Goal: Task Accomplishment & Management: Manage account settings

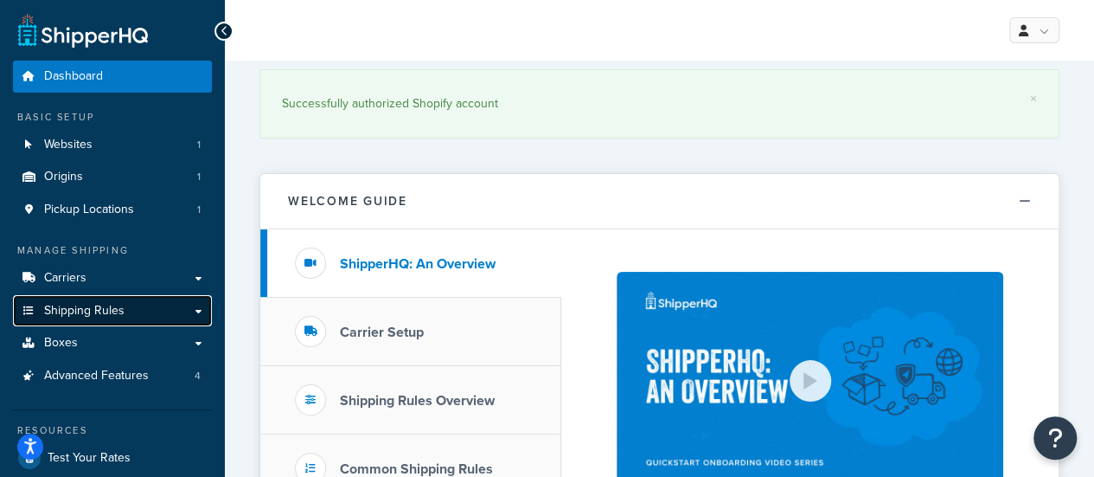
click at [105, 319] on link "Shipping Rules" at bounding box center [112, 311] width 199 height 32
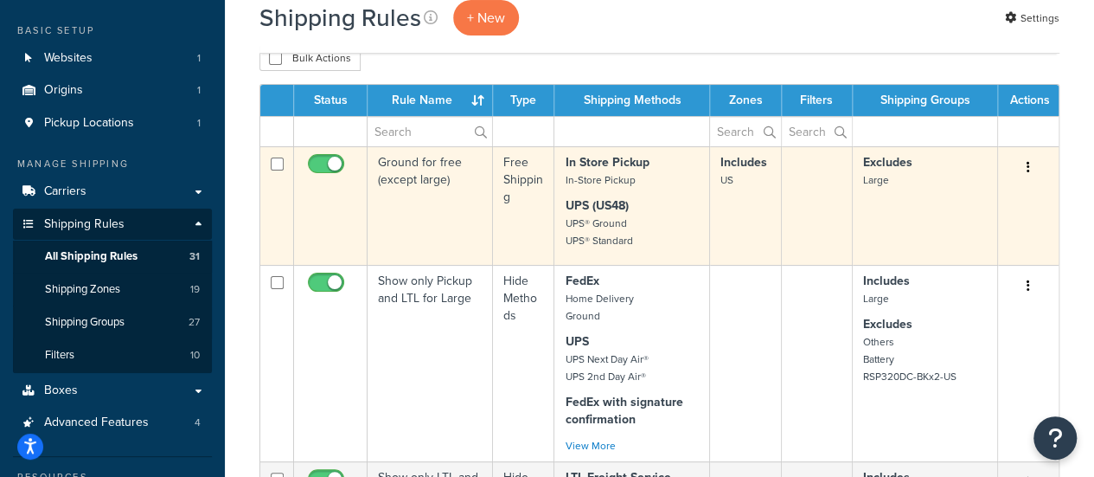
scroll to position [173, 0]
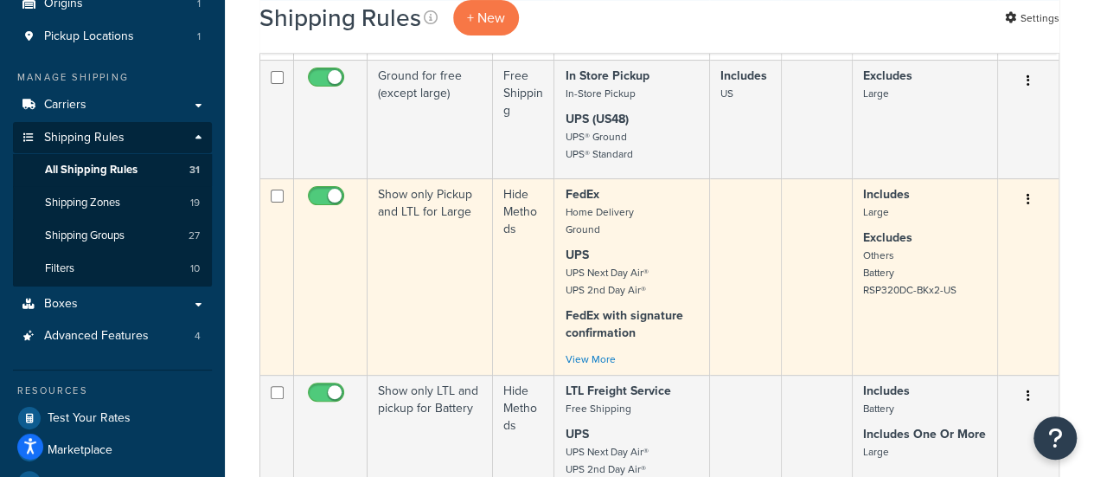
click at [427, 212] on td "Show only Pickup and LTL for Large" at bounding box center [430, 276] width 125 height 196
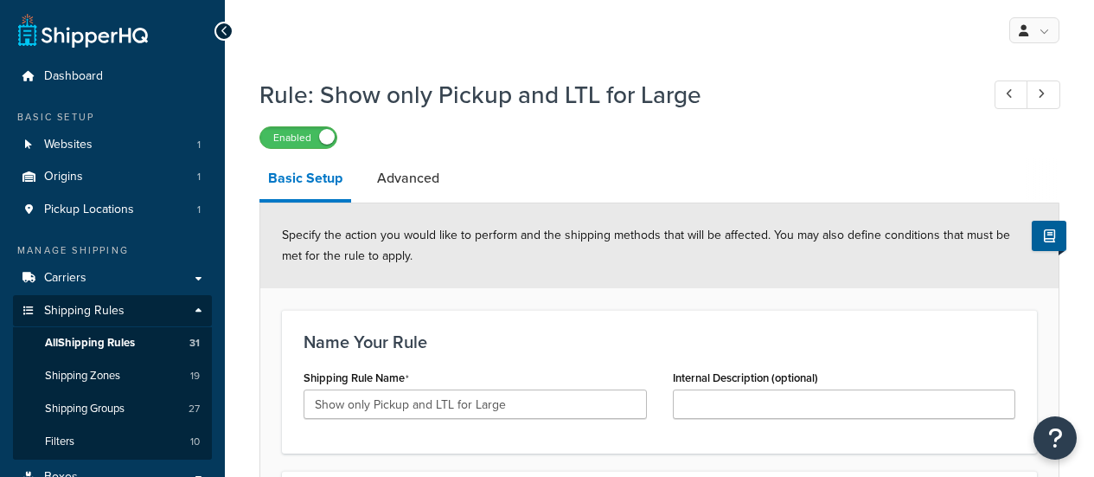
select select "HIDE"
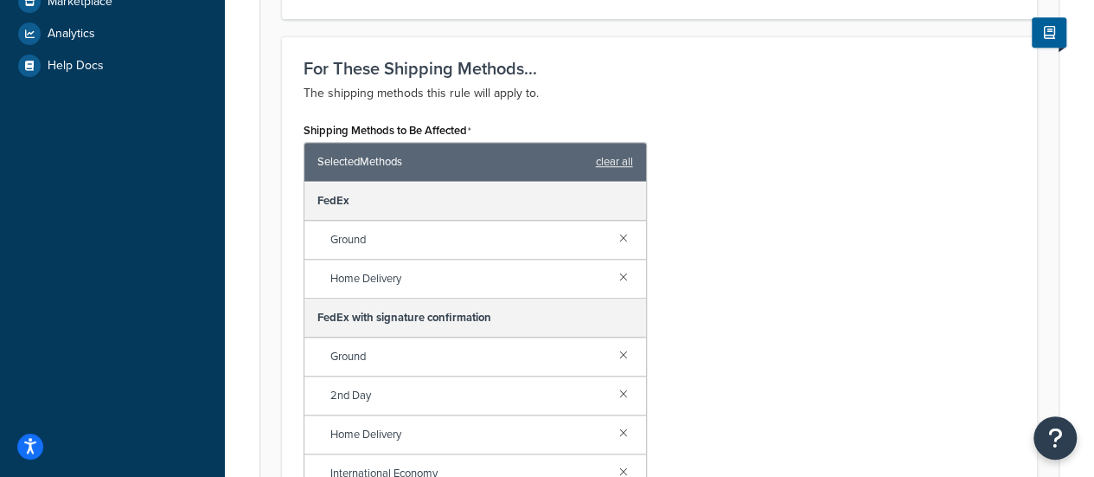
scroll to position [16, 0]
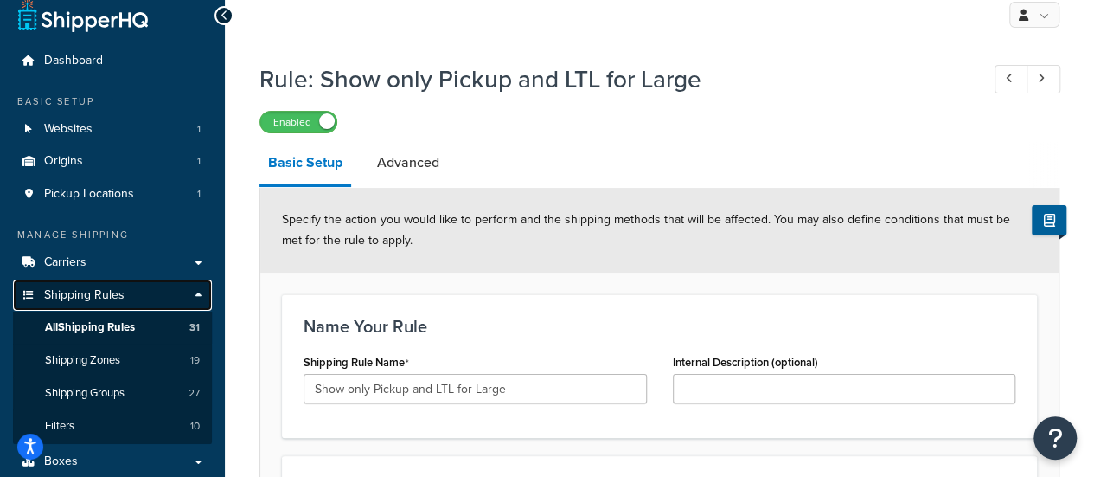
click at [87, 299] on span "Shipping Rules" at bounding box center [84, 295] width 80 height 15
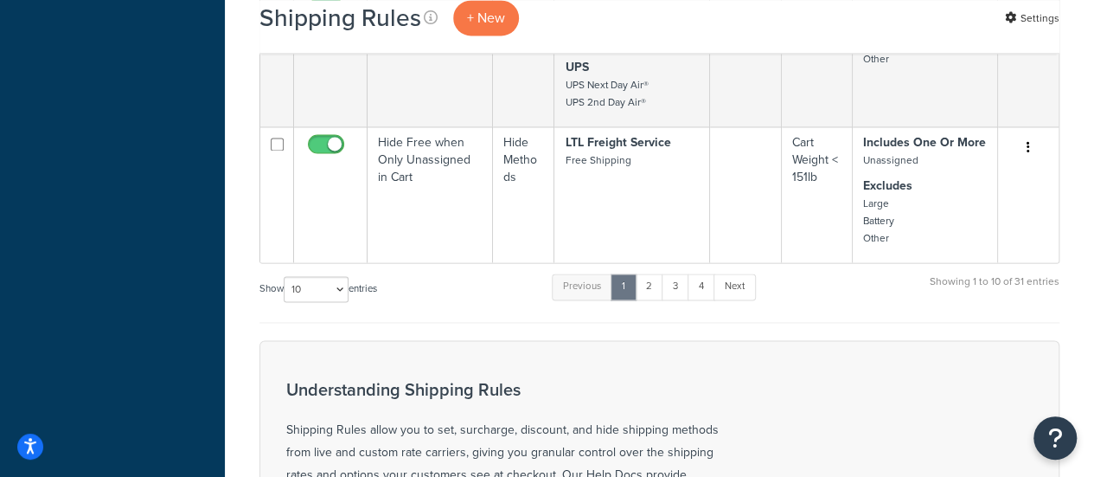
scroll to position [1298, 0]
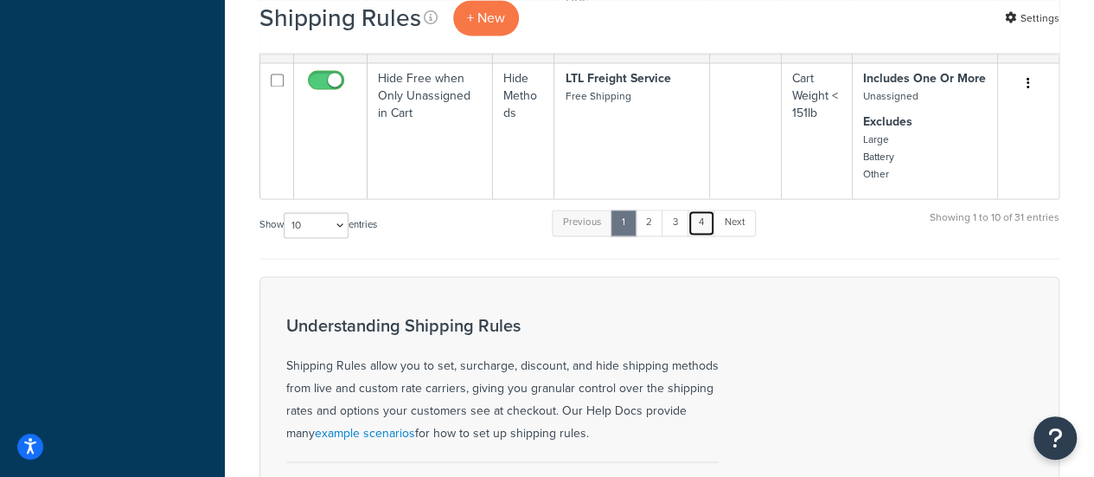
click at [703, 221] on link "4" at bounding box center [702, 222] width 28 height 26
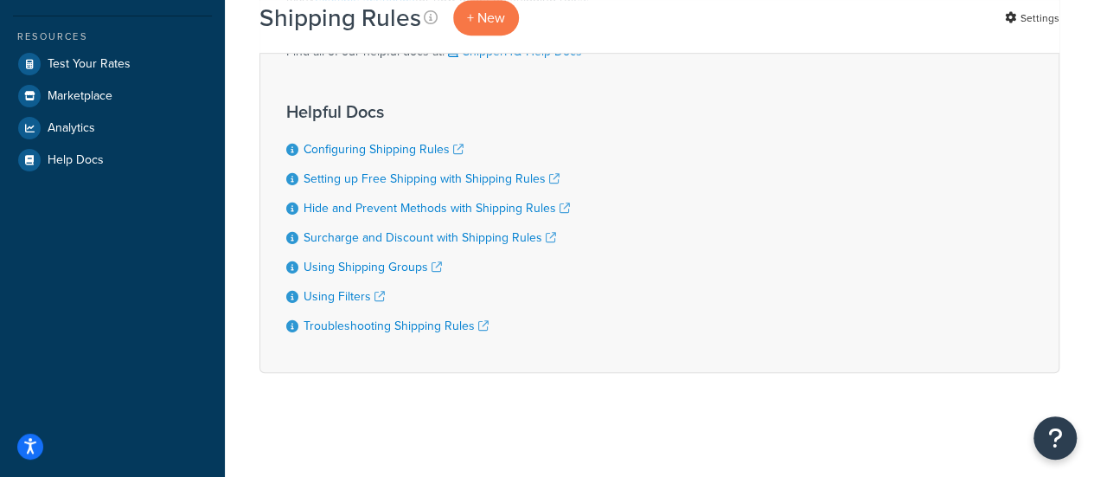
scroll to position [74, 0]
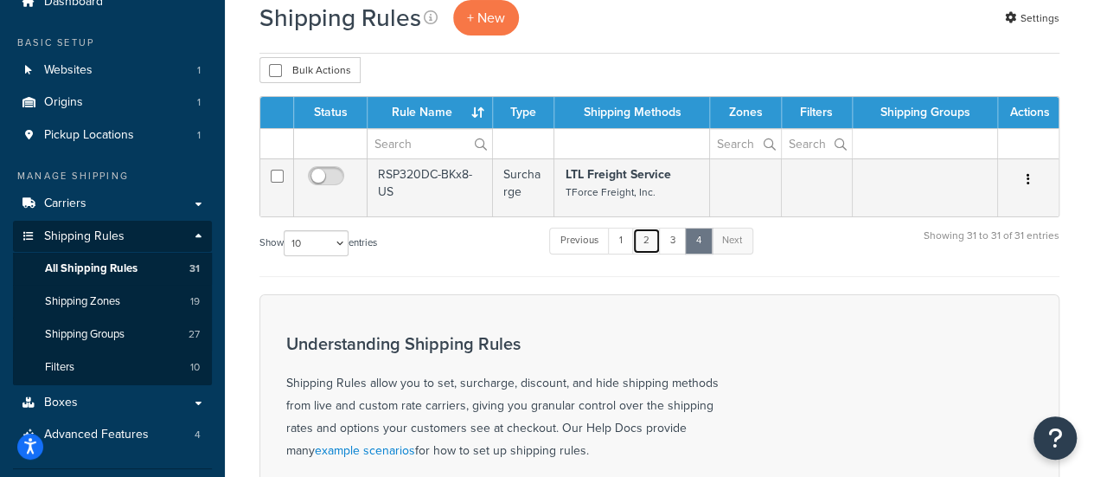
click at [654, 243] on link "2" at bounding box center [646, 241] width 29 height 26
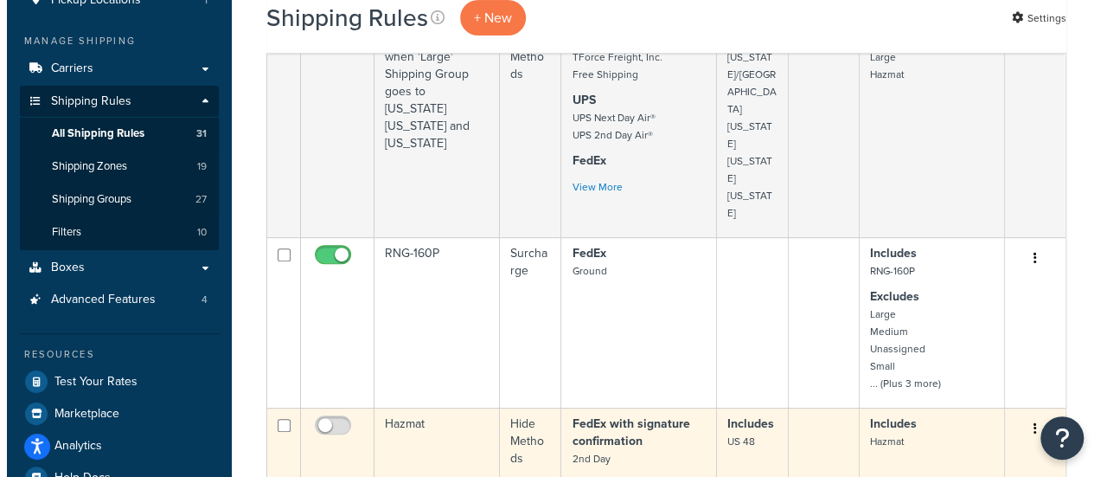
scroll to position [204, 0]
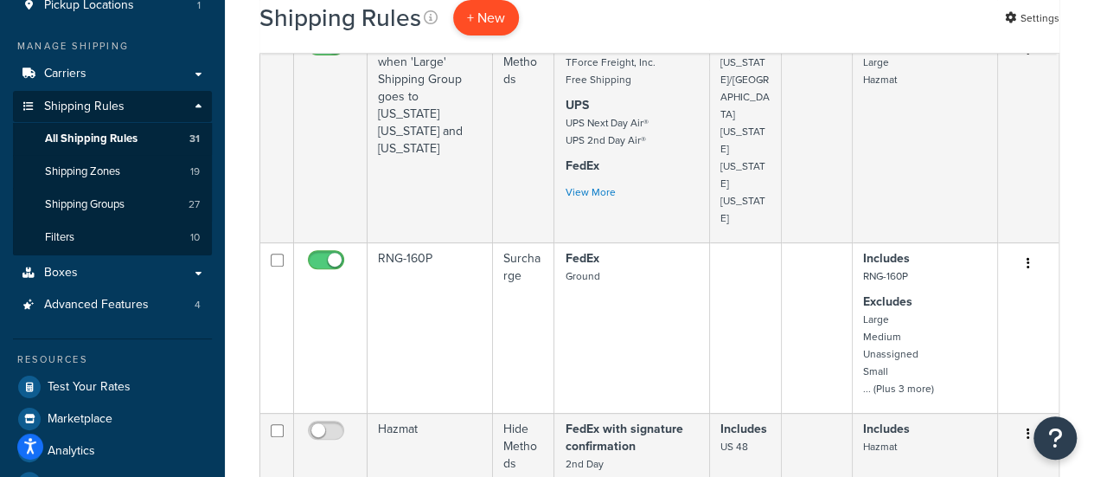
click at [491, 16] on p "+ New" at bounding box center [486, 17] width 66 height 35
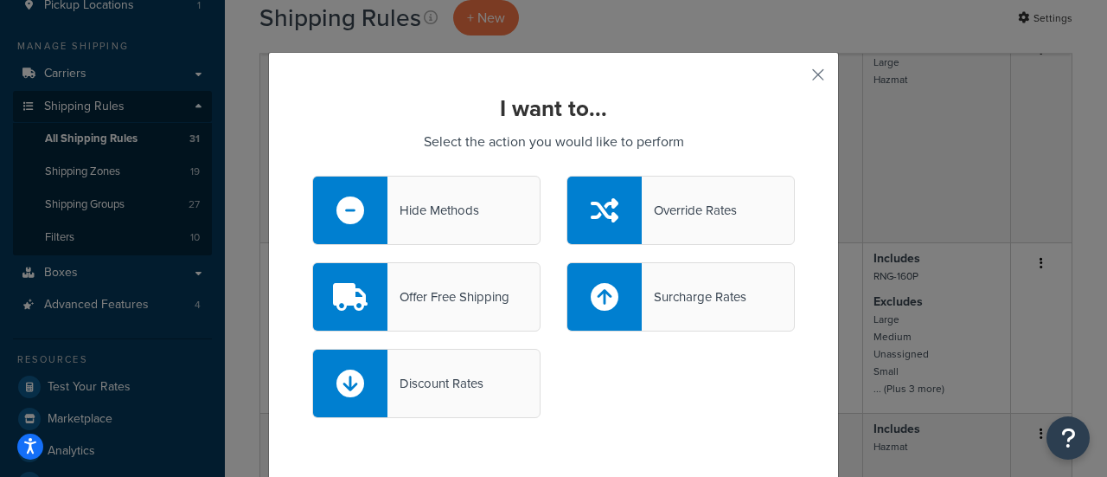
click at [426, 214] on div "Hide Methods" at bounding box center [434, 210] width 92 height 24
click at [0, 0] on input "Hide Methods" at bounding box center [0, 0] width 0 height 0
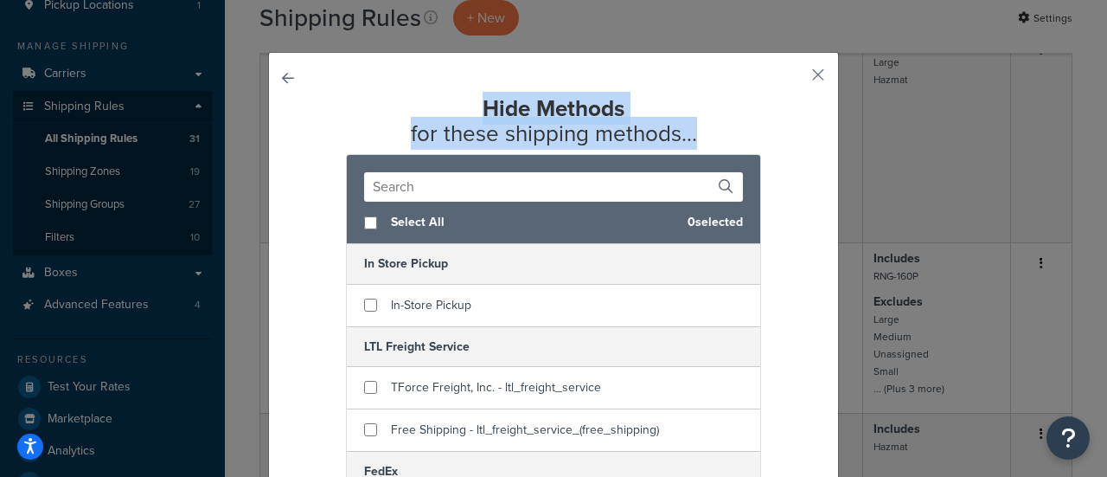
drag, startPoint x: 457, startPoint y: 99, endPoint x: 756, endPoint y: 148, distance: 303.2
click at [735, 144] on h2 "Hide Methods for these shipping methods..." at bounding box center [553, 120] width 483 height 49
click at [756, 144] on h2 "Hide Methods for these shipping methods..." at bounding box center [553, 120] width 483 height 49
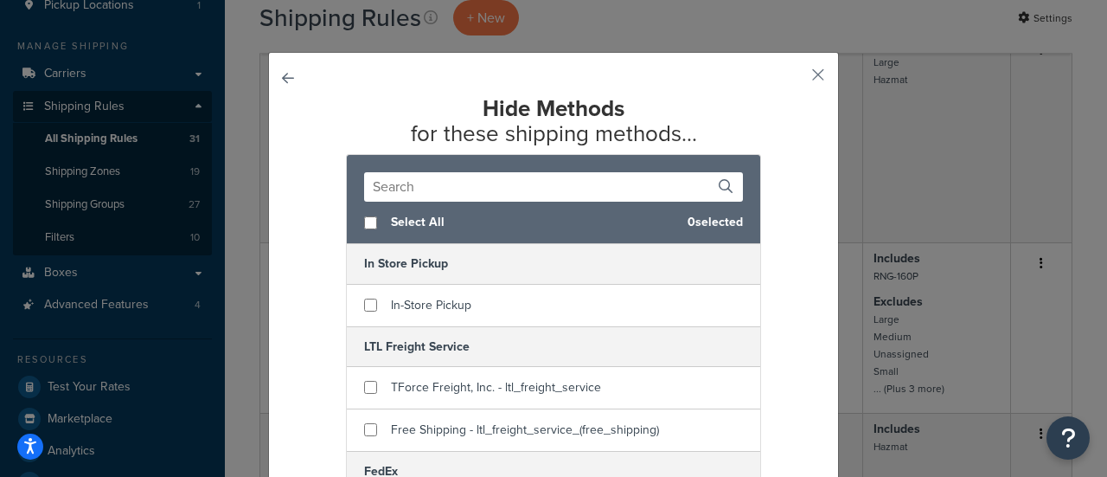
scroll to position [116, 0]
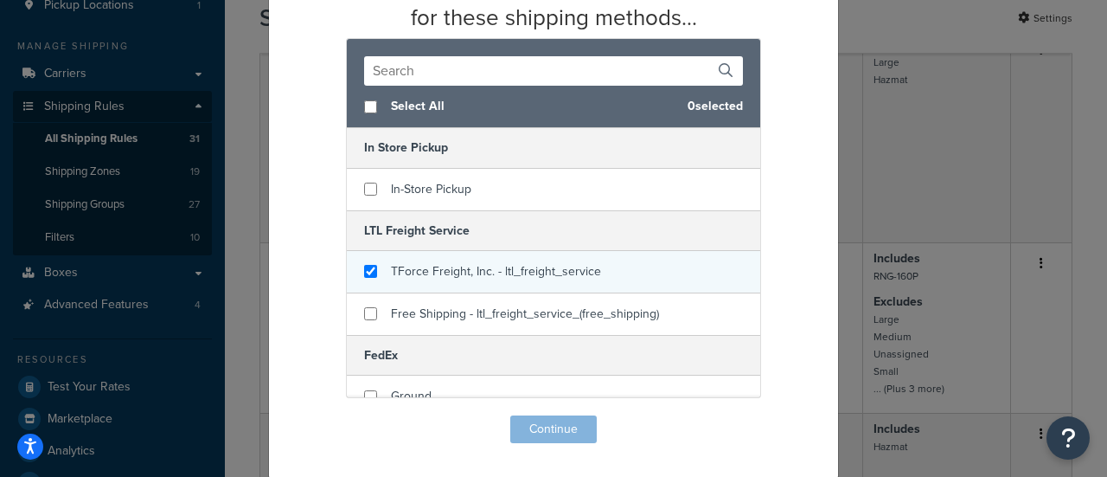
checkbox input "true"
click at [471, 269] on span "TForce Freight, Inc. - ltl_freight_service" at bounding box center [496, 271] width 210 height 18
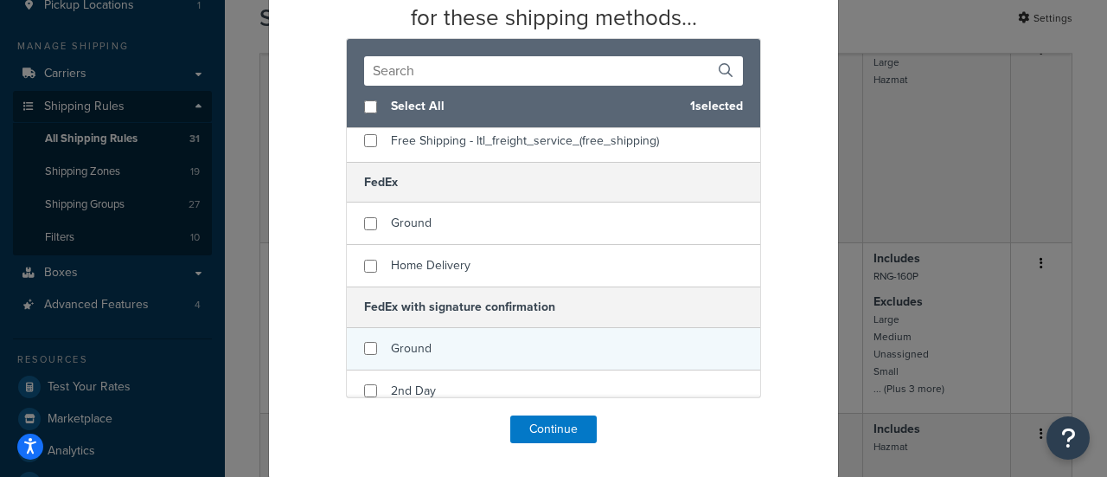
scroll to position [260, 0]
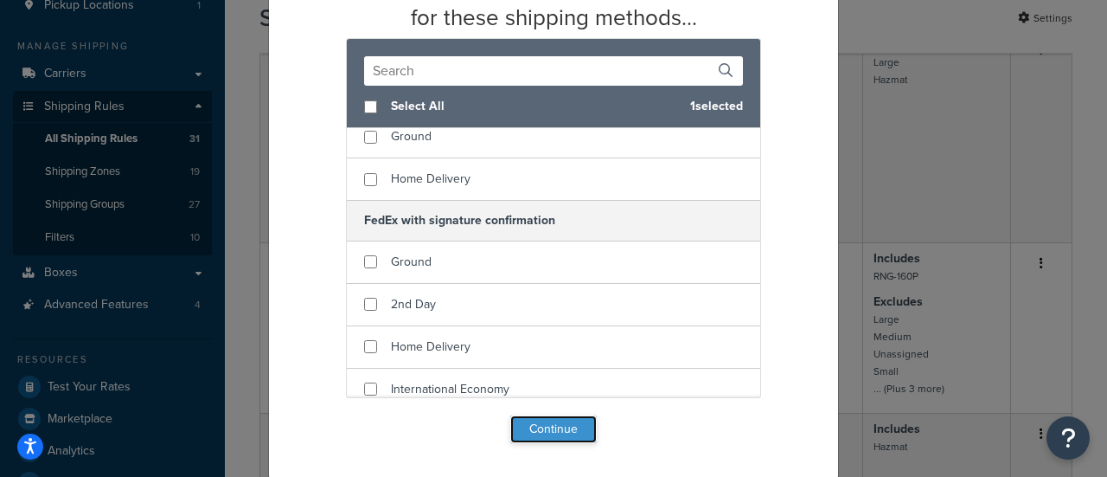
click at [527, 432] on button "Continue" at bounding box center [553, 429] width 87 height 28
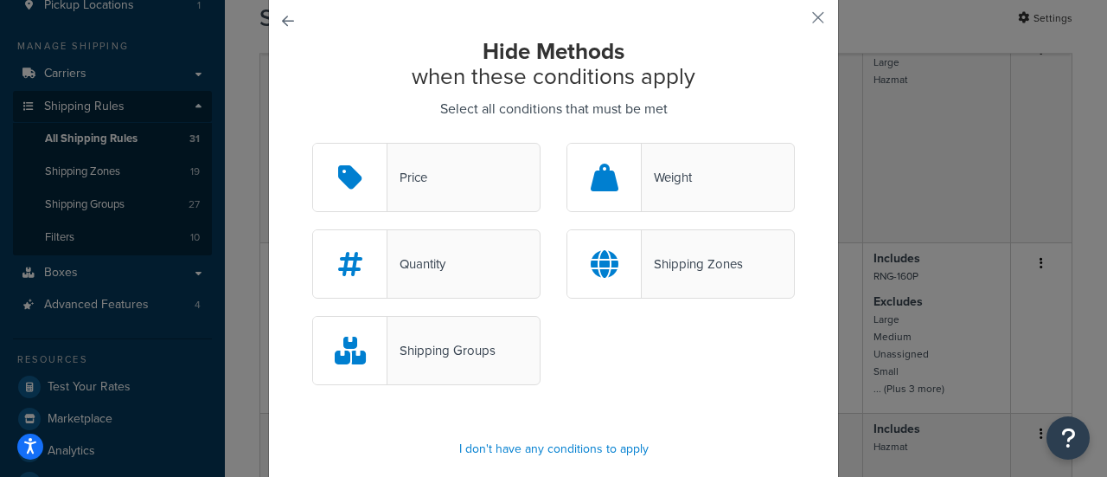
scroll to position [0, 0]
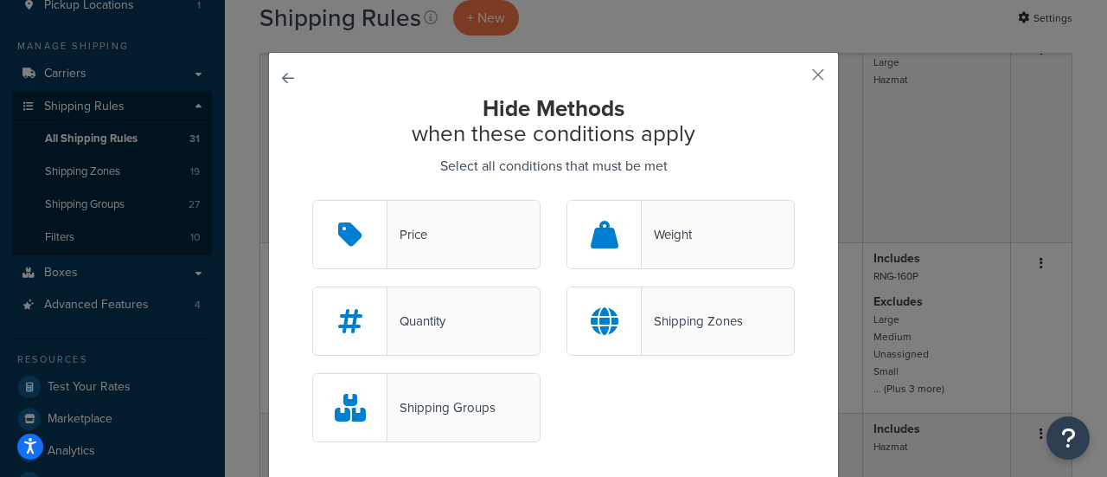
click at [646, 244] on div "Weight" at bounding box center [667, 234] width 50 height 24
click at [0, 0] on input "Weight" at bounding box center [0, 0] width 0 height 0
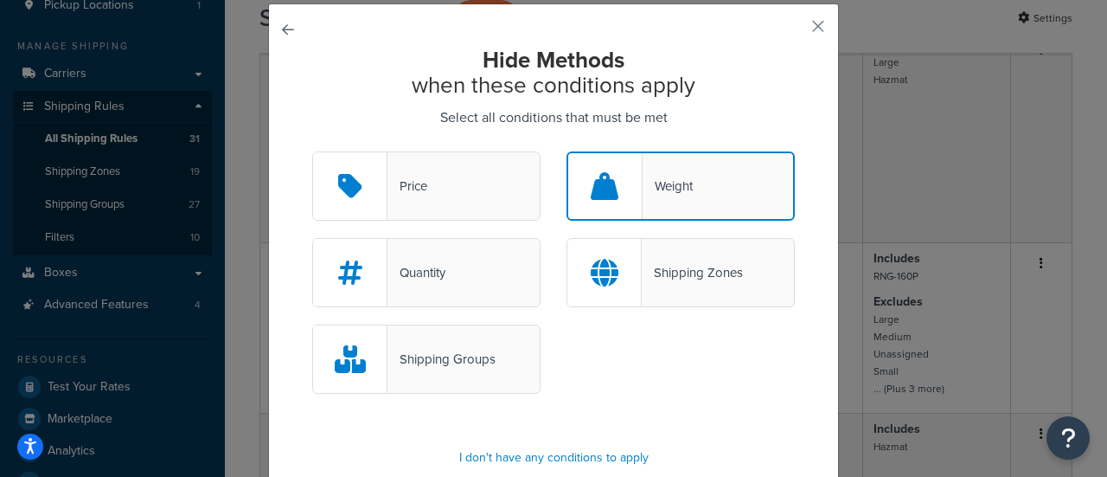
scroll to position [87, 0]
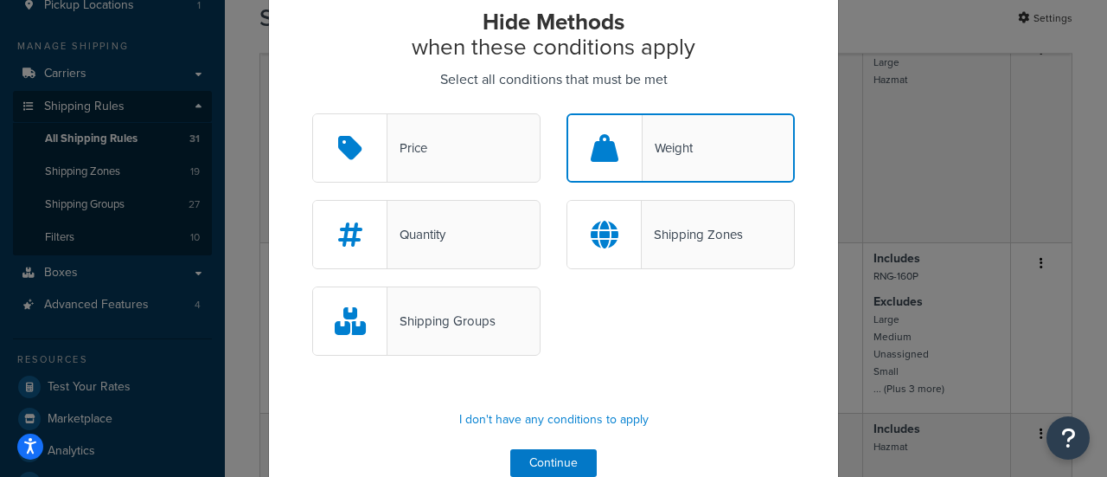
click at [613, 157] on div at bounding box center [605, 148] width 74 height 66
click at [0, 0] on input "Weight" at bounding box center [0, 0] width 0 height 0
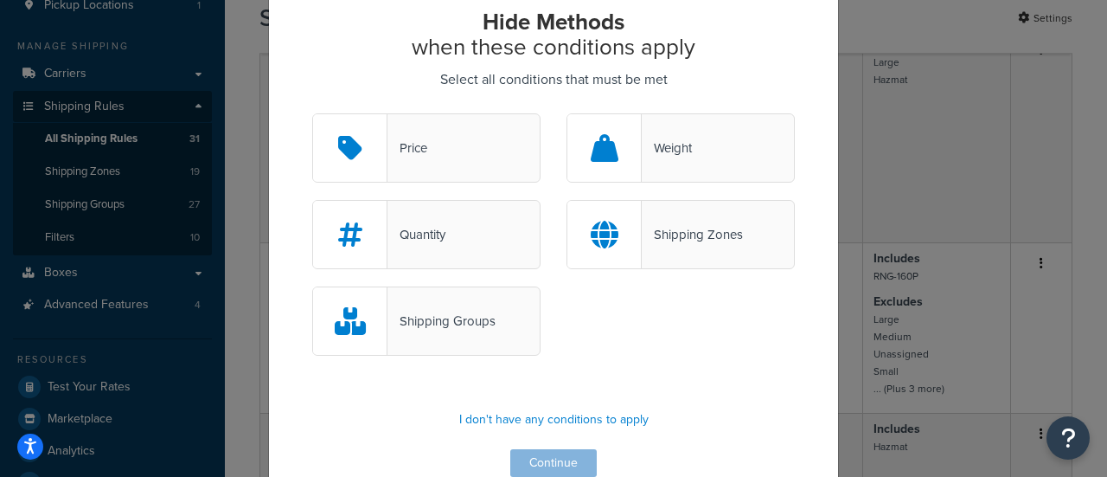
click at [613, 157] on div at bounding box center [604, 147] width 74 height 67
click at [0, 0] on input "Weight" at bounding box center [0, 0] width 0 height 0
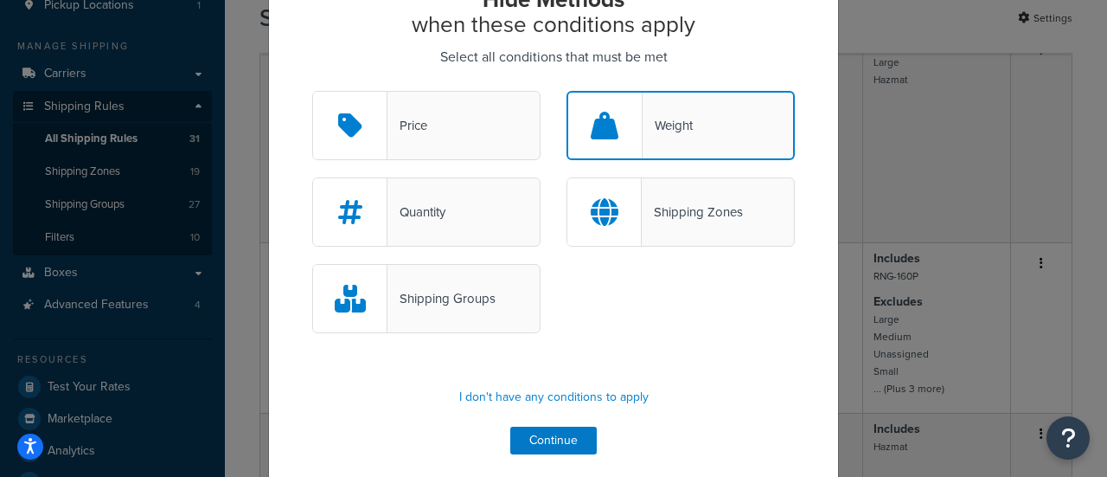
scroll to position [121, 0]
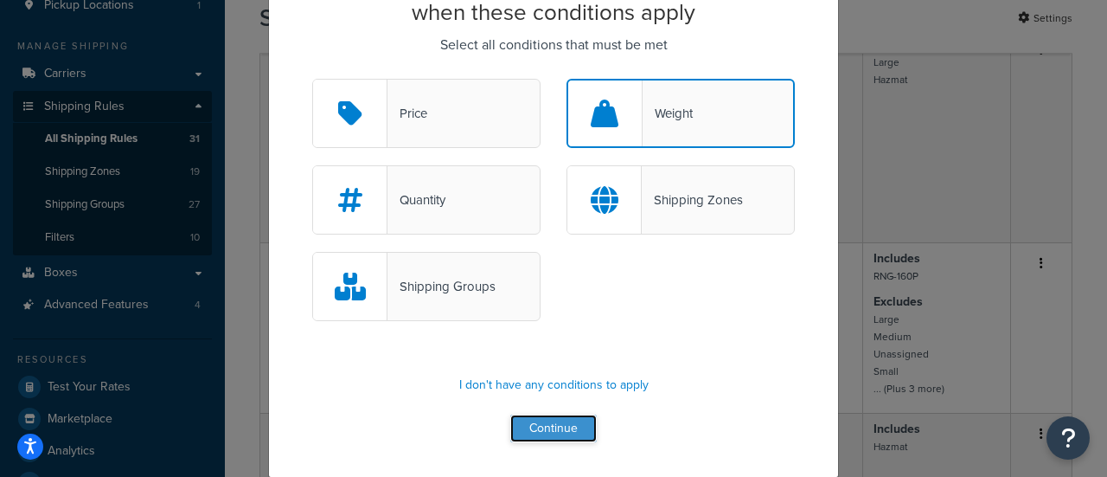
click at [547, 425] on button "Continue" at bounding box center [553, 428] width 87 height 28
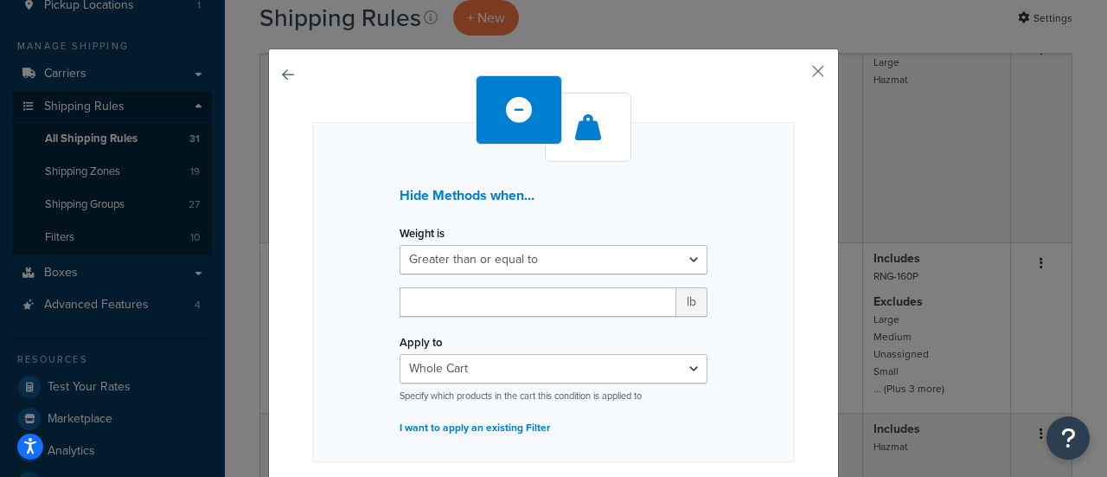
scroll to position [0, 0]
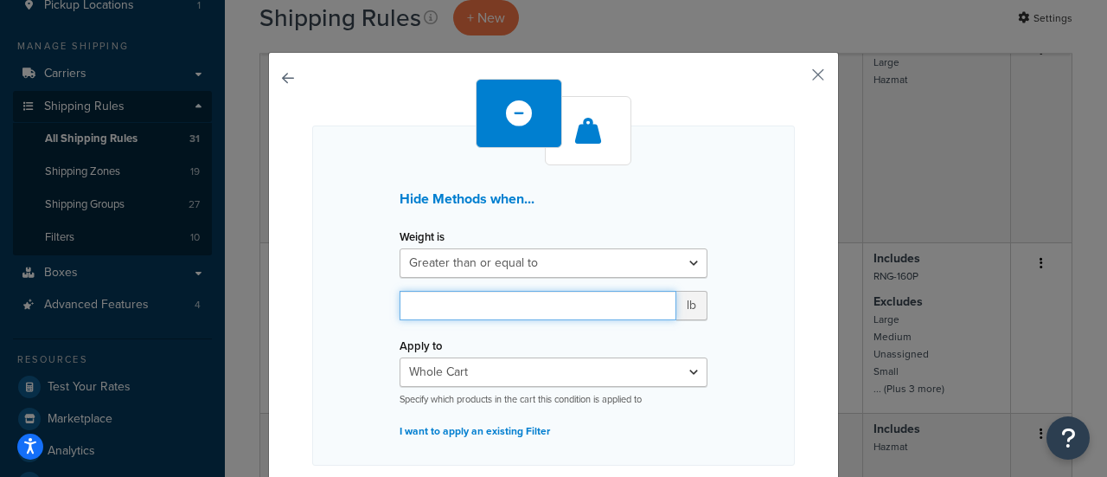
click at [482, 301] on input "number" at bounding box center [538, 305] width 277 height 29
type input "150"
click at [484, 339] on div "Apply to Whole Cart Everything in Shipping Group Everything at Origin Each Item…" at bounding box center [554, 369] width 308 height 73
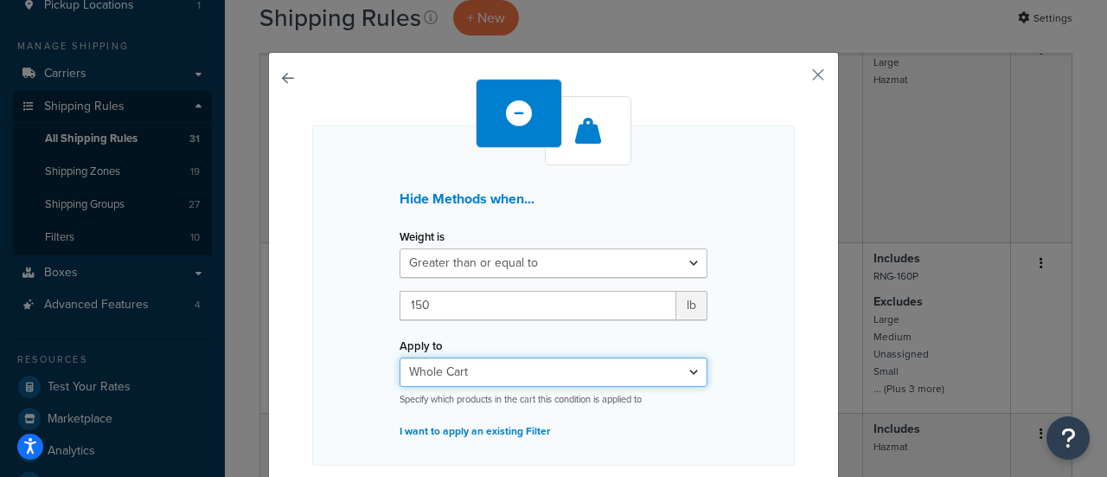
click at [465, 375] on select "Whole Cart Everything in Shipping Group Everything at Origin Each Item within S…" at bounding box center [554, 371] width 308 height 29
select select "SHIPPING_GROUP"
click at [400, 357] on select "Whole Cart Everything in Shipping Group Everything at Origin Each Item within S…" at bounding box center [554, 371] width 308 height 29
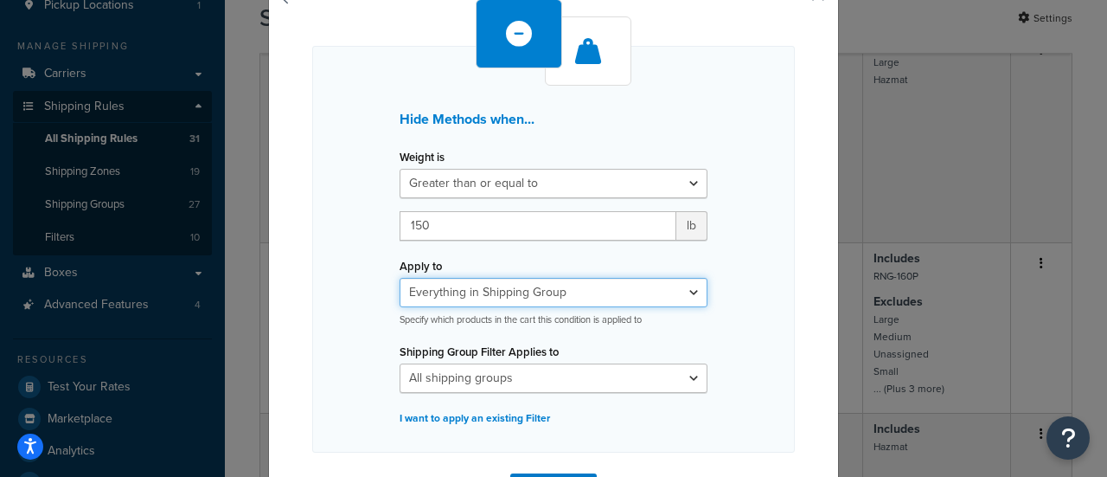
scroll to position [176, 0]
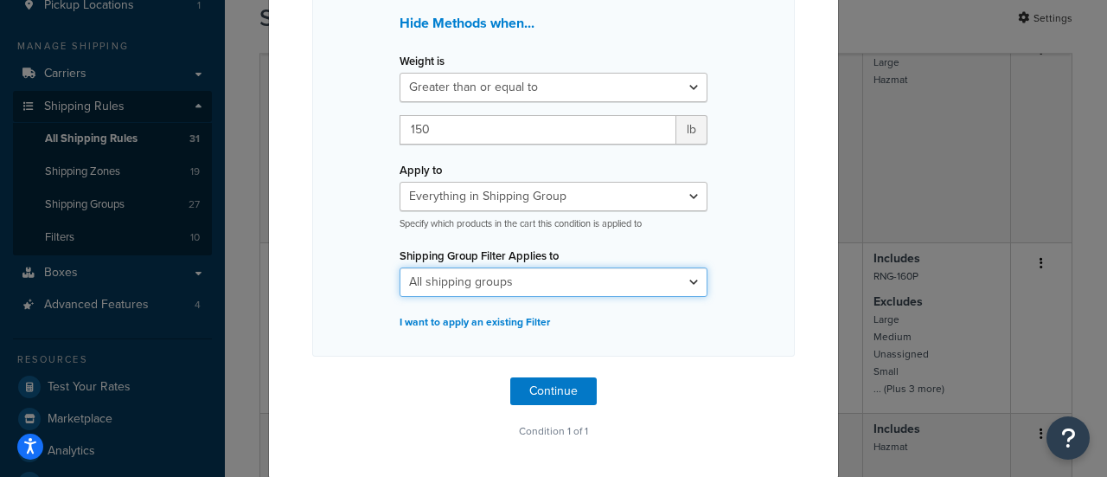
click at [500, 278] on select "All shipping groups 200DB 1 piece 200DB 2 piece 250DCT 1 piece 250DCT 2 pieces …" at bounding box center [554, 281] width 308 height 29
click at [400, 267] on select "All shipping groups 200DB 1 piece 200DB 2 piece 250DCT 1 piece 250DCT 2 pieces …" at bounding box center [554, 281] width 308 height 29
click at [463, 279] on select "All shipping groups 200DB 1 piece 200DB 2 piece 250DCT 1 piece 250DCT 2 pieces …" at bounding box center [554, 281] width 308 height 29
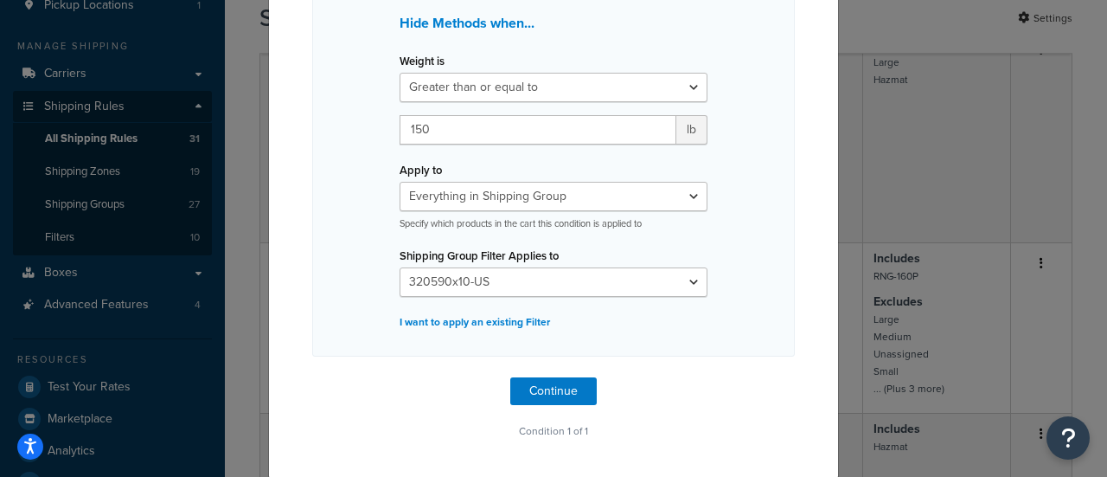
click at [739, 260] on div "Hide Methods when... Weight is Greater than or equal to Between or equal to Les…" at bounding box center [553, 153] width 483 height 407
click at [580, 272] on select "All shipping groups 200DB 1 piece 200DB 2 piece 250DCT 1 piece 250DCT 2 pieces …" at bounding box center [554, 281] width 308 height 29
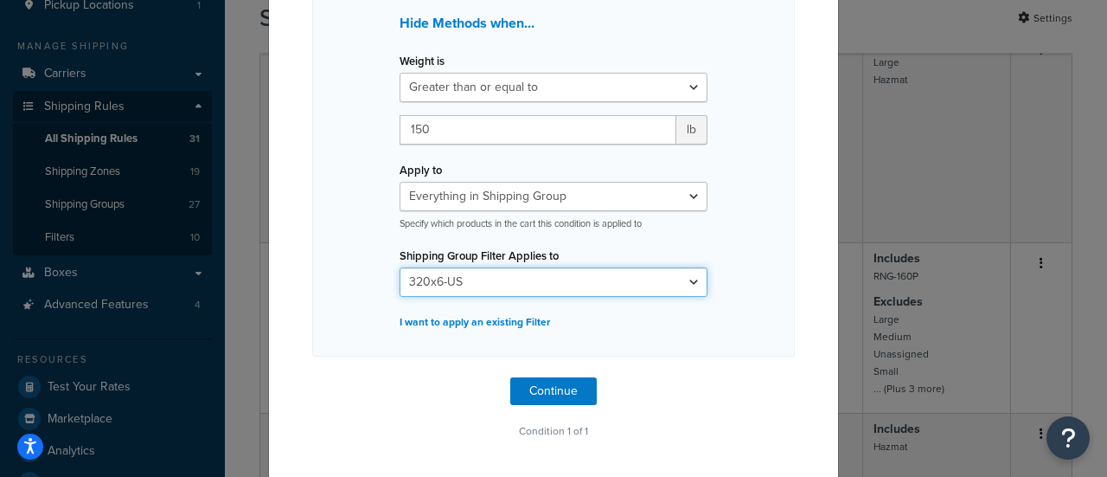
click at [400, 267] on select "All shipping groups 200DB 1 piece 200DB 2 piece 250DCT 1 piece 250DCT 2 pieces …" at bounding box center [554, 281] width 308 height 29
click at [505, 283] on select "All shipping groups 200DB 1 piece 200DB 2 piece 250DCT 1 piece 250DCT 2 pieces …" at bounding box center [554, 281] width 308 height 29
select select "300793"
click at [400, 267] on select "All shipping groups 200DB 1 piece 200DB 2 piece 250DCT 1 piece 250DCT 2 pieces …" at bounding box center [554, 281] width 308 height 29
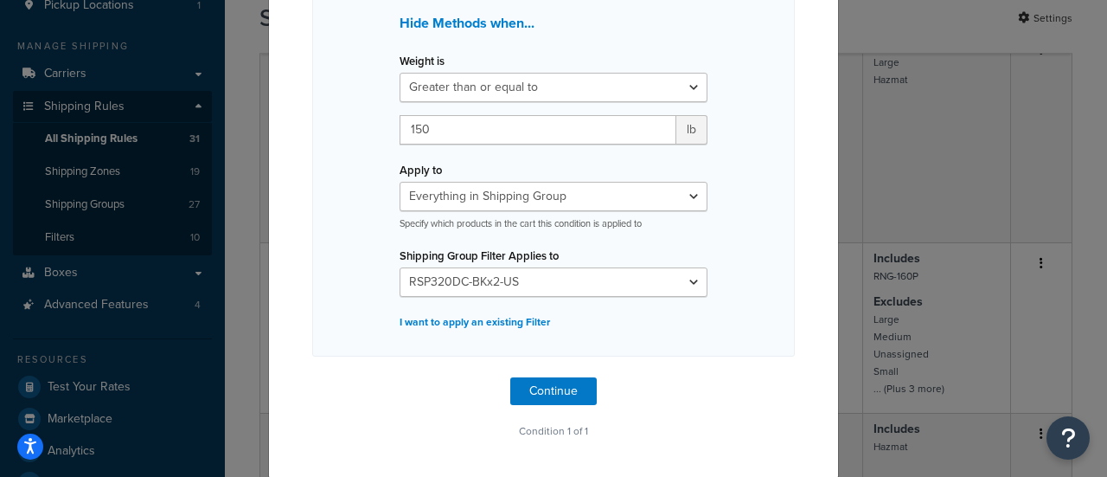
click at [751, 274] on div "Hide Methods when... Weight is Greater than or equal to Between or equal to Les…" at bounding box center [553, 153] width 483 height 407
click at [542, 385] on button "Continue" at bounding box center [553, 391] width 87 height 28
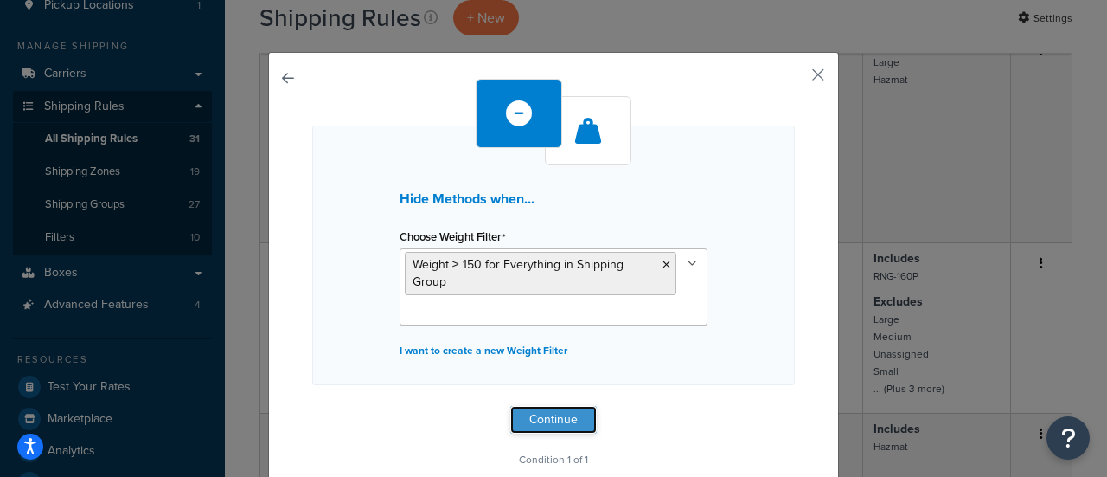
click at [542, 415] on button "Continue" at bounding box center [553, 420] width 87 height 28
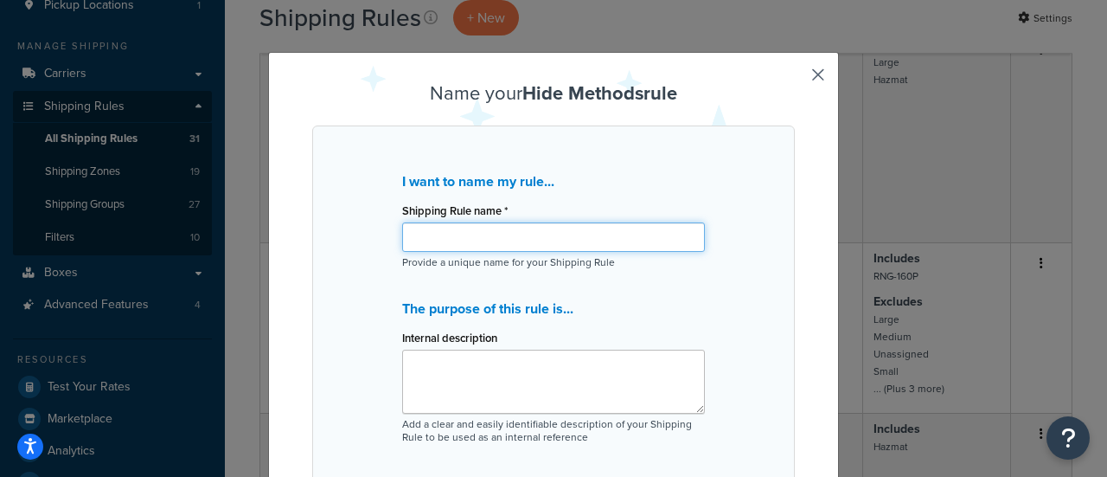
click at [448, 232] on input "Shipping Rule name *" at bounding box center [553, 236] width 303 height 29
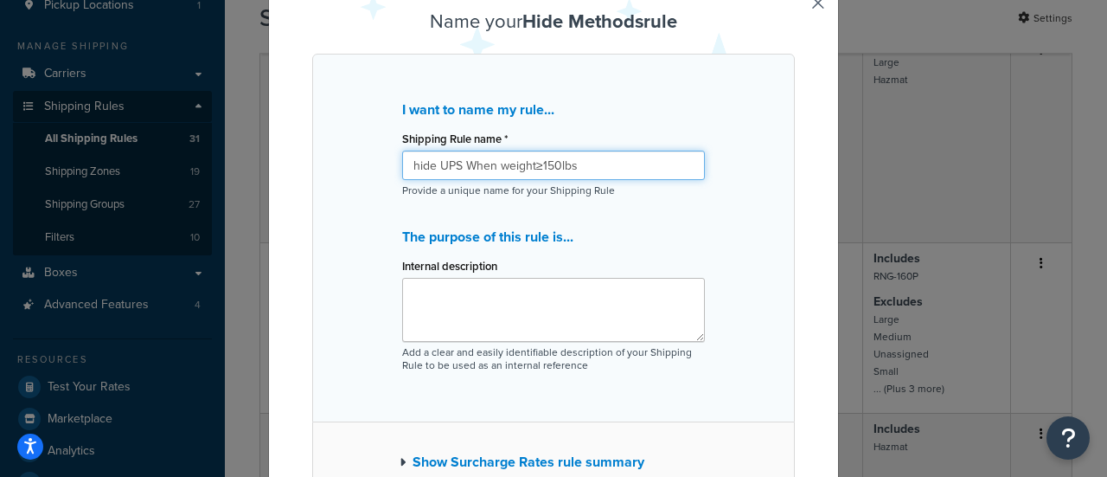
scroll to position [173, 0]
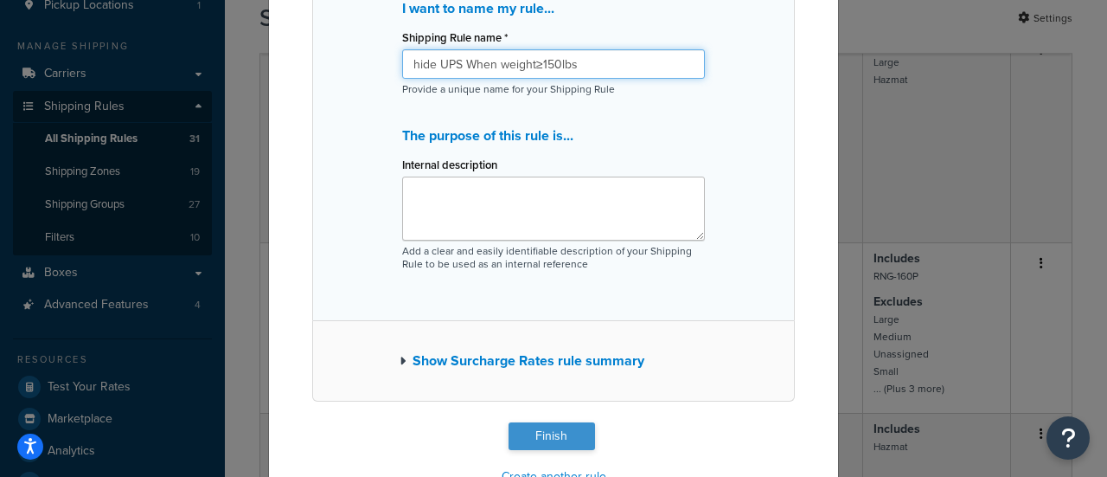
type input "hide UPS When weight≥150lbs"
click at [537, 437] on button "Finish" at bounding box center [552, 436] width 87 height 28
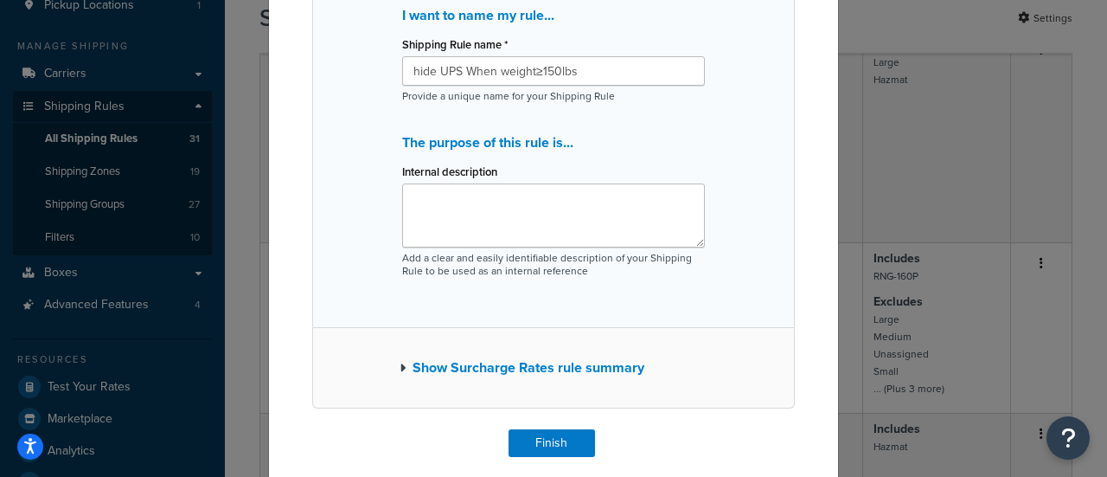
scroll to position [219, 0]
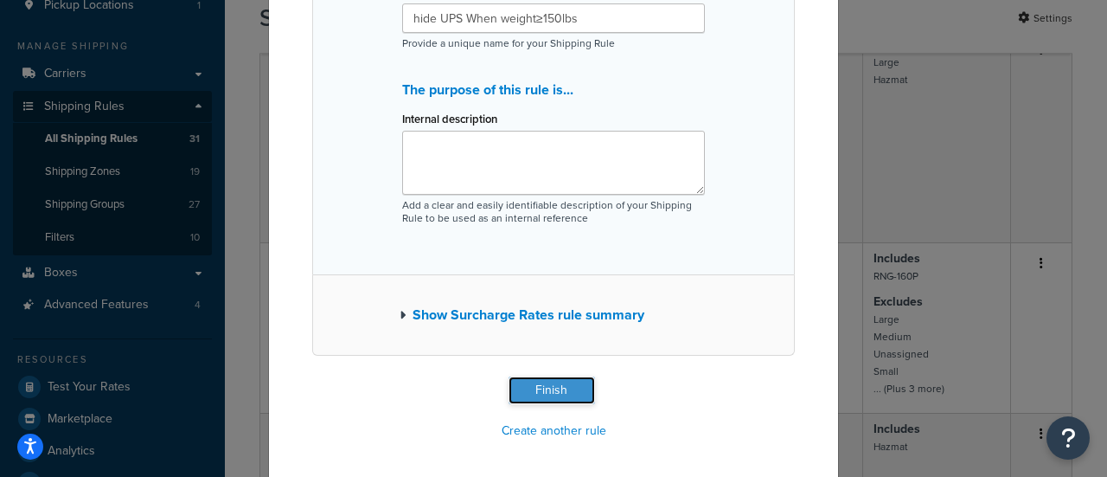
click at [535, 394] on button "Finish" at bounding box center [552, 390] width 87 height 28
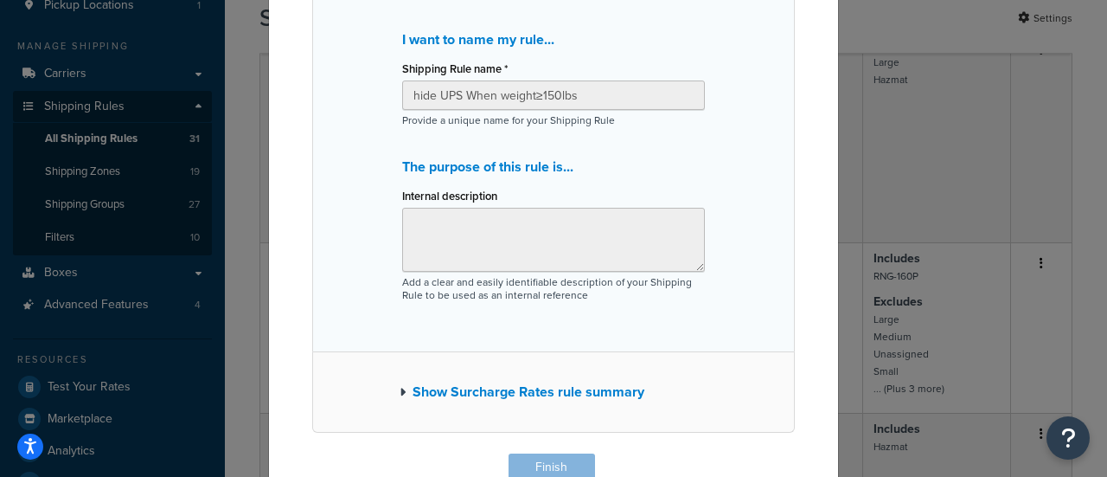
scroll to position [46, 0]
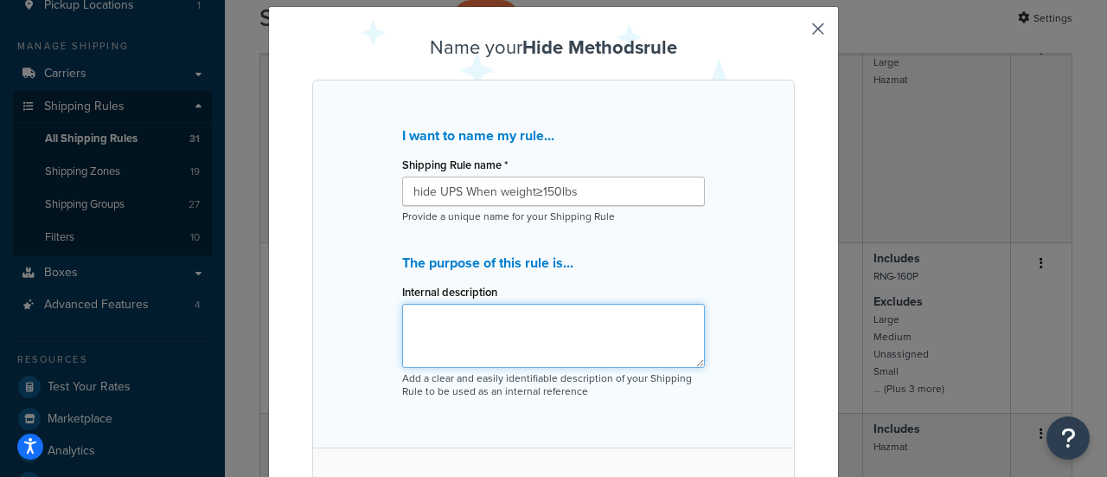
click at [481, 339] on textarea "Internal description" at bounding box center [553, 336] width 303 height 64
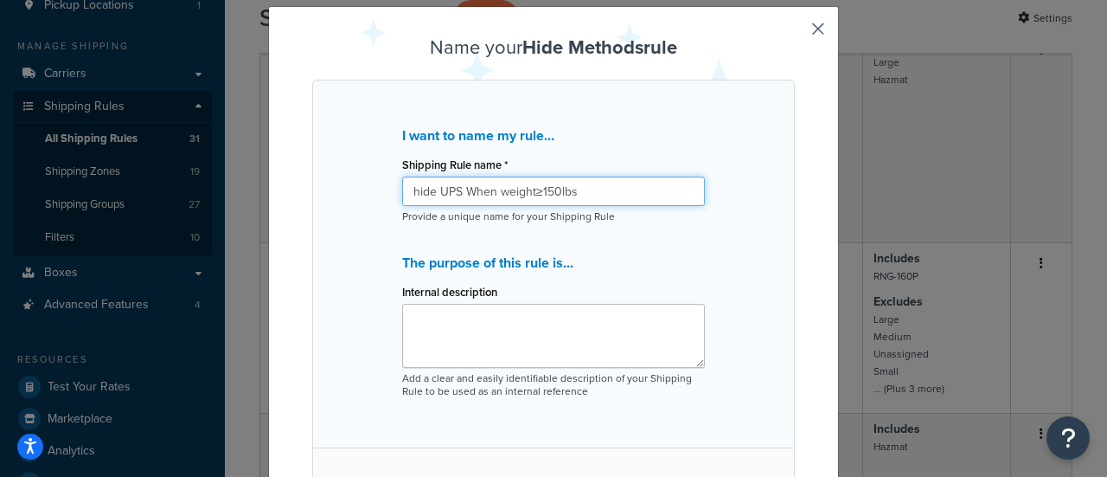
click at [482, 190] on input "hide UPS When weight≥150lbs" at bounding box center [553, 190] width 303 height 29
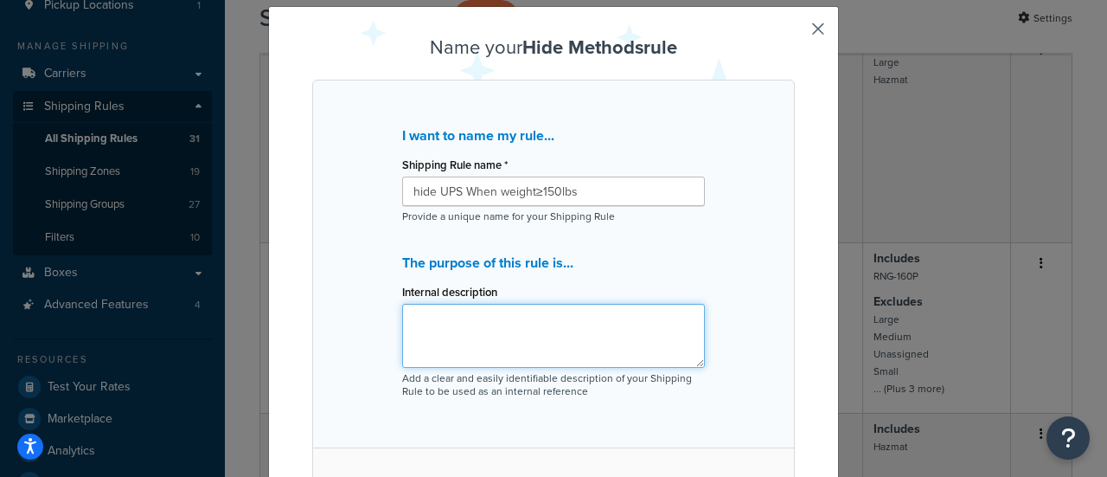
click at [465, 344] on textarea "Internal description" at bounding box center [553, 336] width 303 height 64
paste textarea "hide UPS When weight≥150lbs"
type textarea "hide UPS When weight≥150lbs"
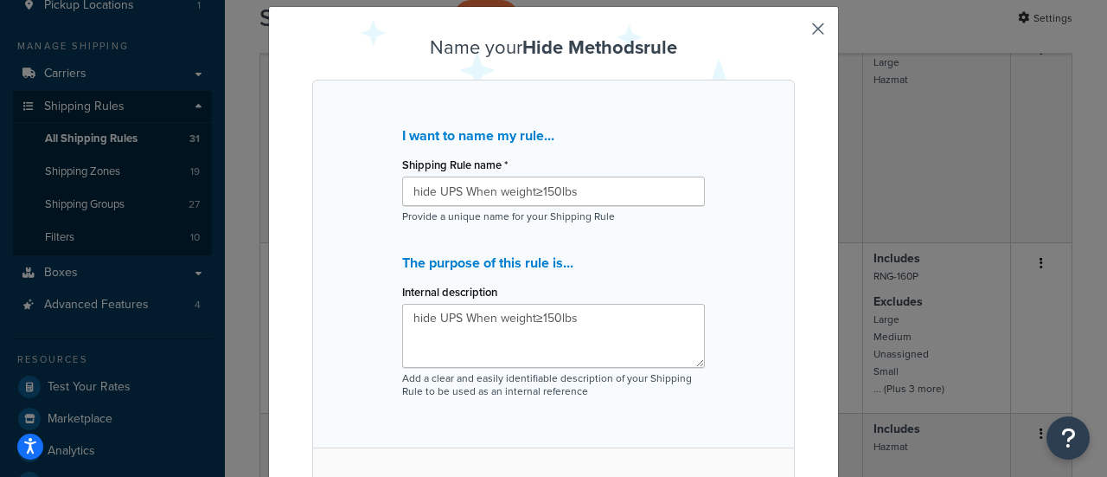
click at [711, 277] on div "I want to name my rule... Shipping Rule name * hide UPS When weight≥150lbs Prov…" at bounding box center [553, 264] width 483 height 369
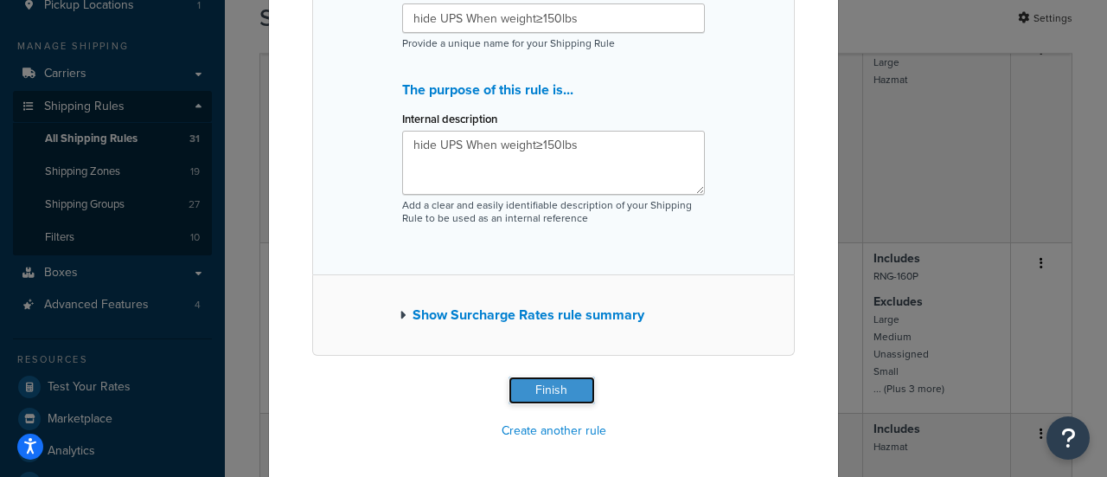
click at [541, 383] on button "Finish" at bounding box center [552, 390] width 87 height 28
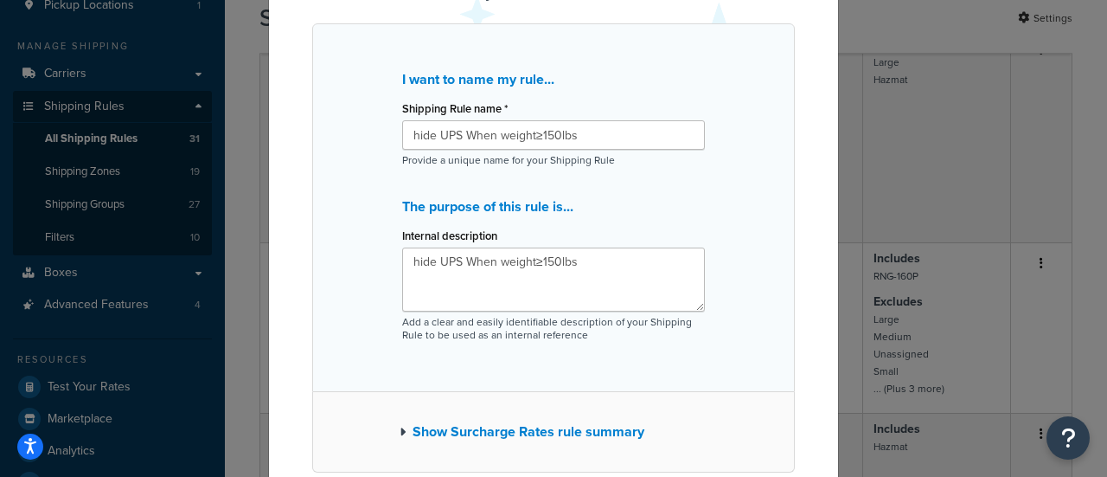
scroll to position [46, 0]
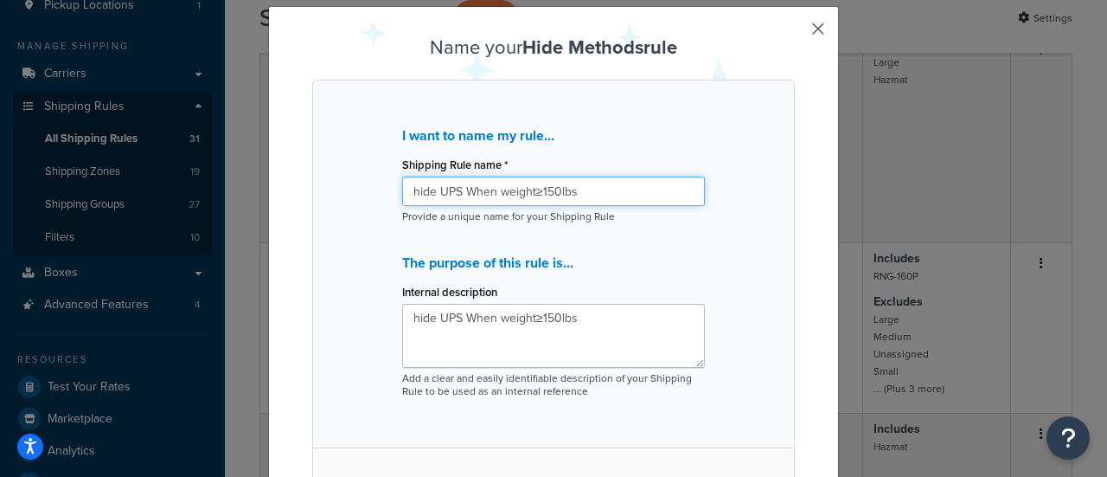
drag, startPoint x: 413, startPoint y: 190, endPoint x: 394, endPoint y: 198, distance: 20.6
click at [394, 198] on div "I want to name my rule... Shipping Rule name * hide UPS When weight≥150lbs Prov…" at bounding box center [553, 264] width 483 height 369
type input "Hide UPS When weight≥150lbs"
click at [434, 228] on div "I want to name my rule... Shipping Rule name * Hide UPS When weight≥150lbs Prov…" at bounding box center [553, 264] width 483 height 369
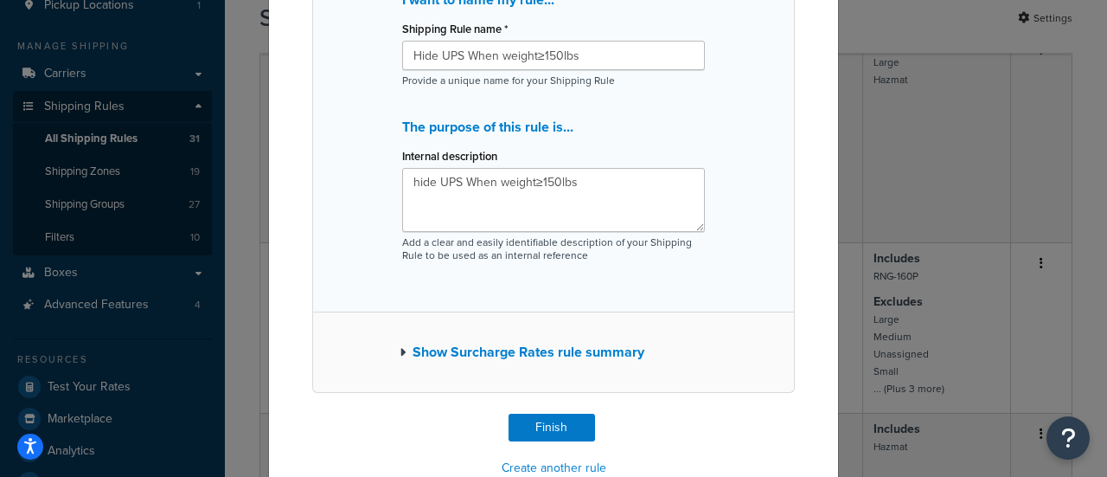
scroll to position [219, 0]
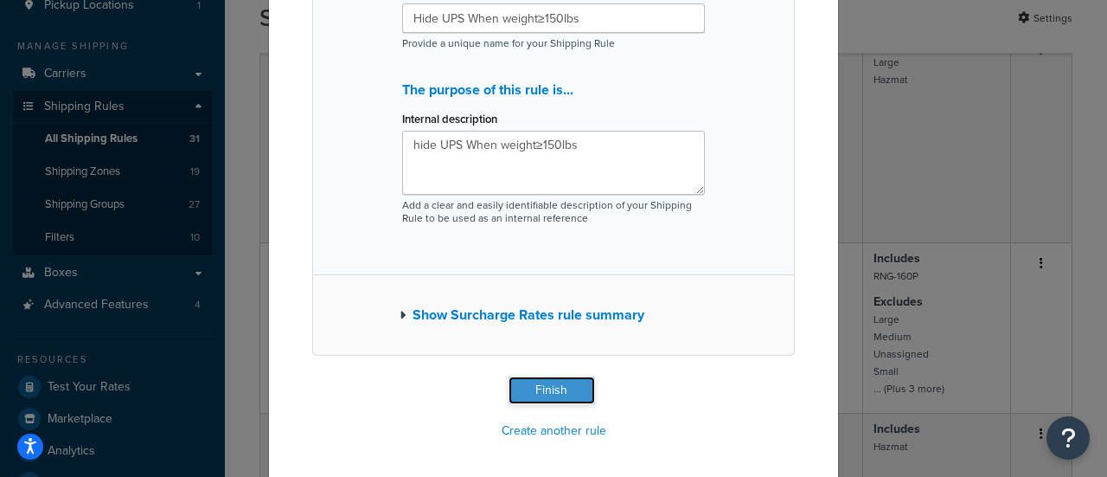
click at [509, 401] on button "Finish" at bounding box center [552, 390] width 87 height 28
click at [400, 316] on icon "button" at bounding box center [403, 315] width 6 height 12
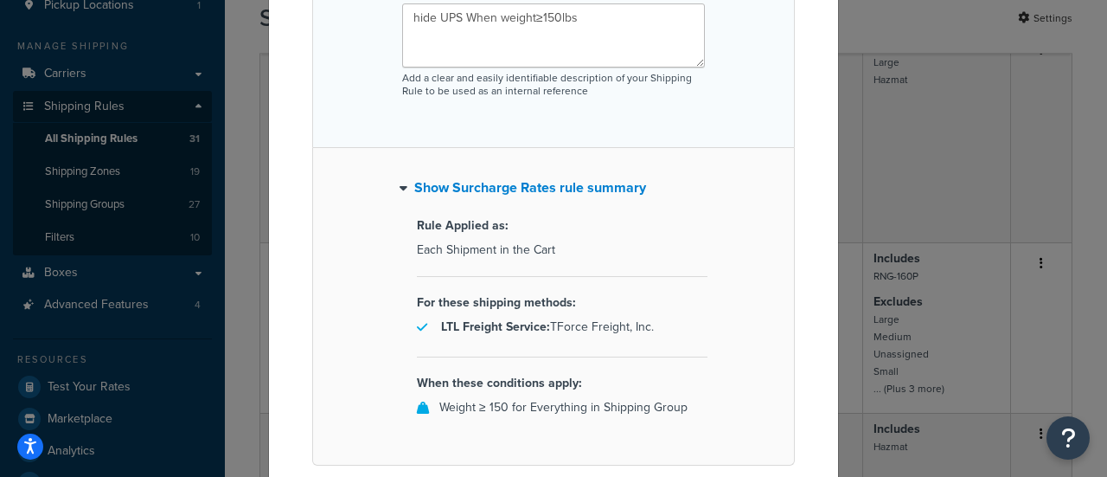
scroll to position [455, 0]
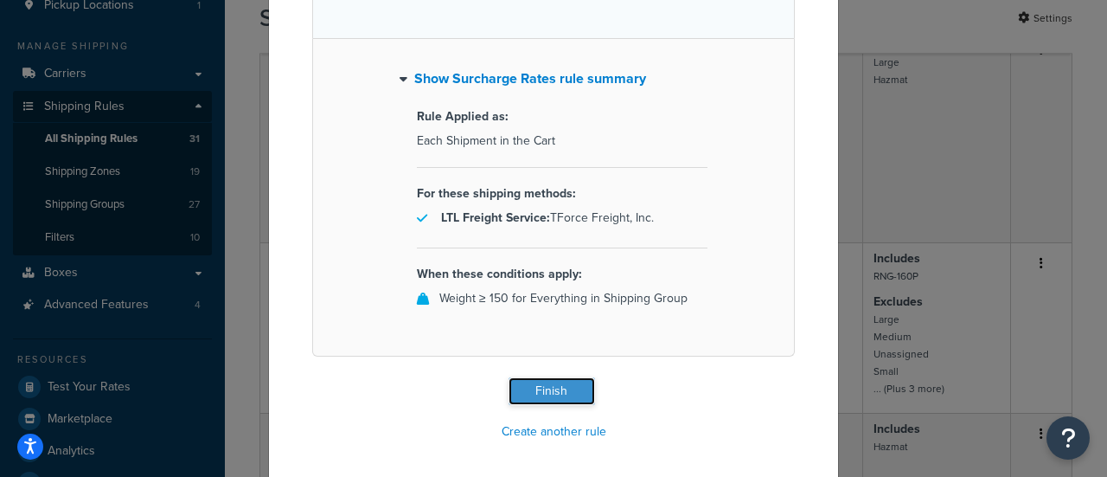
click at [533, 390] on button "Finish" at bounding box center [552, 391] width 87 height 28
click at [533, 394] on button "Finish" at bounding box center [552, 391] width 87 height 28
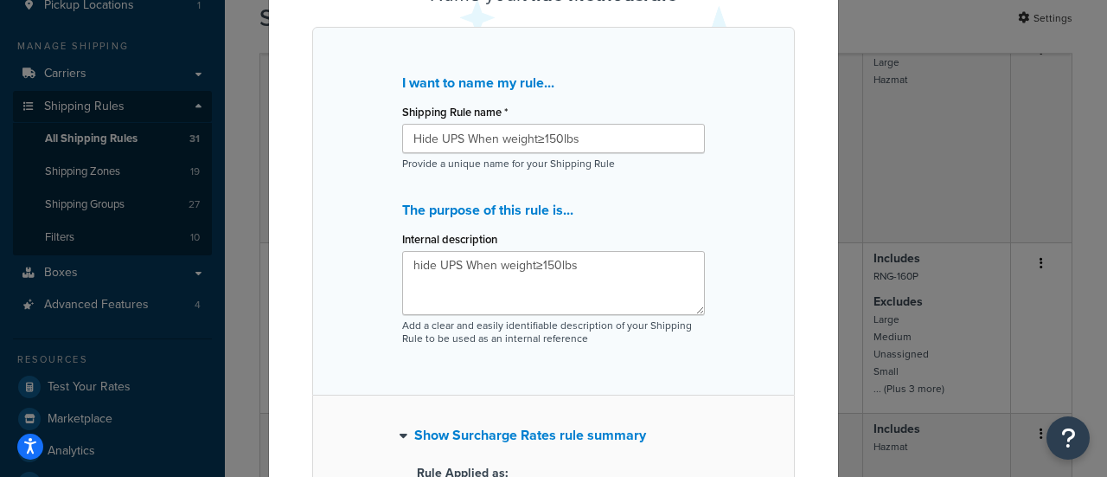
scroll to position [0, 0]
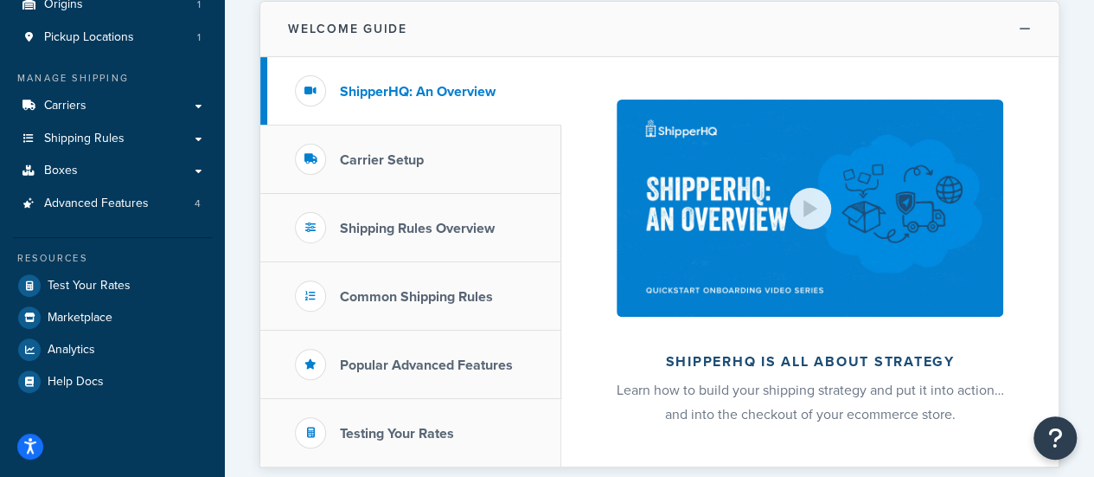
scroll to position [173, 0]
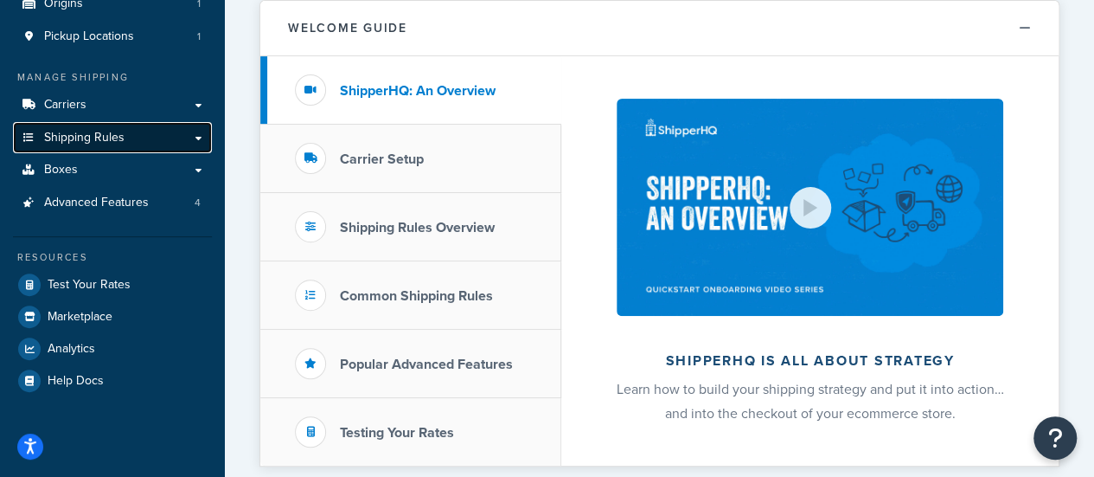
click at [108, 135] on span "Shipping Rules" at bounding box center [84, 138] width 80 height 15
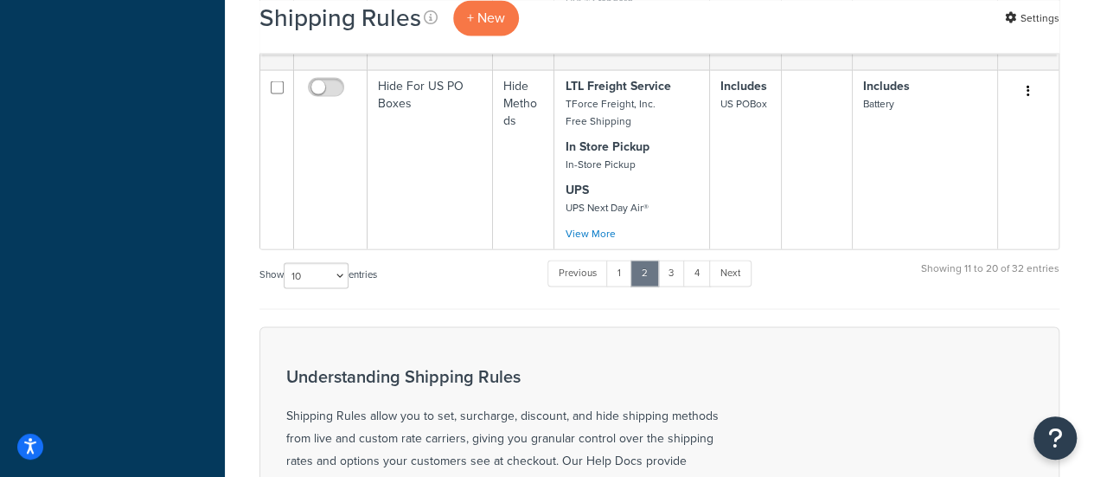
scroll to position [1644, 0]
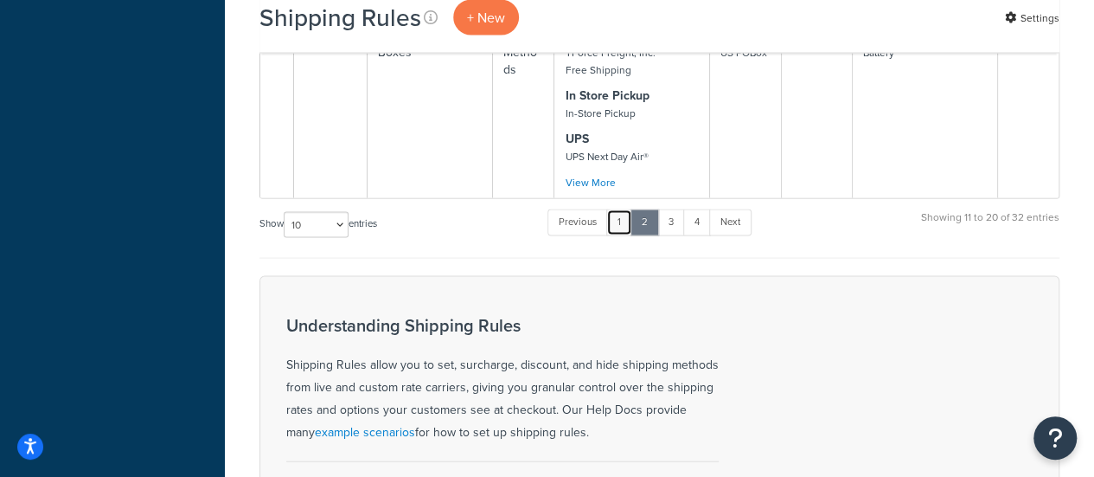
click at [613, 209] on link "1" at bounding box center [619, 222] width 26 height 26
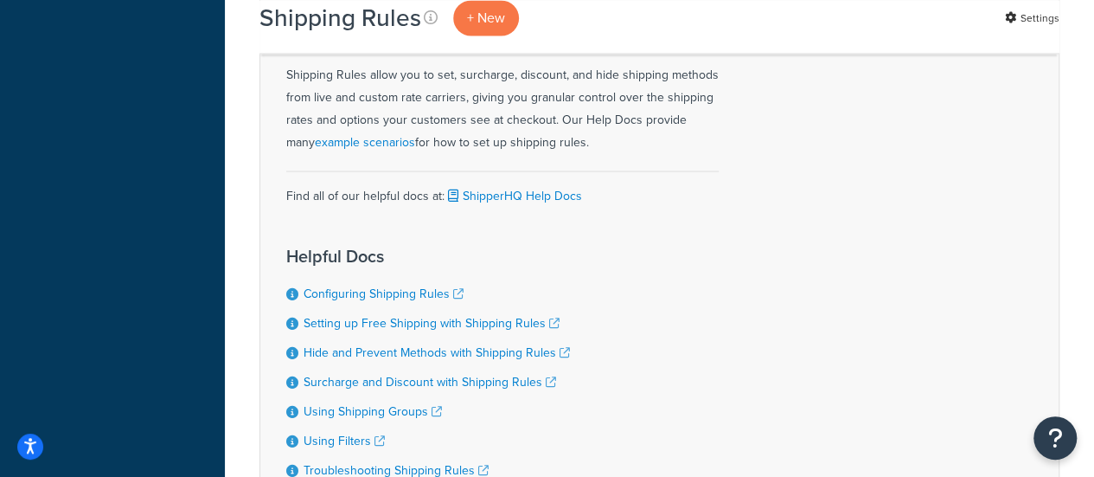
scroll to position [1383, 0]
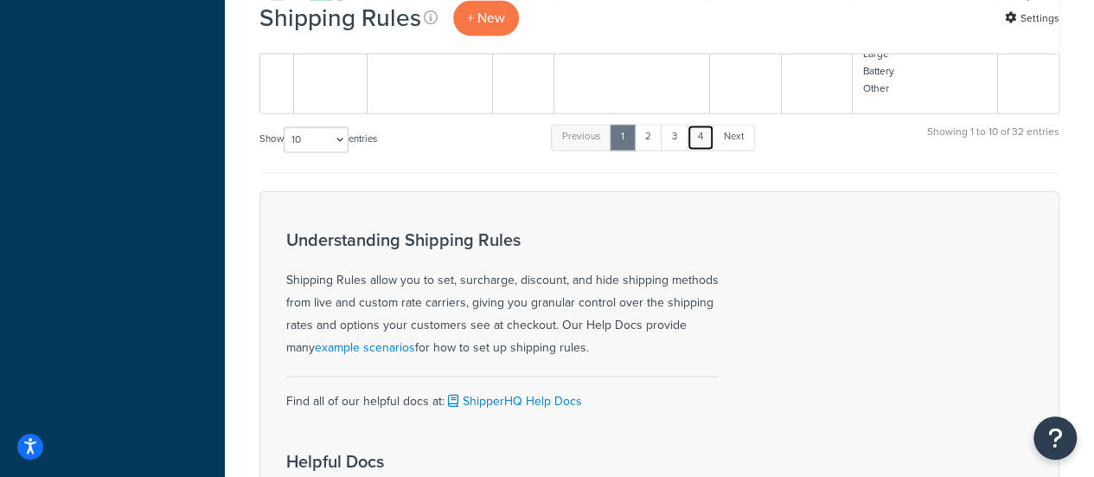
click at [695, 136] on link "4" at bounding box center [701, 137] width 28 height 26
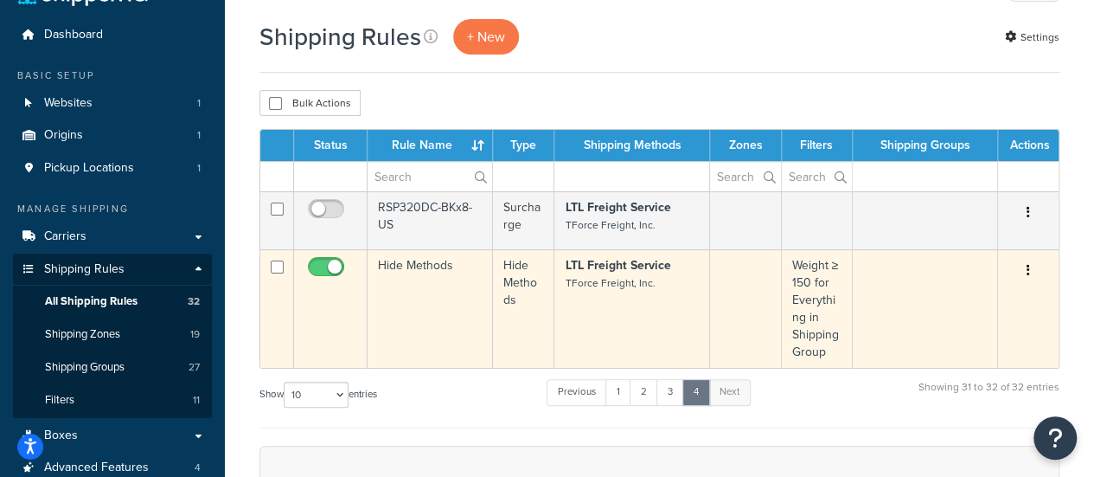
scroll to position [37, 0]
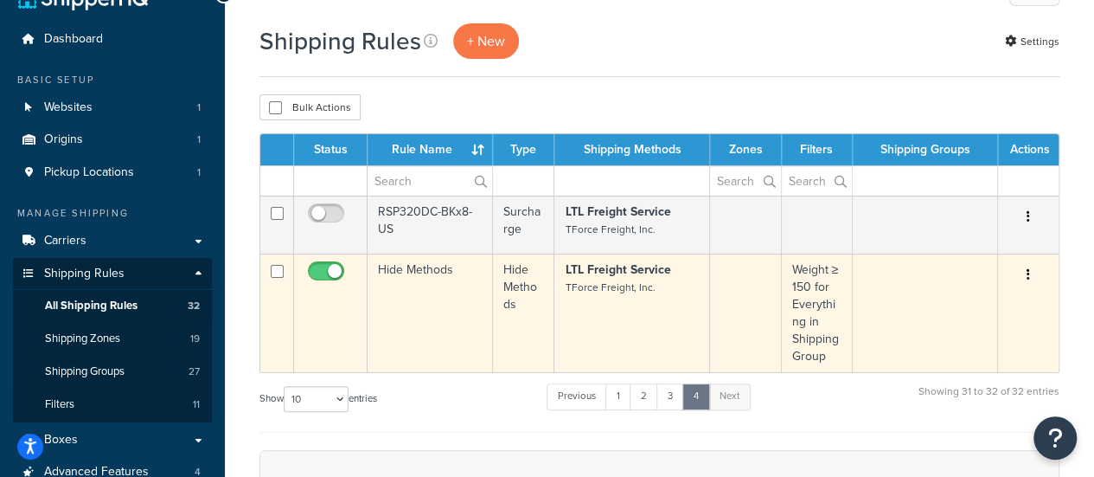
click at [394, 269] on td "Hide Methods" at bounding box center [430, 312] width 125 height 119
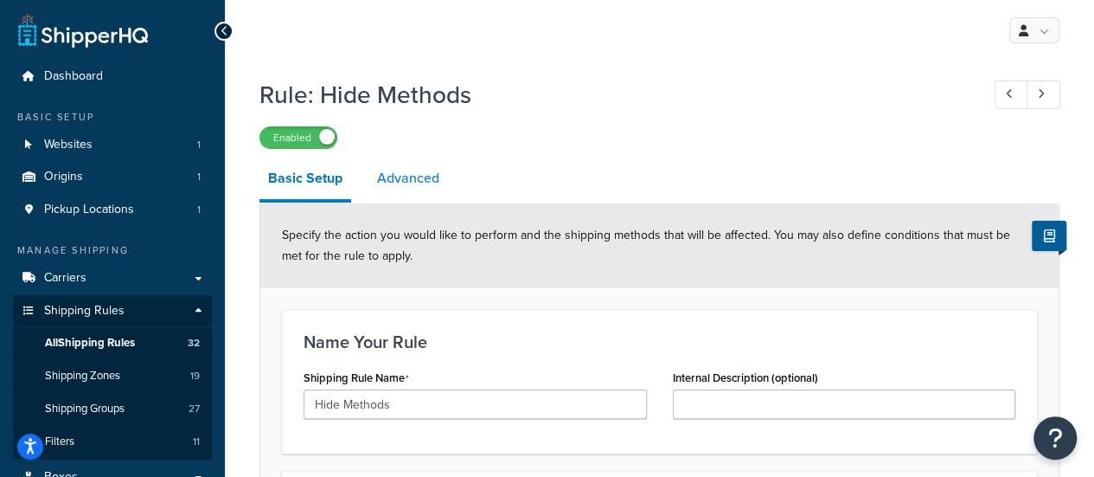
click at [394, 173] on link "Advanced" at bounding box center [409, 178] width 80 height 42
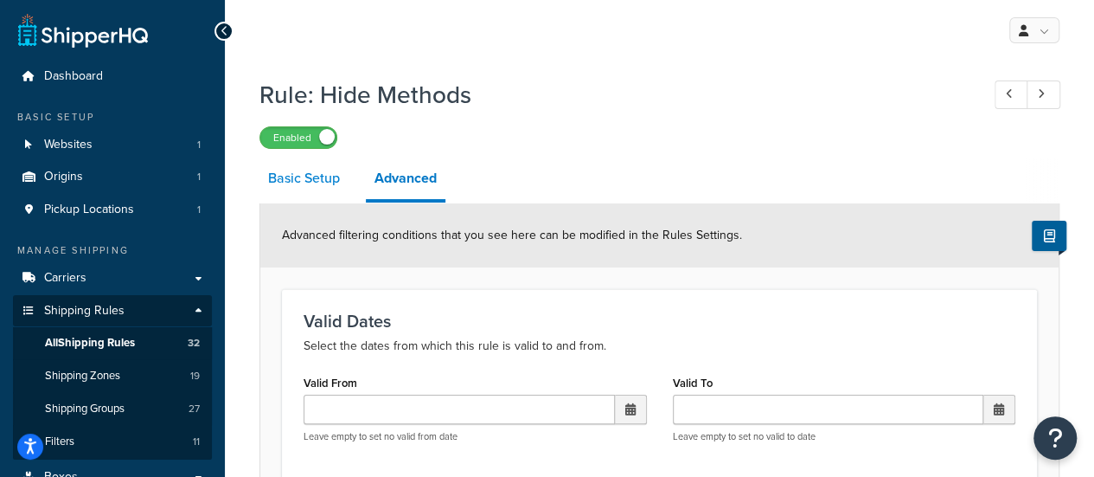
click at [305, 181] on link "Basic Setup" at bounding box center [304, 178] width 89 height 42
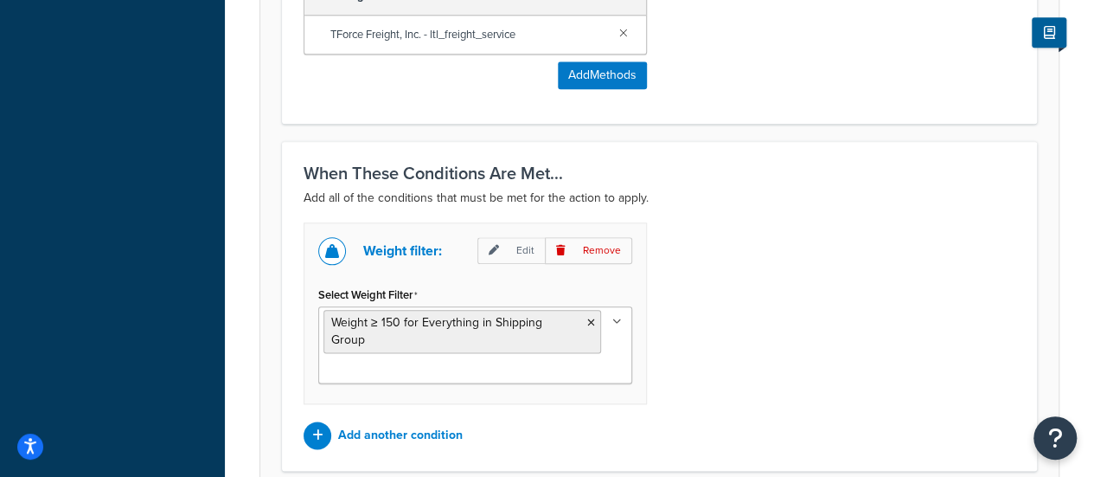
scroll to position [1035, 0]
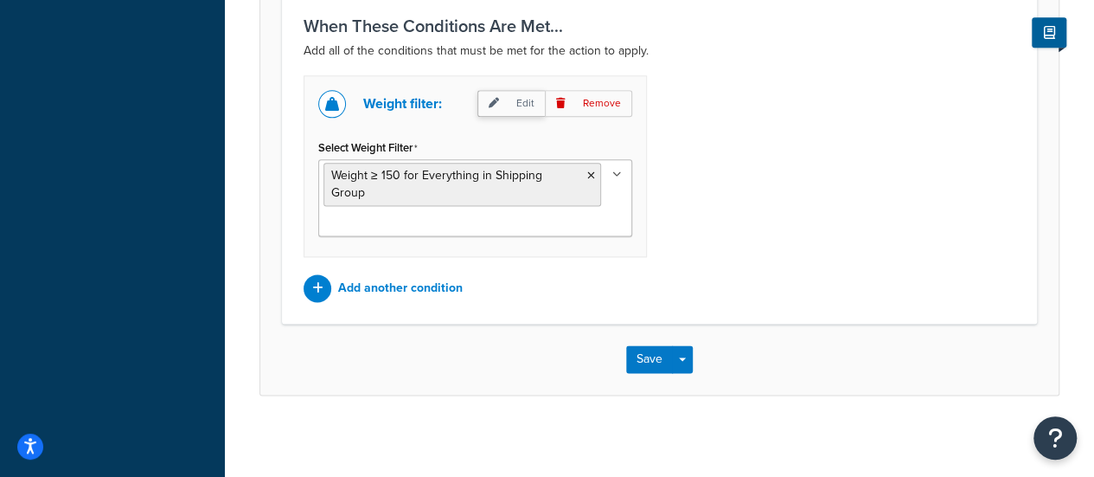
click at [510, 99] on p "Edit" at bounding box center [510, 103] width 67 height 27
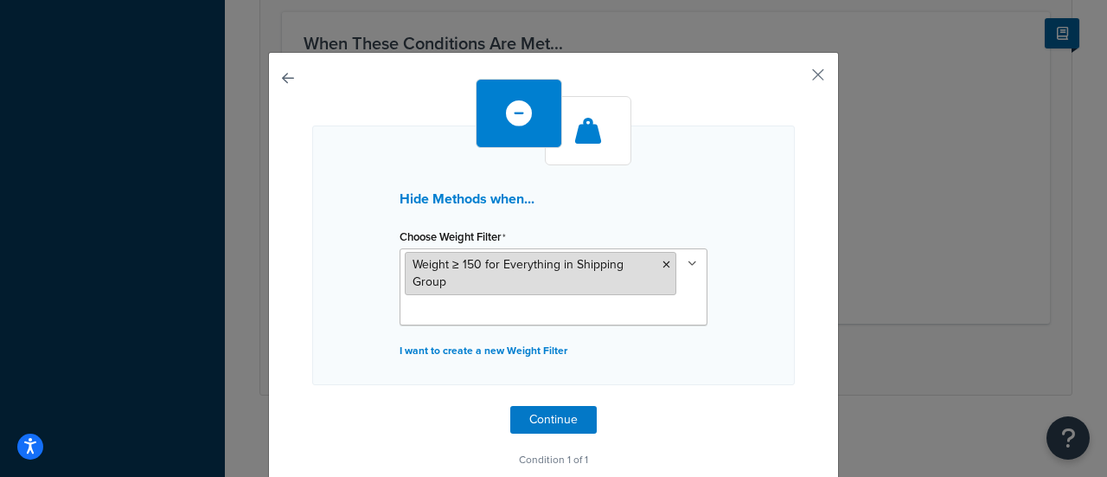
scroll to position [27, 0]
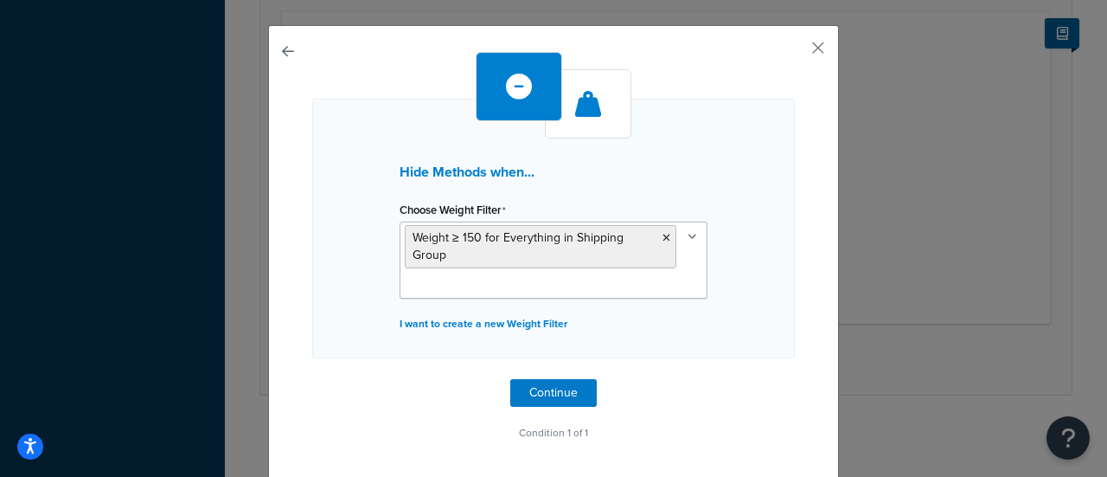
click at [820, 54] on div "Hide Methods when... Choose Weight Filter Weight ≥ 150 for Everything in Shippi…" at bounding box center [553, 252] width 571 height 455
click at [795, 52] on button "button" at bounding box center [793, 54] width 4 height 4
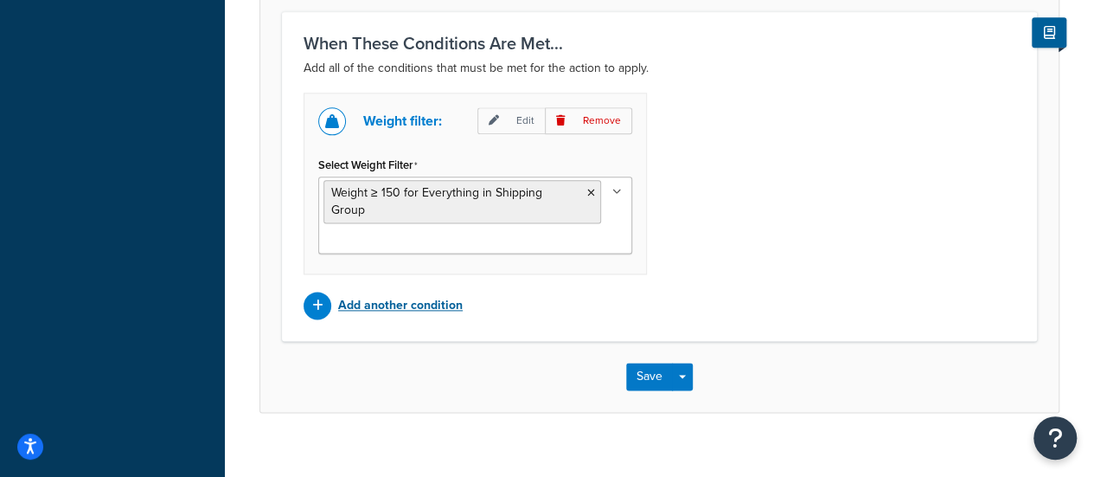
click at [441, 304] on p "Add another condition" at bounding box center [400, 305] width 125 height 24
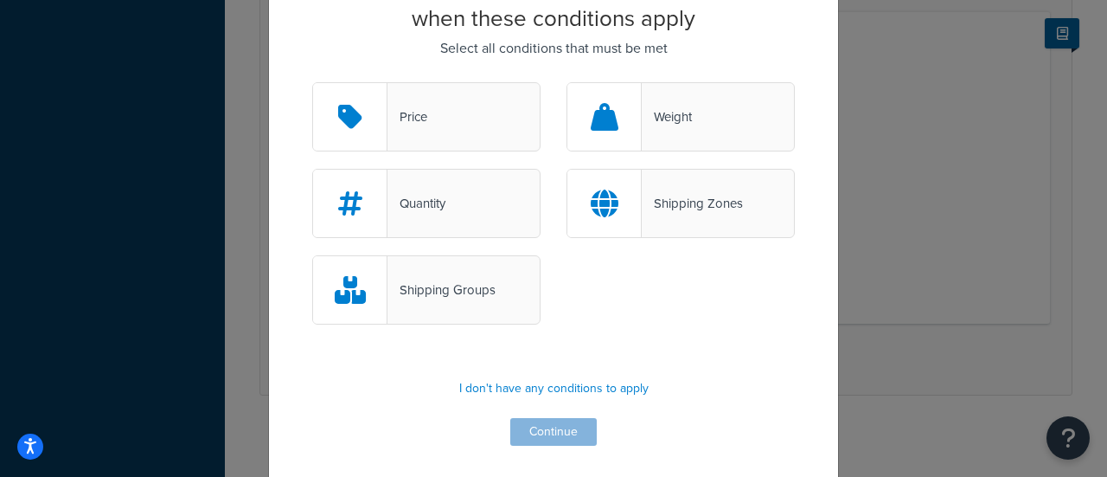
scroll to position [106, 0]
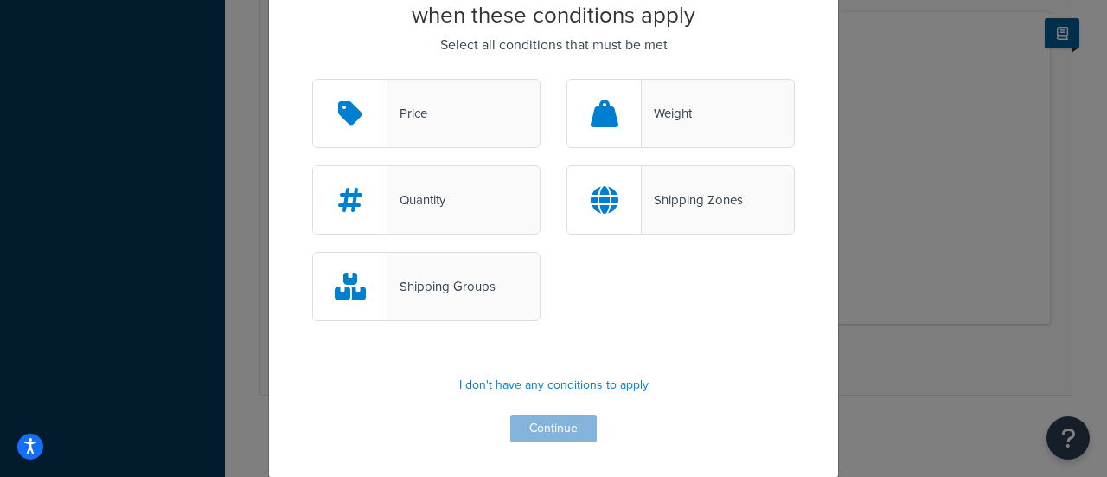
click at [443, 296] on div "Shipping Groups" at bounding box center [442, 286] width 108 height 24
click at [0, 0] on input "Shipping Groups" at bounding box center [0, 0] width 0 height 0
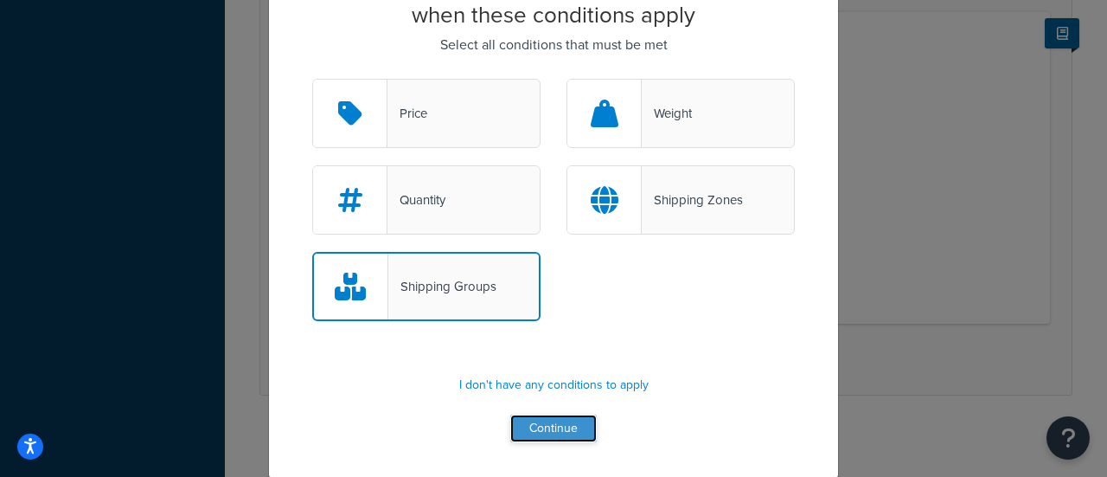
click at [541, 435] on button "Continue" at bounding box center [553, 428] width 87 height 28
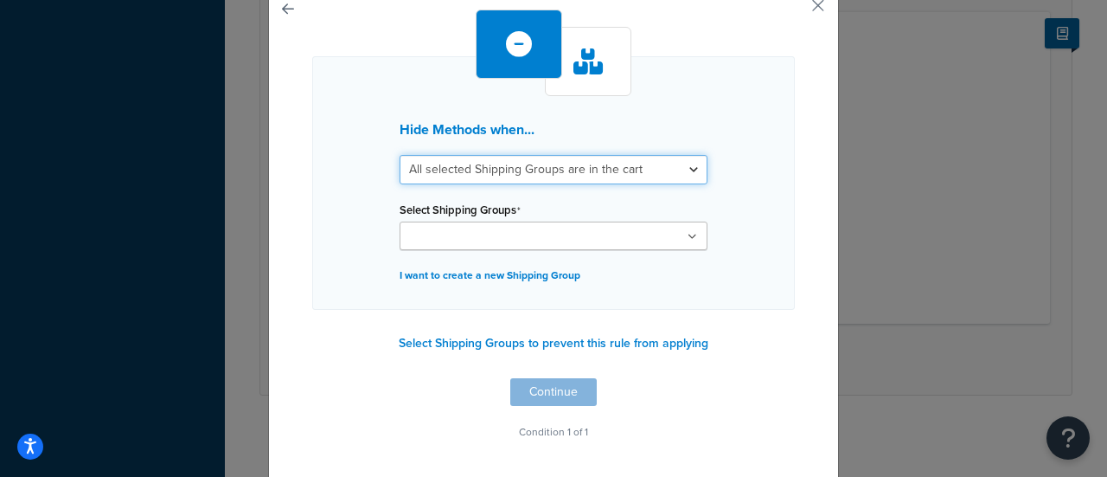
click at [521, 176] on select "All selected Shipping Groups are in the cart Any selected Shipping Groups are i…" at bounding box center [554, 169] width 308 height 29
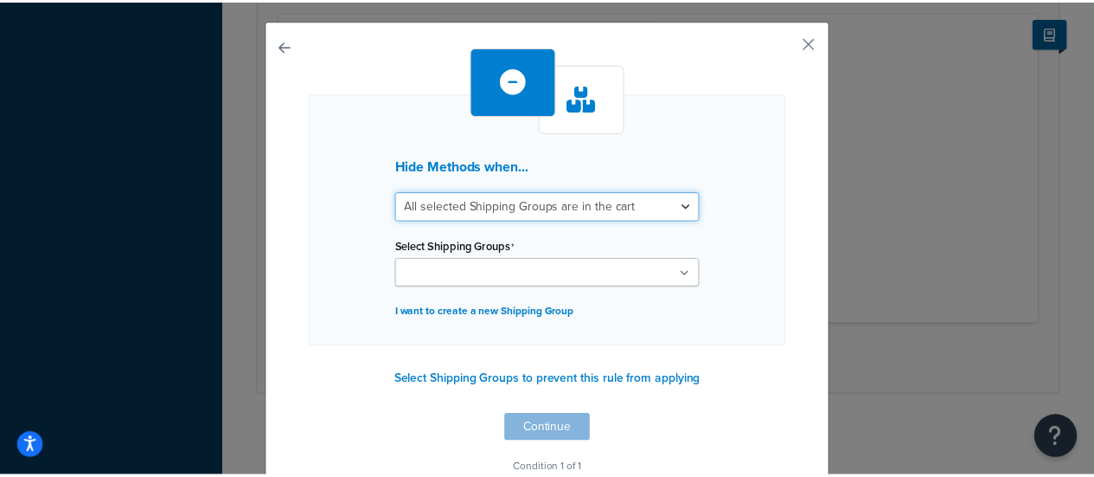
scroll to position [0, 0]
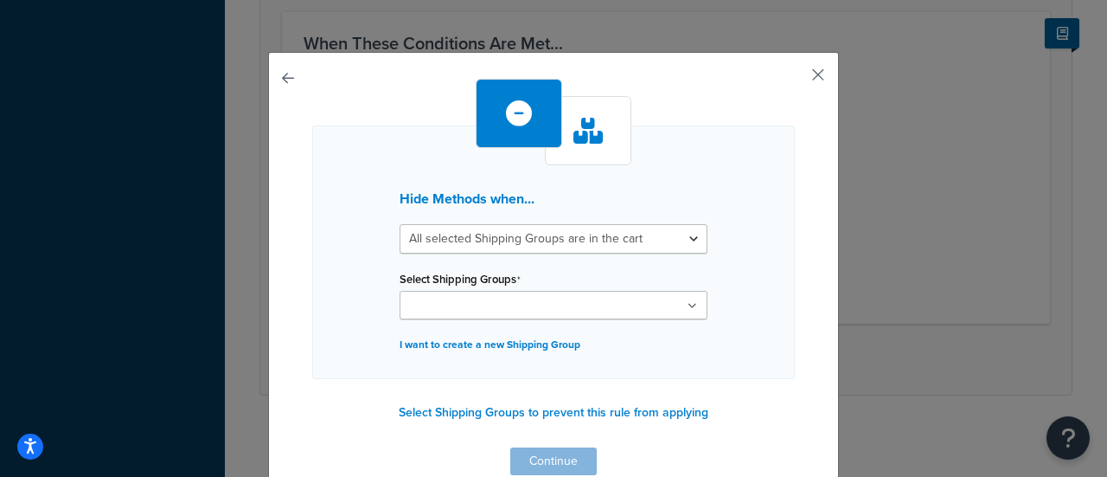
click at [795, 79] on button "button" at bounding box center [793, 81] width 4 height 4
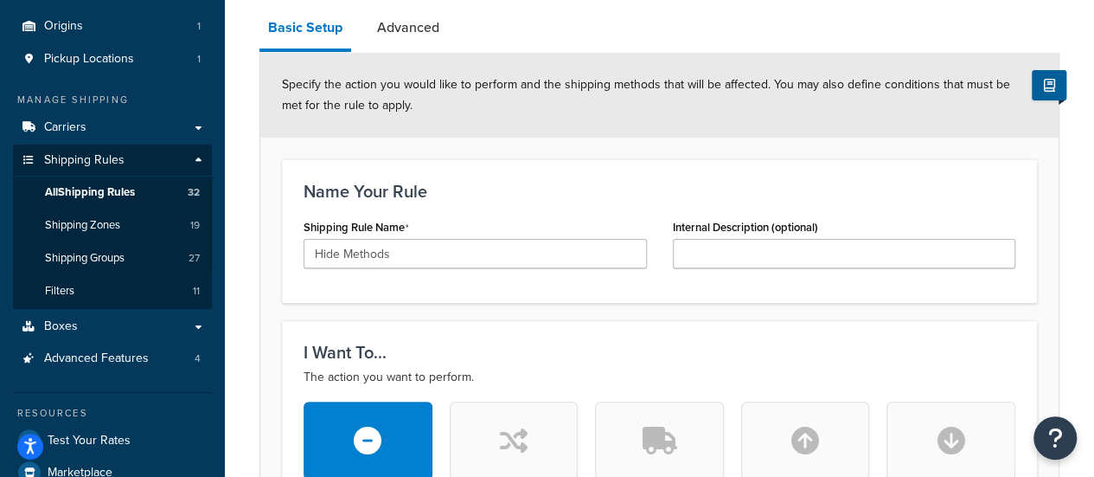
scroll to position [66, 0]
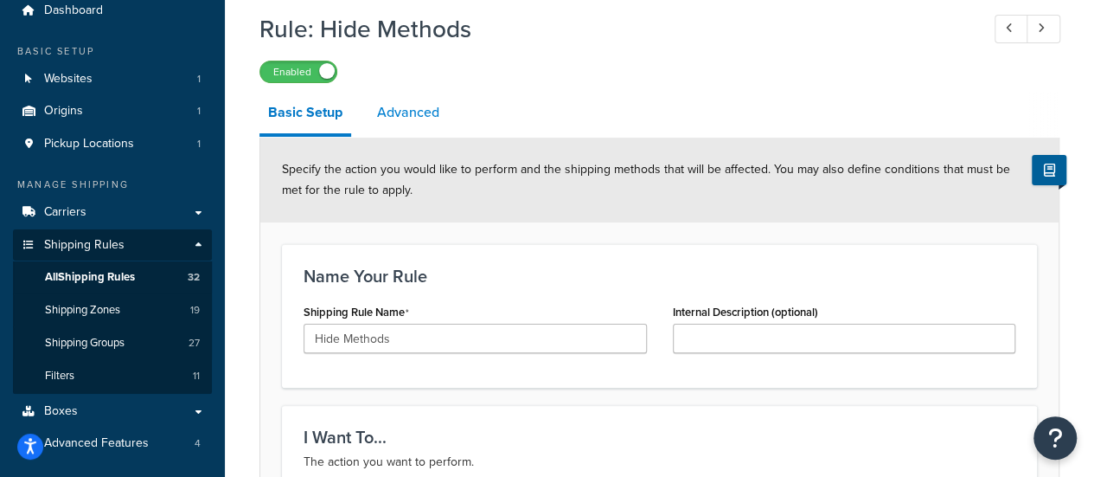
click at [396, 108] on link "Advanced" at bounding box center [409, 113] width 80 height 42
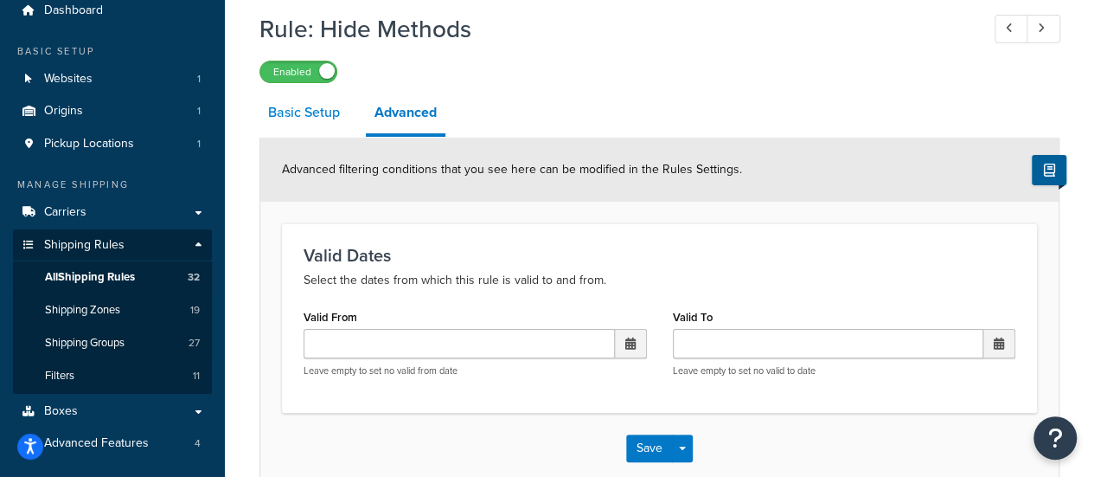
click at [325, 117] on link "Basic Setup" at bounding box center [304, 113] width 89 height 42
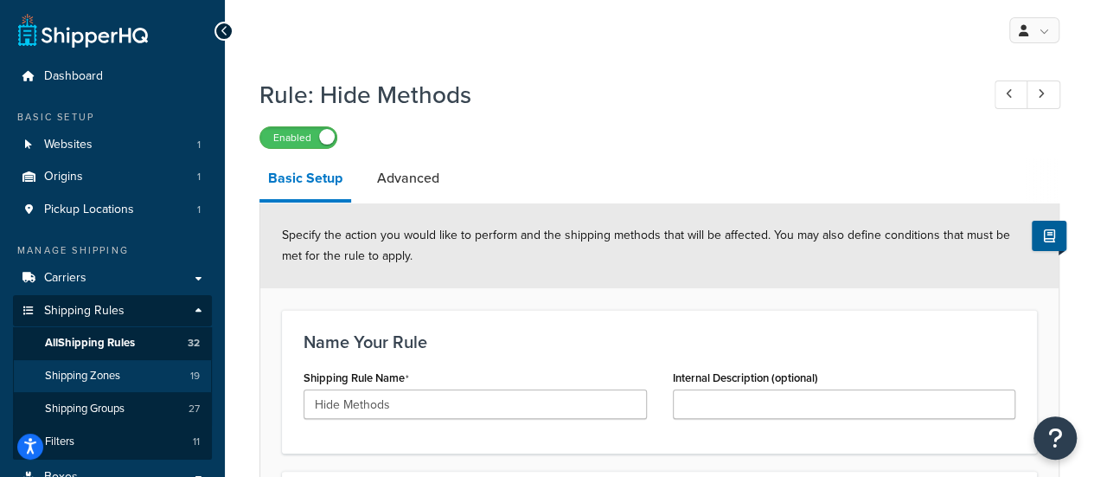
scroll to position [173, 0]
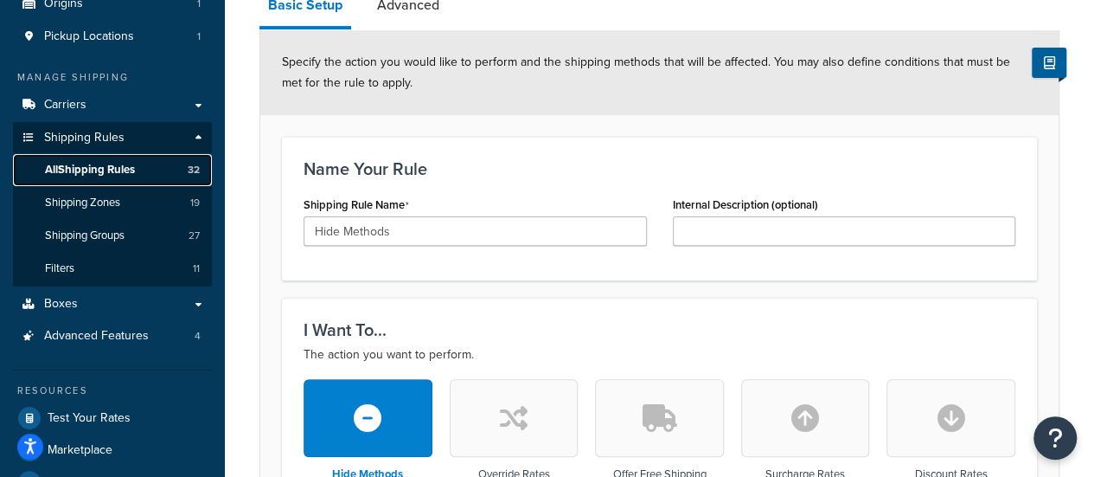
click at [112, 172] on span "All Shipping Rules" at bounding box center [90, 170] width 90 height 15
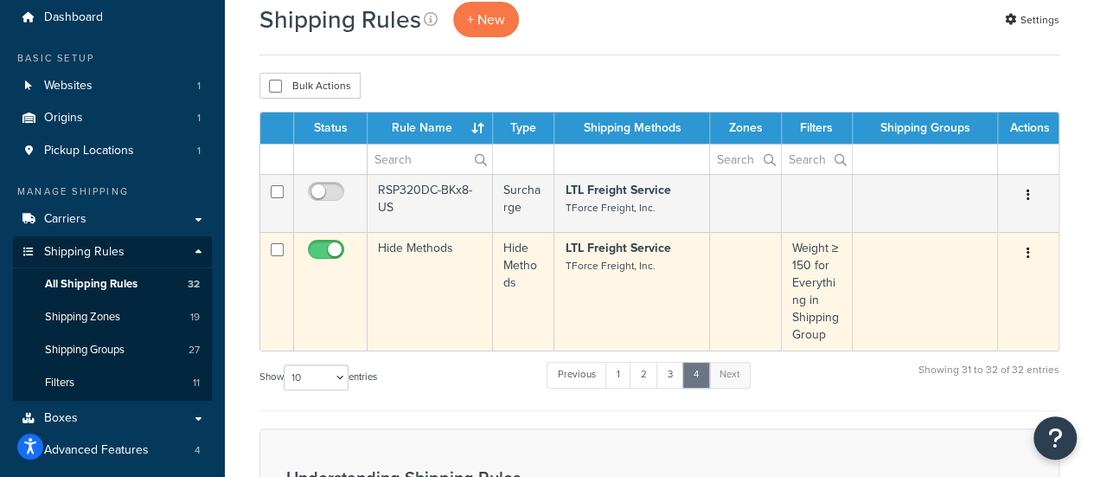
scroll to position [87, 0]
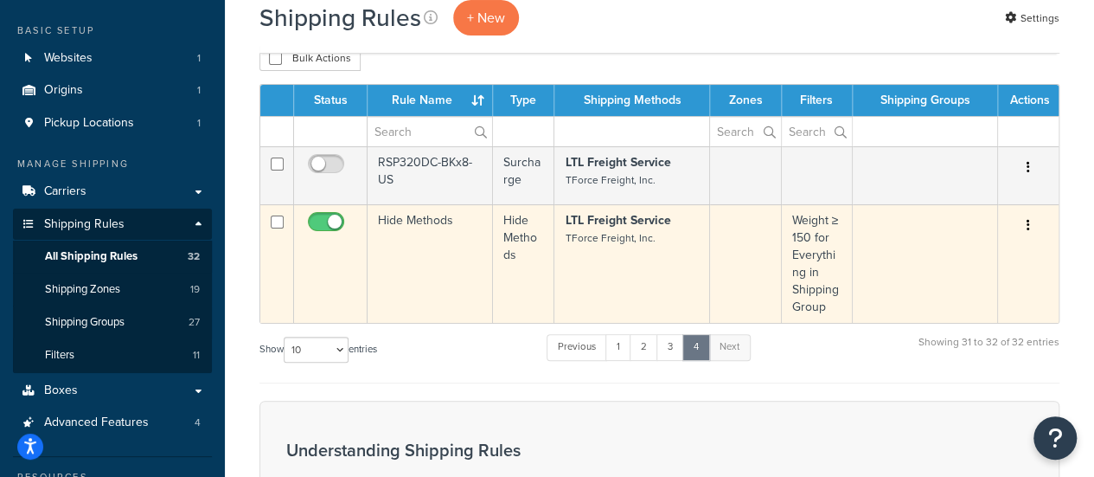
click at [321, 215] on input "checkbox" at bounding box center [328, 226] width 48 height 22
checkbox input "false"
click at [913, 257] on td at bounding box center [925, 263] width 145 height 119
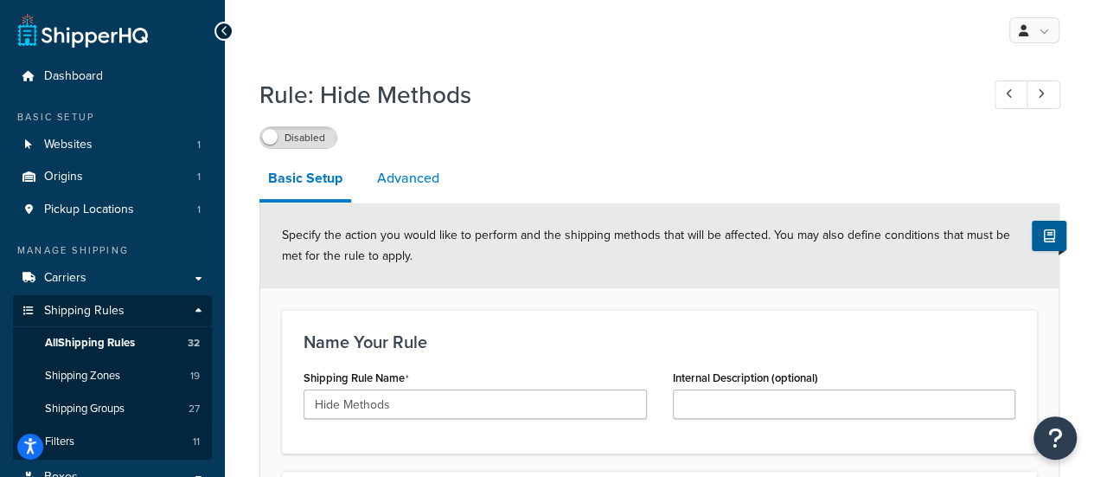
click at [407, 183] on link "Advanced" at bounding box center [409, 178] width 80 height 42
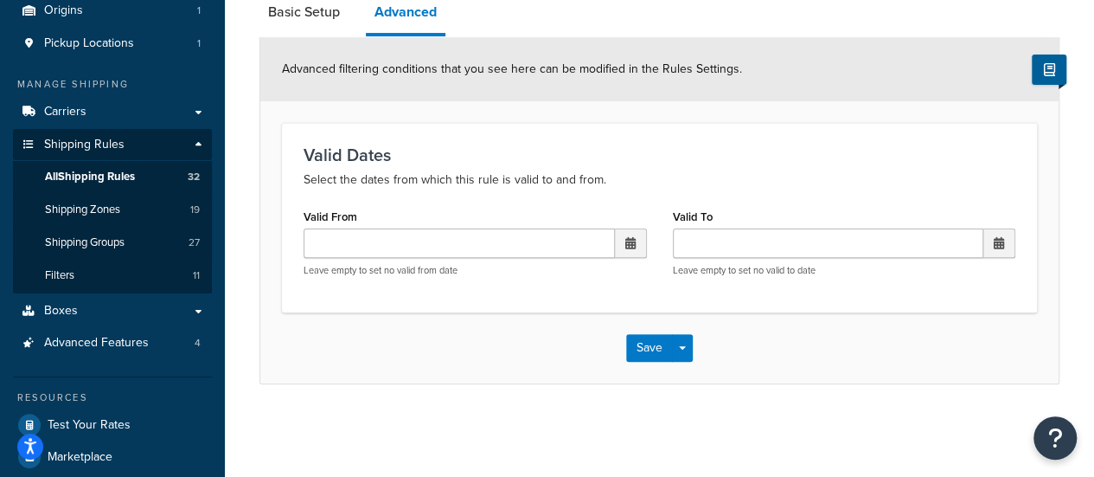
scroll to position [173, 0]
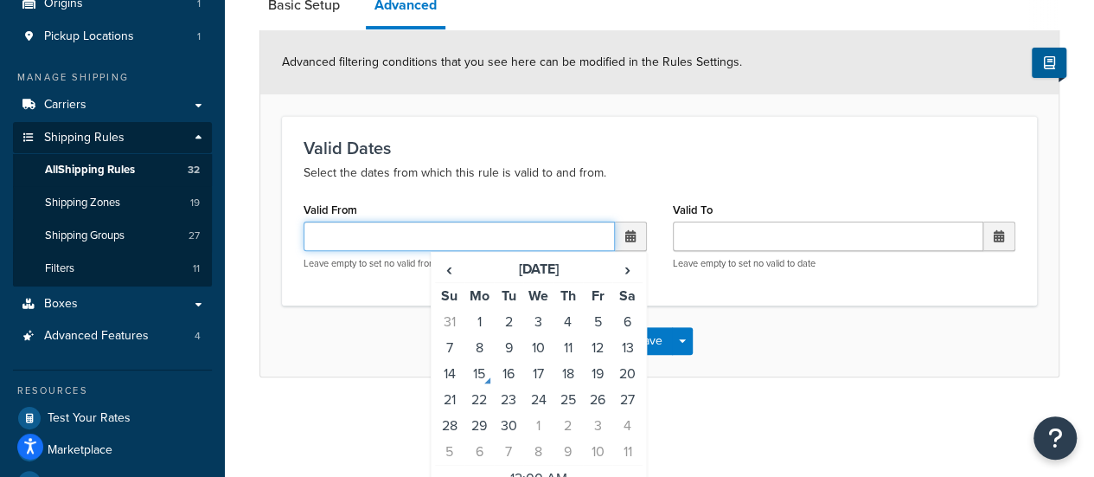
click at [427, 245] on input "Valid From" at bounding box center [459, 235] width 311 height 29
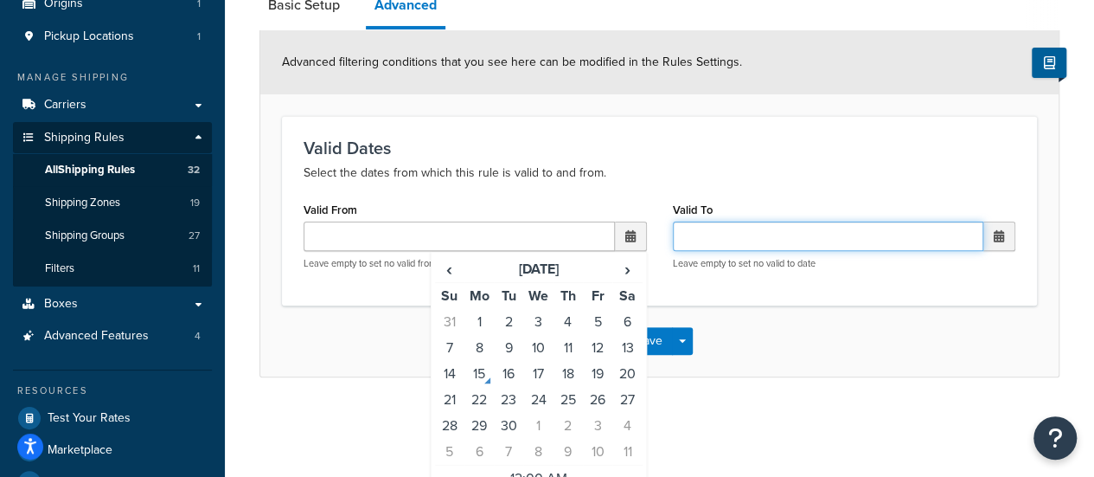
click at [715, 221] on input "Valid To" at bounding box center [828, 235] width 311 height 29
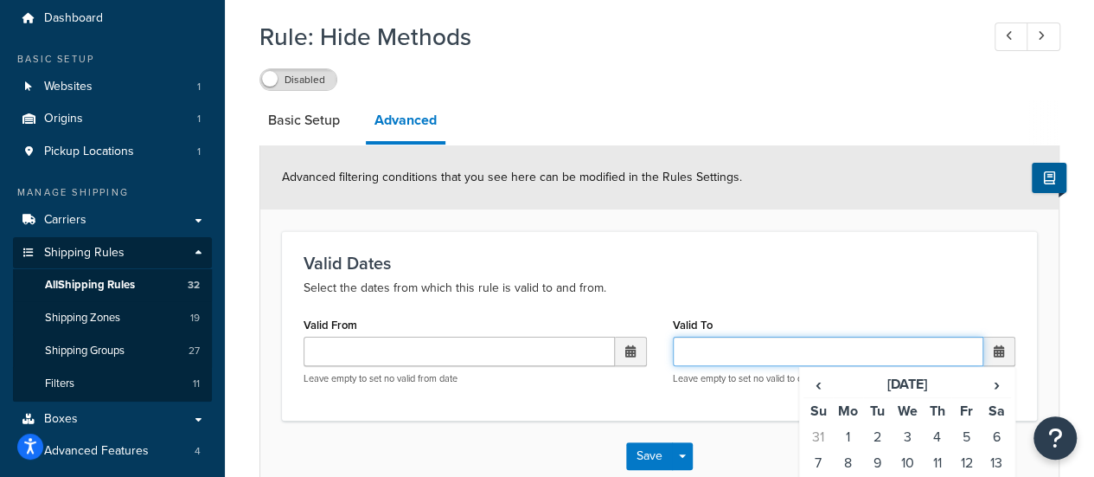
scroll to position [0, 0]
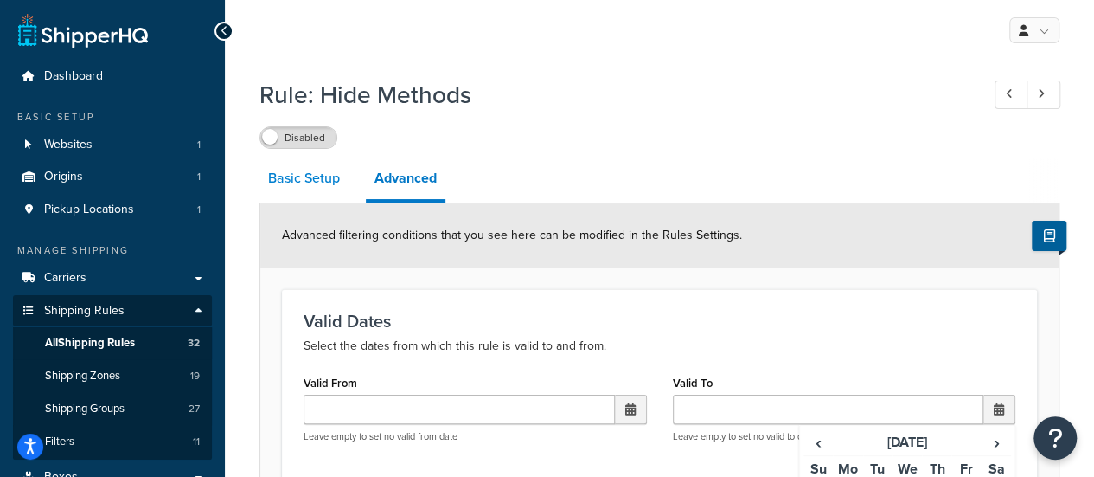
click at [286, 171] on link "Basic Setup" at bounding box center [304, 178] width 89 height 42
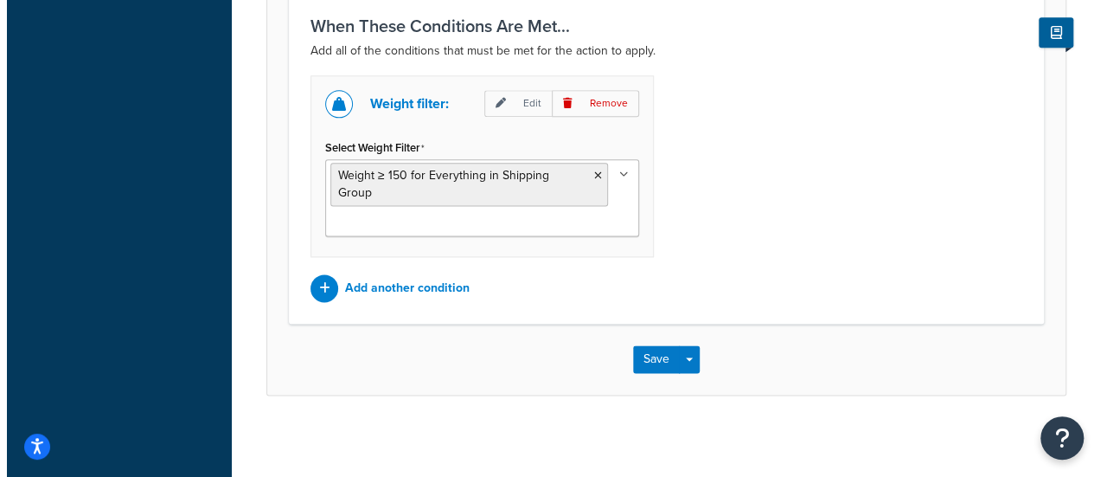
scroll to position [948, 0]
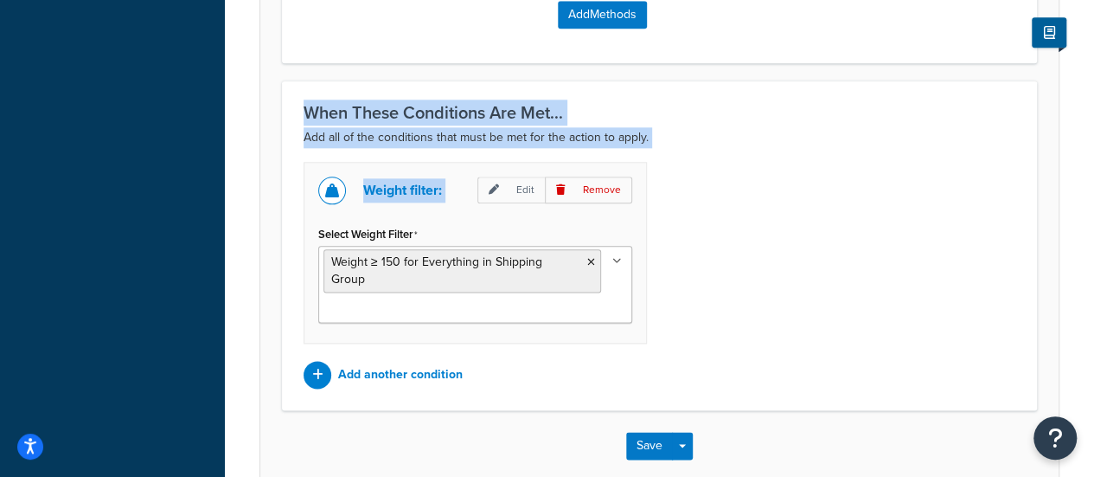
drag, startPoint x: 301, startPoint y: 115, endPoint x: 694, endPoint y: 148, distance: 394.1
click at [693, 148] on div "When These Conditions Are Met... Add all of the conditions that must be met for…" at bounding box center [659, 245] width 755 height 330
click at [741, 163] on div "Weight filter: Edit Remove Select Weight Filter Weight ≥ 150 for Everything in …" at bounding box center [660, 275] width 738 height 227
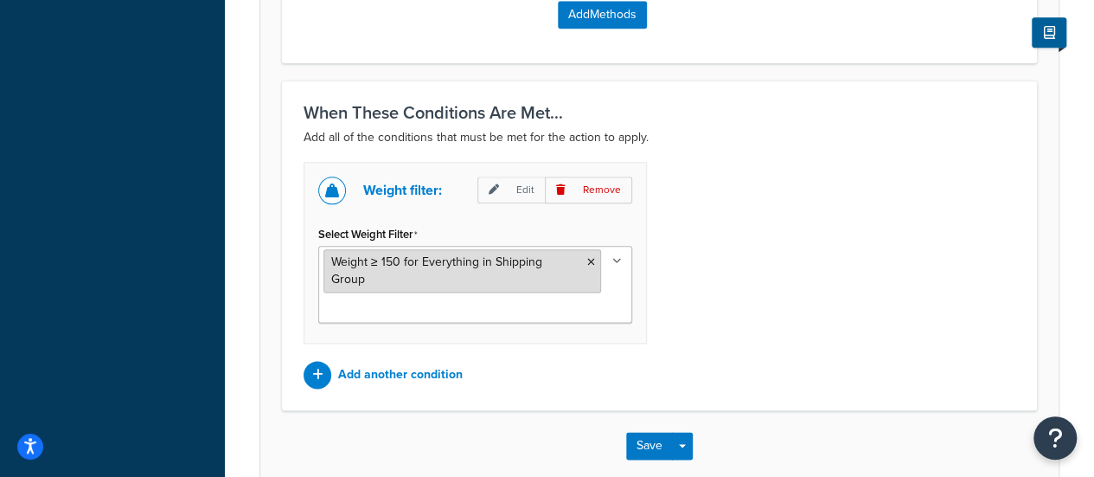
click at [443, 260] on span "Weight ≥ 150 for Everything in Shipping Group" at bounding box center [436, 270] width 211 height 35
click at [497, 276] on li "Weight ≥ 150 for Everything in Shipping Group" at bounding box center [463, 270] width 278 height 43
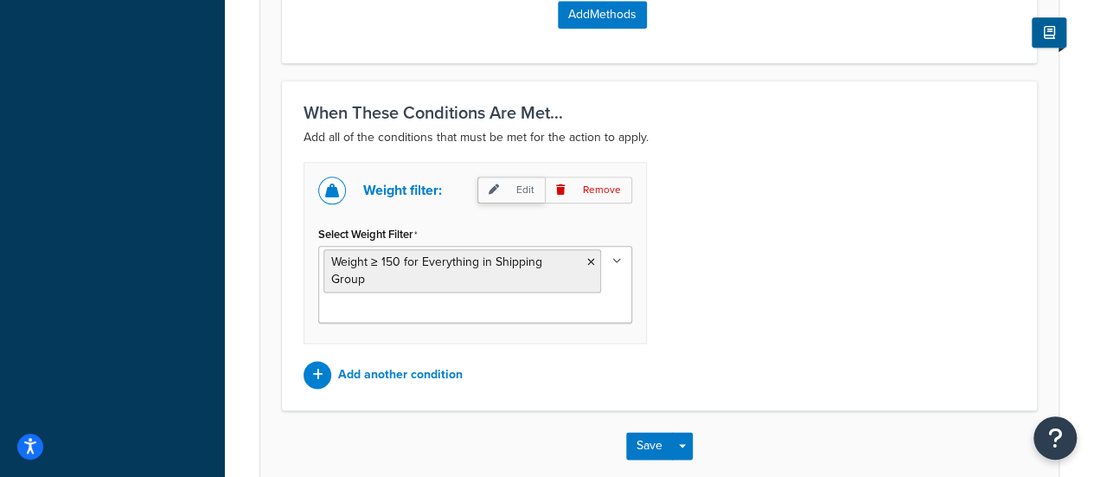
click at [521, 184] on p "Edit" at bounding box center [510, 189] width 67 height 27
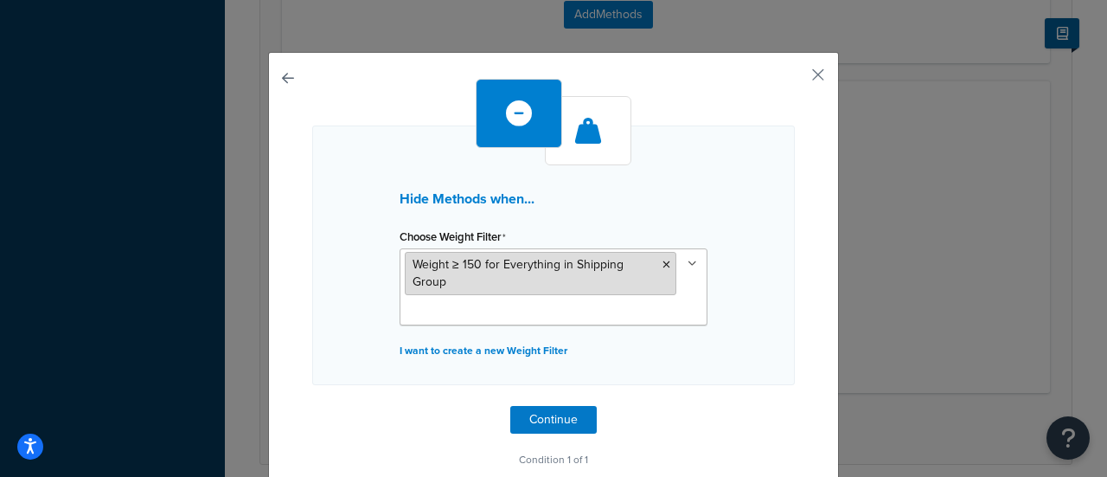
click at [531, 276] on li "Weight ≥ 150 for Everything in Shipping Group" at bounding box center [541, 273] width 272 height 43
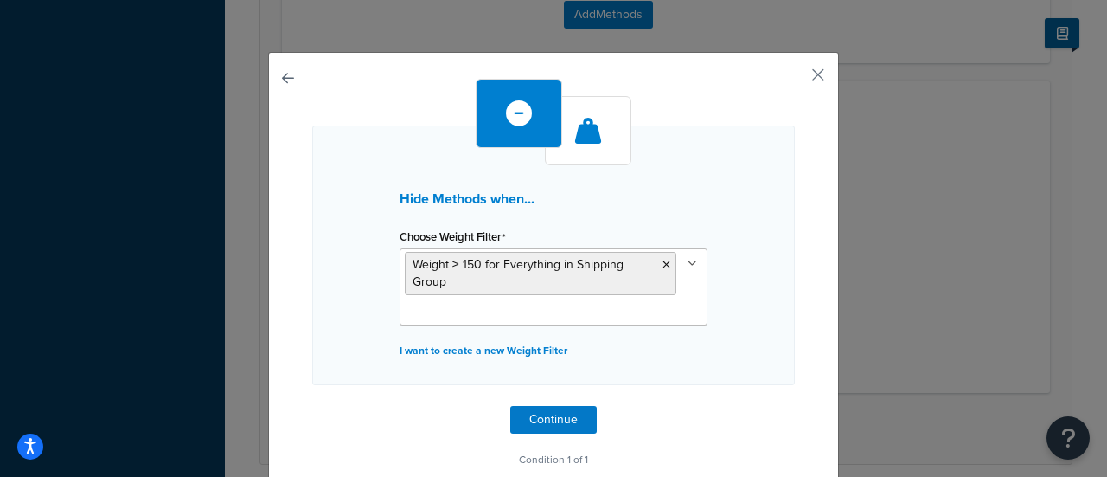
click at [663, 260] on icon at bounding box center [667, 265] width 8 height 10
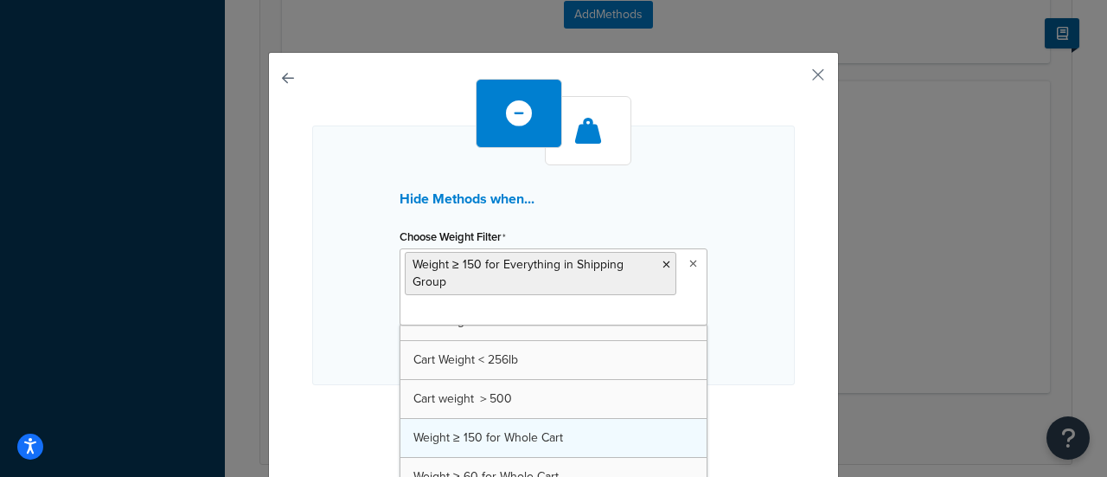
scroll to position [137, 0]
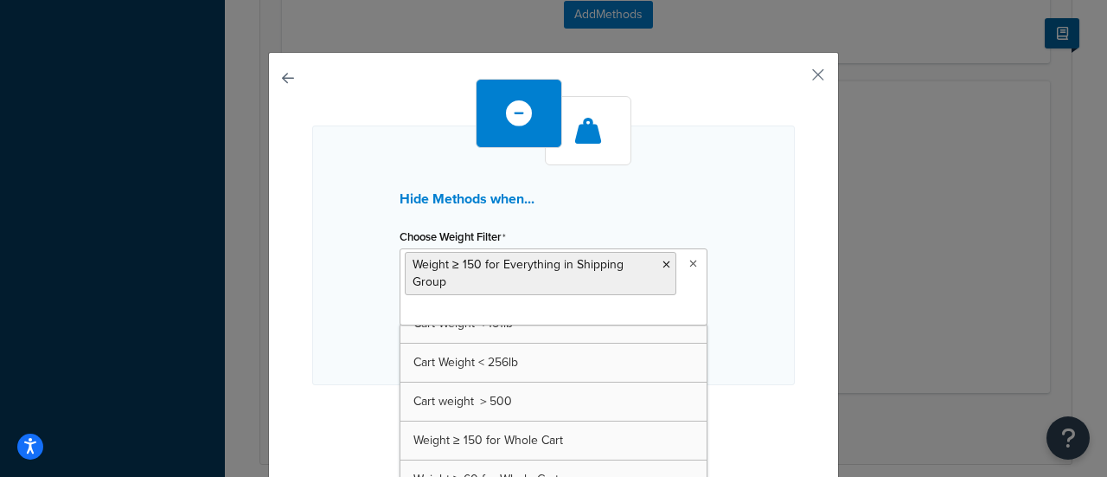
click at [758, 278] on div "Hide Methods when... Choose Weight Filter Weight ≥ 150 for Everything in Shippi…" at bounding box center [553, 255] width 483 height 260
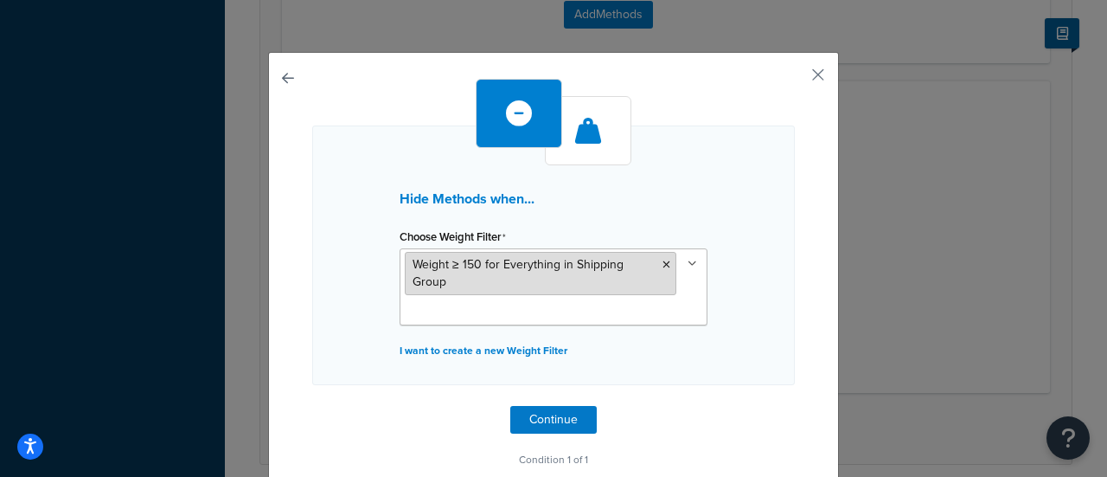
click at [580, 267] on span "Weight ≥ 150 for Everything in Shipping Group" at bounding box center [518, 272] width 211 height 35
click at [542, 260] on span "Weight ≥ 150 for Everything in Shipping Group" at bounding box center [518, 272] width 211 height 35
click at [465, 260] on span "Weight ≥ 150 for Everything in Shipping Group" at bounding box center [518, 272] width 211 height 35
click at [464, 260] on span "Weight ≥ 150 for Everything in Shipping Group" at bounding box center [518, 272] width 211 height 35
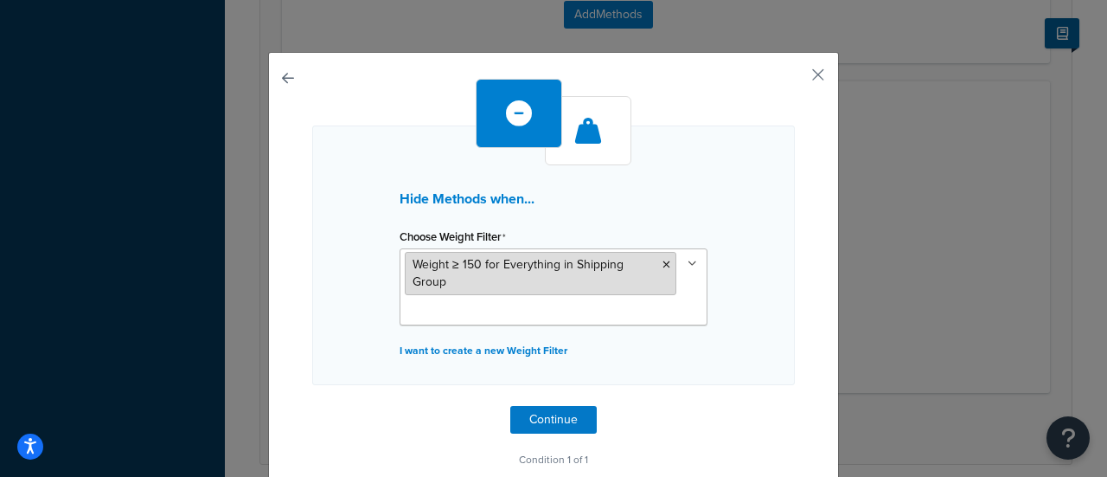
click at [443, 269] on span "Weight ≥ 150 for Everything in Shipping Group" at bounding box center [518, 272] width 211 height 35
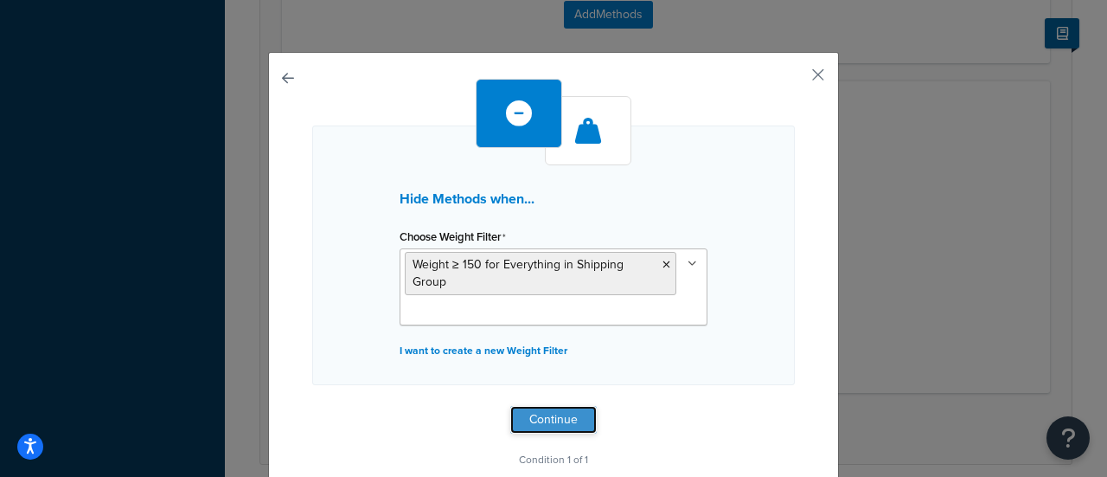
click at [528, 423] on button "Continue" at bounding box center [553, 420] width 87 height 28
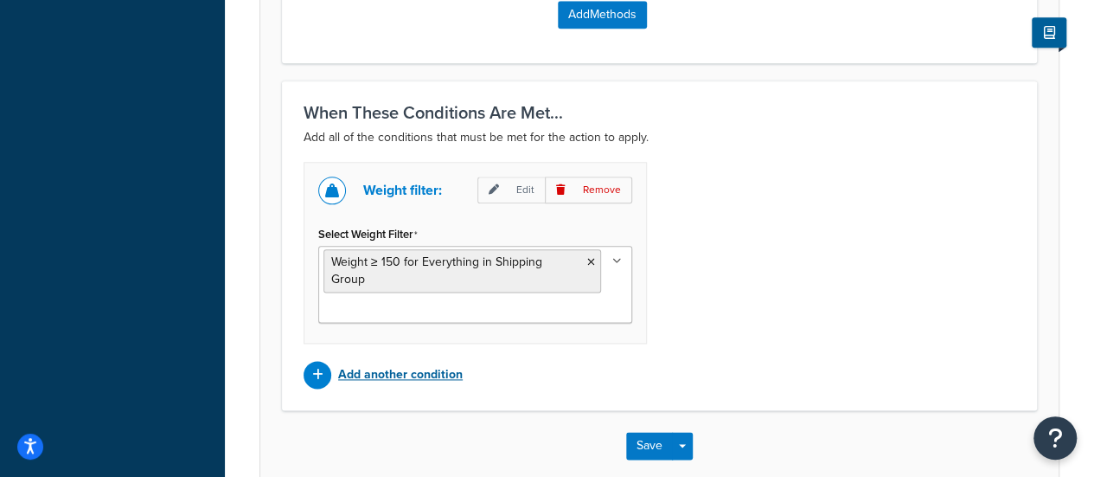
click at [429, 375] on p "Add another condition" at bounding box center [400, 374] width 125 height 24
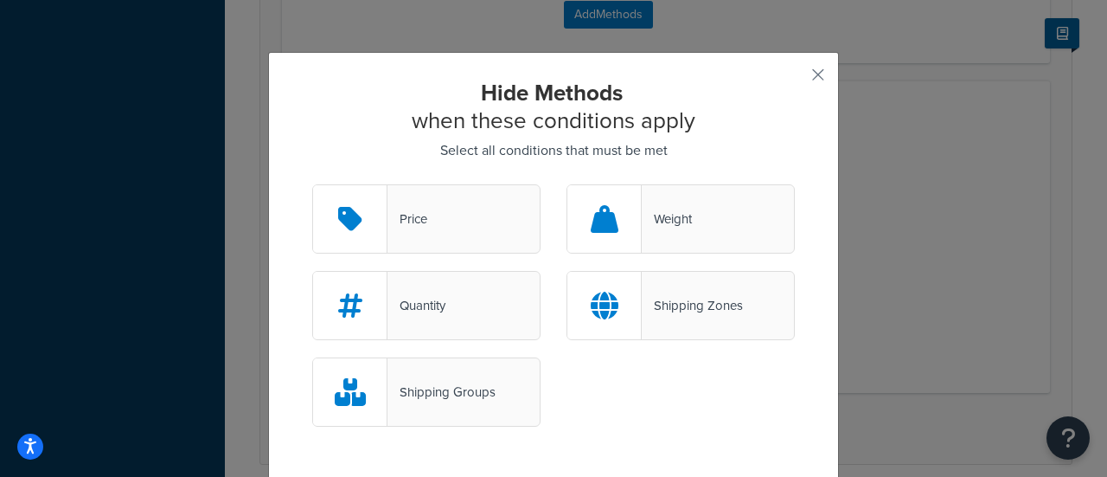
click at [429, 395] on div "Shipping Groups" at bounding box center [442, 392] width 108 height 24
click at [0, 0] on input "Shipping Groups" at bounding box center [0, 0] width 0 height 0
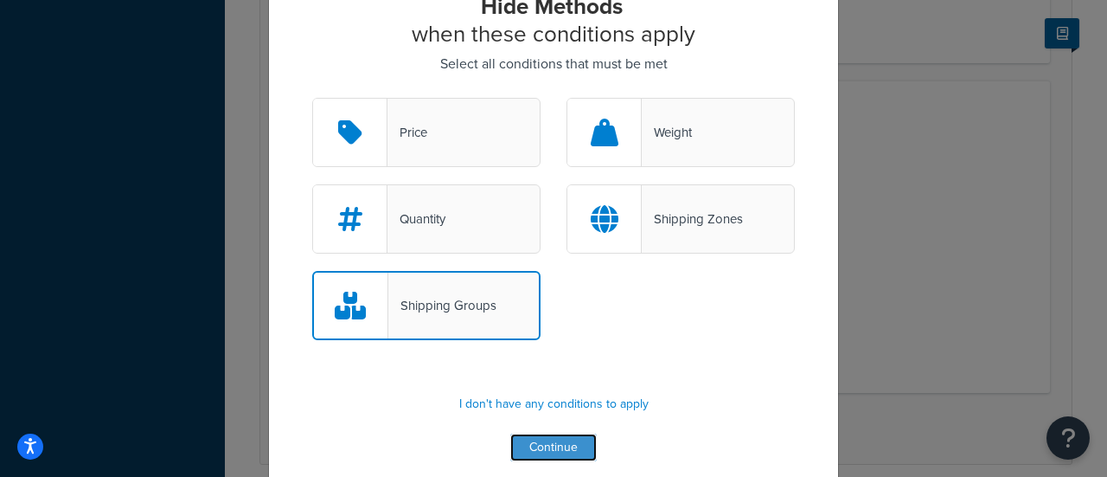
click at [566, 456] on button "Continue" at bounding box center [553, 447] width 87 height 28
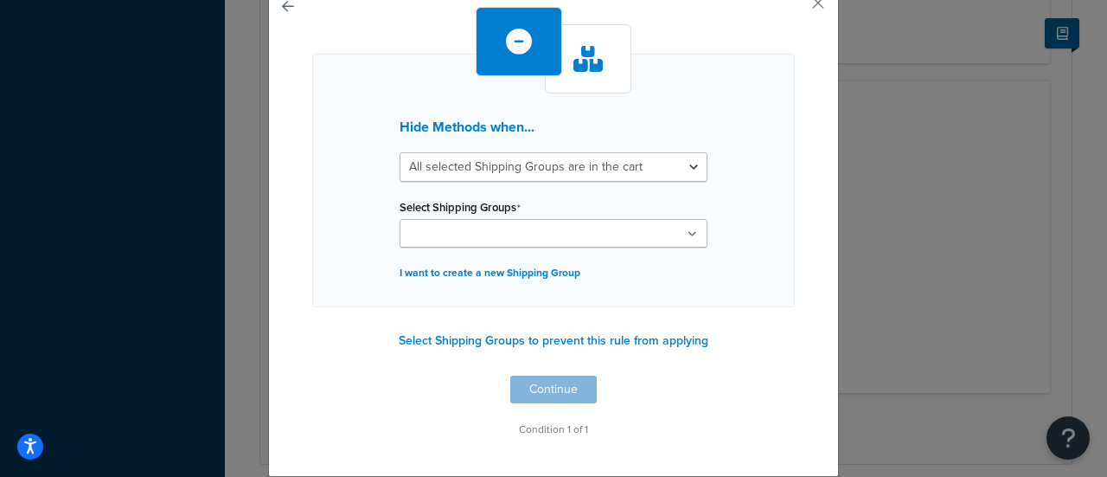
scroll to position [69, 0]
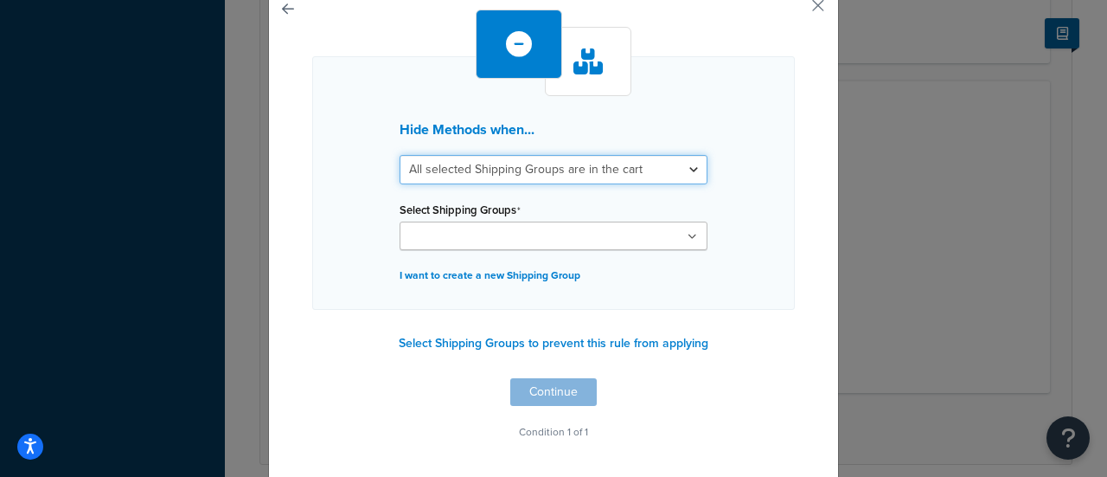
click at [571, 169] on select "All selected Shipping Groups are in the cart Any selected Shipping Groups are i…" at bounding box center [554, 169] width 308 height 29
select select "any"
click at [400, 155] on select "All selected Shipping Groups are in the cart Any selected Shipping Groups are i…" at bounding box center [554, 169] width 308 height 29
click at [533, 237] on ul at bounding box center [554, 235] width 308 height 29
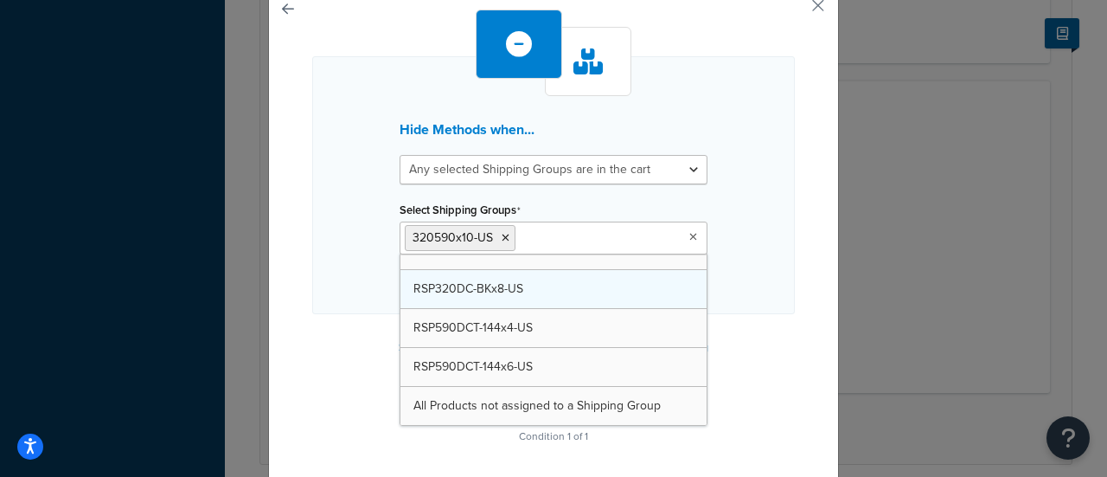
scroll to position [832, 0]
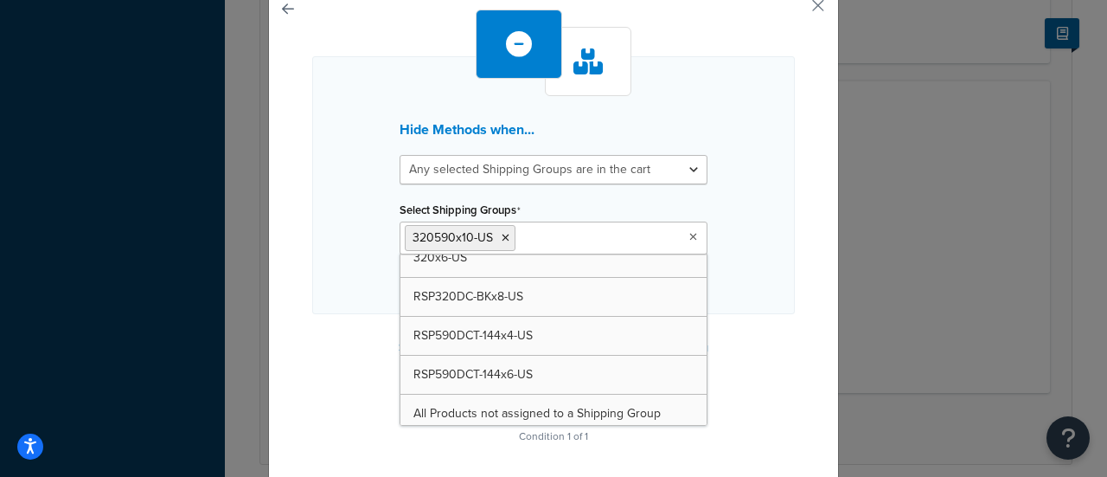
click at [734, 248] on div "Hide Methods when... All selected Shipping Groups are in the cart Any selected …" at bounding box center [553, 185] width 483 height 258
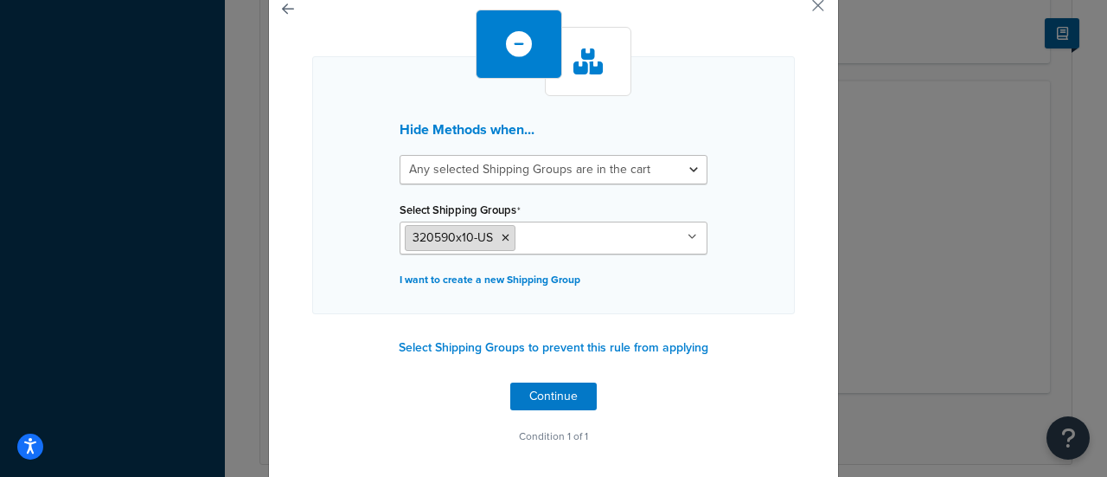
click at [502, 238] on icon at bounding box center [506, 238] width 8 height 10
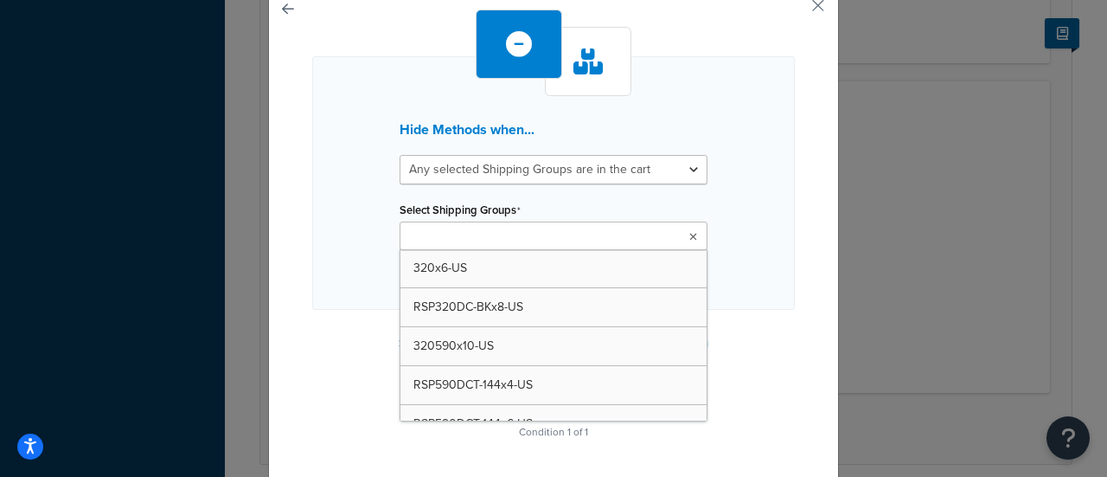
click at [539, 236] on ul at bounding box center [554, 235] width 308 height 29
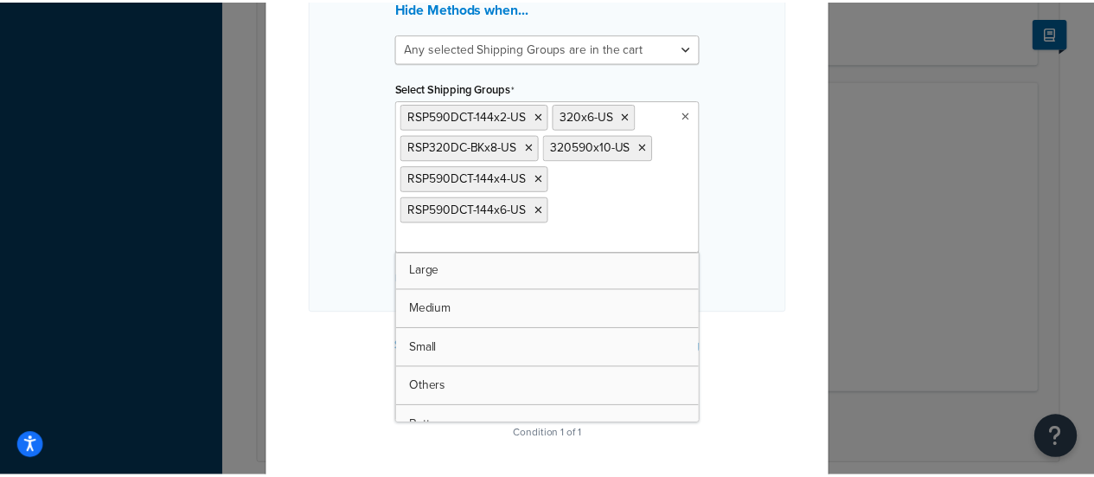
scroll to position [0, 0]
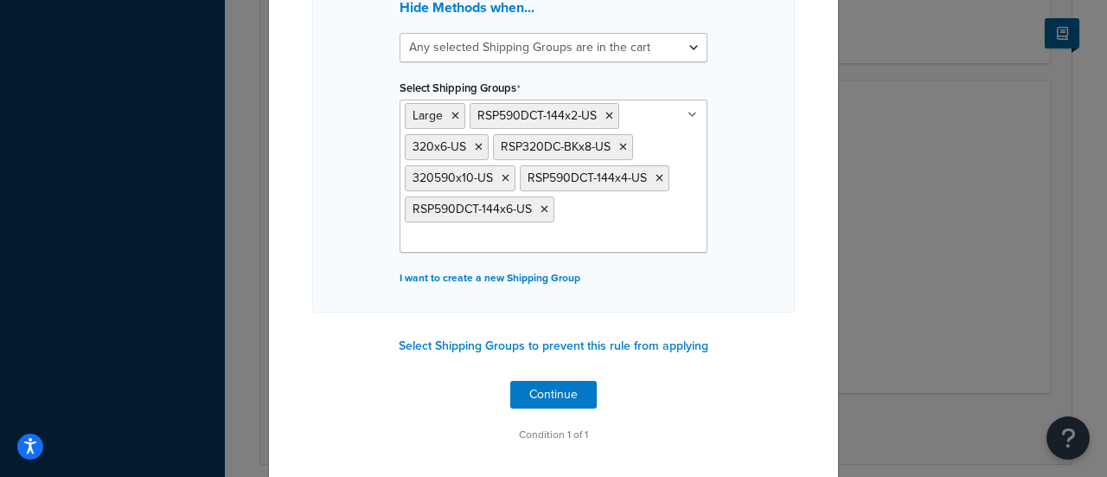
click at [789, 202] on div "Hide Methods when... All selected Shipping Groups are in the cart Any selected …" at bounding box center [553, 171] width 571 height 621
click at [564, 392] on button "Continue" at bounding box center [553, 395] width 87 height 28
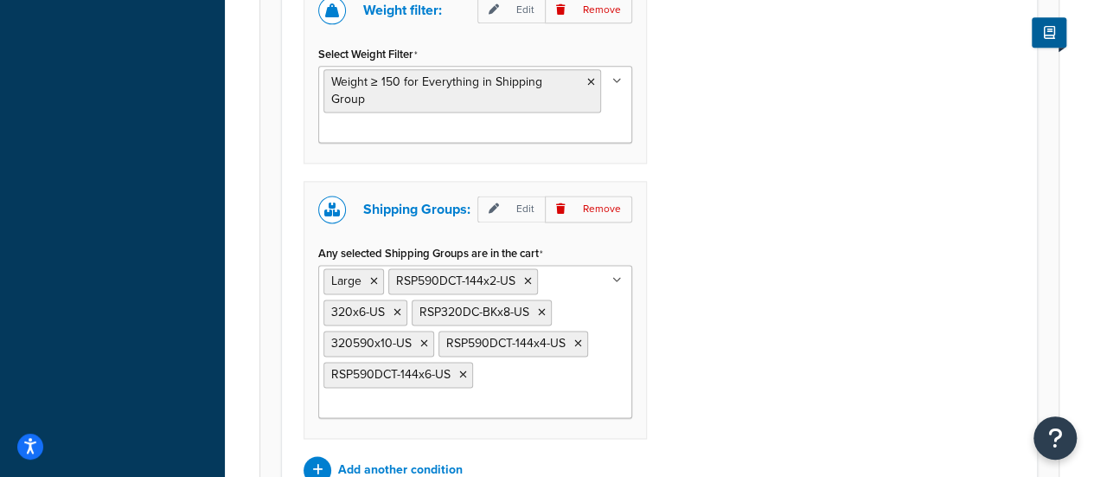
scroll to position [1220, 0]
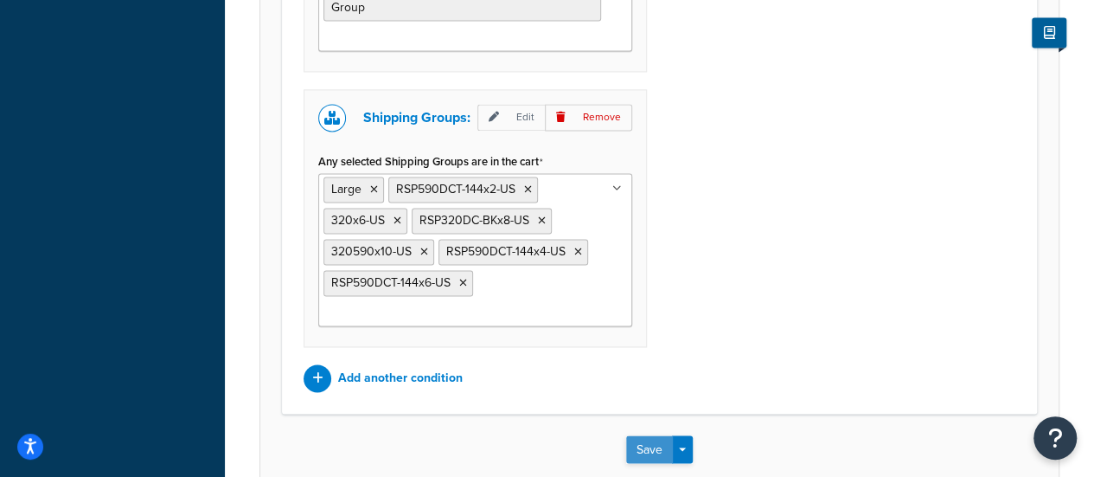
click at [647, 441] on button "Save" at bounding box center [649, 449] width 47 height 28
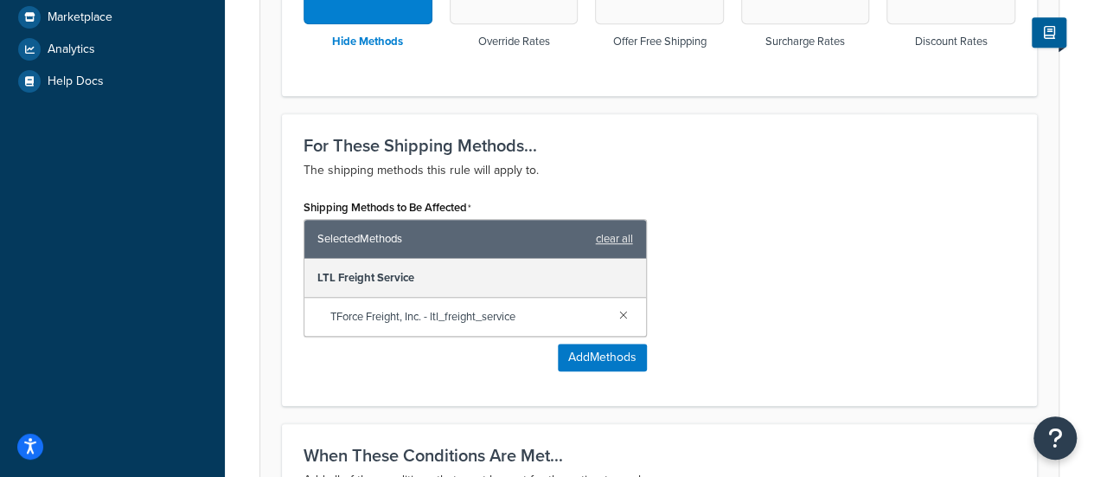
scroll to position [692, 0]
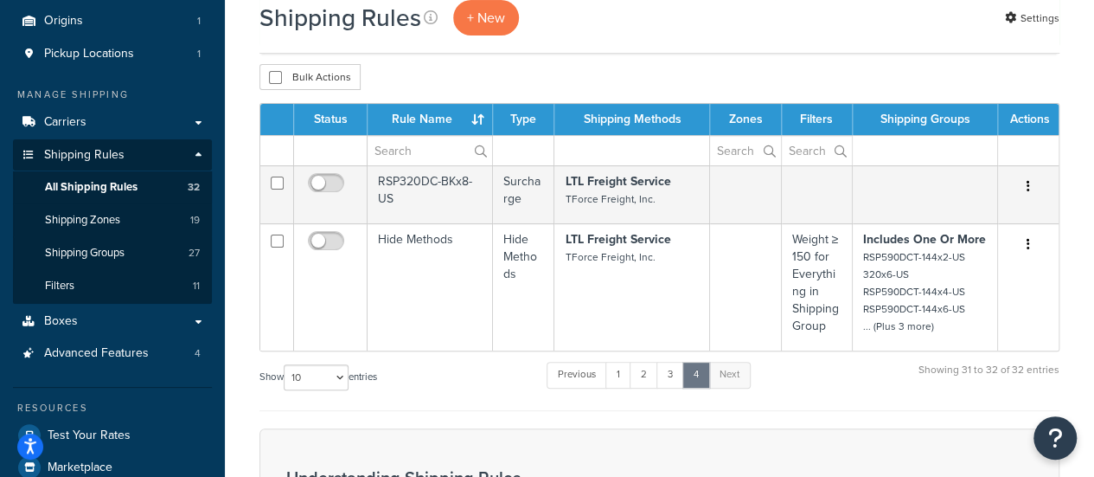
scroll to position [173, 0]
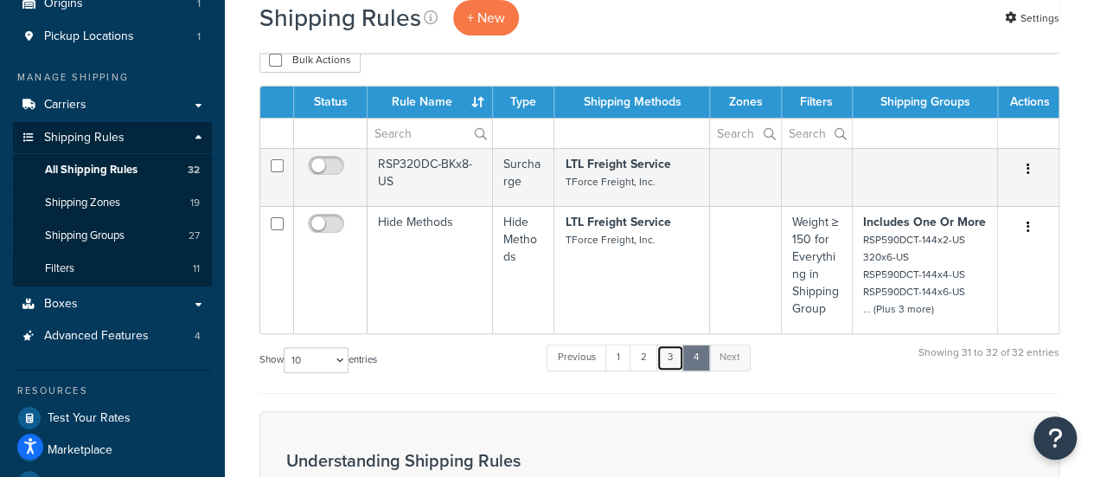
click at [666, 367] on link "3" at bounding box center [671, 357] width 28 height 26
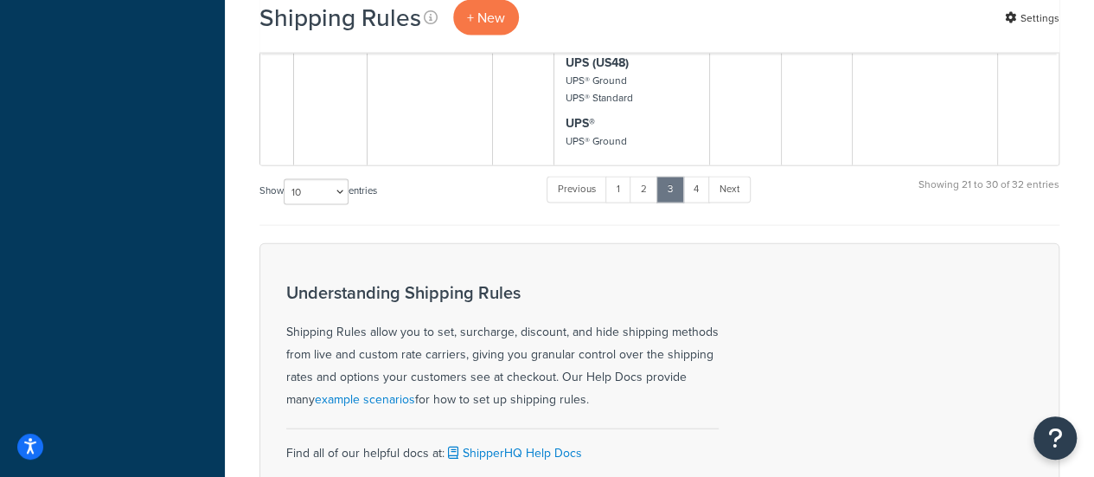
scroll to position [1754, 0]
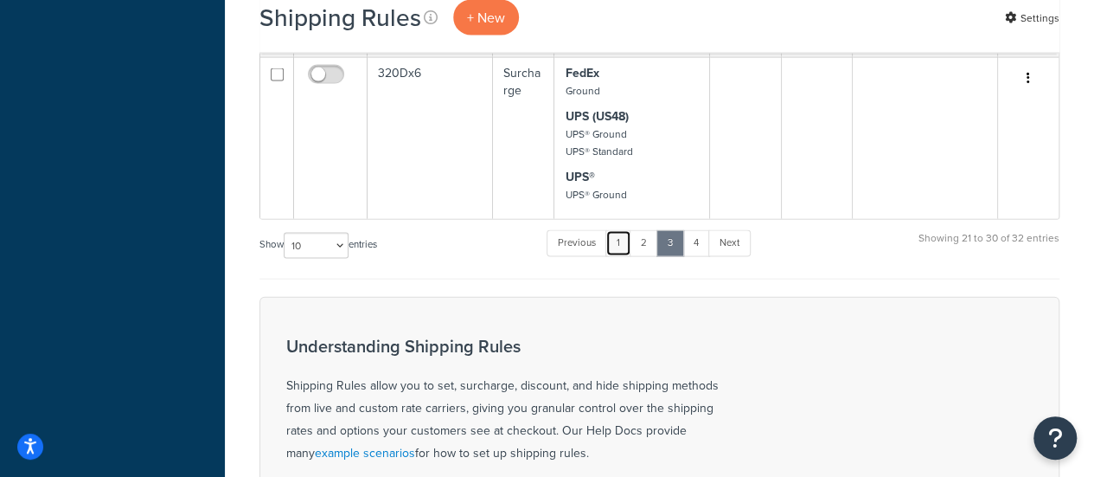
click at [628, 240] on link "1" at bounding box center [619, 243] width 26 height 26
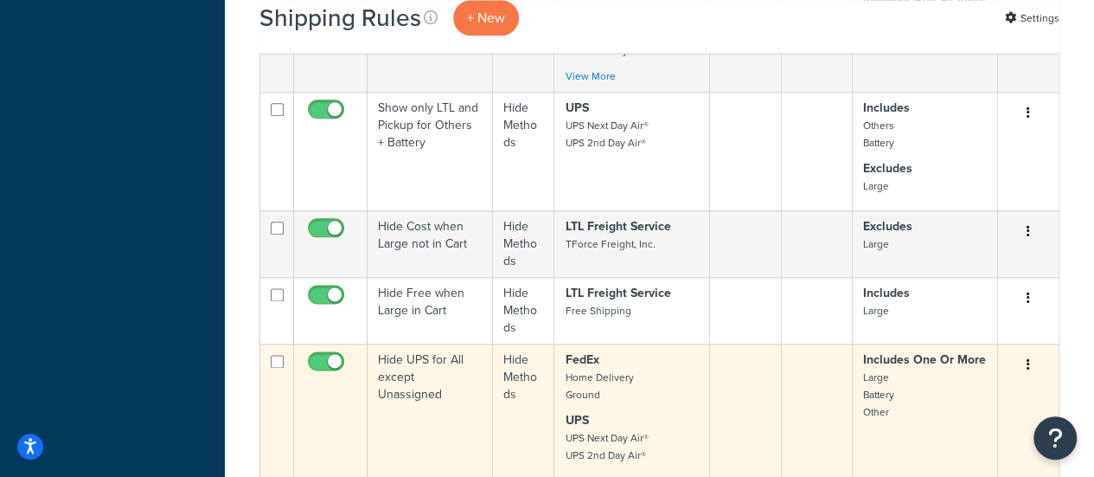
scroll to position [932, 0]
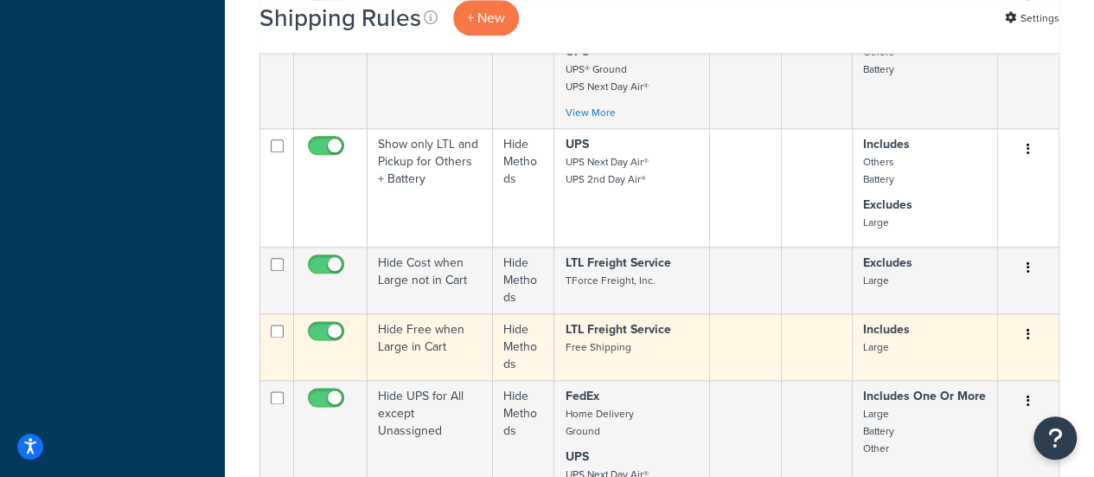
click at [420, 344] on td "Hide Free when Large in Cart" at bounding box center [430, 346] width 125 height 67
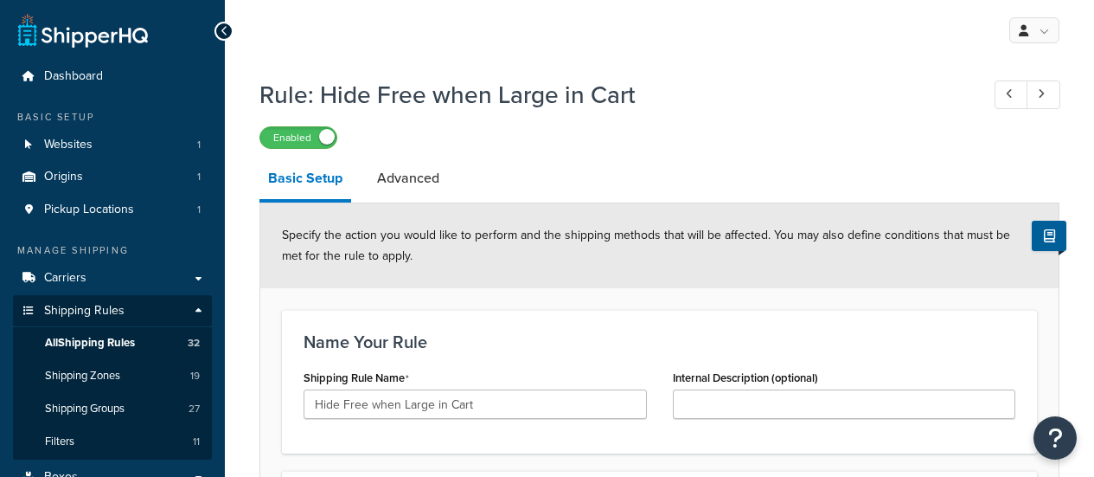
select select "HIDE"
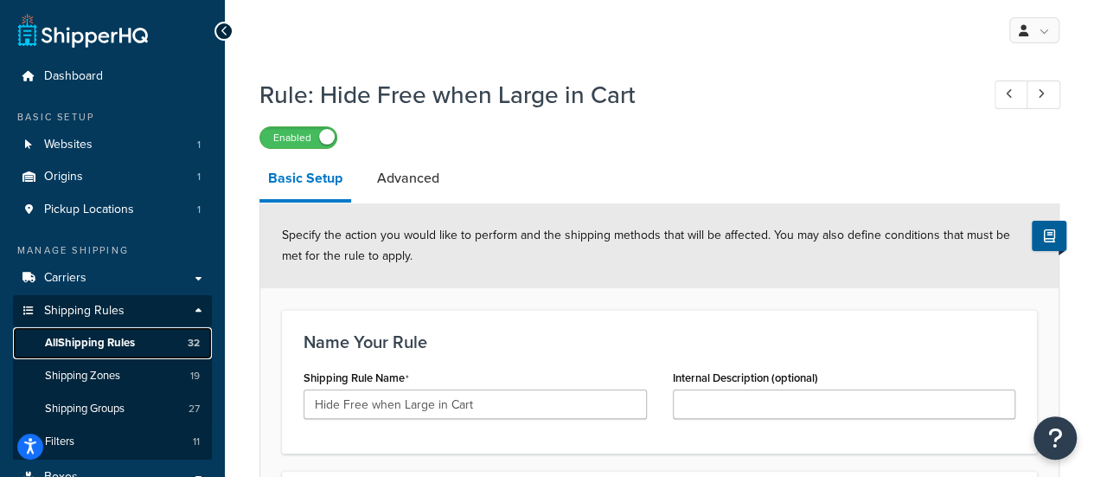
click at [120, 340] on span "All Shipping Rules" at bounding box center [90, 343] width 90 height 15
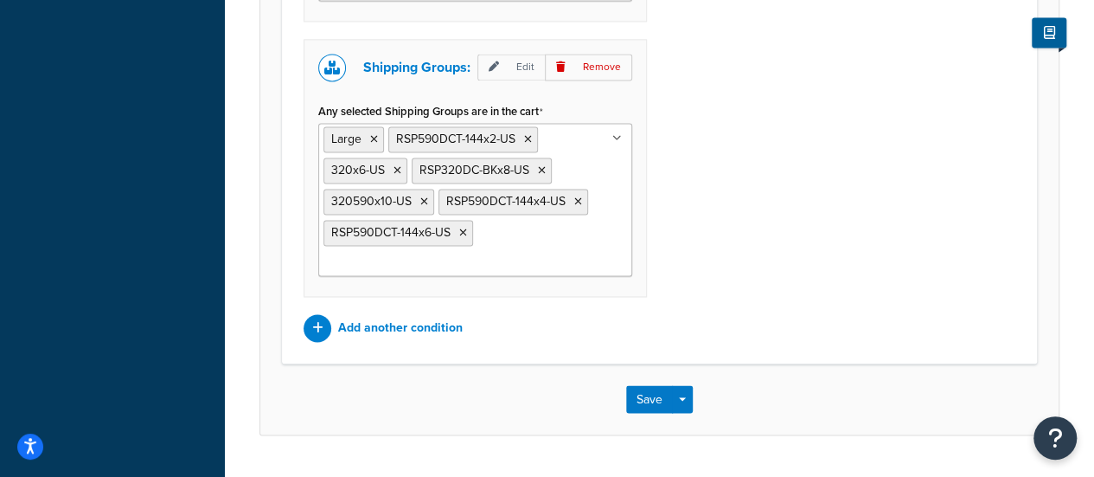
scroll to position [1298, 0]
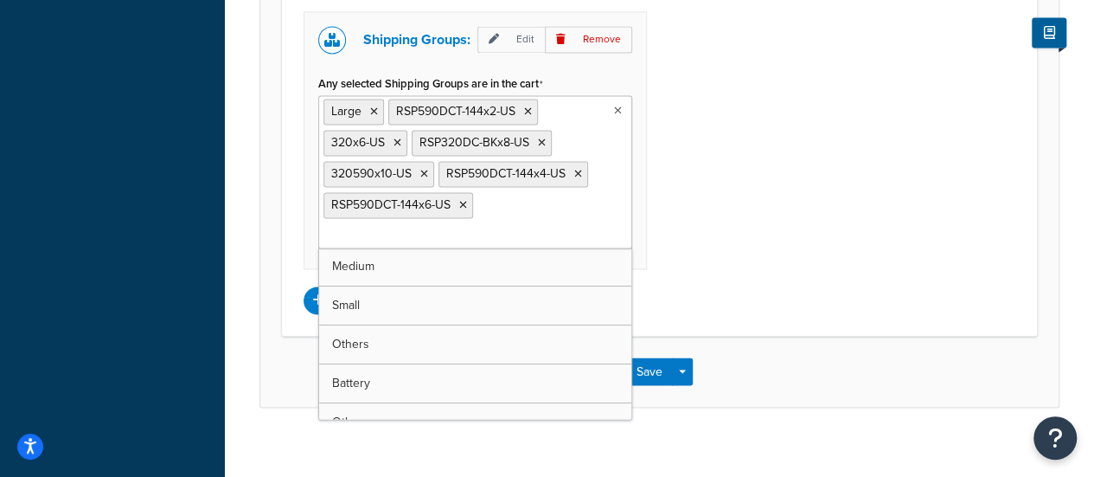
click at [498, 200] on ul "Large RSP590DCT-144x2-US 320x6-US RSP320DC-BKx8-US 320590x10-US RSP590DCT-144x4…" at bounding box center [475, 171] width 314 height 153
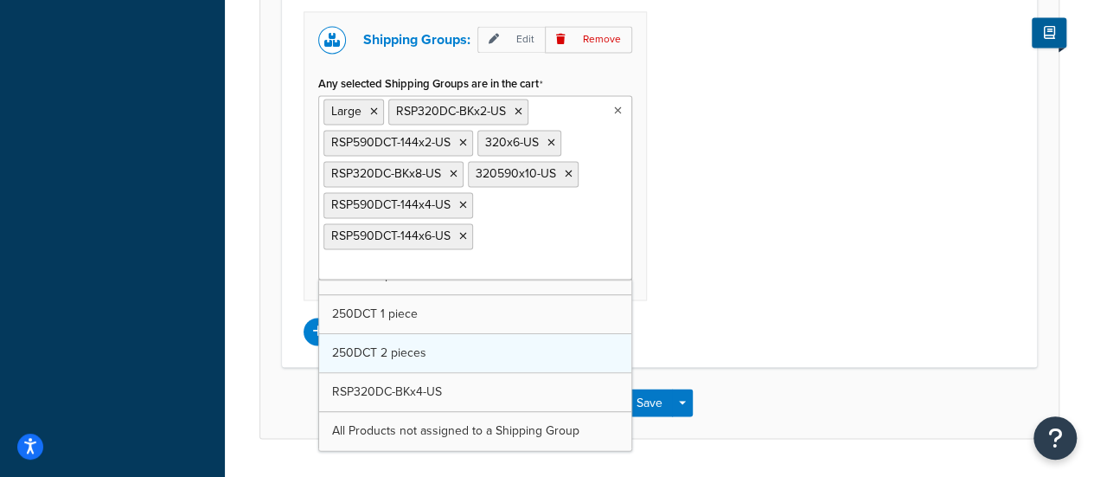
scroll to position [561, 0]
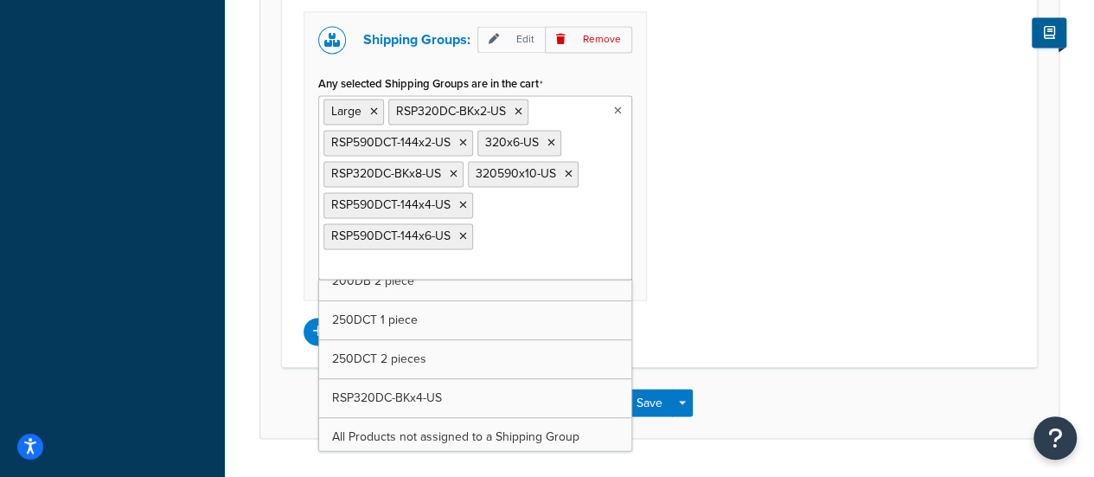
click at [528, 234] on ul "Large RSP320DC-BKx2-US RSP590DCT-144x2-US 320x6-US RSP320DC-BKx8-US 320590x10-U…" at bounding box center [475, 187] width 314 height 184
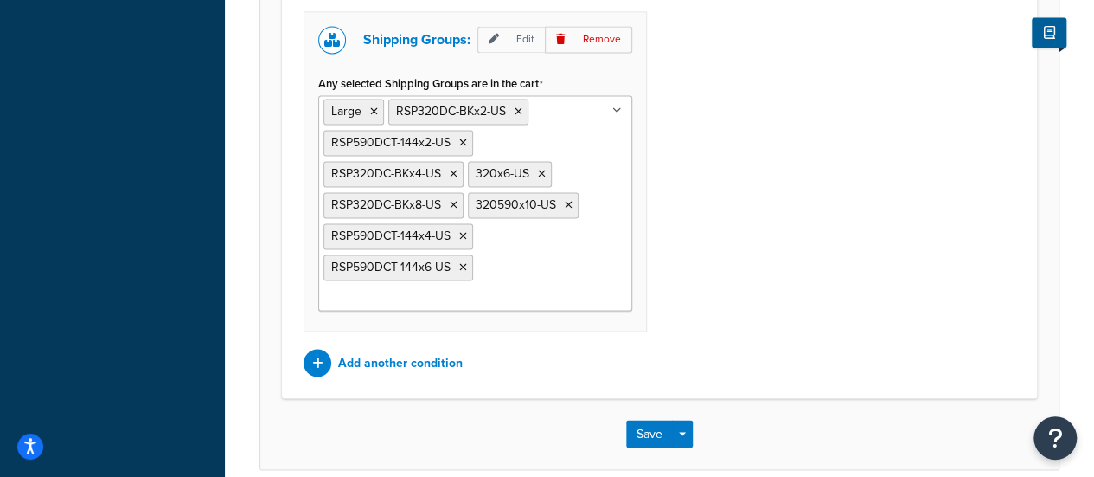
click at [811, 197] on div "Weight filter: Edit Remove Select Weight Filter Weight ≥ 150 for Everything in …" at bounding box center [660, 94] width 738 height 564
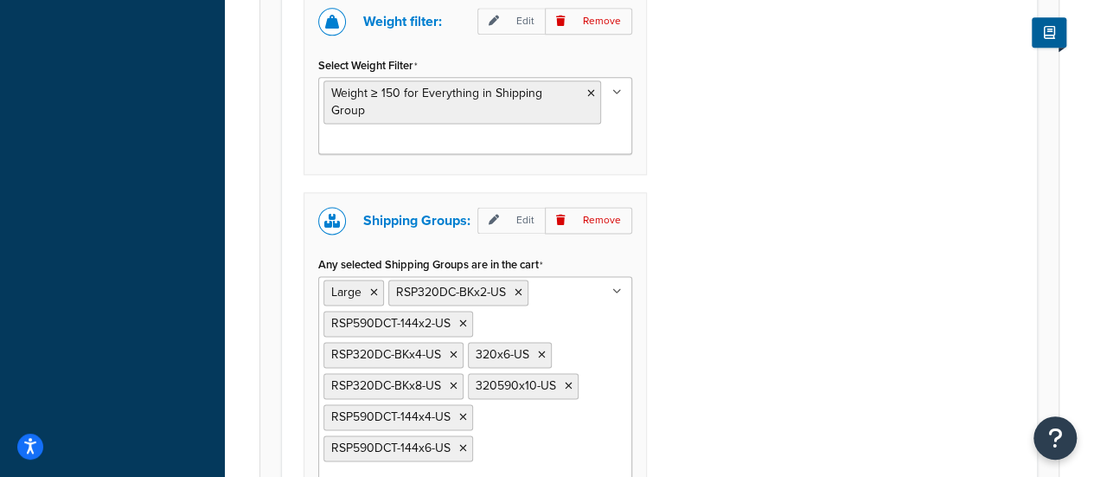
scroll to position [1125, 0]
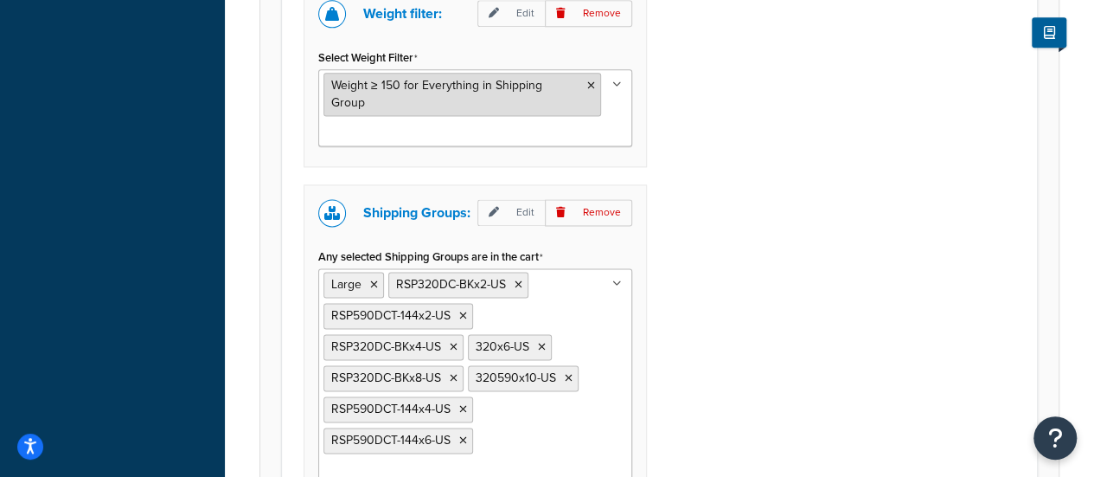
click at [429, 86] on span "Weight ≥ 150 for Everything in Shipping Group" at bounding box center [436, 93] width 211 height 35
click at [590, 80] on icon at bounding box center [591, 85] width 8 height 10
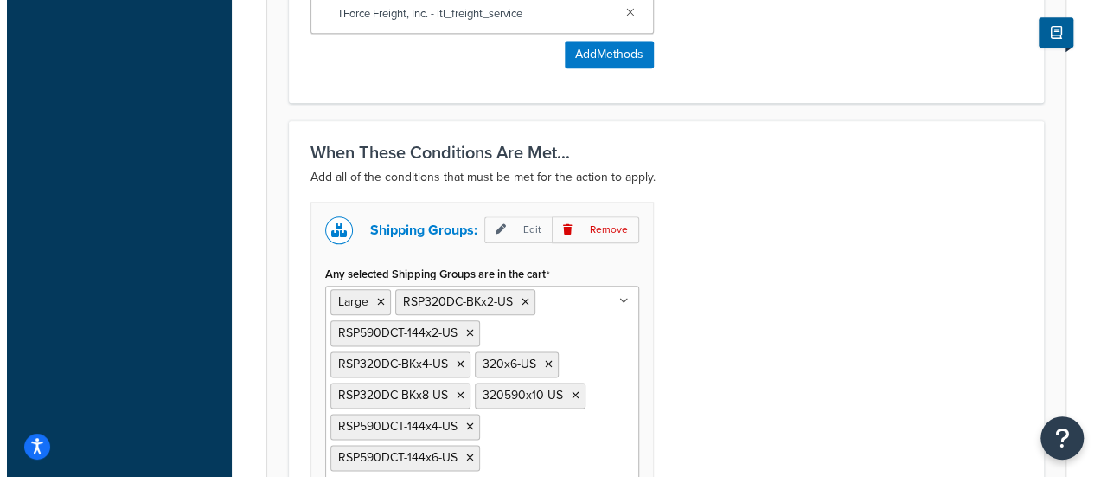
scroll to position [1038, 0]
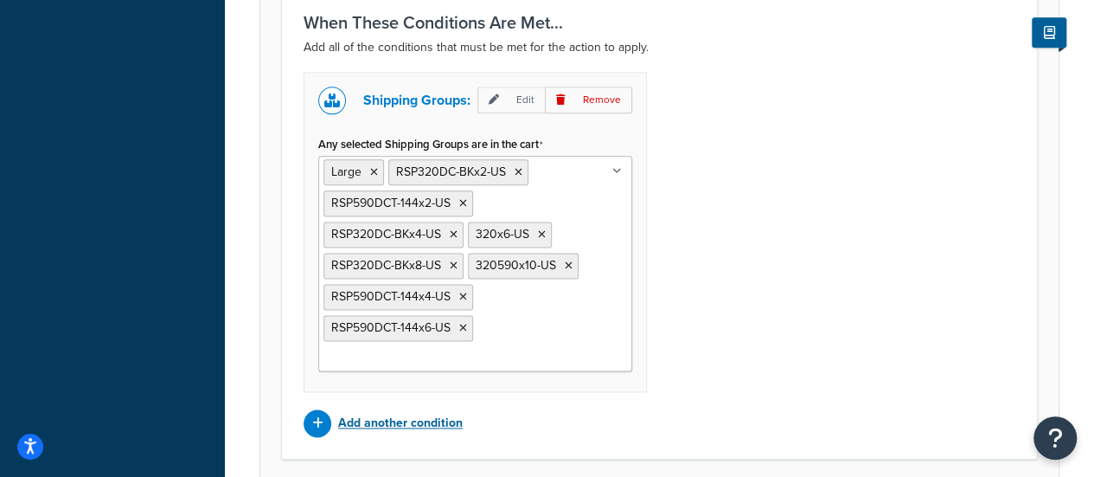
click at [344, 411] on p "Add another condition" at bounding box center [400, 423] width 125 height 24
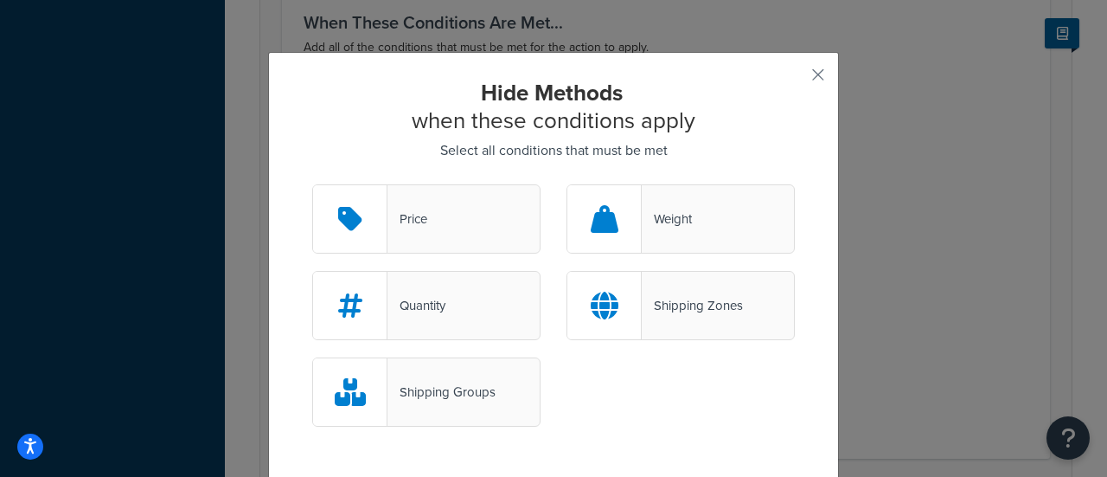
click at [631, 223] on div at bounding box center [604, 218] width 74 height 67
click at [0, 0] on input "Weight" at bounding box center [0, 0] width 0 height 0
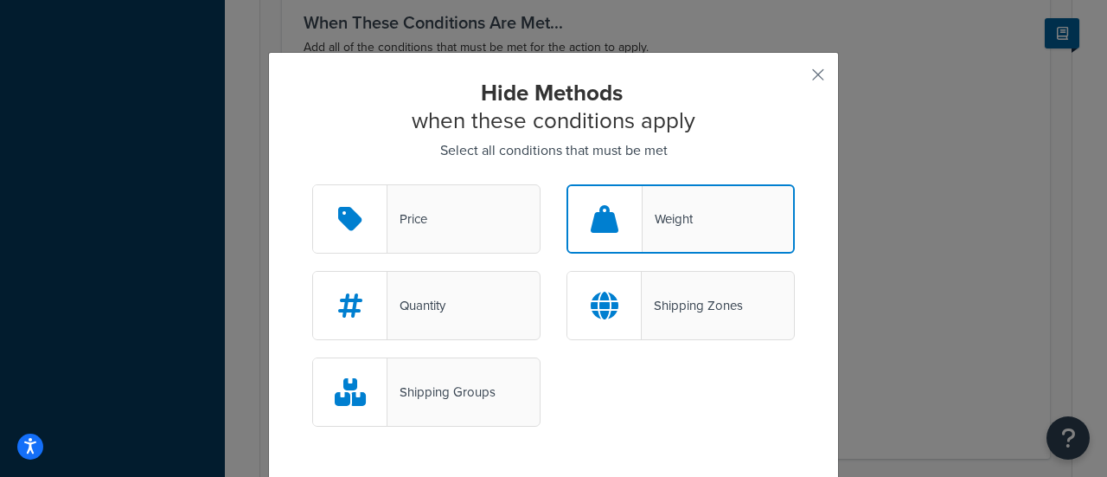
click at [631, 223] on div at bounding box center [605, 219] width 74 height 66
click at [0, 0] on input "Weight" at bounding box center [0, 0] width 0 height 0
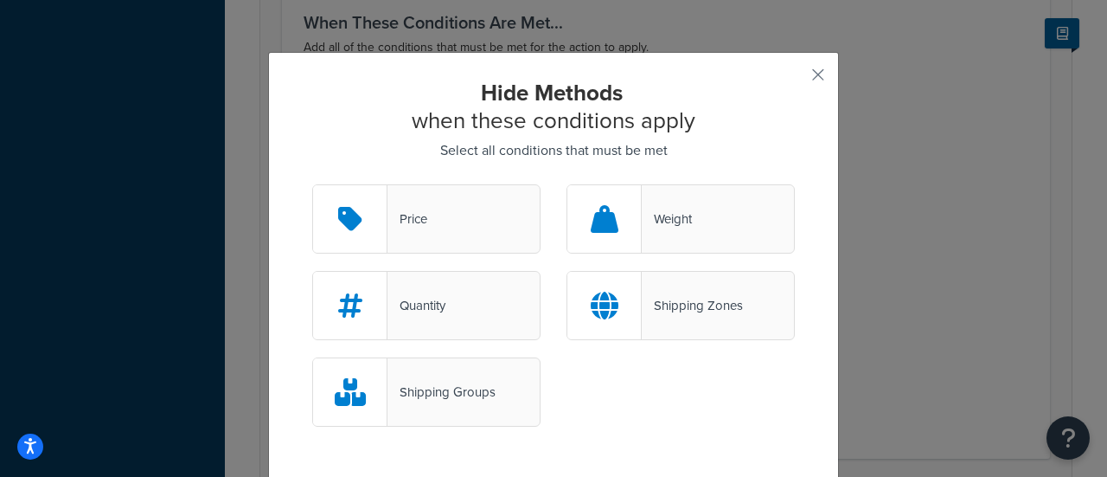
click at [631, 223] on div at bounding box center [604, 218] width 74 height 67
click at [0, 0] on input "Weight" at bounding box center [0, 0] width 0 height 0
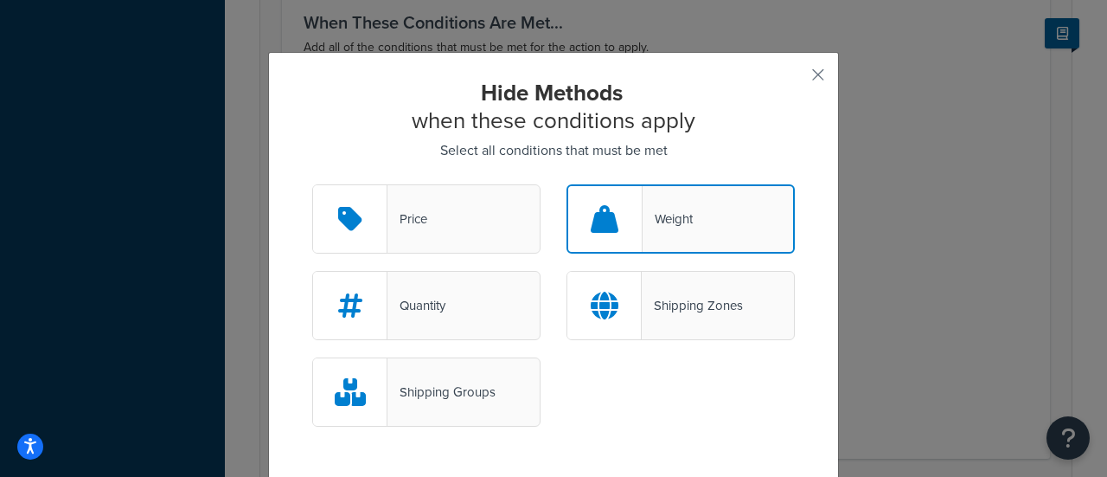
scroll to position [106, 0]
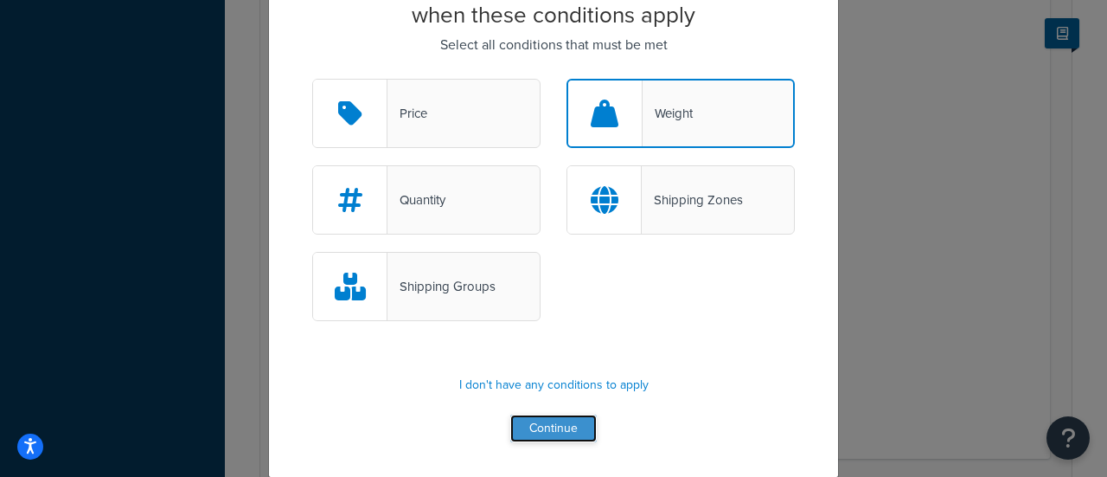
click at [543, 429] on button "Continue" at bounding box center [553, 428] width 87 height 28
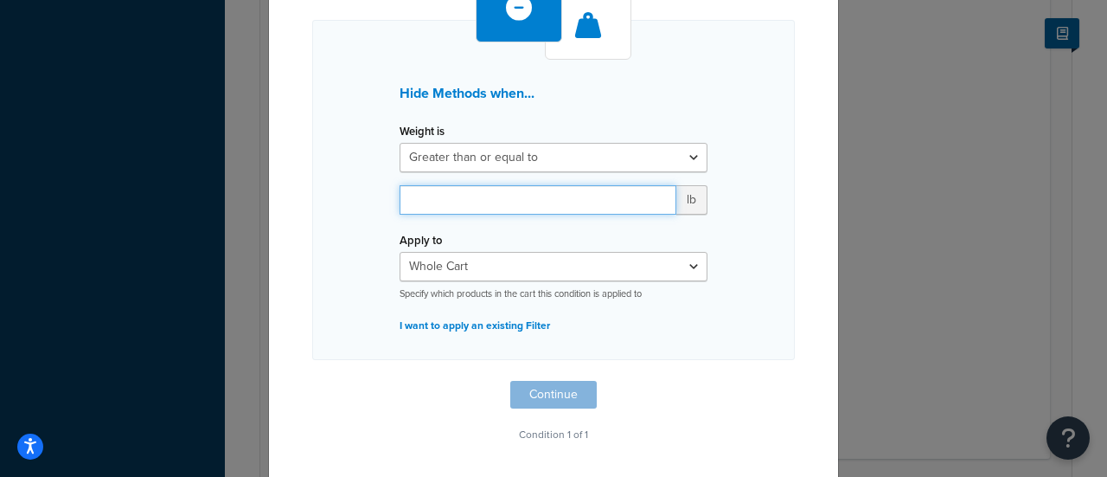
click at [488, 189] on input "number" at bounding box center [538, 199] width 277 height 29
type input "150"
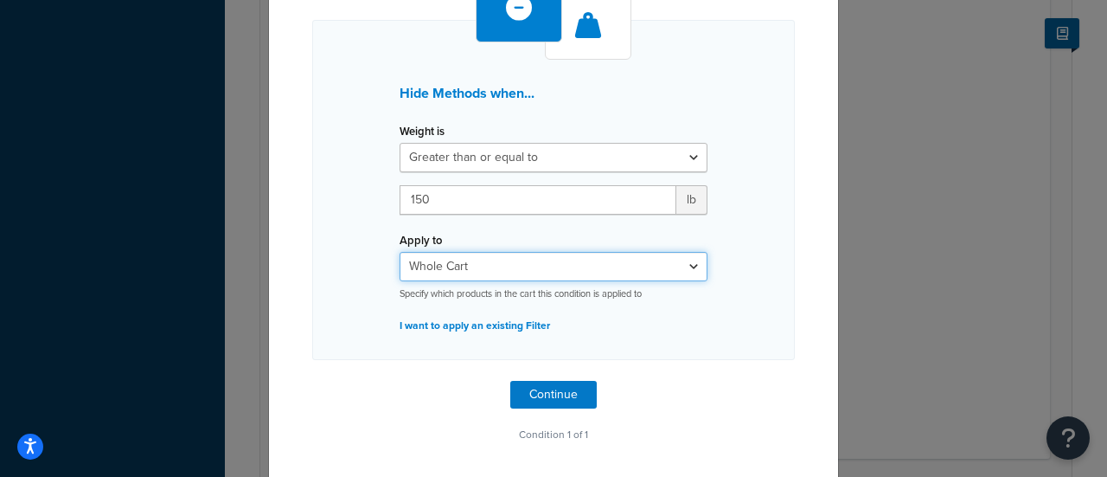
click at [467, 264] on select "Whole Cart Everything in Shipping Group Everything at Origin Each Item within S…" at bounding box center [554, 266] width 308 height 29
select select "ITEM"
click at [400, 252] on select "Whole Cart Everything in Shipping Group Everything at Origin Each Item within S…" at bounding box center [554, 266] width 308 height 29
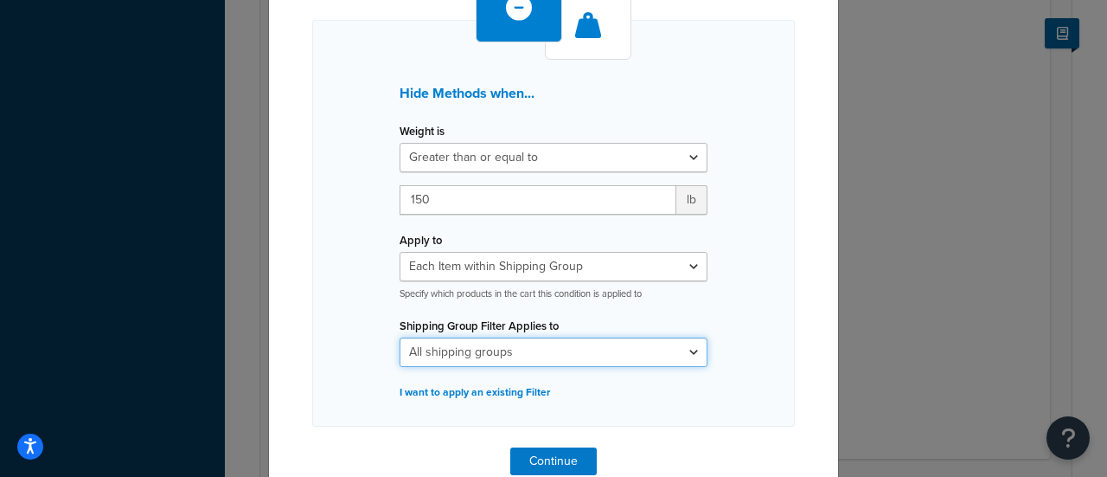
click at [472, 354] on select "All shipping groups 200DB 1 piece 200DB 2 piece 250DCT 1 piece 250DCT 2 pieces …" at bounding box center [554, 351] width 308 height 29
select select "300841"
click at [400, 337] on select "All shipping groups 200DB 1 piece 200DB 2 piece 250DCT 1 piece 250DCT 2 pieces …" at bounding box center [554, 351] width 308 height 29
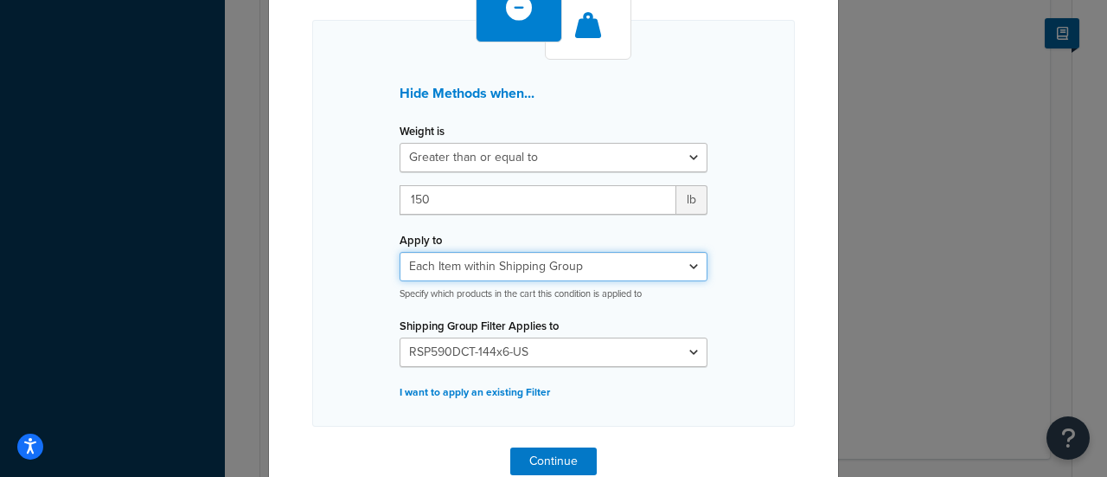
click at [533, 273] on select "Whole Cart Everything in Shipping Group Everything at Origin Each Item within S…" at bounding box center [554, 266] width 308 height 29
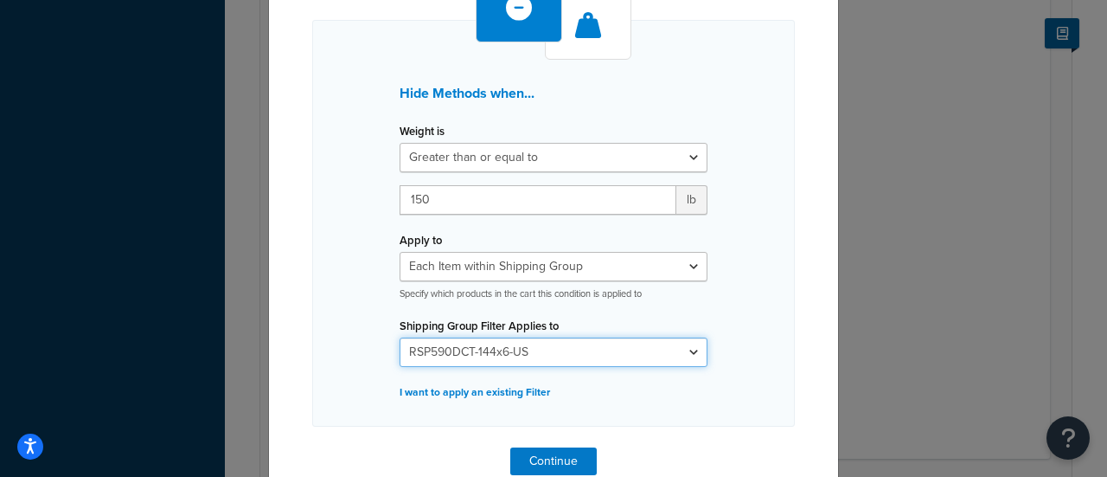
click at [542, 351] on select "All shipping groups 200DB 1 piece 200DB 2 piece 250DCT 1 piece 250DCT 2 pieces …" at bounding box center [554, 351] width 308 height 29
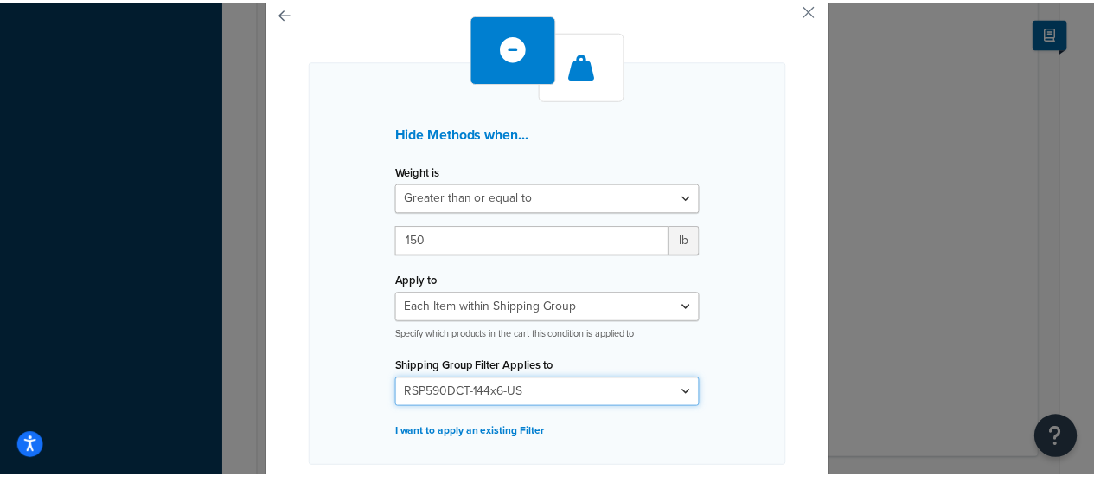
scroll to position [0, 0]
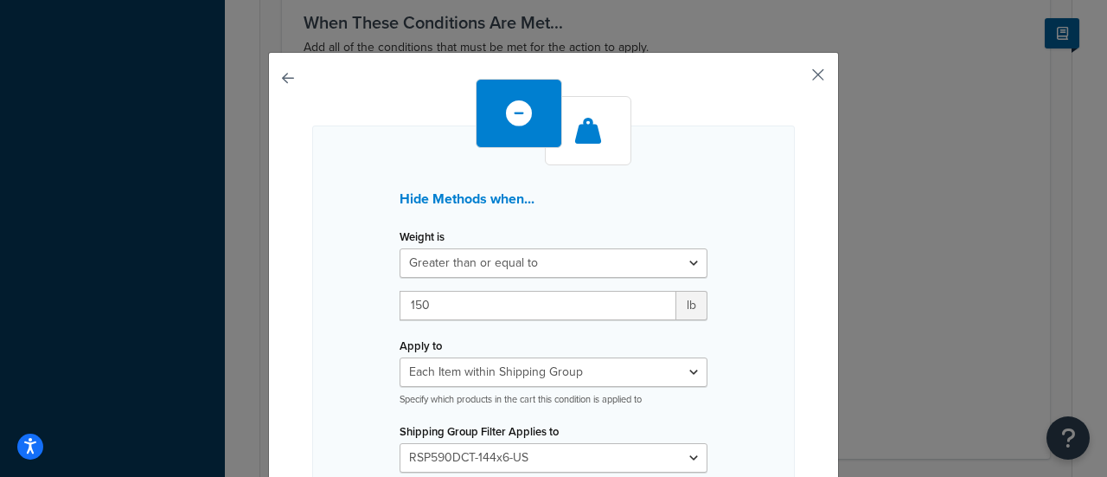
click at [795, 79] on button "button" at bounding box center [793, 81] width 4 height 4
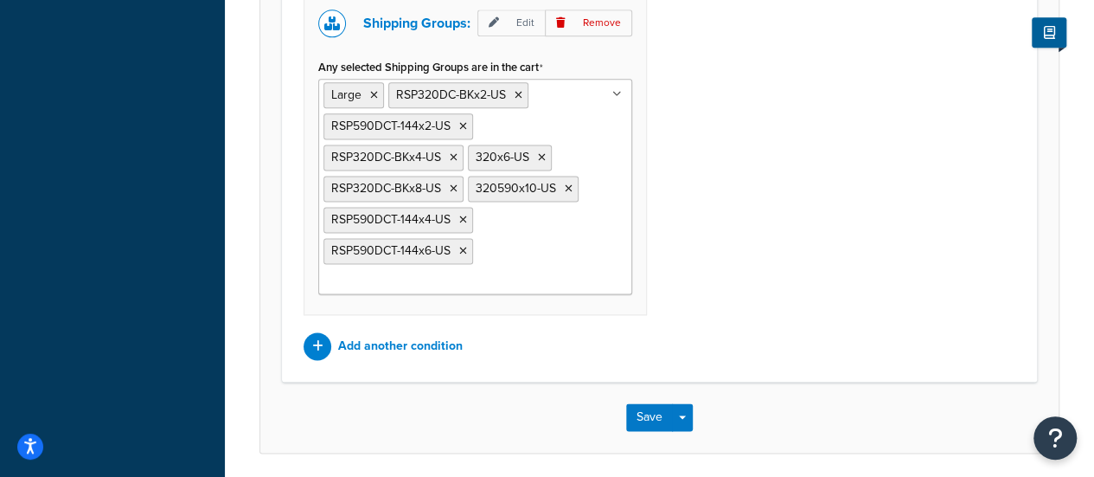
scroll to position [1170, 0]
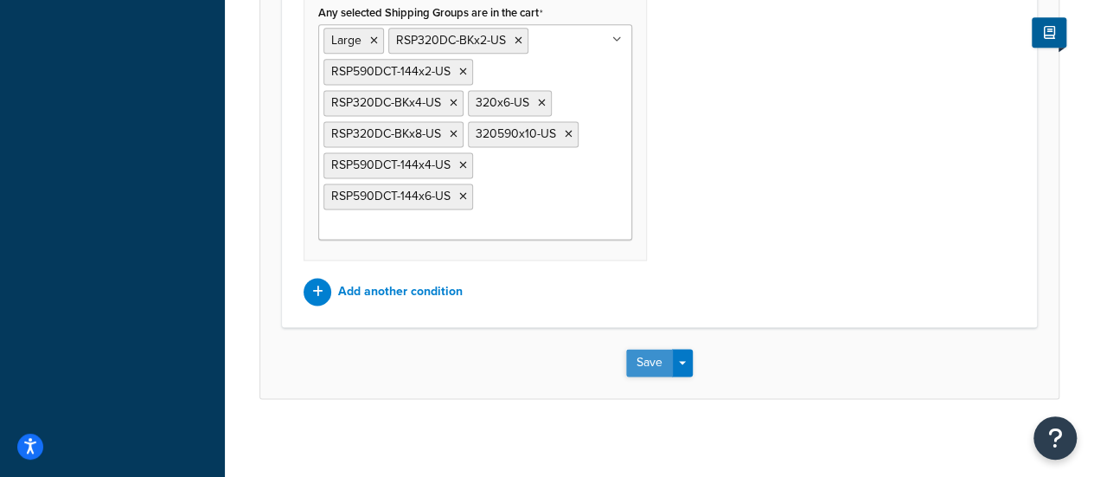
click at [663, 351] on button "Save" at bounding box center [649, 363] width 47 height 28
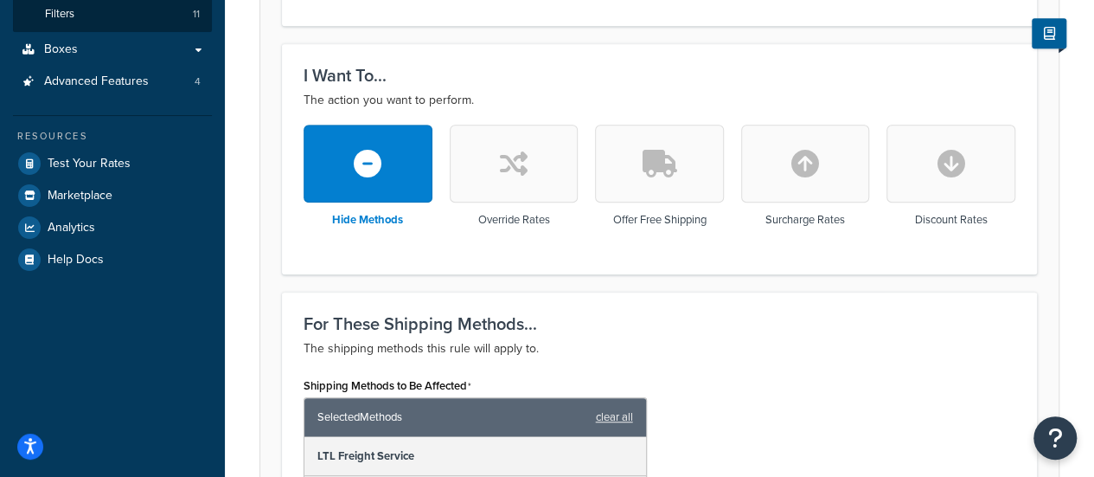
scroll to position [519, 0]
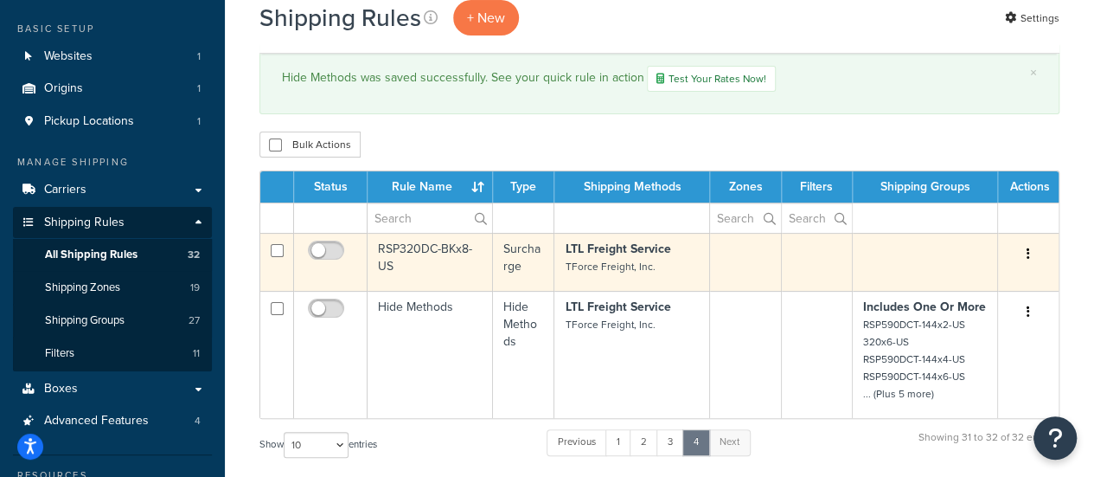
scroll to position [87, 0]
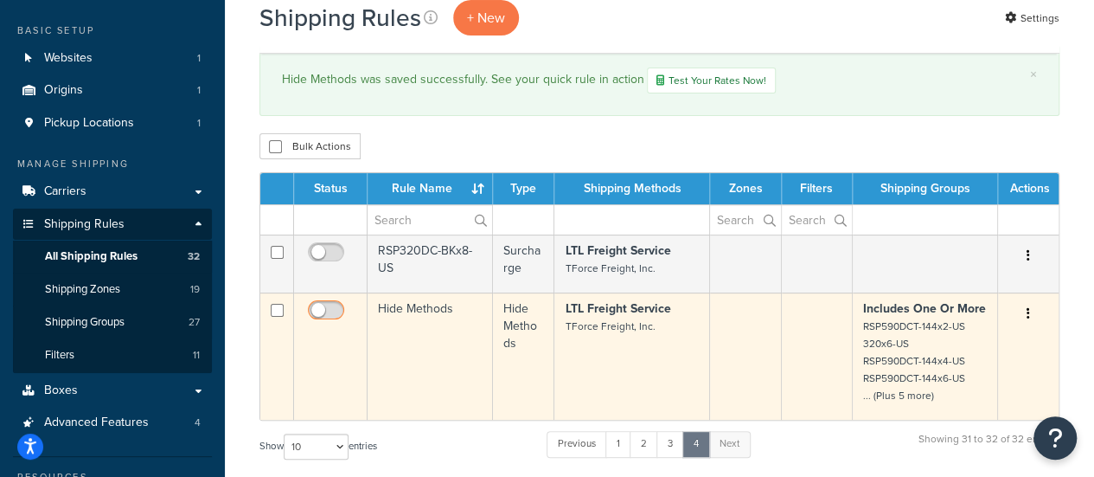
click at [325, 313] on input "checkbox" at bounding box center [328, 315] width 48 height 22
checkbox input "true"
click at [414, 312] on td "Hide Methods" at bounding box center [430, 355] width 125 height 127
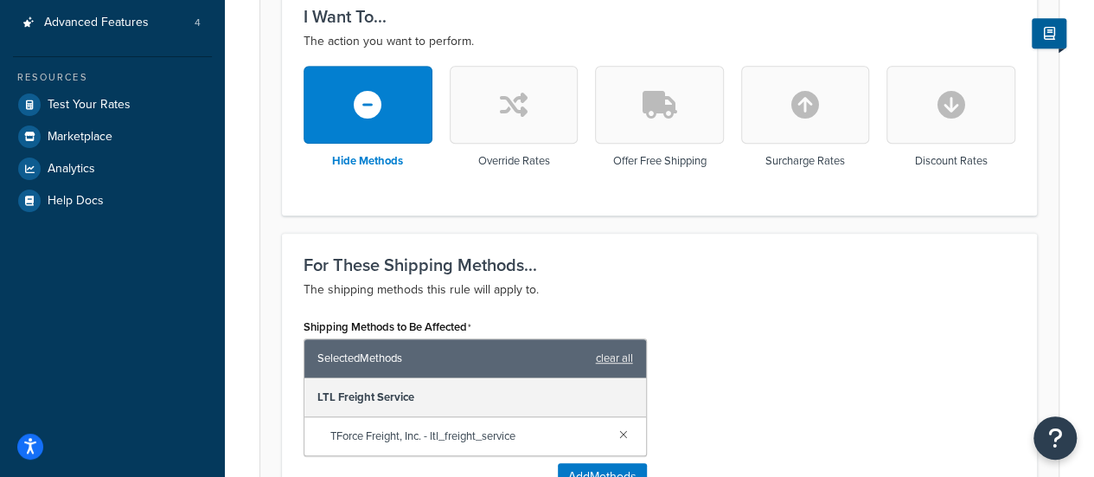
scroll to position [606, 0]
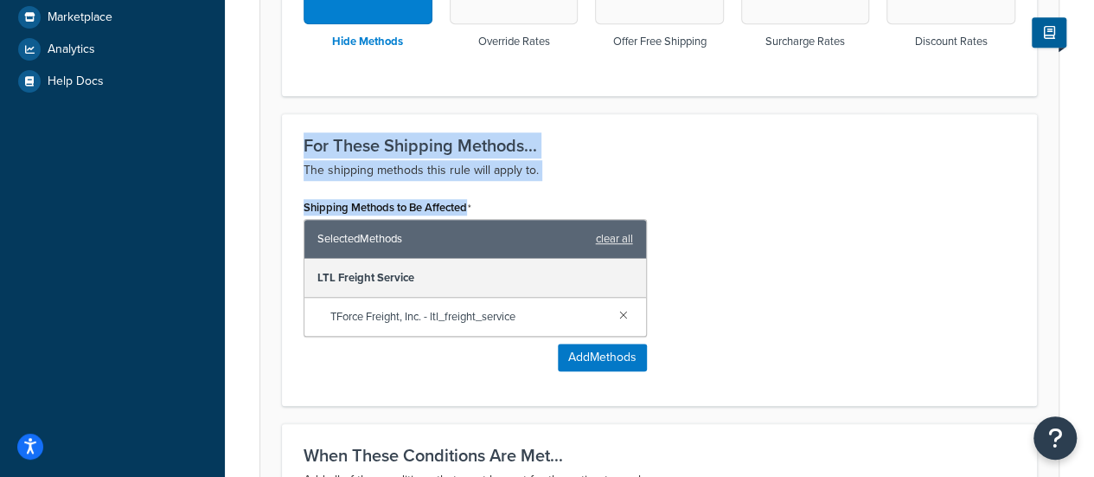
drag, startPoint x: 300, startPoint y: 147, endPoint x: 484, endPoint y: 202, distance: 192.1
click at [484, 202] on div "For These Shipping Methods... The shipping methods this rule will apply to. Shi…" at bounding box center [659, 259] width 755 height 292
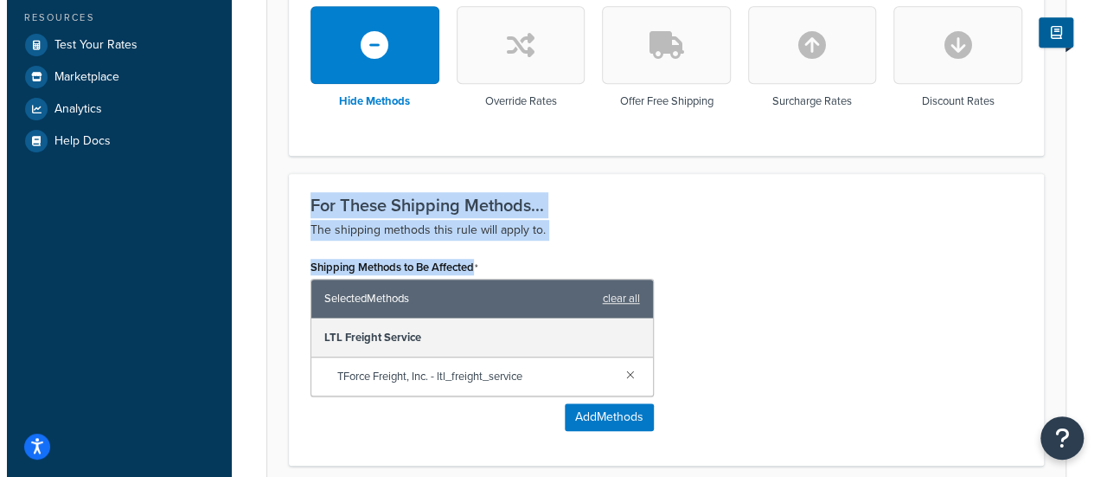
scroll to position [519, 0]
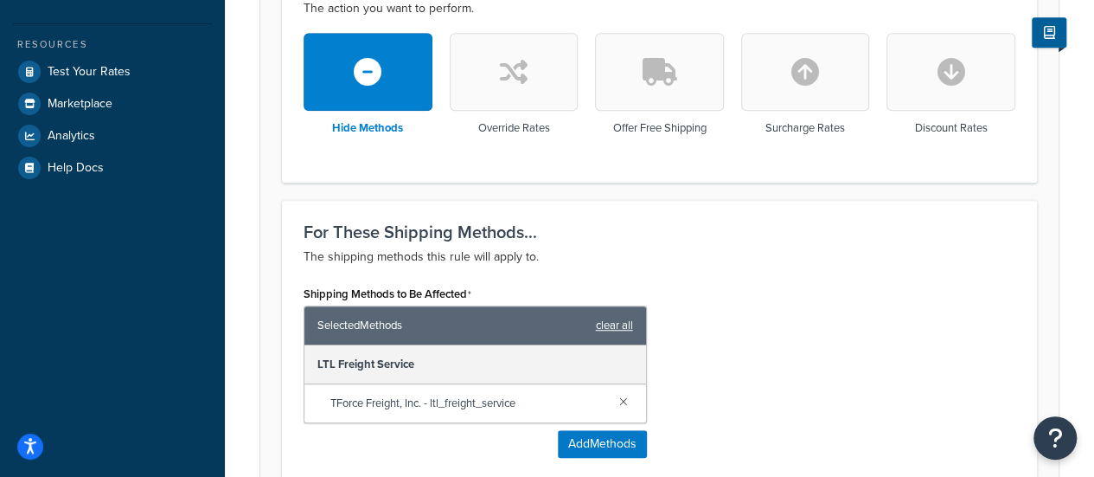
click at [611, 322] on link "clear all" at bounding box center [614, 325] width 37 height 24
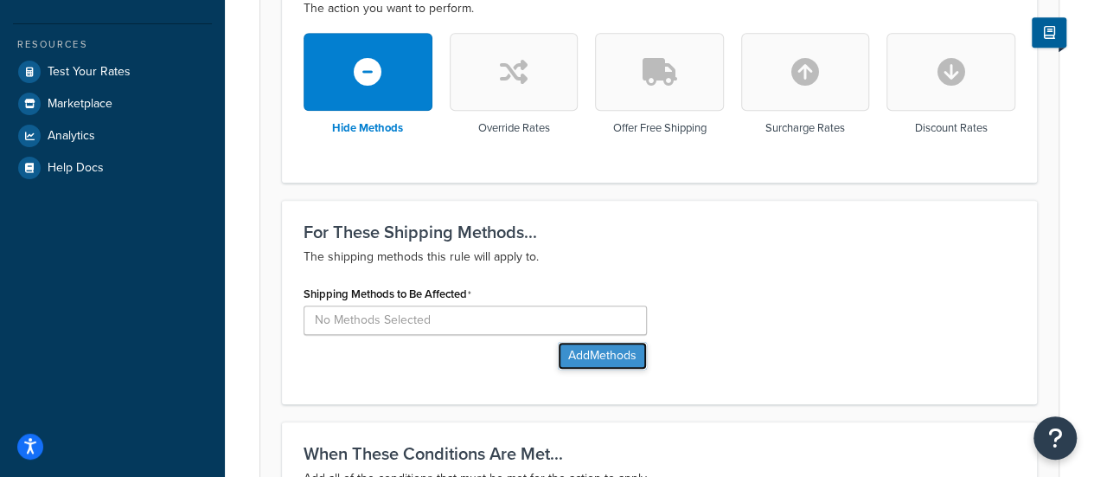
click at [596, 353] on button "Add Methods" at bounding box center [602, 356] width 89 height 28
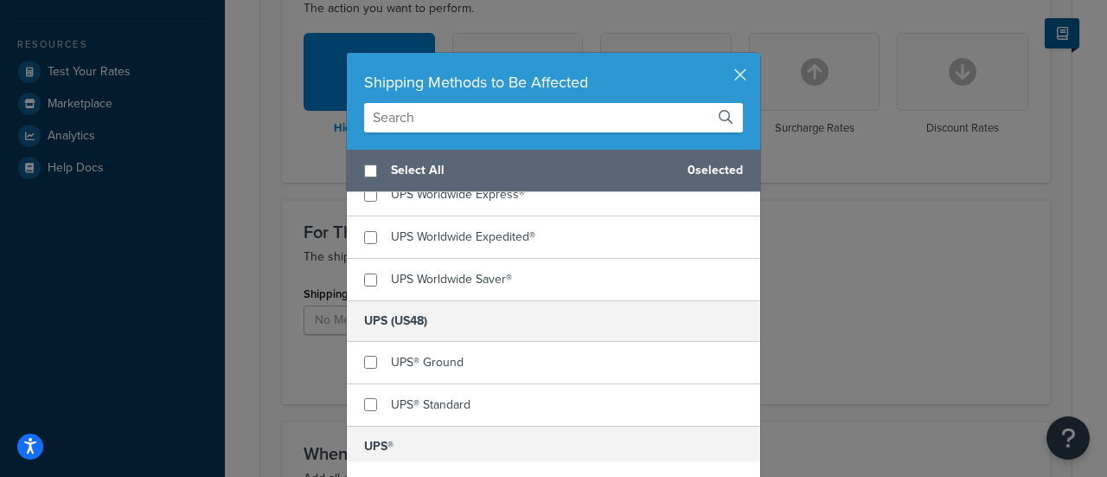
scroll to position [779, 0]
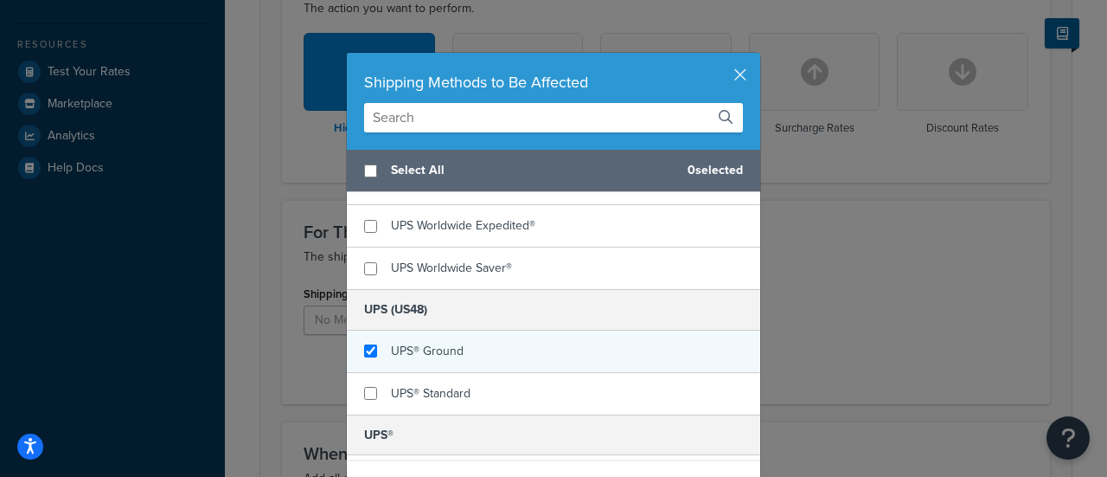
checkbox input "true"
click at [456, 345] on div "UPS® Ground" at bounding box center [553, 351] width 413 height 42
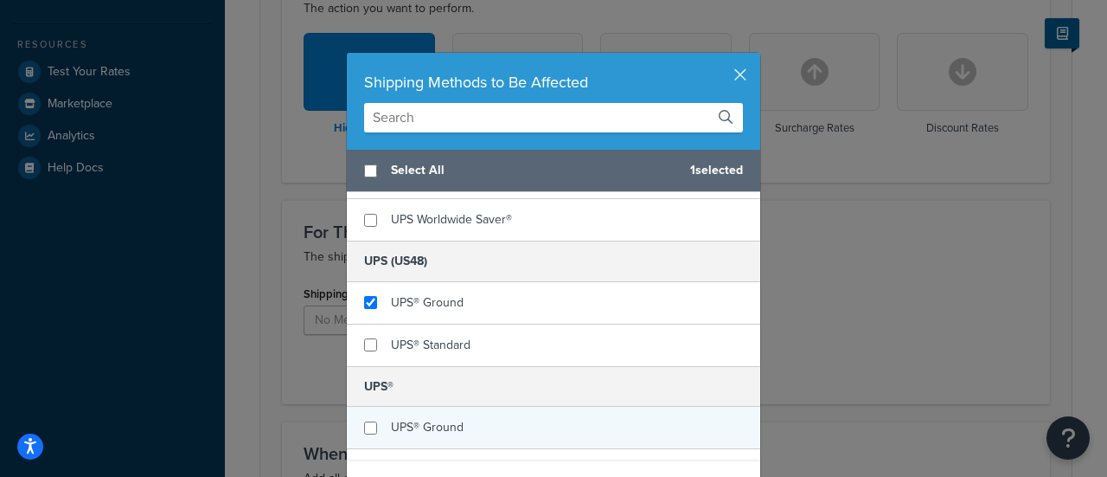
scroll to position [865, 0]
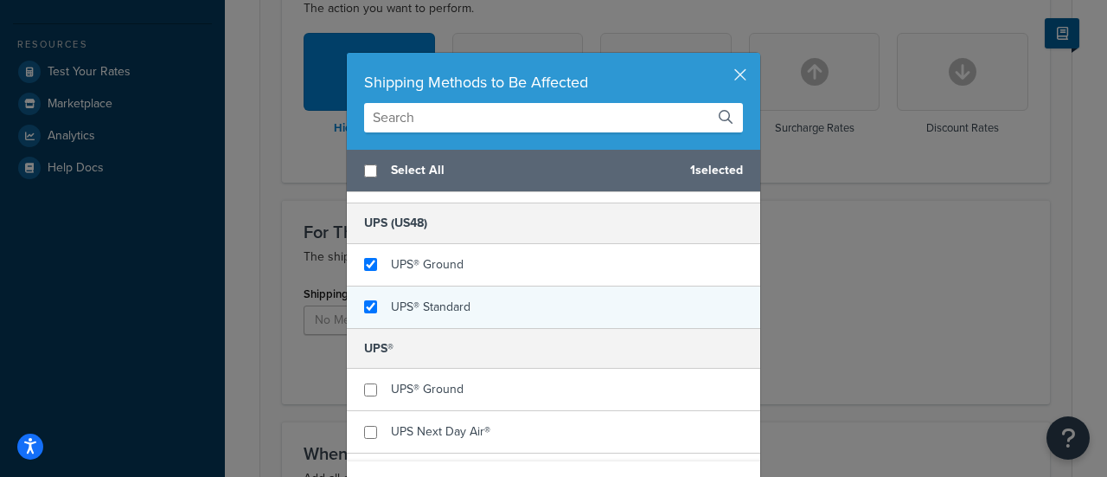
checkbox input "true"
click at [438, 306] on span "UPS® Standard" at bounding box center [431, 307] width 80 height 18
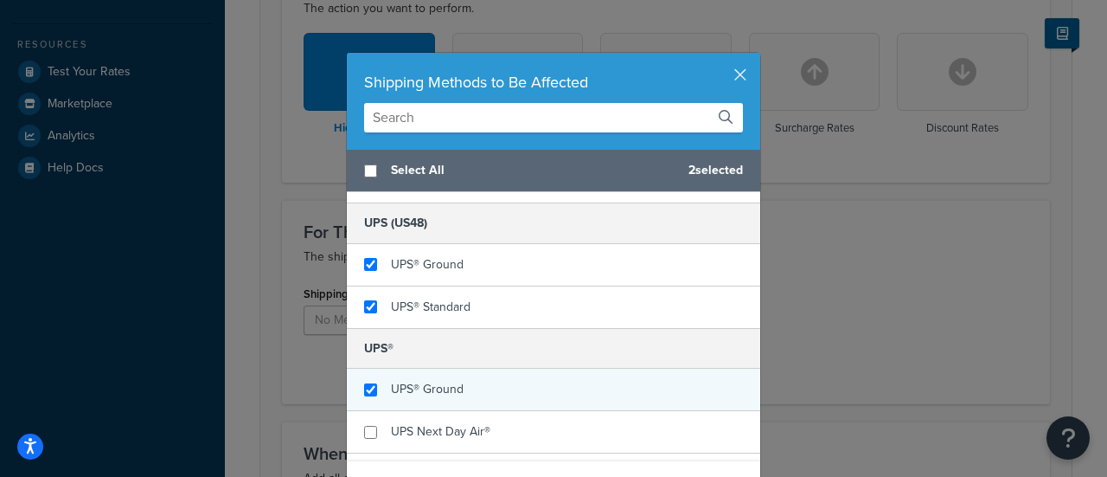
checkbox input "true"
click at [462, 391] on div "UPS® Ground" at bounding box center [553, 390] width 413 height 42
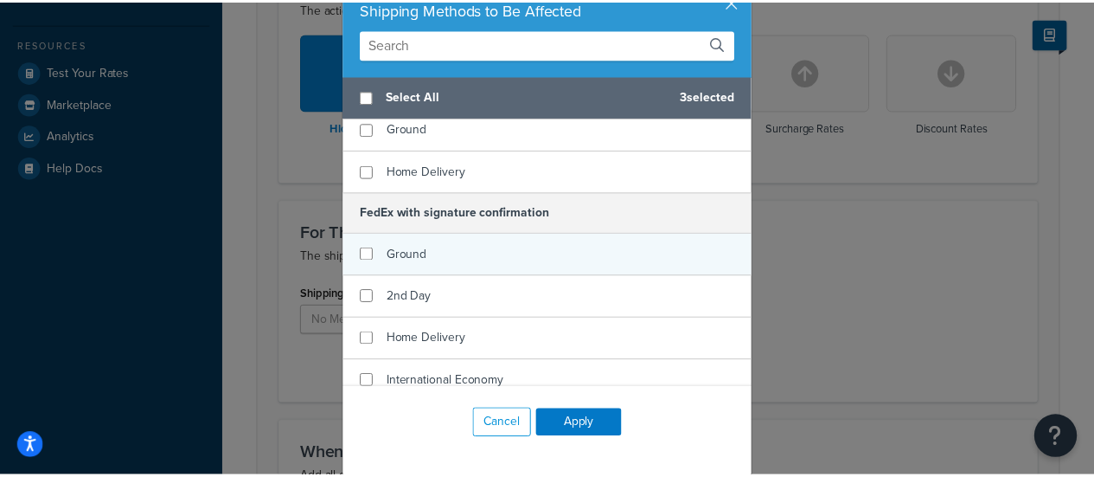
scroll to position [150, 0]
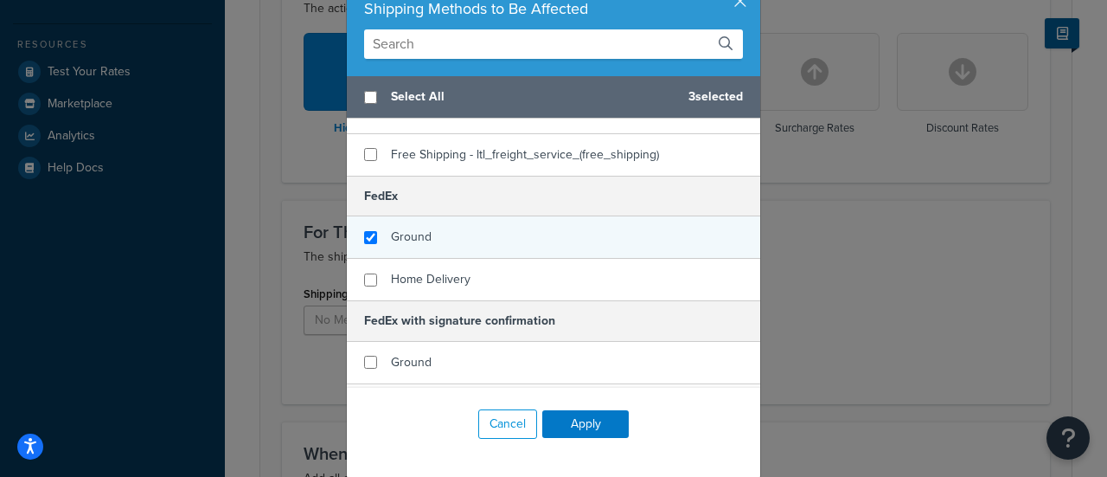
checkbox input "true"
click at [439, 226] on div "Ground" at bounding box center [553, 237] width 413 height 42
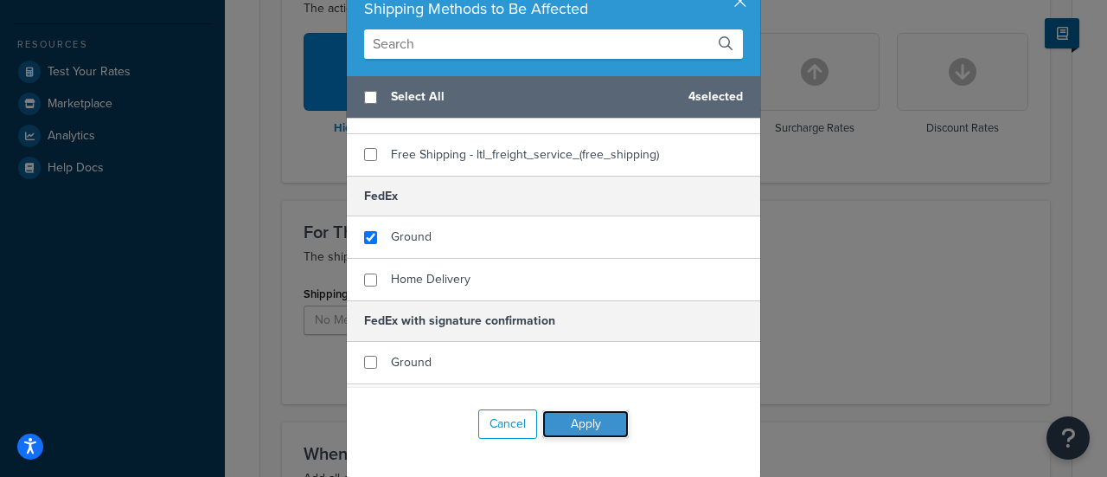
click at [580, 425] on button "Apply" at bounding box center [585, 424] width 87 height 28
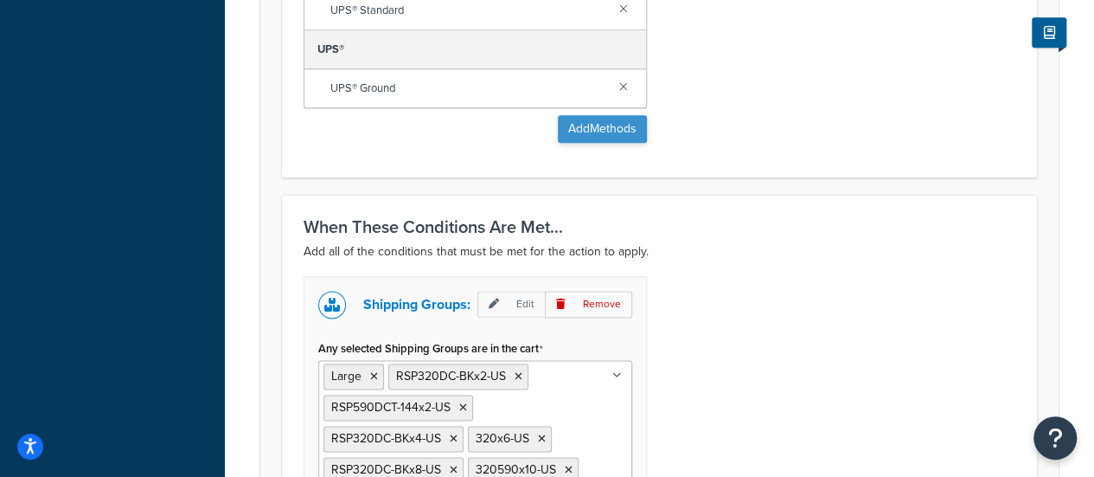
scroll to position [1125, 0]
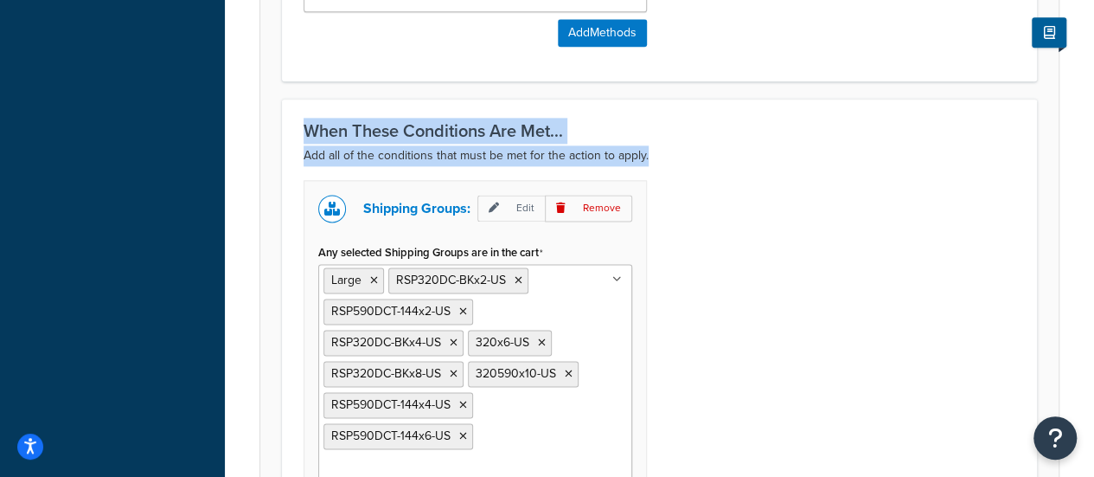
drag, startPoint x: 285, startPoint y: 121, endPoint x: 707, endPoint y: 162, distance: 423.2
click at [701, 160] on div "When These Conditions Are Met... Add all of the conditions that must be met for…" at bounding box center [659, 333] width 755 height 468
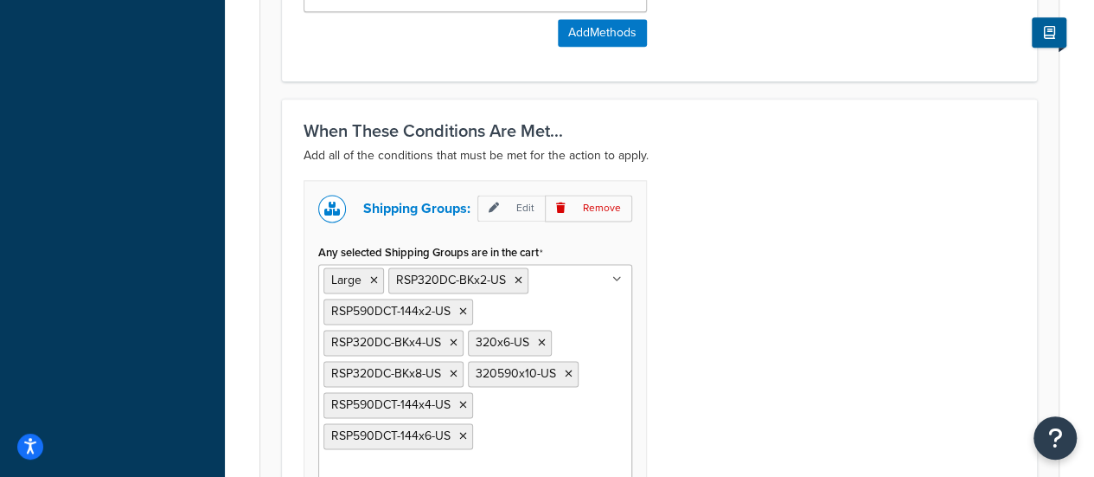
click at [781, 181] on div "Shipping Groups: Edit Remove Any selected Shipping Groups are in the cart Large…" at bounding box center [660, 362] width 738 height 365
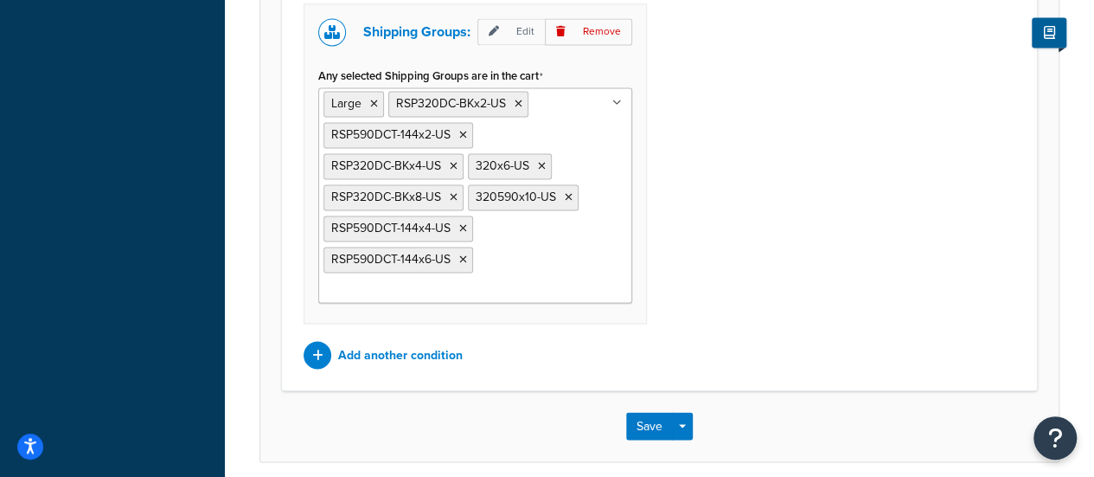
scroll to position [1363, 0]
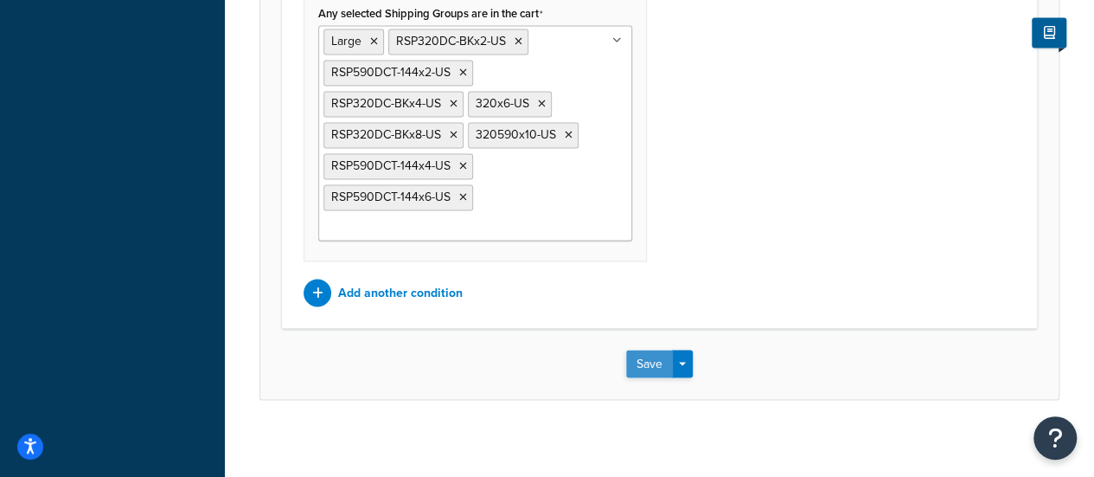
click at [646, 357] on button "Save" at bounding box center [649, 363] width 47 height 28
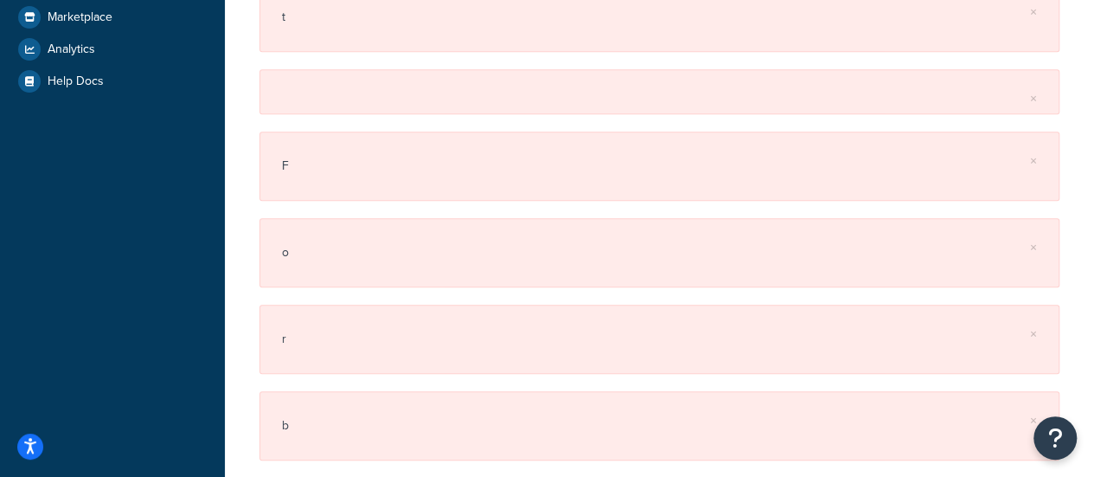
scroll to position [779, 0]
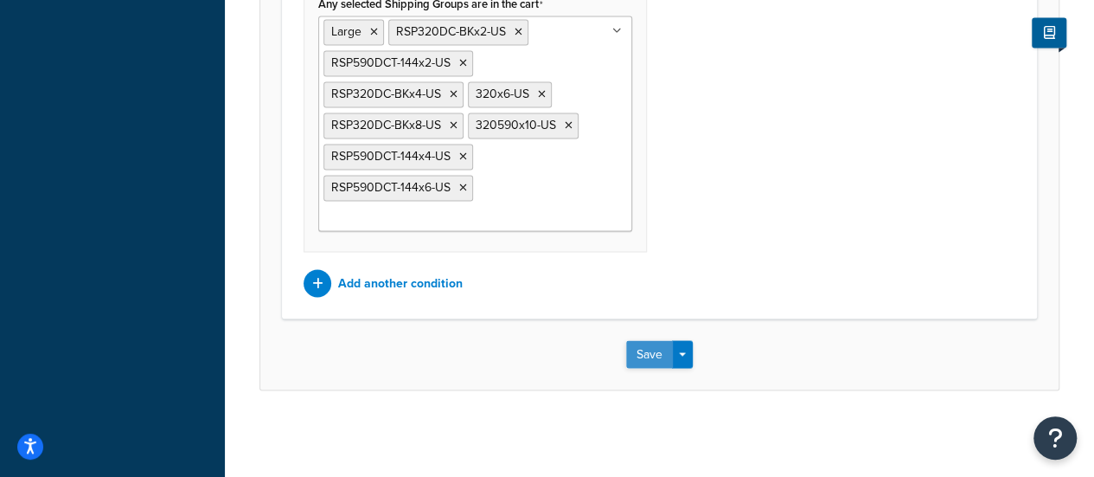
click at [652, 356] on button "Save" at bounding box center [649, 354] width 47 height 28
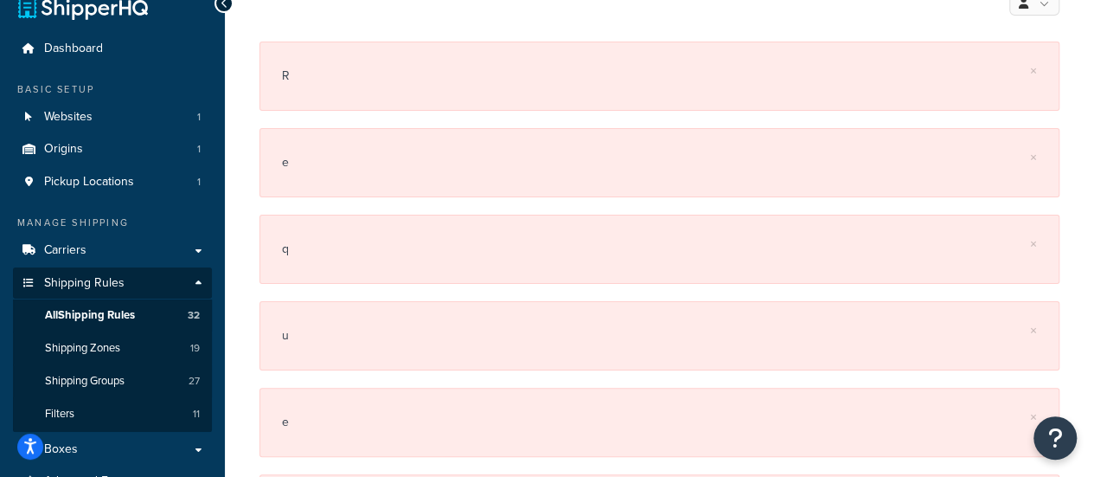
scroll to position [0, 0]
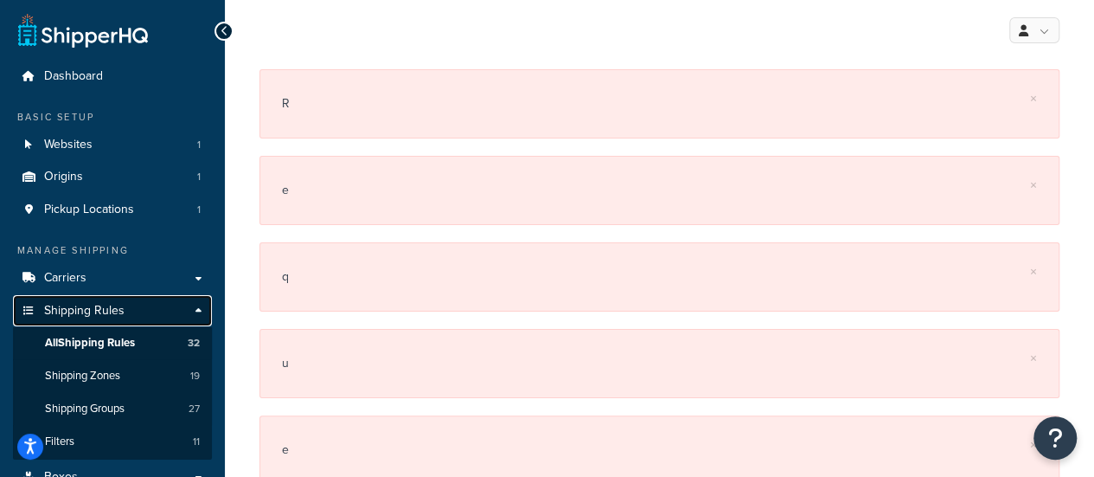
click at [106, 308] on span "Shipping Rules" at bounding box center [84, 311] width 80 height 15
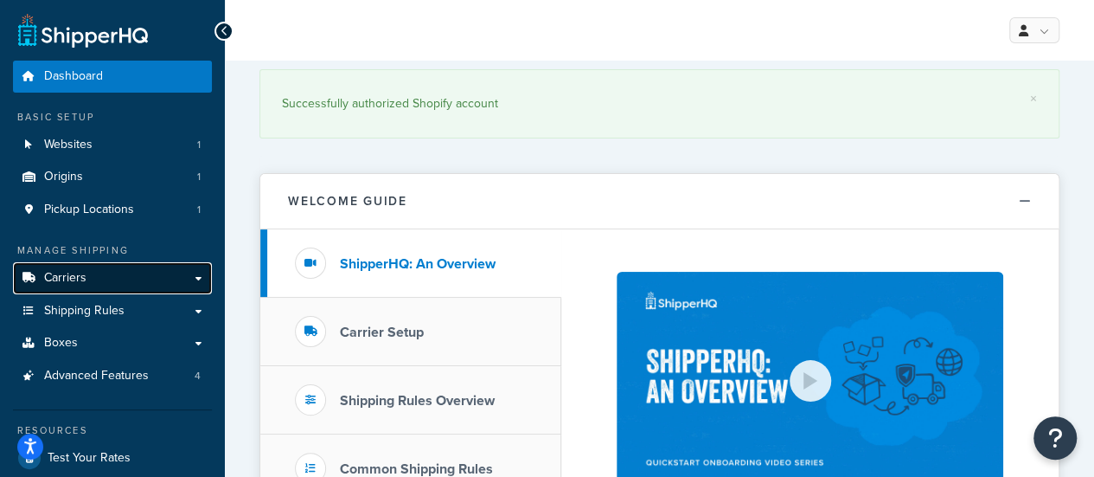
click at [105, 276] on link "Carriers" at bounding box center [112, 278] width 199 height 32
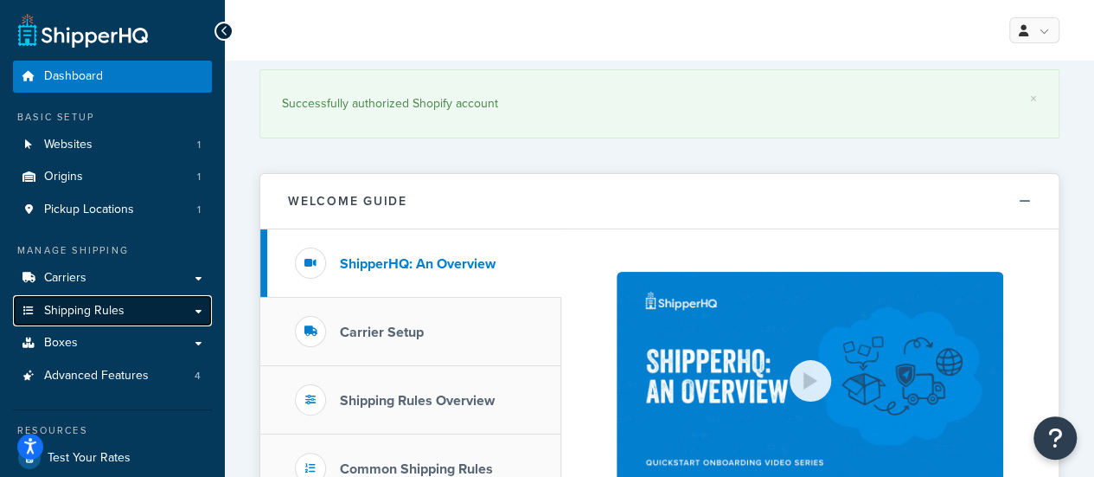
click at [108, 311] on span "Shipping Rules" at bounding box center [84, 311] width 80 height 15
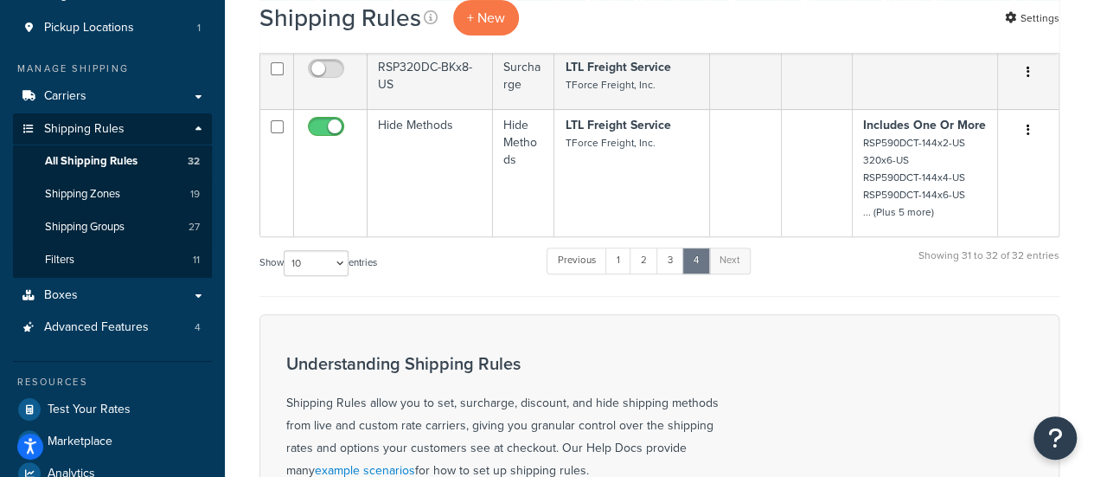
scroll to position [87, 0]
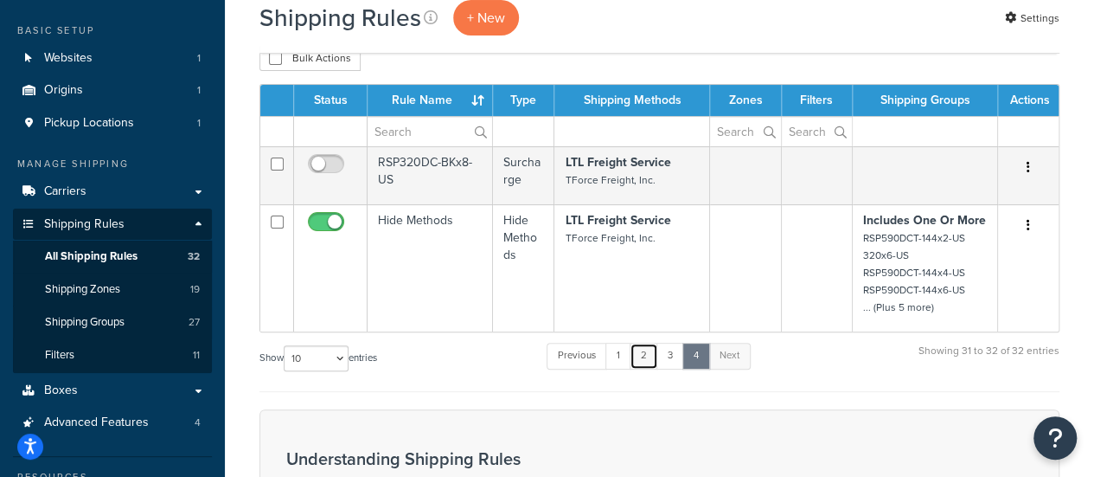
click at [646, 356] on link "2" at bounding box center [644, 356] width 29 height 26
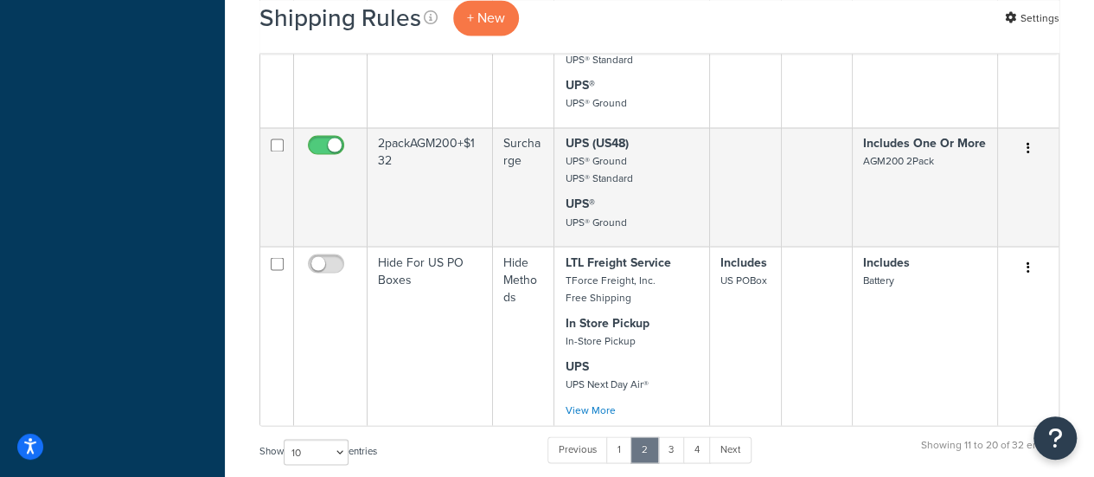
scroll to position [1415, 0]
click at [680, 438] on link "3" at bounding box center [671, 451] width 28 height 26
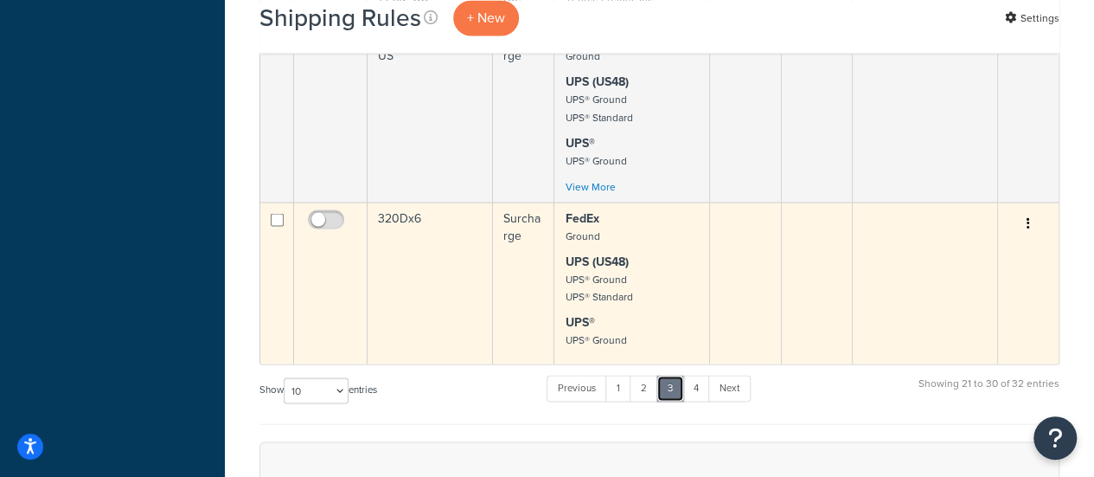
scroll to position [1528, 0]
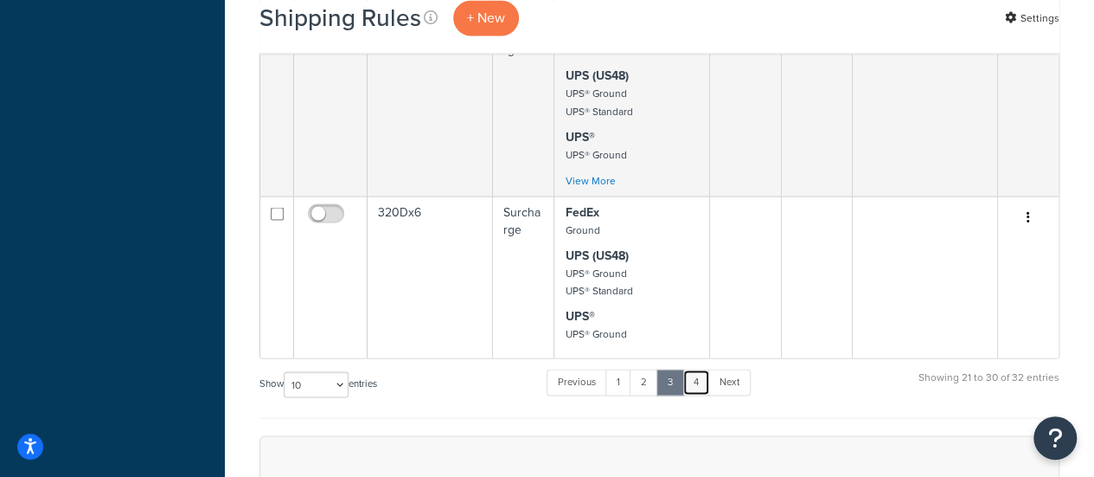
click at [702, 378] on link "4" at bounding box center [697, 382] width 28 height 26
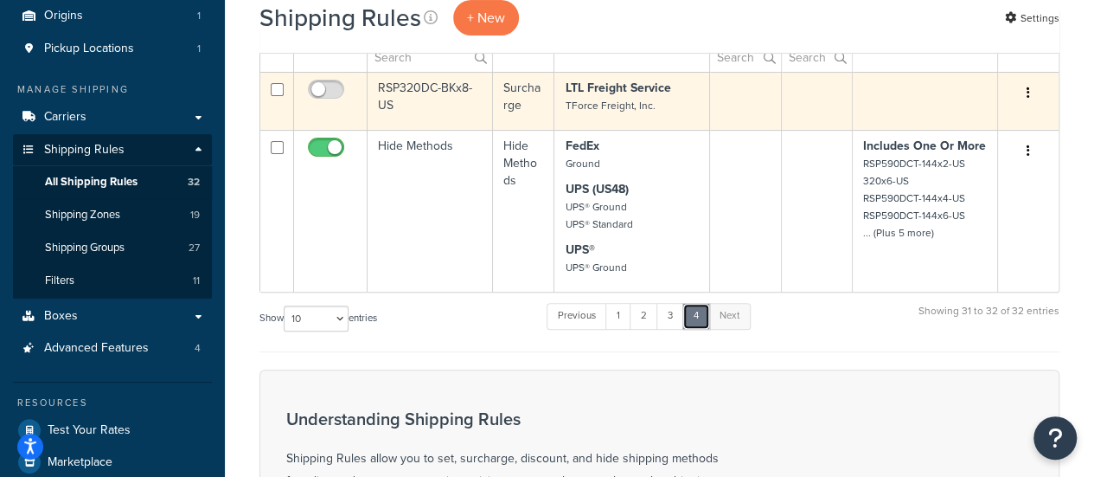
scroll to position [63, 0]
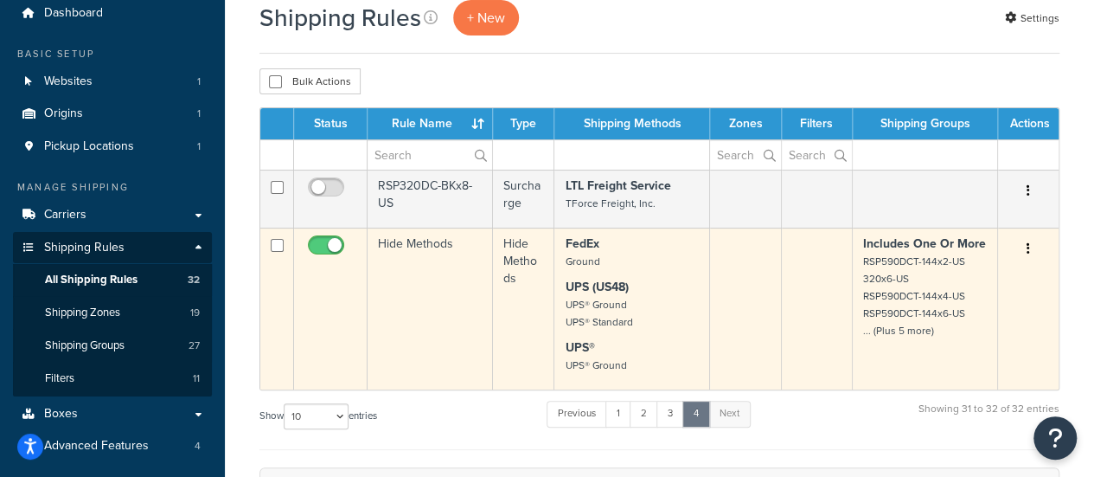
click at [317, 243] on input "checkbox" at bounding box center [328, 250] width 48 height 22
checkbox input "false"
click at [438, 284] on td "Hide Methods" at bounding box center [430, 309] width 125 height 162
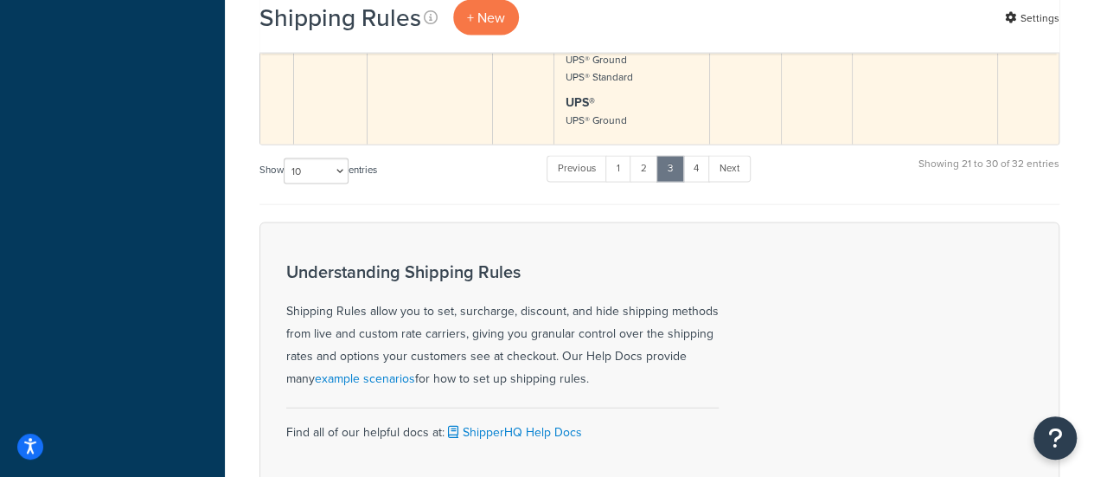
scroll to position [1730, 0]
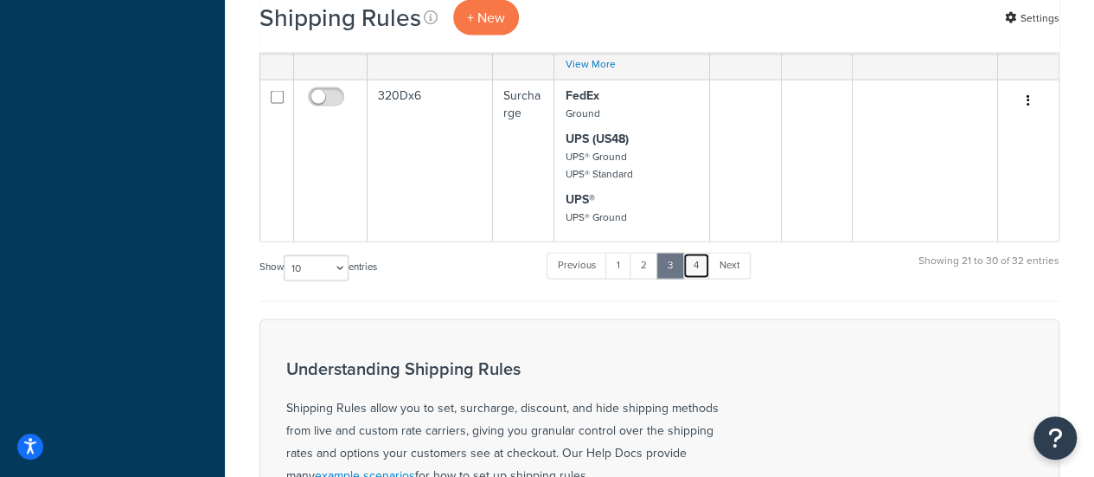
click at [695, 269] on link "4" at bounding box center [697, 266] width 28 height 26
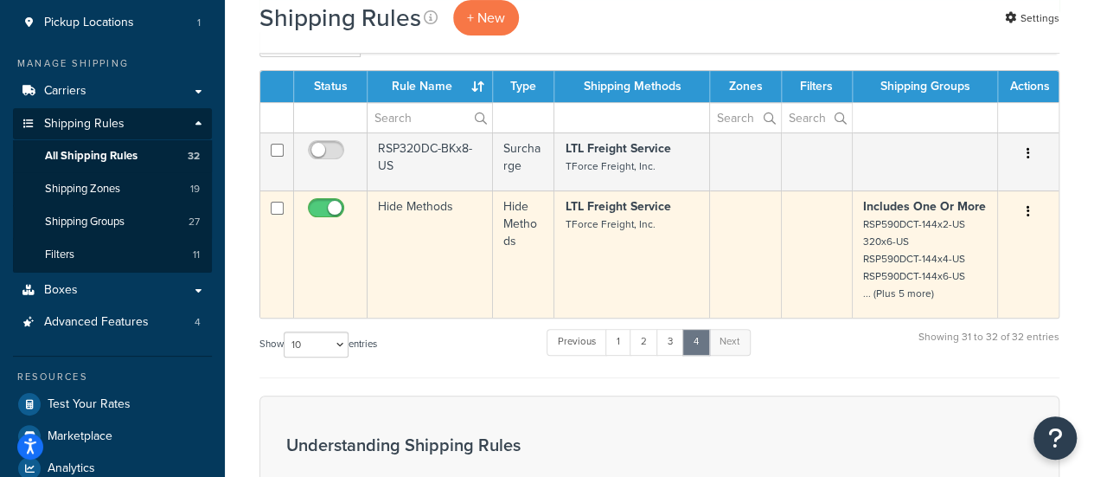
scroll to position [114, 0]
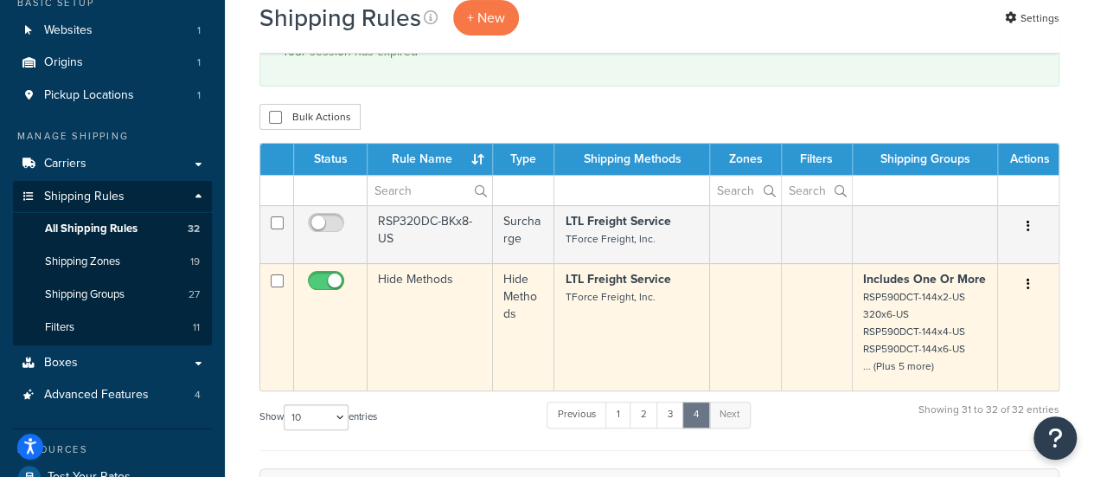
click at [405, 275] on td "Hide Methods" at bounding box center [430, 326] width 125 height 127
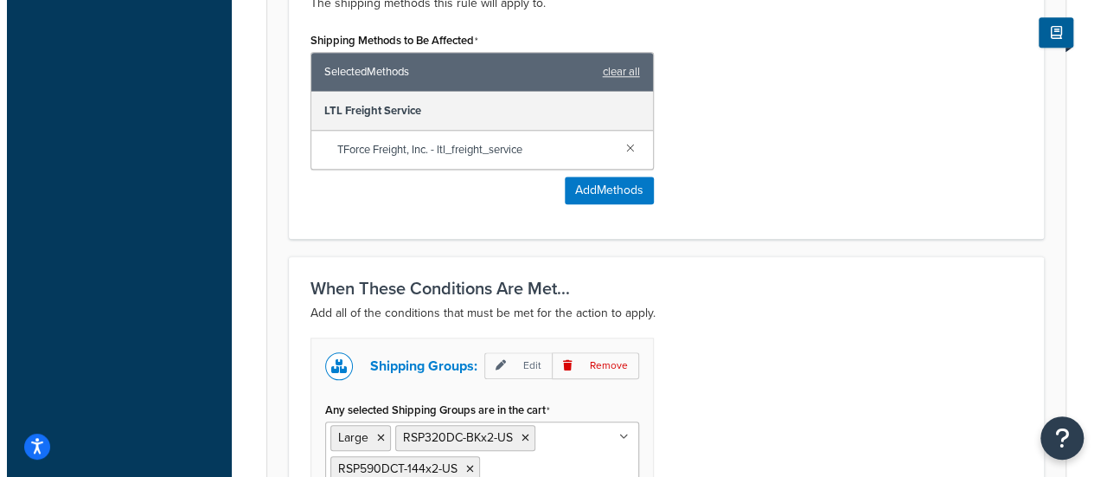
scroll to position [606, 0]
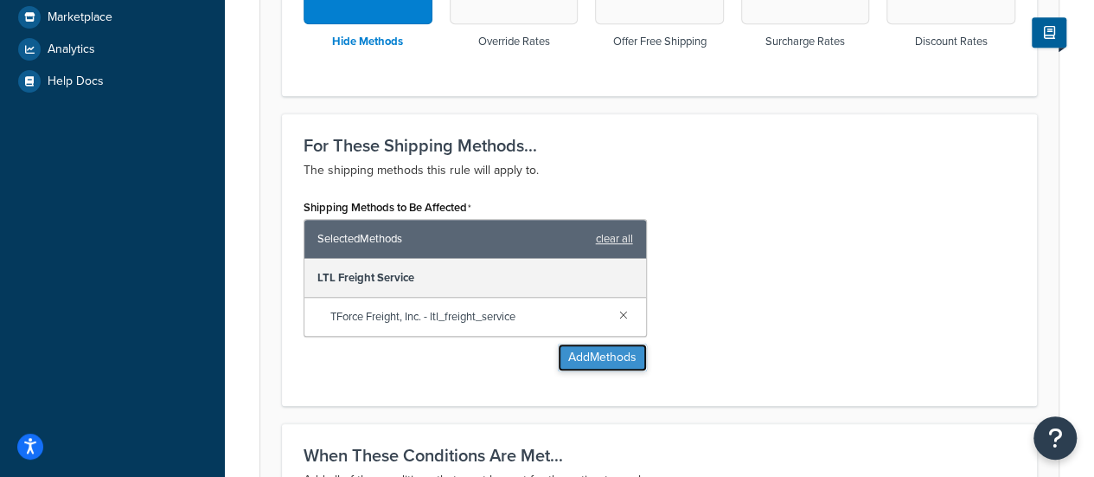
click at [597, 359] on button "Add Methods" at bounding box center [602, 357] width 89 height 28
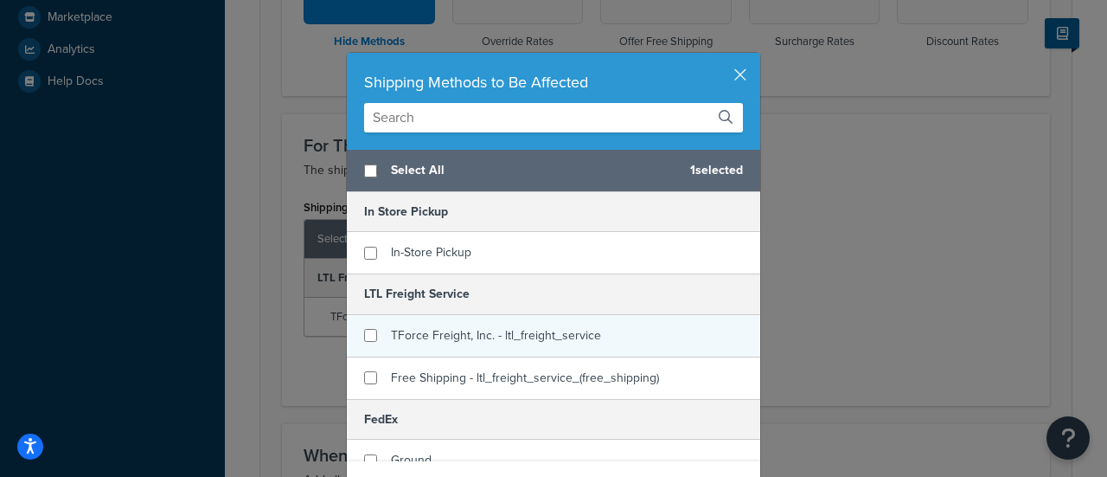
checkbox input "false"
click at [413, 339] on span "TForce Freight, Inc. - ltl_freight_service" at bounding box center [496, 335] width 210 height 18
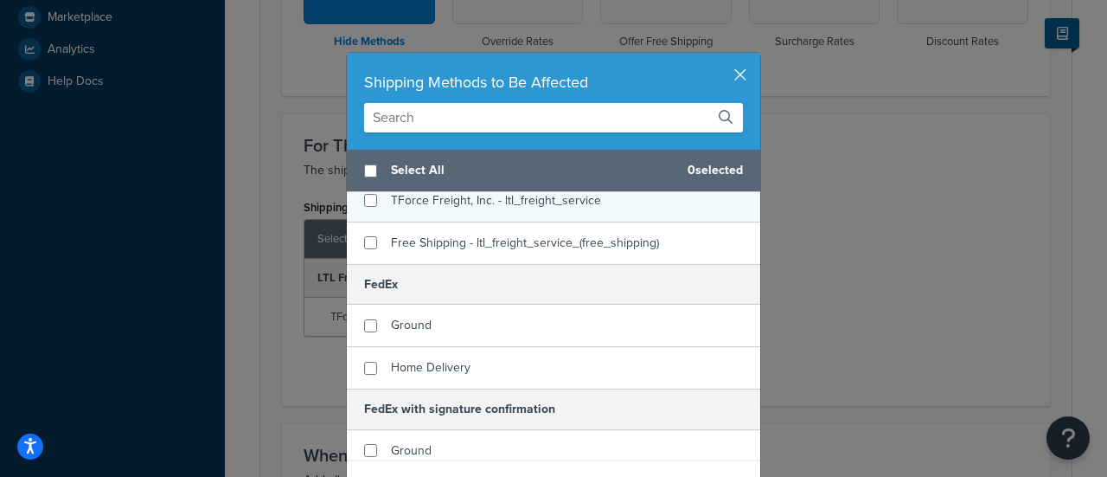
scroll to position [260, 0]
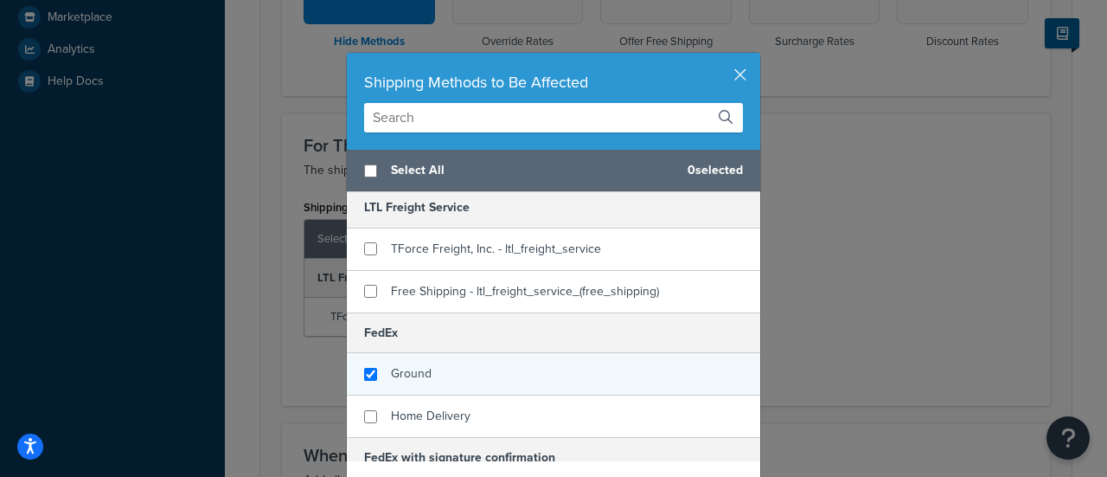
checkbox input "true"
click at [411, 365] on span "Ground" at bounding box center [411, 373] width 41 height 18
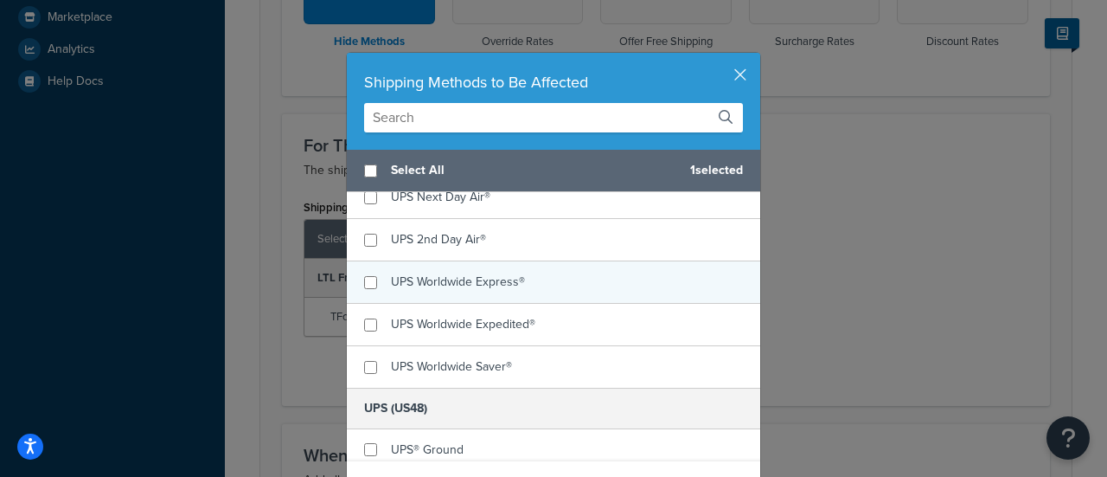
scroll to position [865, 0]
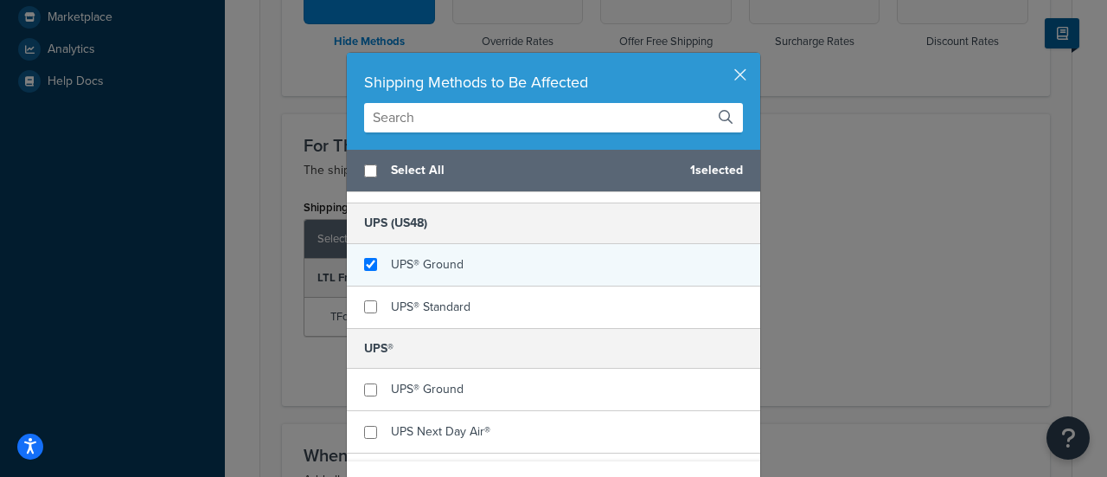
checkbox input "true"
click at [454, 255] on span "UPS® Ground" at bounding box center [427, 264] width 73 height 18
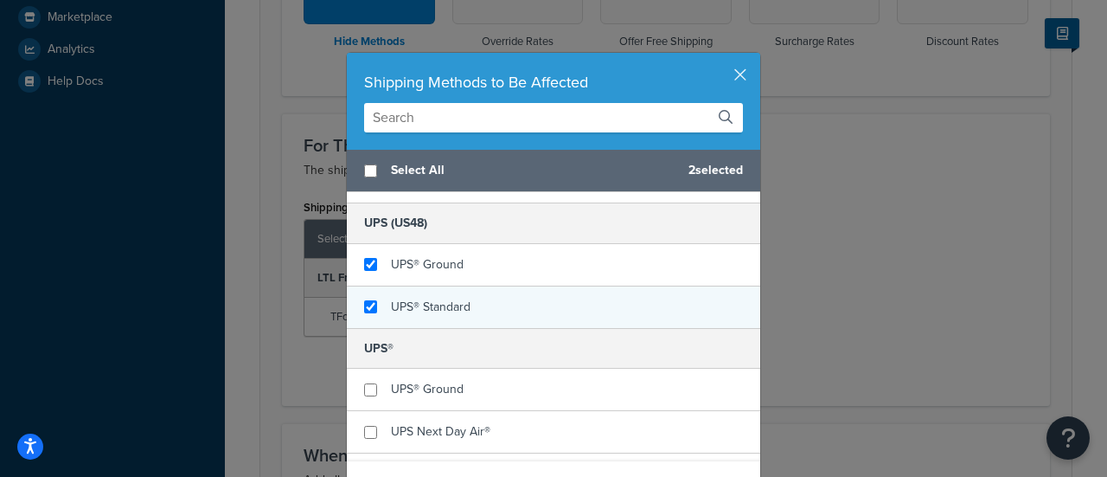
checkbox input "true"
click at [429, 305] on span "UPS® Standard" at bounding box center [431, 307] width 80 height 18
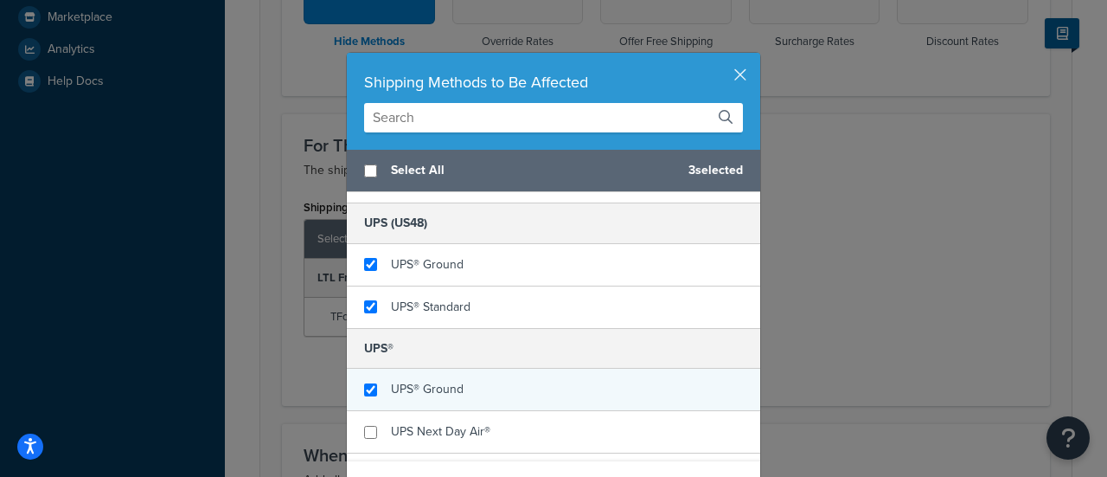
checkbox input "true"
click at [426, 390] on div "UPS® Ground" at bounding box center [427, 389] width 73 height 24
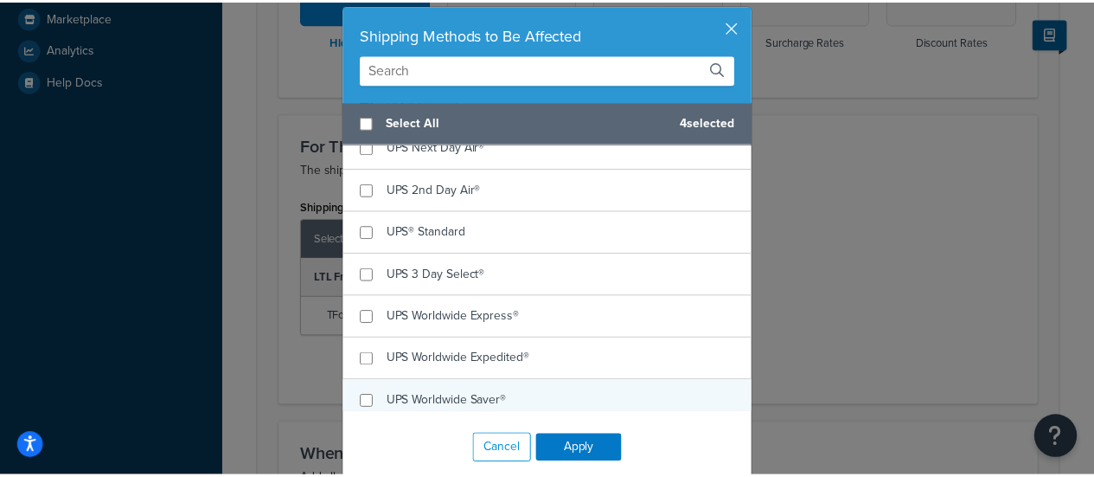
scroll to position [74, 0]
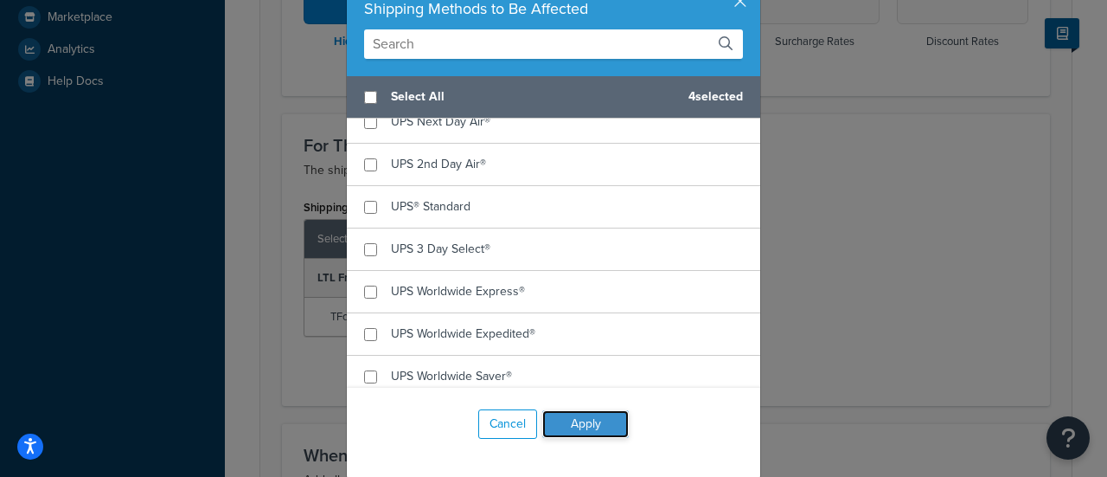
click at [567, 426] on button "Apply" at bounding box center [585, 424] width 87 height 28
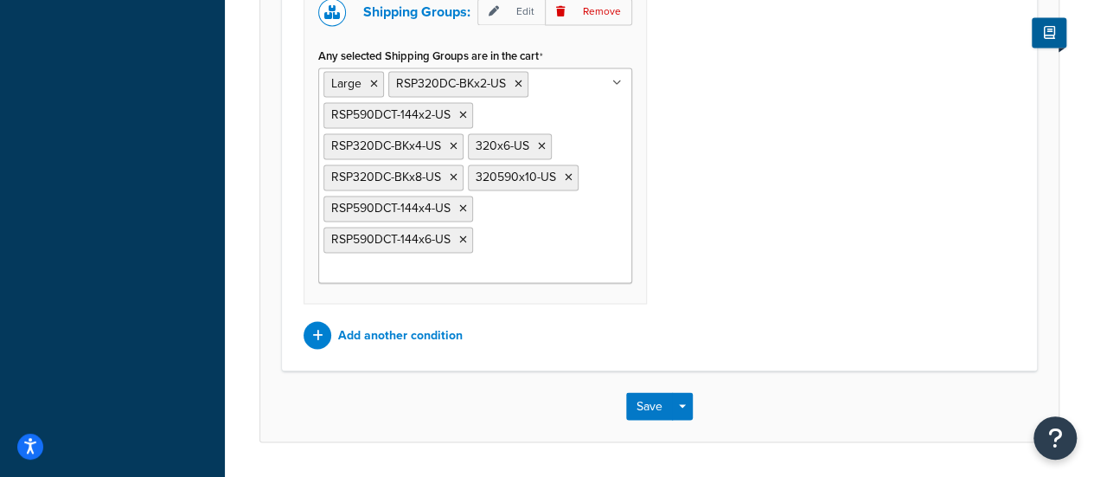
scroll to position [1363, 0]
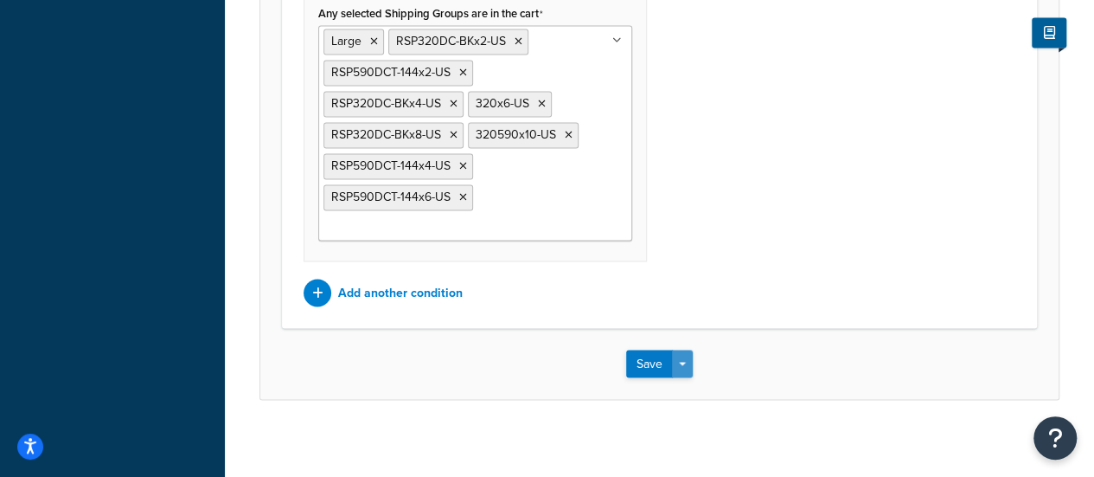
click at [689, 349] on button "Save Dropdown" at bounding box center [682, 363] width 21 height 28
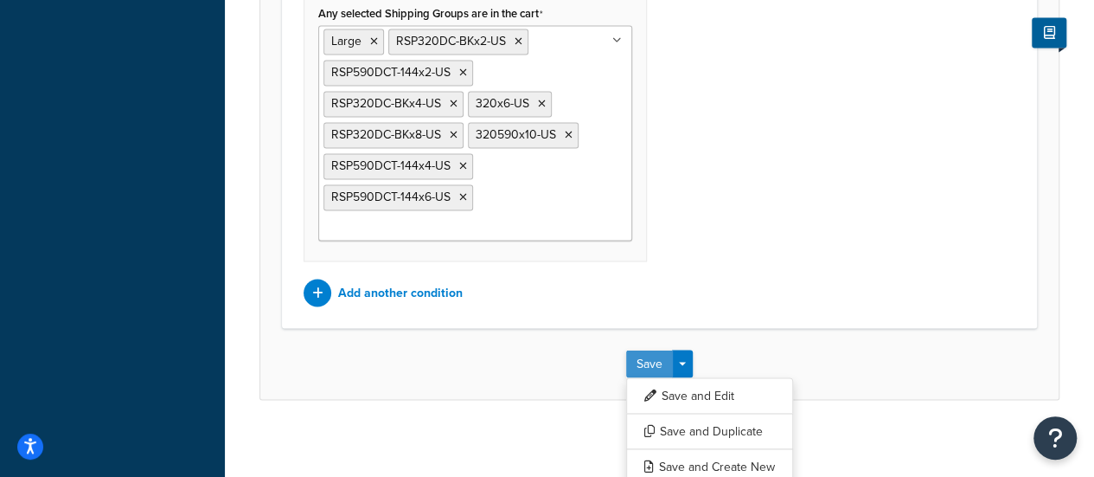
click at [646, 361] on button "Save" at bounding box center [649, 363] width 47 height 28
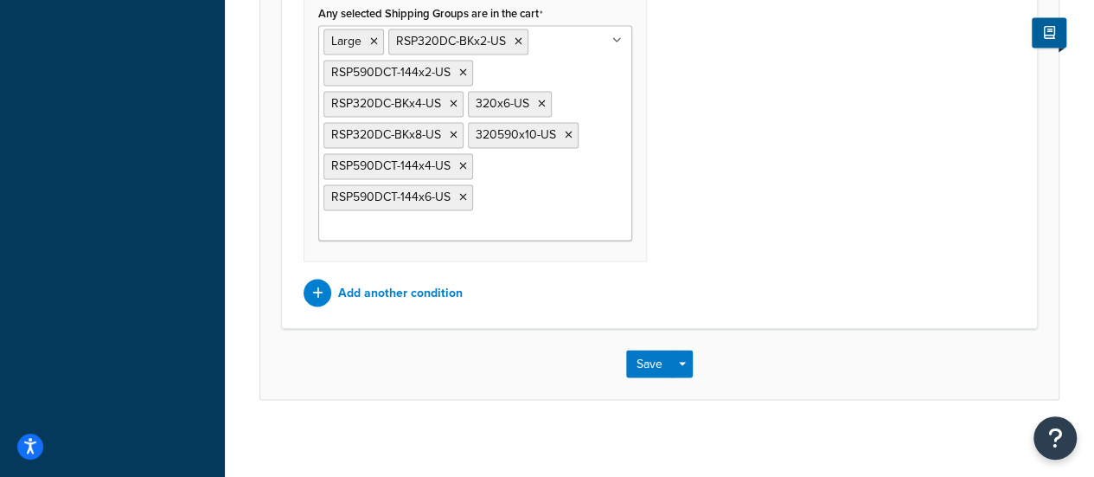
scroll to position [0, 0]
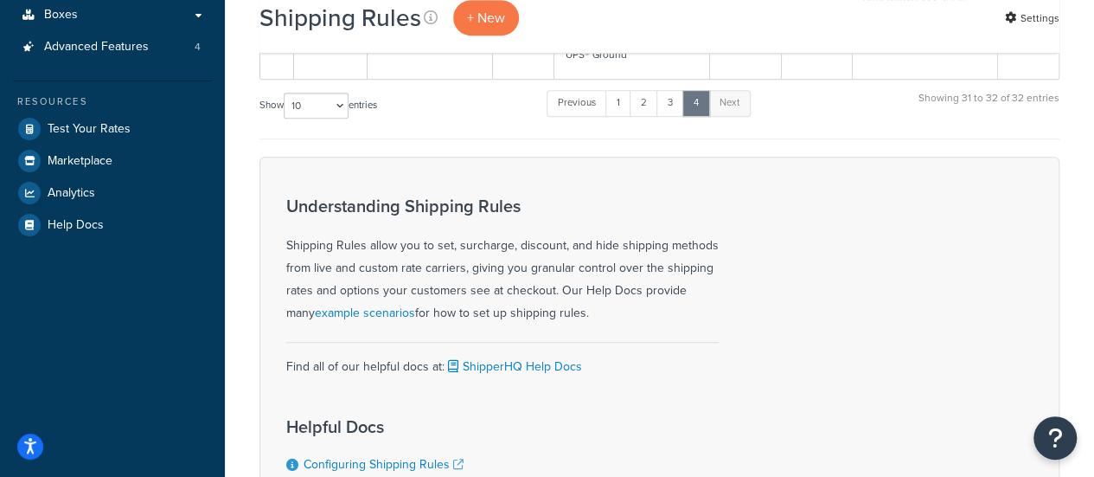
scroll to position [170, 0]
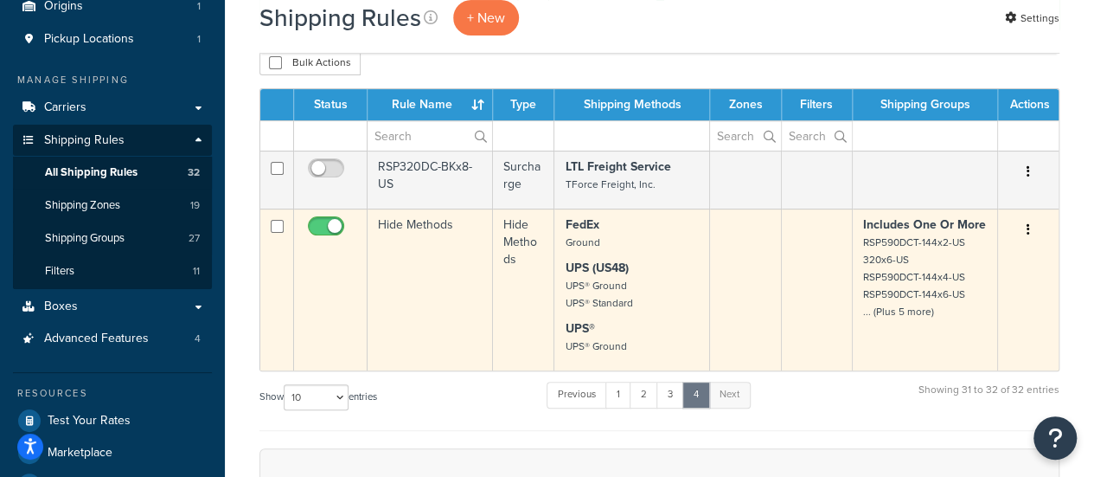
click at [427, 221] on td "Hide Methods" at bounding box center [430, 289] width 125 height 162
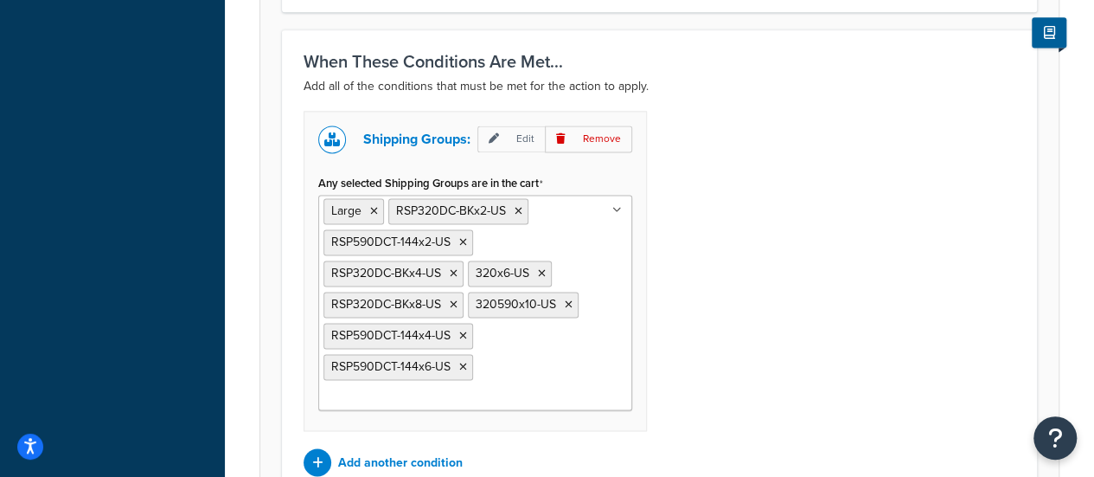
scroll to position [1190, 0]
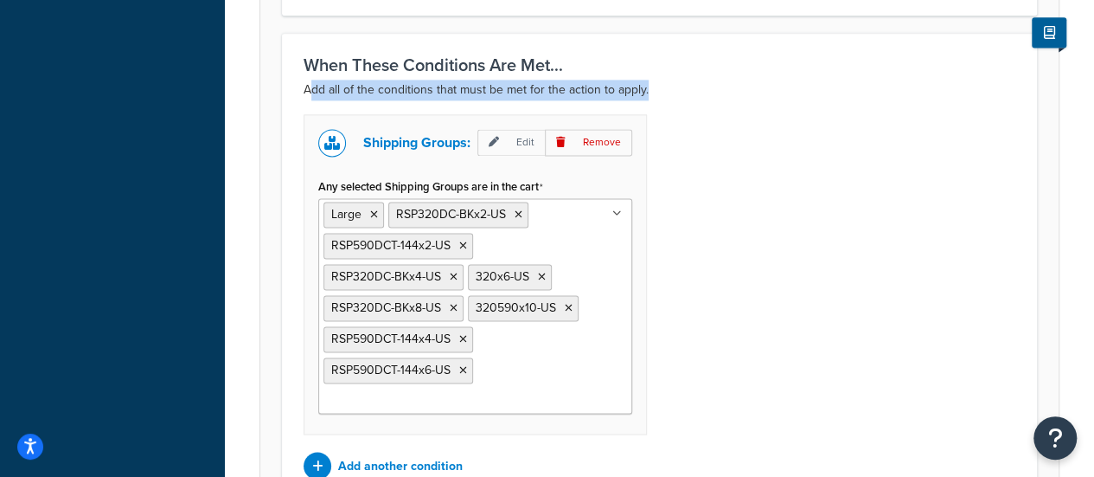
drag, startPoint x: 308, startPoint y: 81, endPoint x: 747, endPoint y: 84, distance: 439.4
click at [740, 84] on p "Add all of the conditions that must be met for the action to apply." at bounding box center [660, 90] width 712 height 21
click at [782, 89] on p "Add all of the conditions that must be met for the action to apply." at bounding box center [660, 90] width 712 height 21
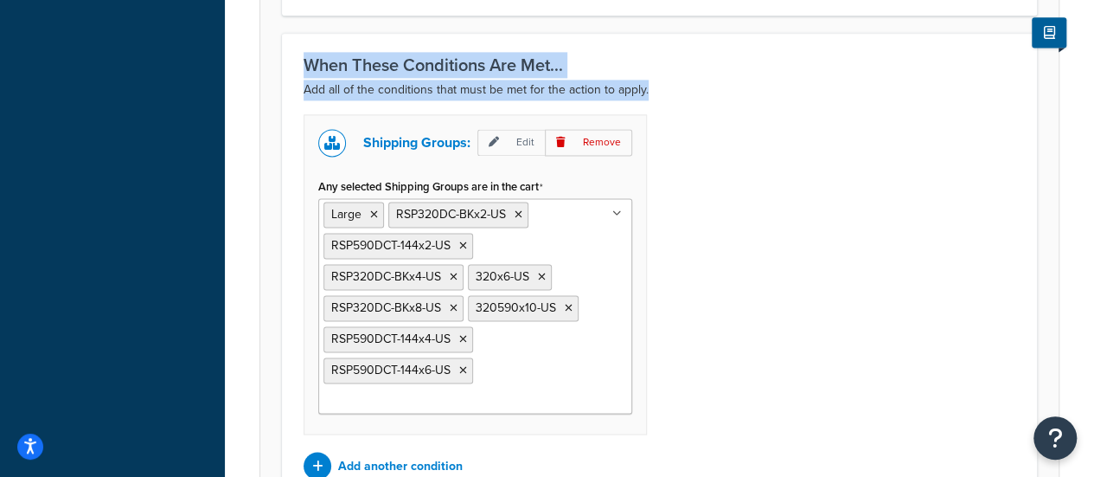
drag, startPoint x: 762, startPoint y: 92, endPoint x: 230, endPoint y: 34, distance: 535.1
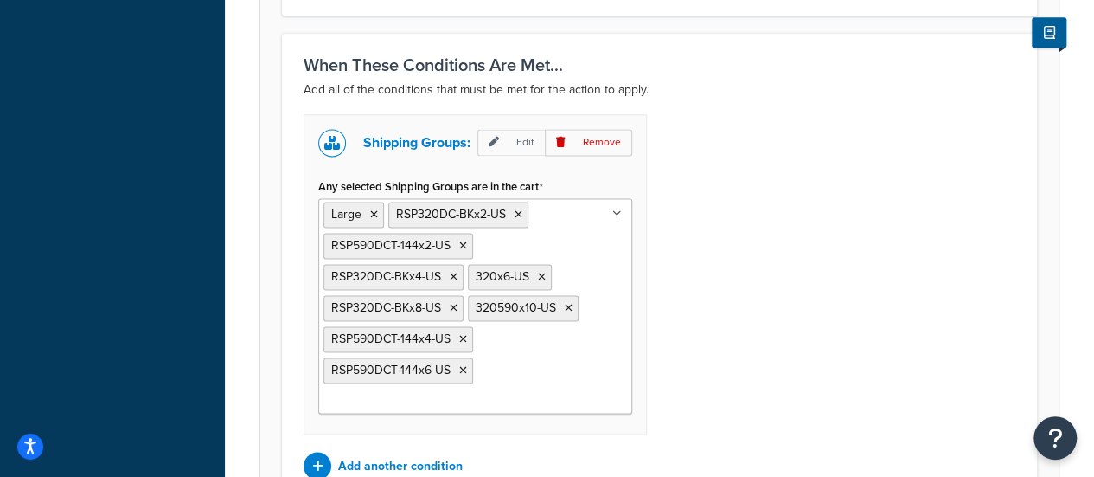
drag, startPoint x: 817, startPoint y: 110, endPoint x: 804, endPoint y: 90, distance: 23.3
click at [817, 114] on div "Shipping Groups: Edit Remove Any selected Shipping Groups are in the cart Large…" at bounding box center [660, 296] width 738 height 365
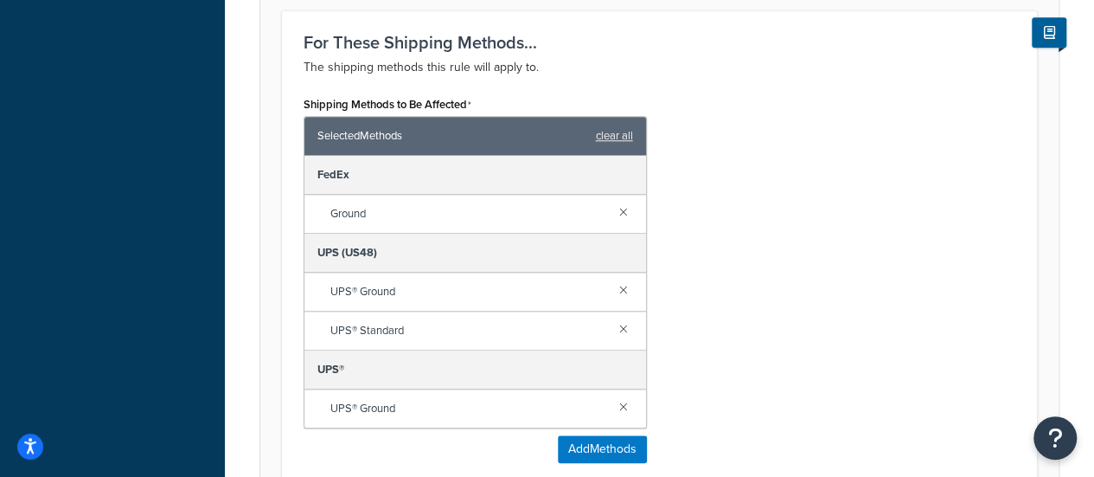
scroll to position [498, 0]
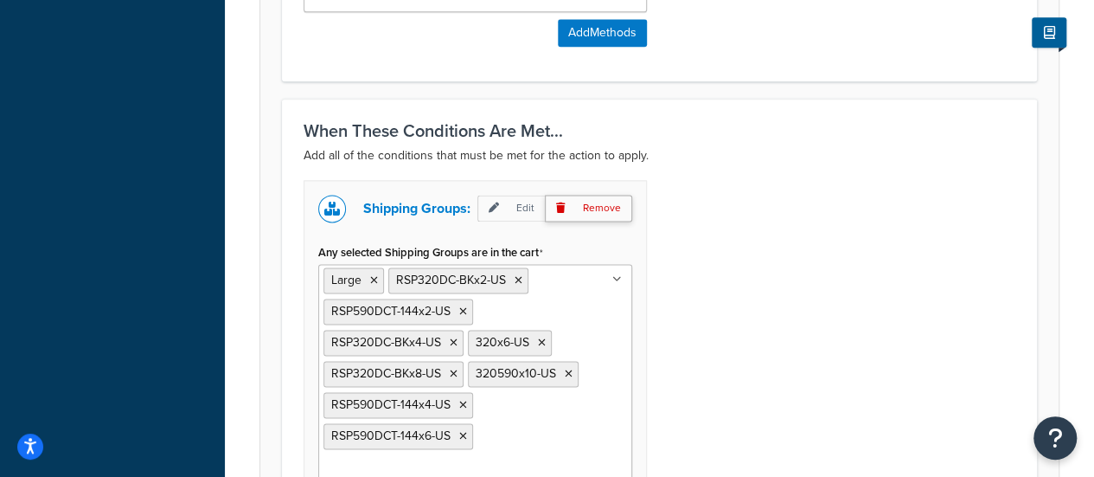
click at [600, 208] on p "Remove" at bounding box center [588, 208] width 87 height 27
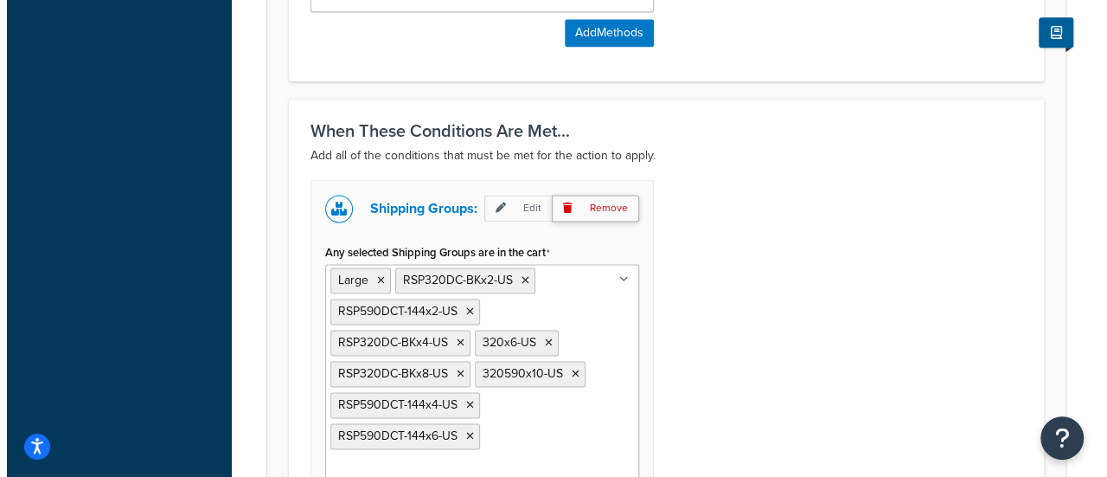
scroll to position [1030, 0]
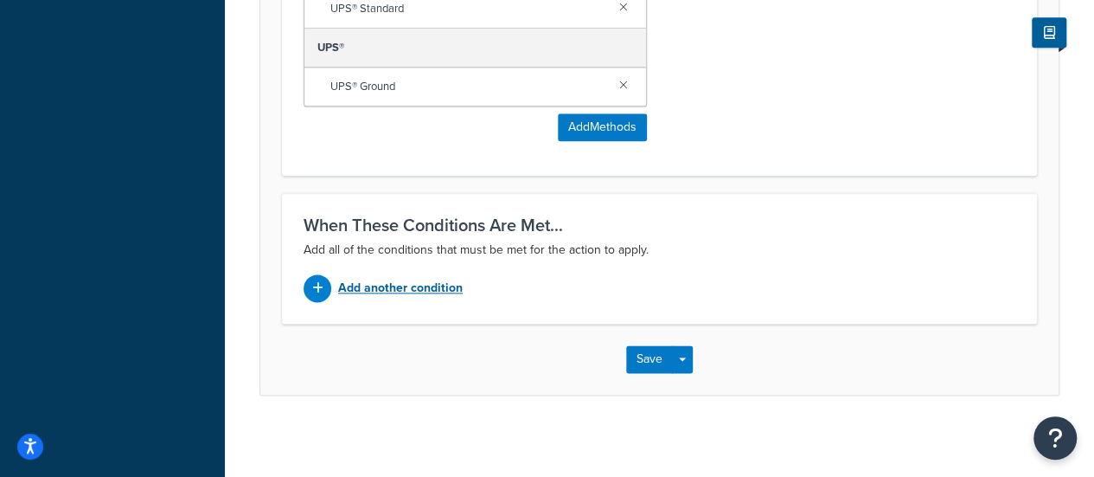
click at [389, 283] on p "Add another condition" at bounding box center [400, 288] width 125 height 24
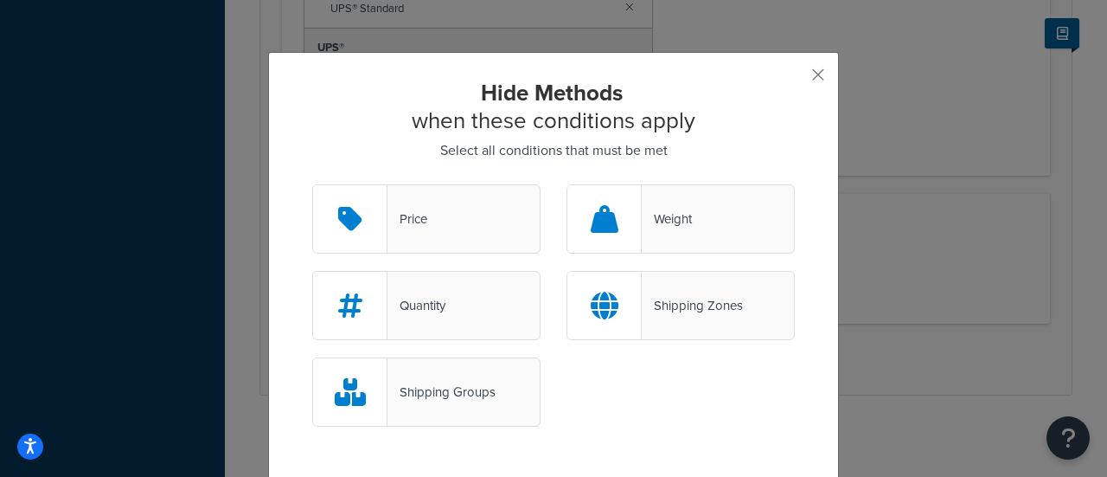
click at [628, 217] on div at bounding box center [604, 218] width 74 height 67
click at [0, 0] on input "Weight" at bounding box center [0, 0] width 0 height 0
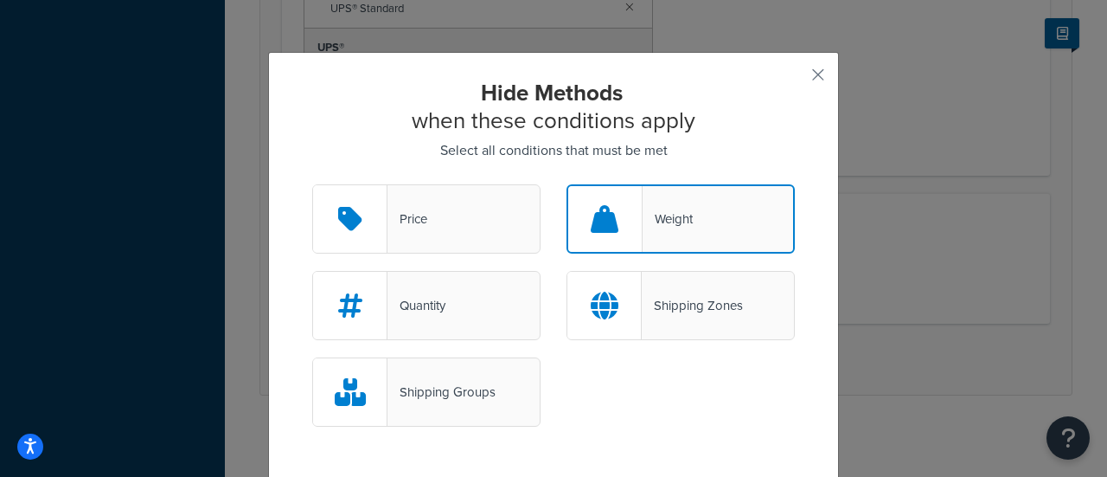
click at [687, 228] on div "Weight" at bounding box center [668, 219] width 50 height 24
click at [0, 0] on input "Weight" at bounding box center [0, 0] width 0 height 0
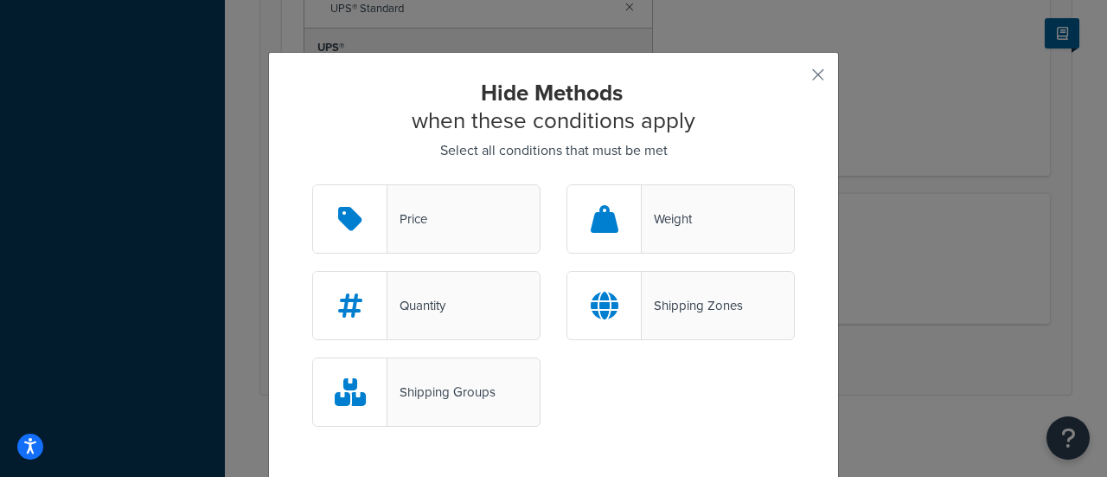
click at [651, 219] on div "Weight" at bounding box center [667, 219] width 50 height 24
click at [0, 0] on input "Weight" at bounding box center [0, 0] width 0 height 0
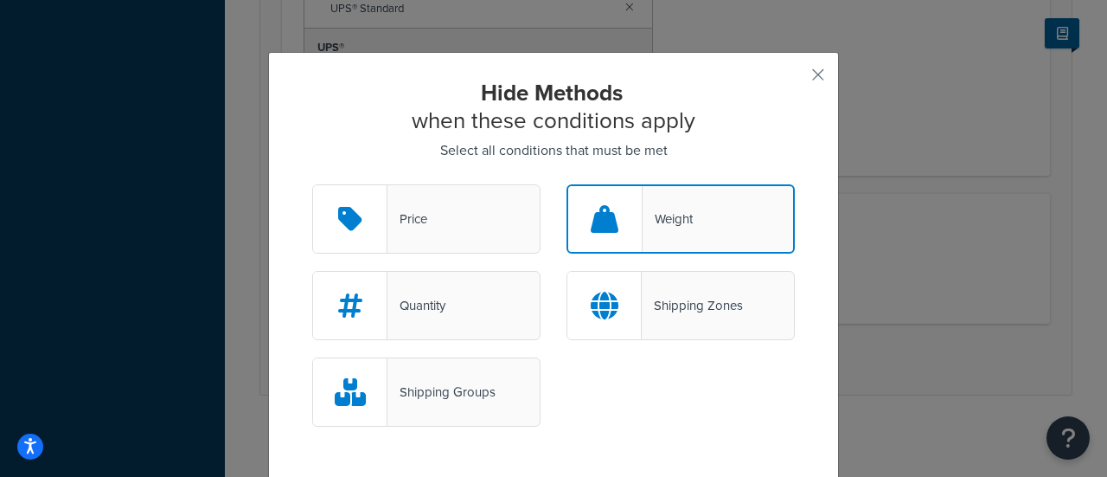
scroll to position [106, 0]
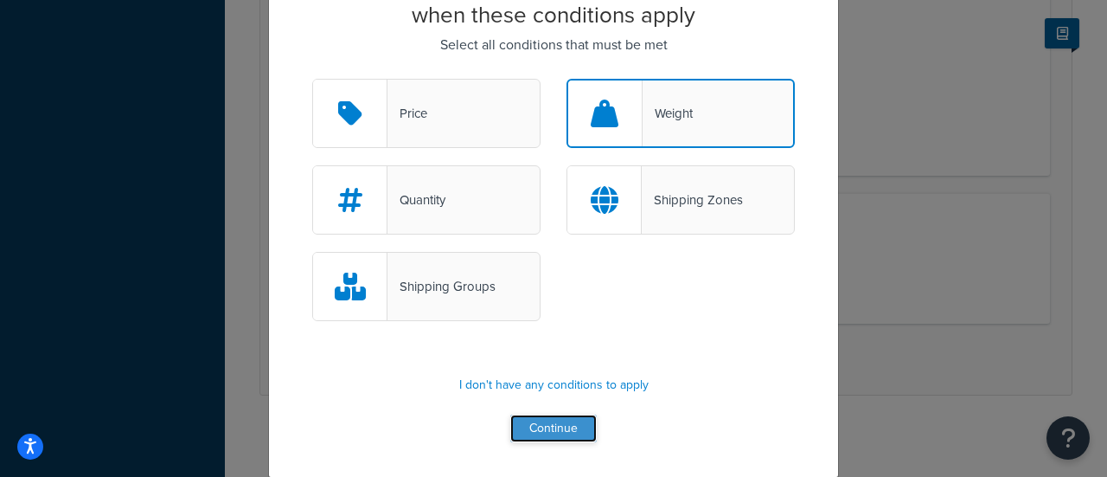
click at [538, 434] on button "Continue" at bounding box center [553, 428] width 87 height 28
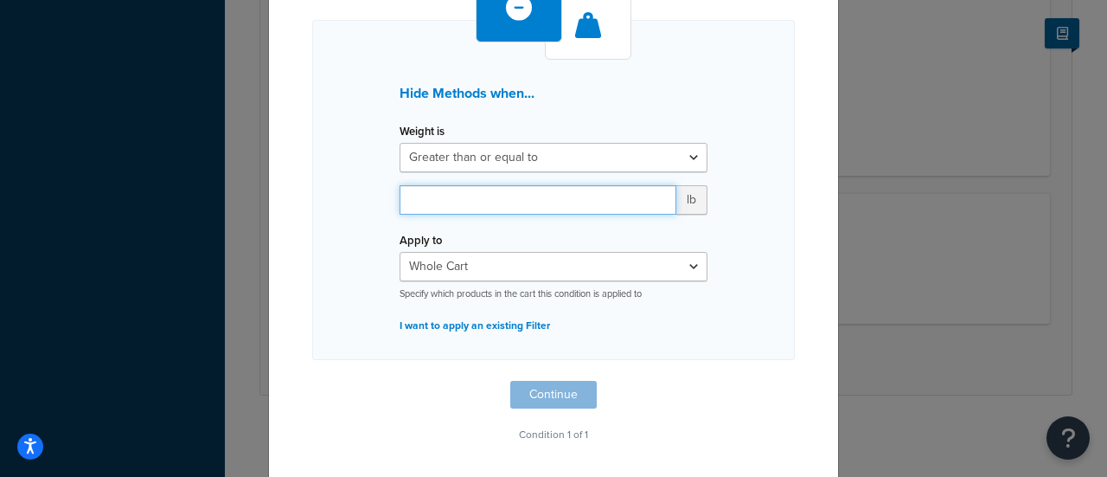
click at [489, 203] on input "number" at bounding box center [538, 199] width 277 height 29
type input "150"
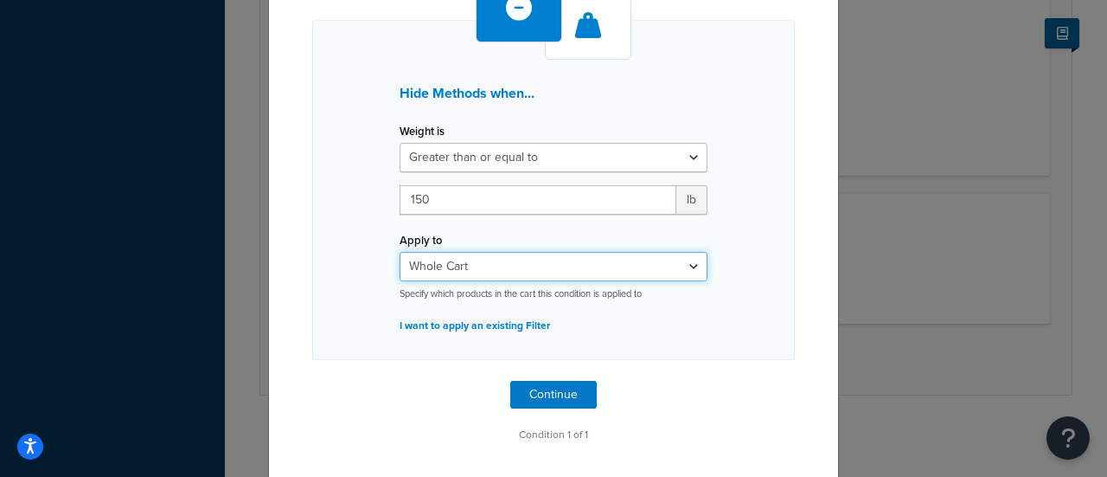
click at [428, 276] on select "Whole Cart Everything in Shipping Group Everything at Origin Each Item within S…" at bounding box center [554, 266] width 308 height 29
click at [400, 252] on select "Whole Cart Everything in Shipping Group Everything at Origin Each Item within S…" at bounding box center [554, 266] width 308 height 29
click at [485, 269] on select "Whole Cart Everything in Shipping Group Everything at Origin Each Item within S…" at bounding box center [554, 266] width 308 height 29
click at [400, 252] on select "Whole Cart Everything in Shipping Group Everything at Origin Each Item within S…" at bounding box center [554, 266] width 308 height 29
click at [488, 255] on select "Whole Cart Everything in Shipping Group Everything at Origin Each Item within S…" at bounding box center [554, 266] width 308 height 29
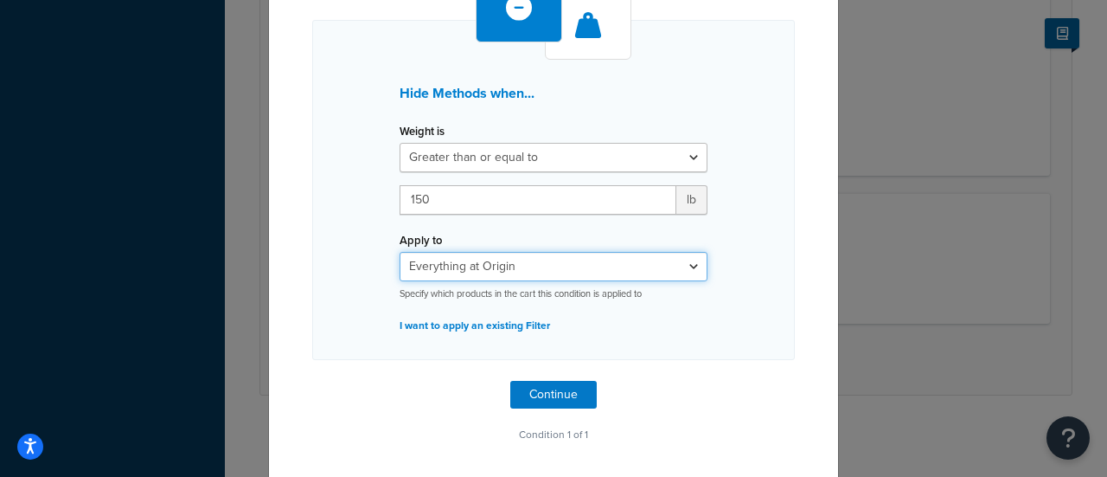
select select "SHIPPING_GROUP"
click at [400, 252] on select "Whole Cart Everything in Shipping Group Everything at Origin Each Item within S…" at bounding box center [554, 266] width 308 height 29
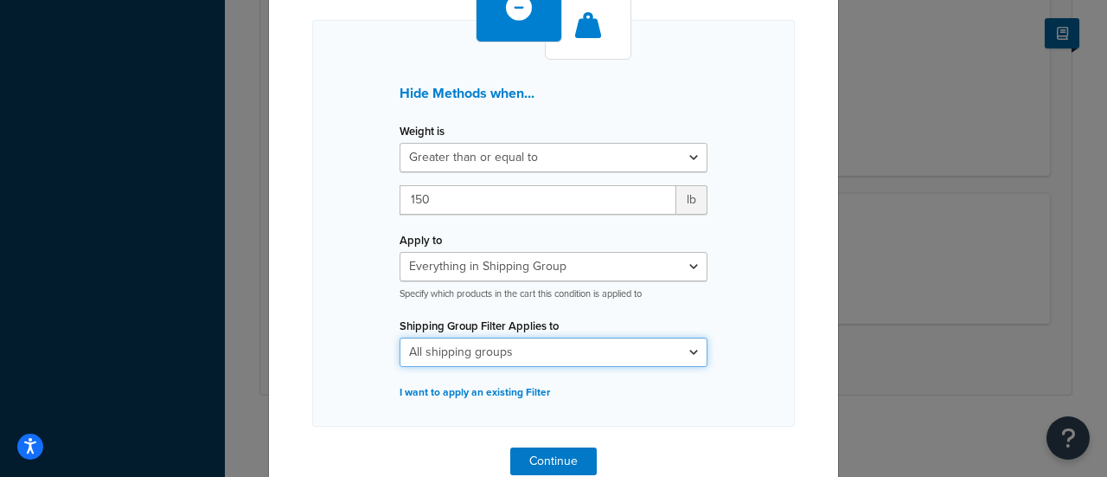
click at [471, 359] on select "All shipping groups 200DB 1 piece 200DB 2 piece 250DCT 1 piece 250DCT 2 pieces …" at bounding box center [554, 351] width 308 height 29
select select "300793"
click at [400, 337] on select "All shipping groups 200DB 1 piece 200DB 2 piece 250DCT 1 piece 250DCT 2 pieces …" at bounding box center [554, 351] width 308 height 29
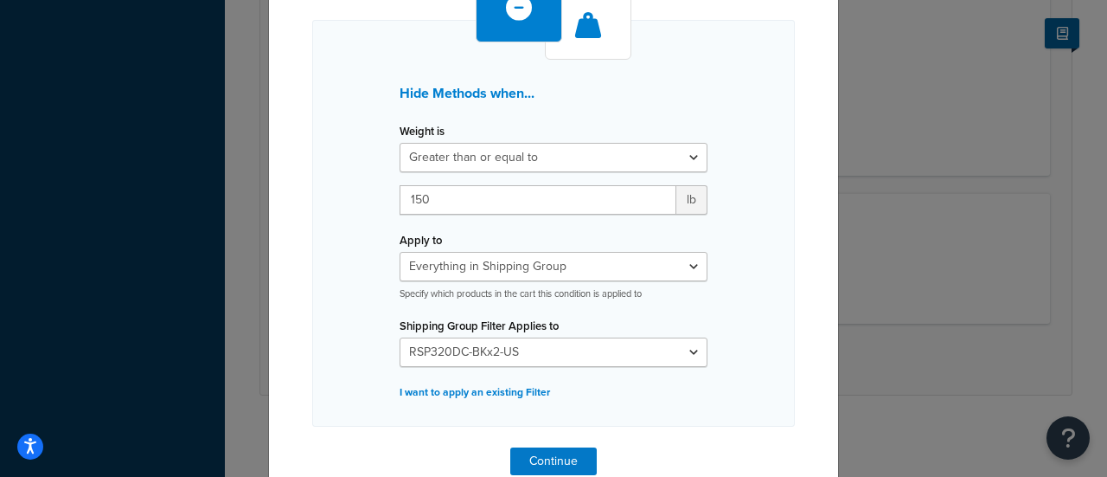
click at [745, 304] on div "Hide Methods when... Weight is Greater than or equal to Between or equal to Les…" at bounding box center [553, 223] width 483 height 407
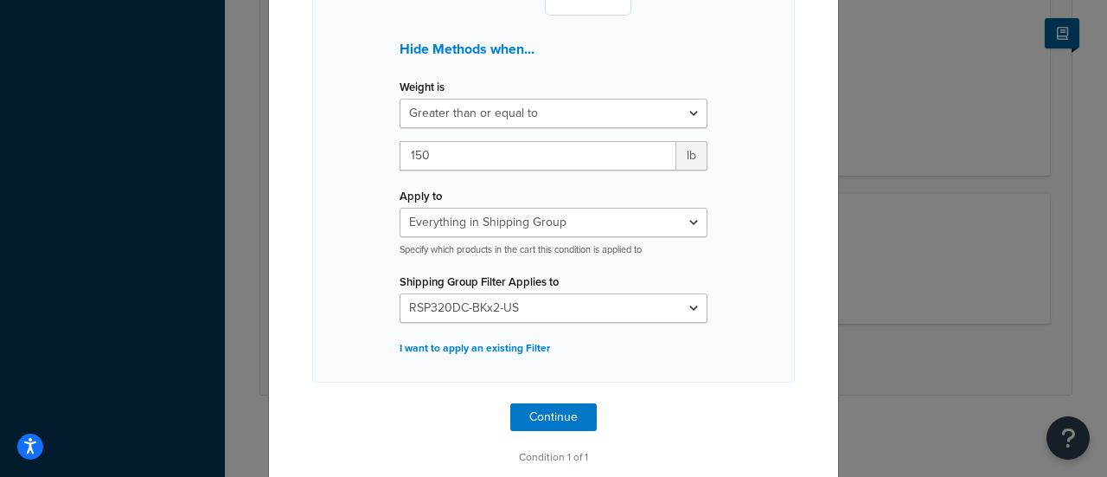
scroll to position [176, 0]
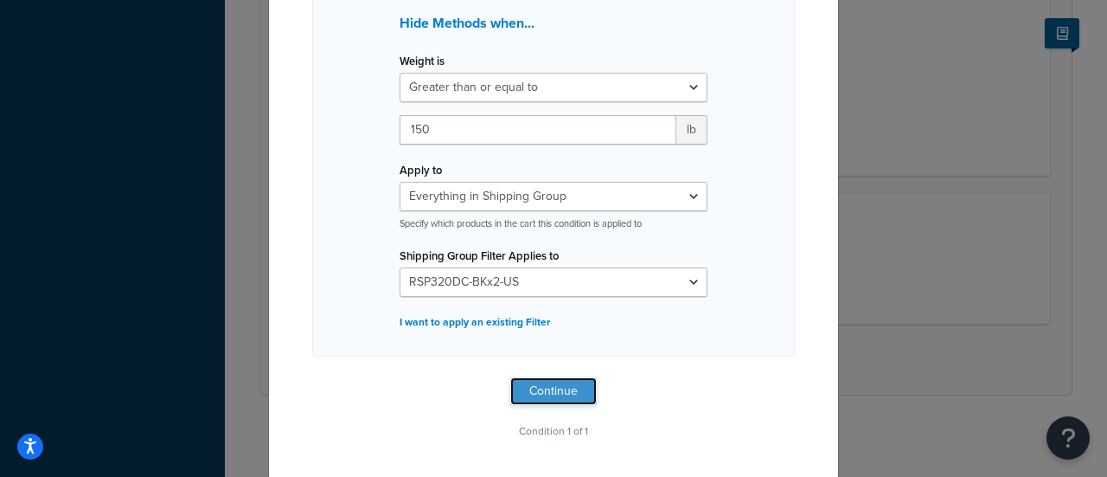
click at [531, 393] on button "Continue" at bounding box center [553, 391] width 87 height 28
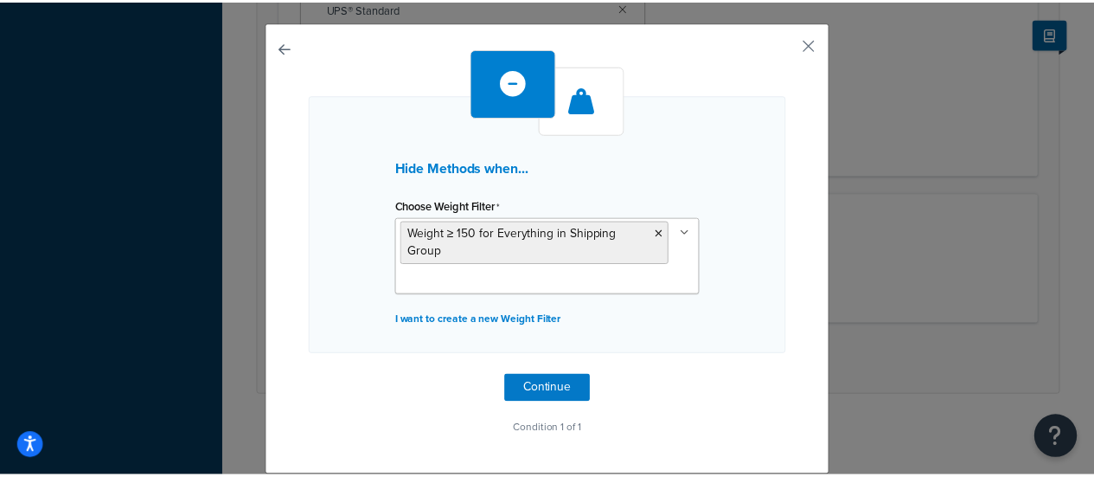
scroll to position [27, 0]
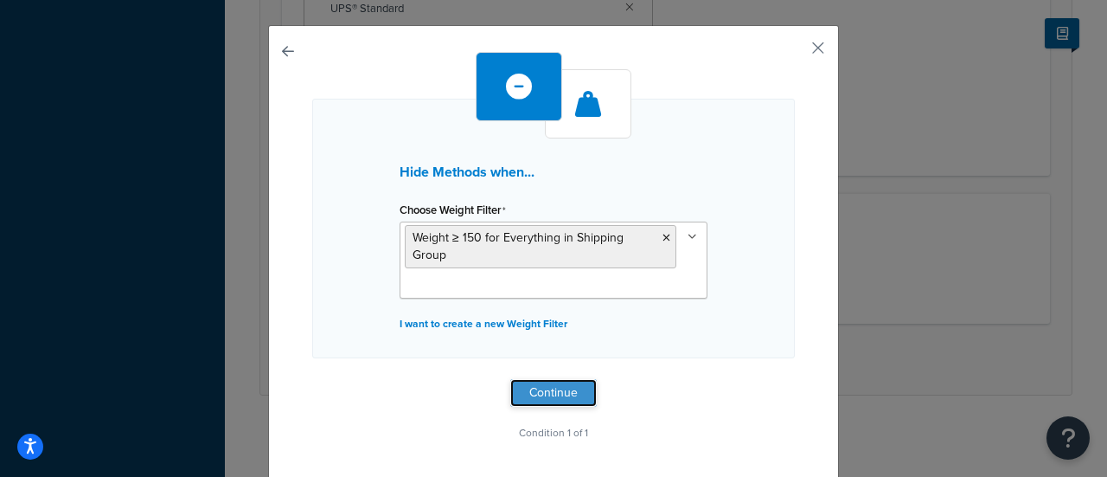
click at [535, 395] on button "Continue" at bounding box center [553, 393] width 87 height 28
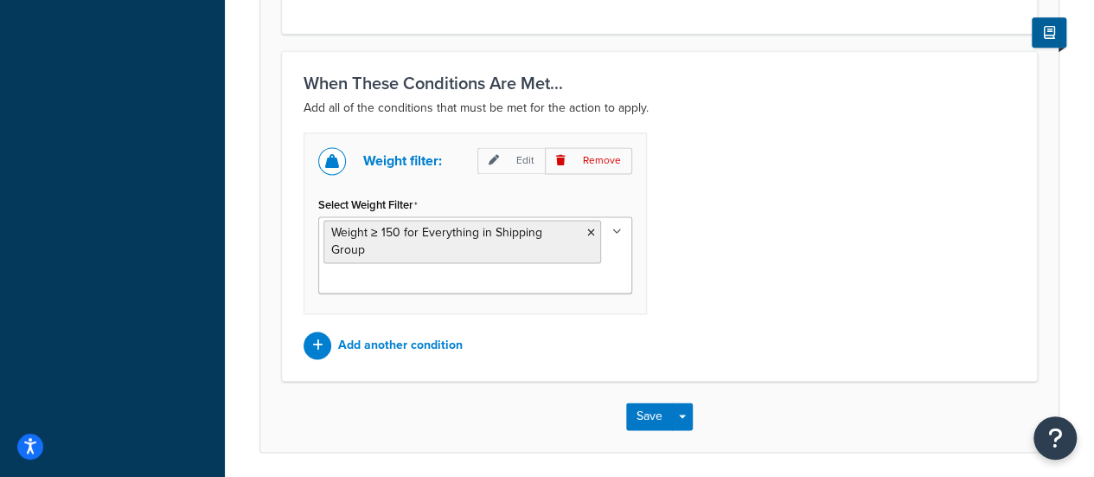
scroll to position [1227, 0]
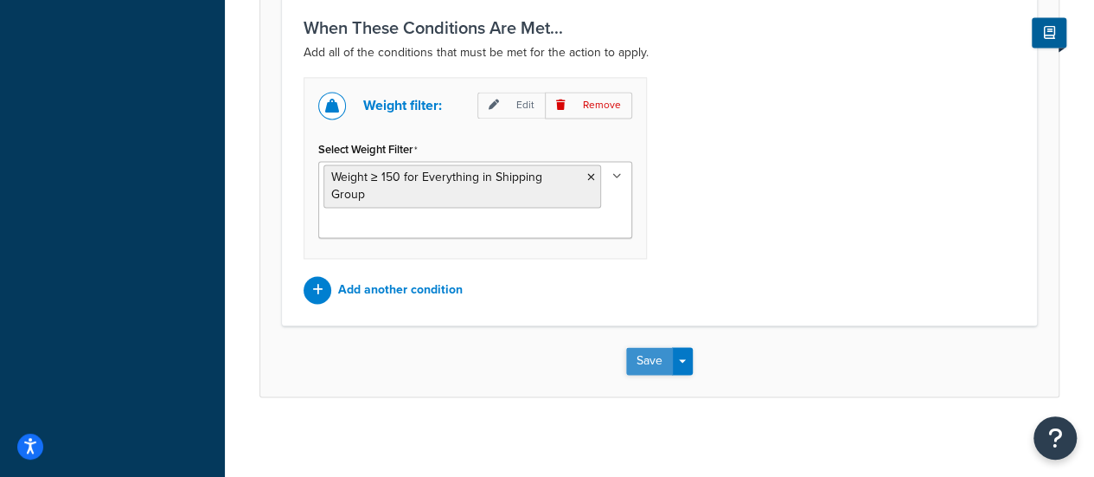
click at [649, 361] on button "Save" at bounding box center [649, 361] width 47 height 28
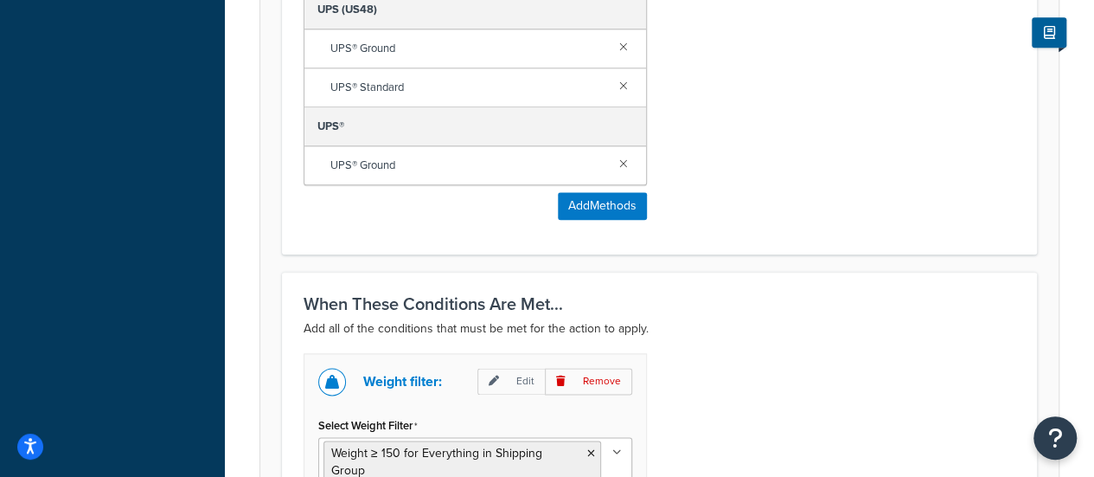
scroll to position [1213, 0]
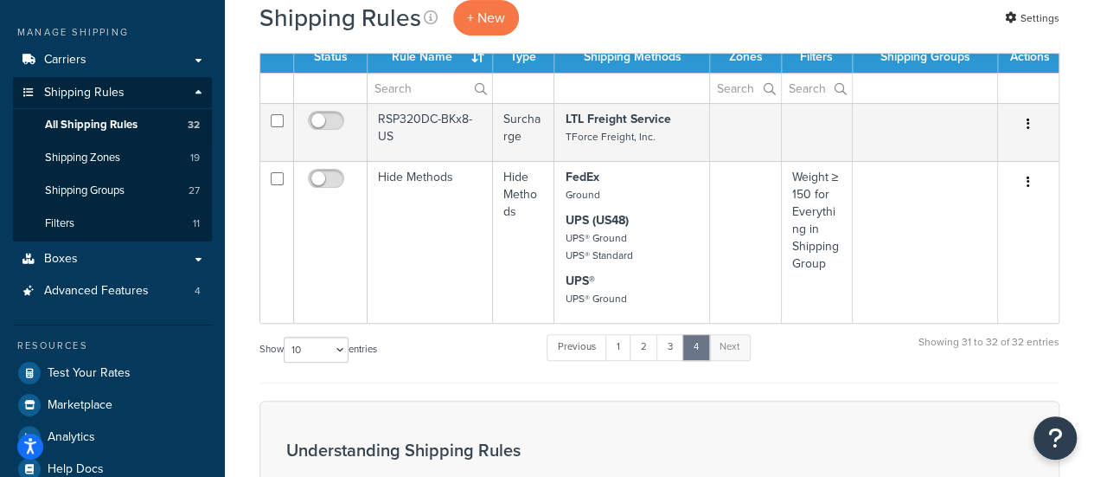
scroll to position [170, 0]
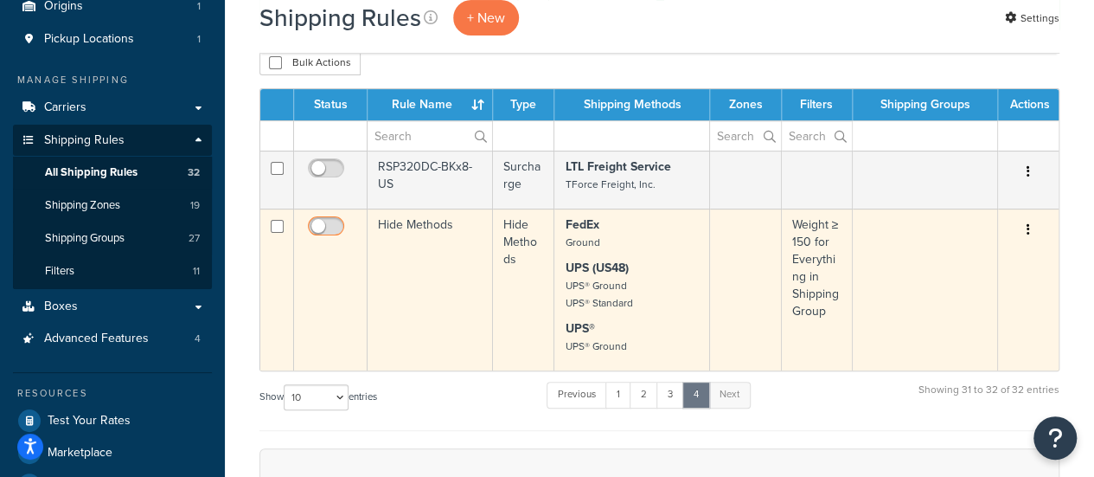
click at [327, 225] on input "checkbox" at bounding box center [328, 231] width 48 height 22
checkbox input "true"
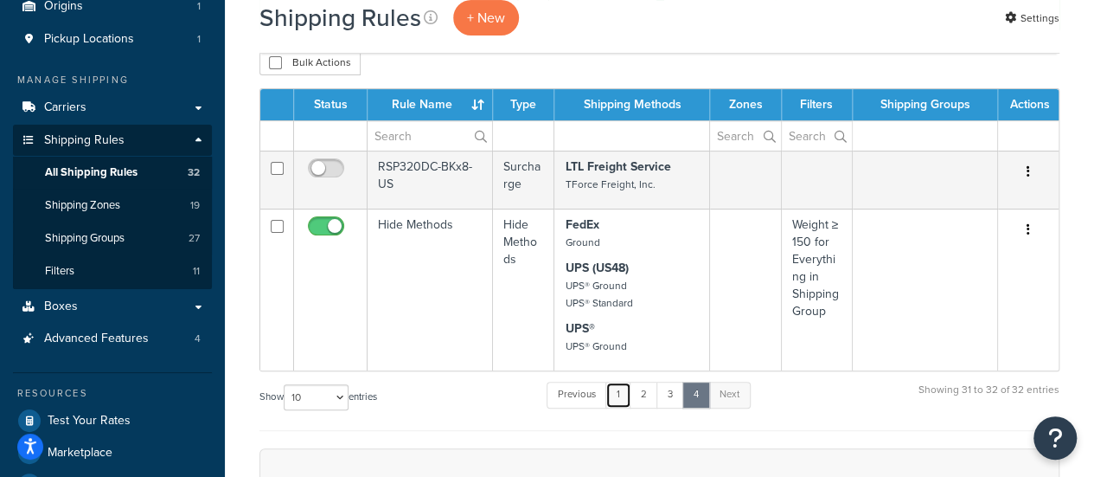
click at [627, 394] on link "1" at bounding box center [619, 394] width 26 height 26
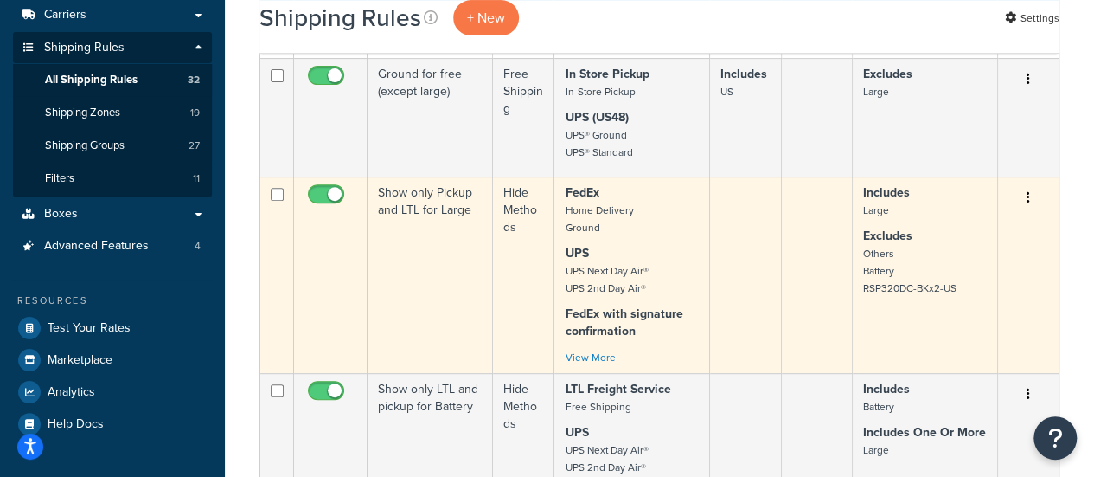
scroll to position [154, 0]
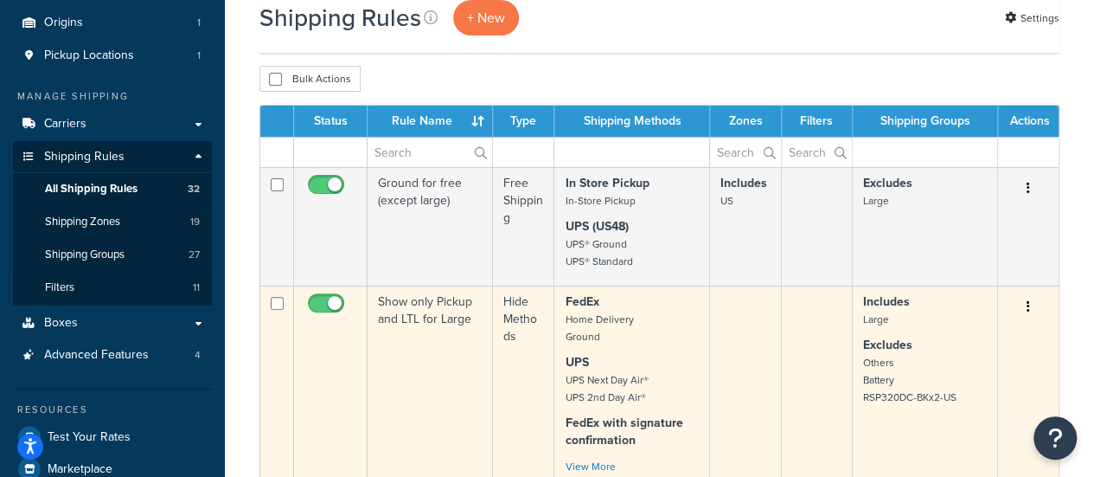
click at [417, 312] on td "Show only Pickup and LTL for Large" at bounding box center [430, 383] width 125 height 196
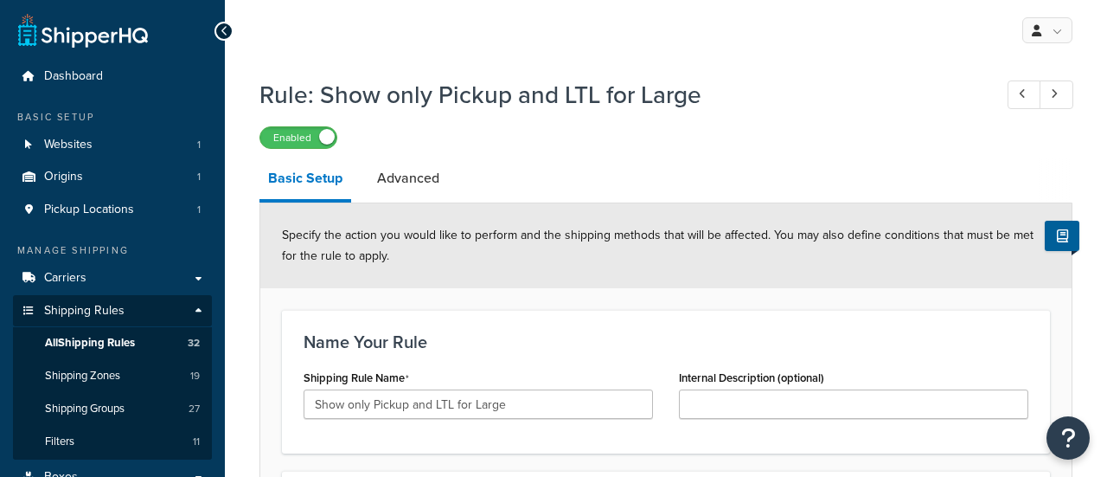
select select "HIDE"
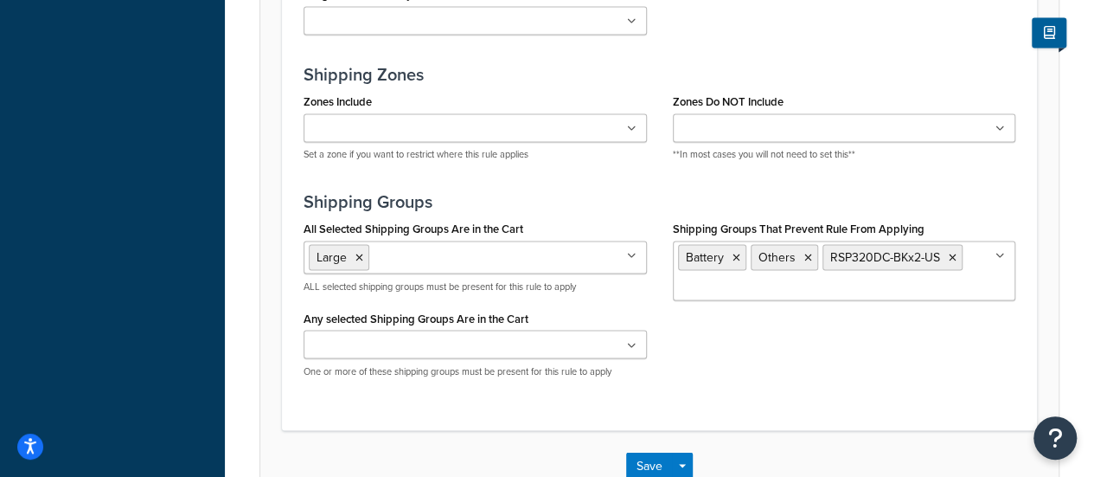
scroll to position [1471, 0]
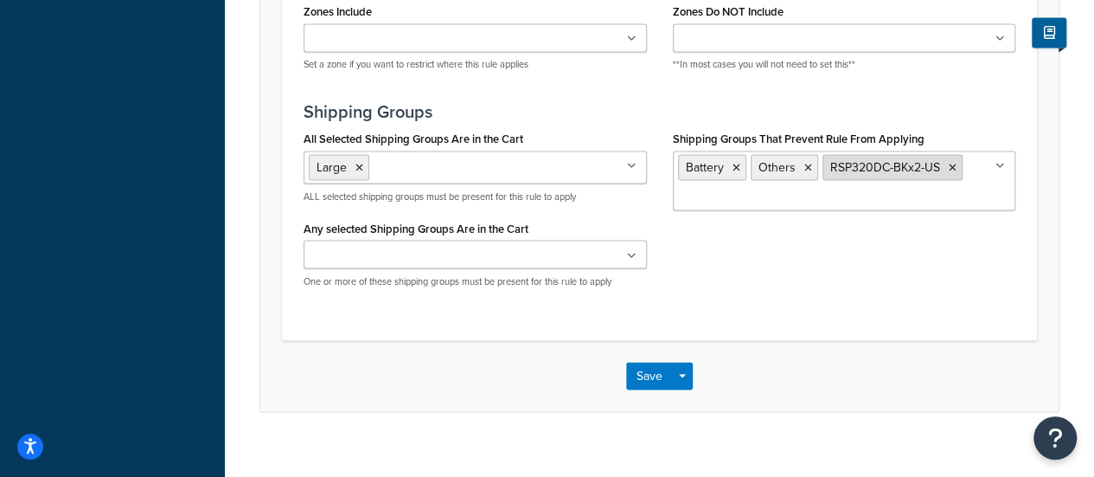
click at [950, 162] on icon at bounding box center [953, 167] width 8 height 10
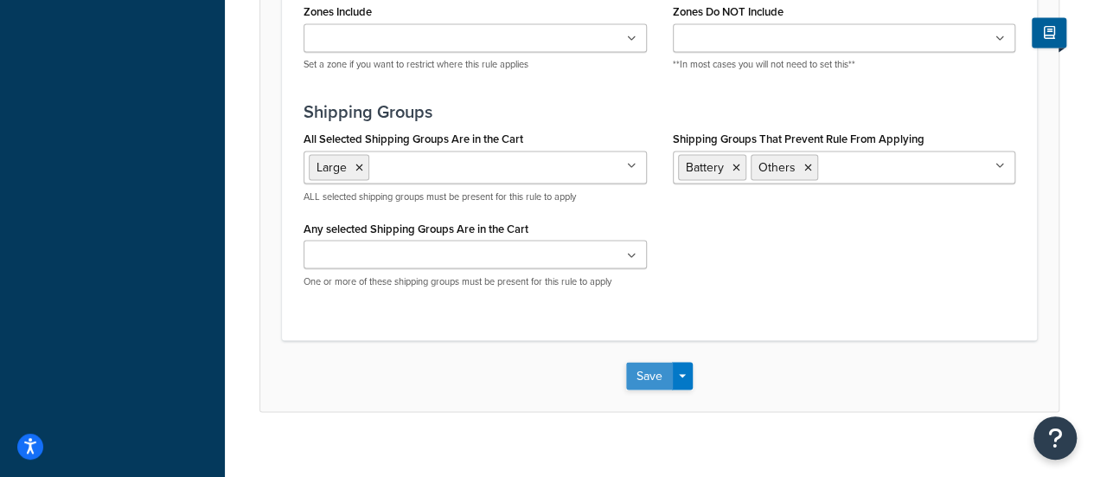
click at [655, 371] on button "Save" at bounding box center [649, 376] width 47 height 28
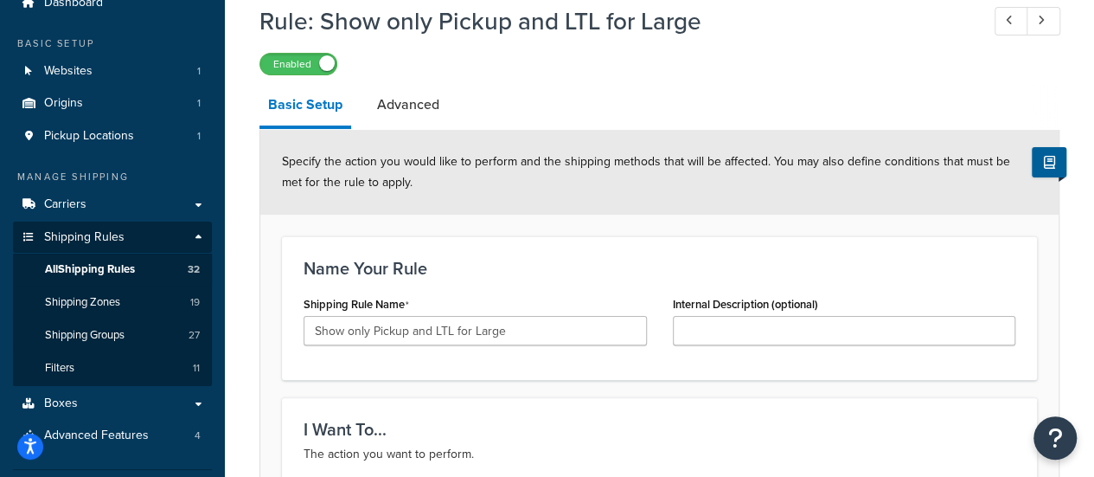
scroll to position [260, 0]
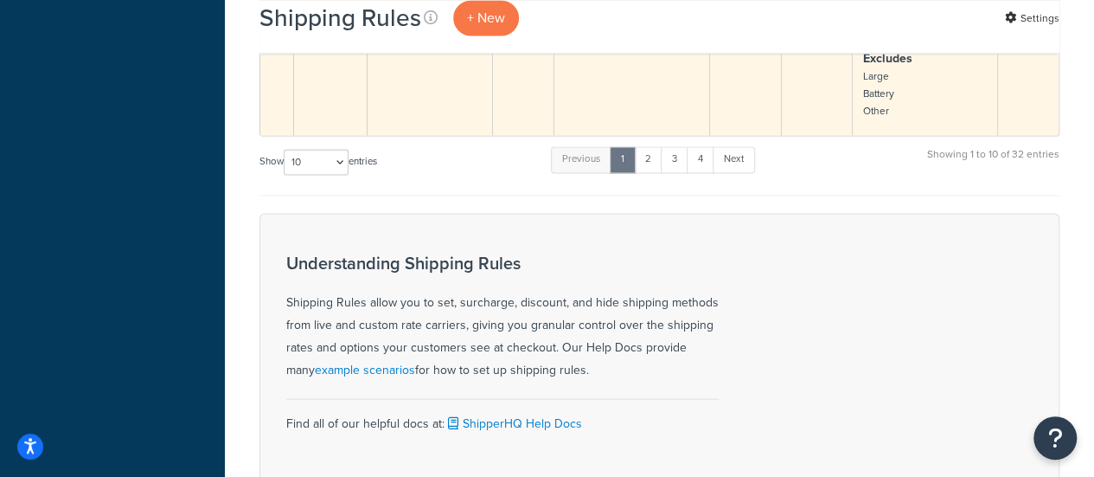
scroll to position [1298, 0]
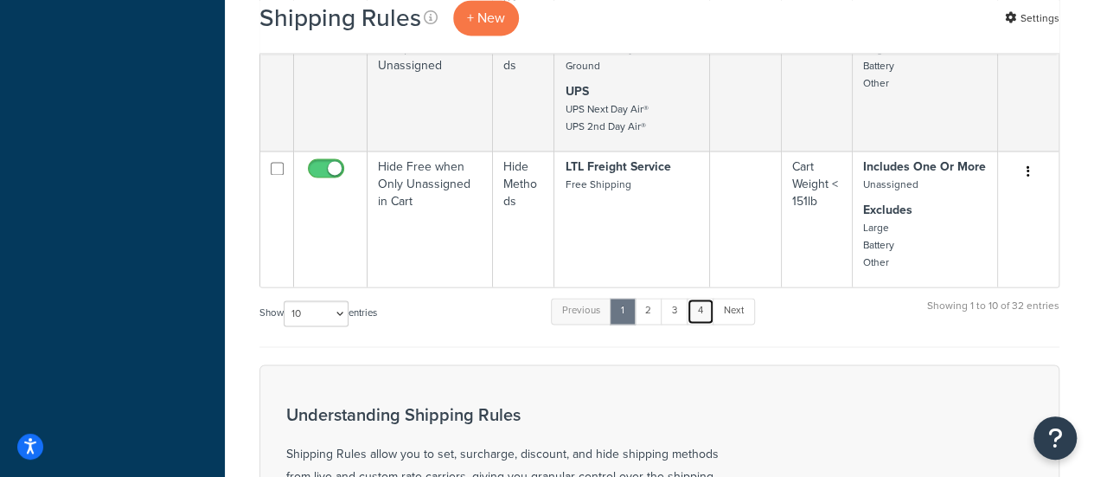
click at [699, 306] on link "4" at bounding box center [701, 311] width 28 height 26
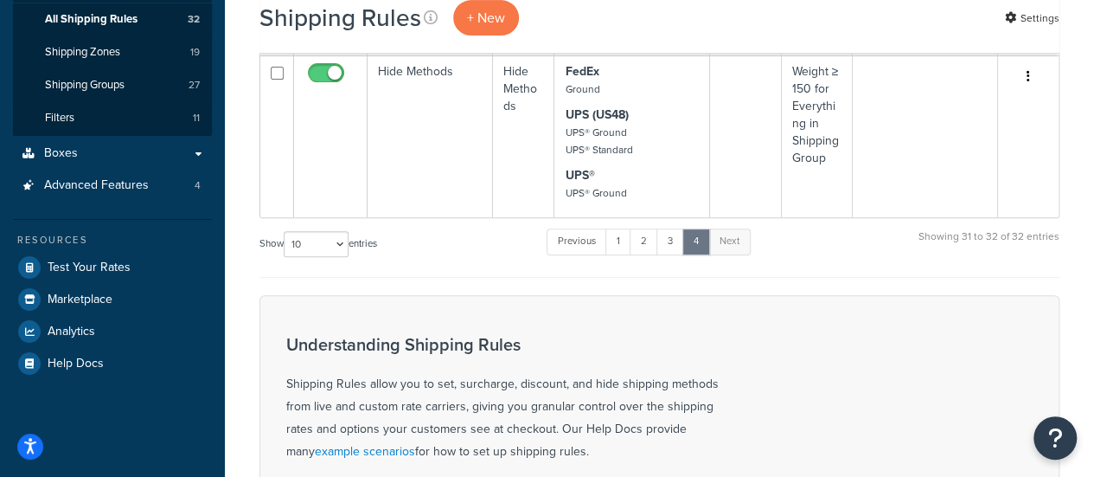
scroll to position [151, 0]
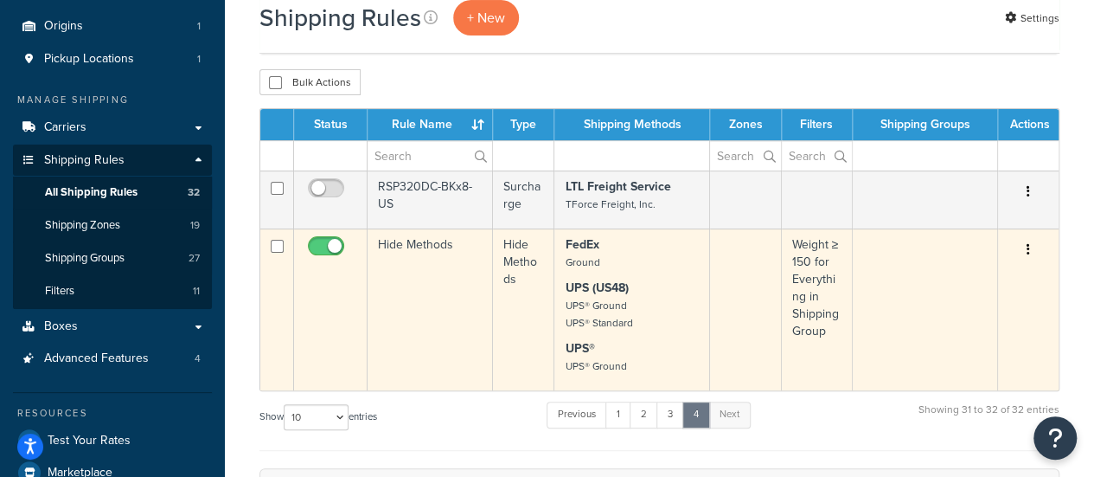
click at [317, 242] on input "checkbox" at bounding box center [328, 251] width 48 height 22
checkbox input "false"
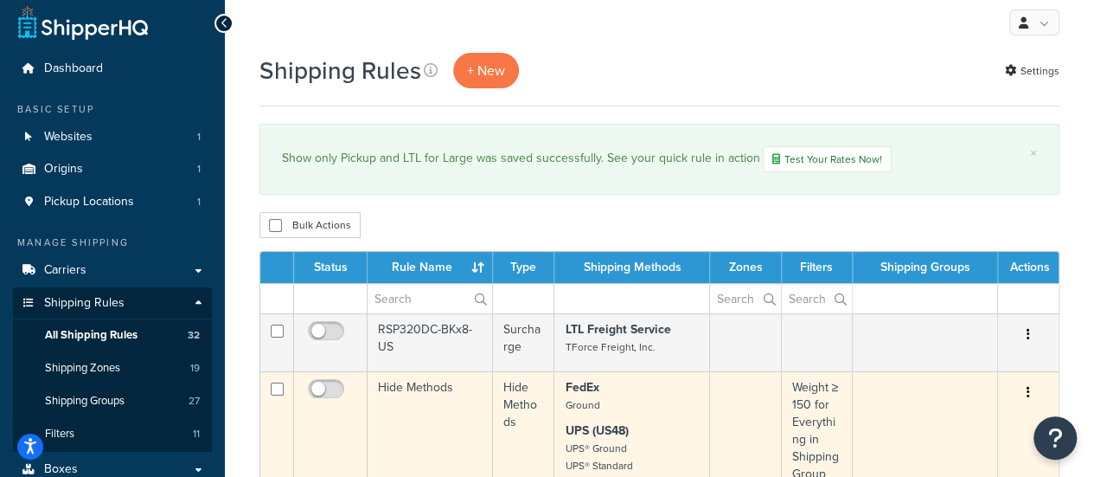
scroll to position [0, 0]
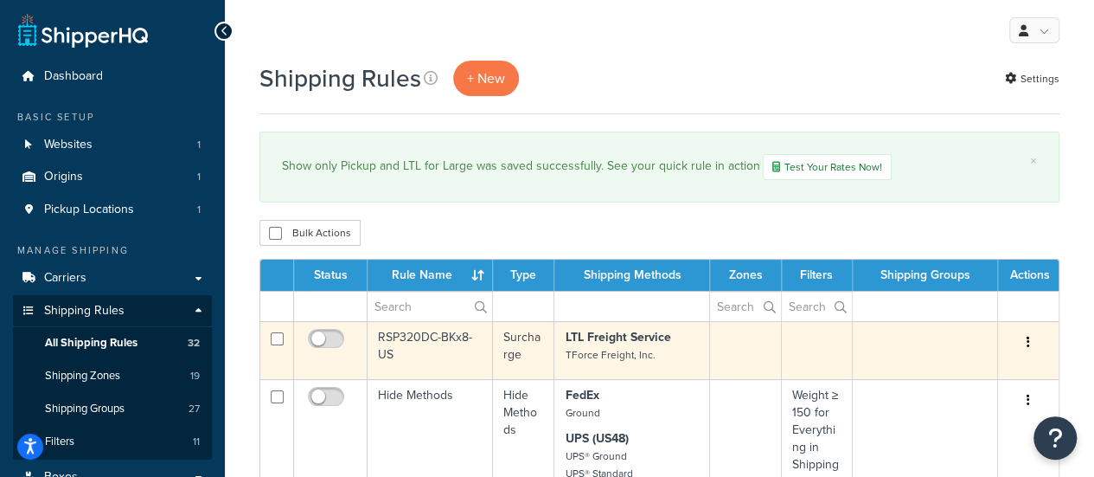
click at [427, 331] on td "RSP320DC-BKx8-US" at bounding box center [430, 350] width 125 height 58
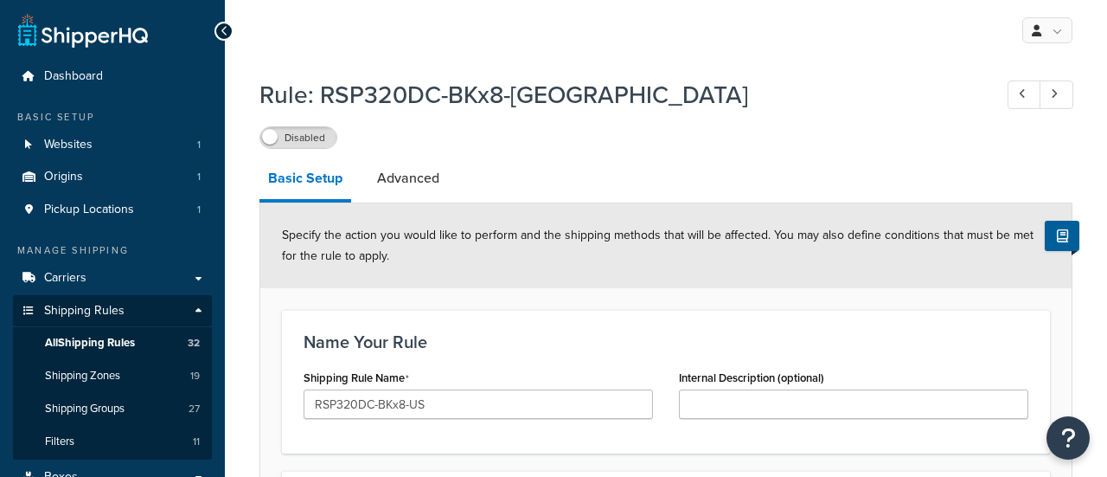
select select "ITEM"
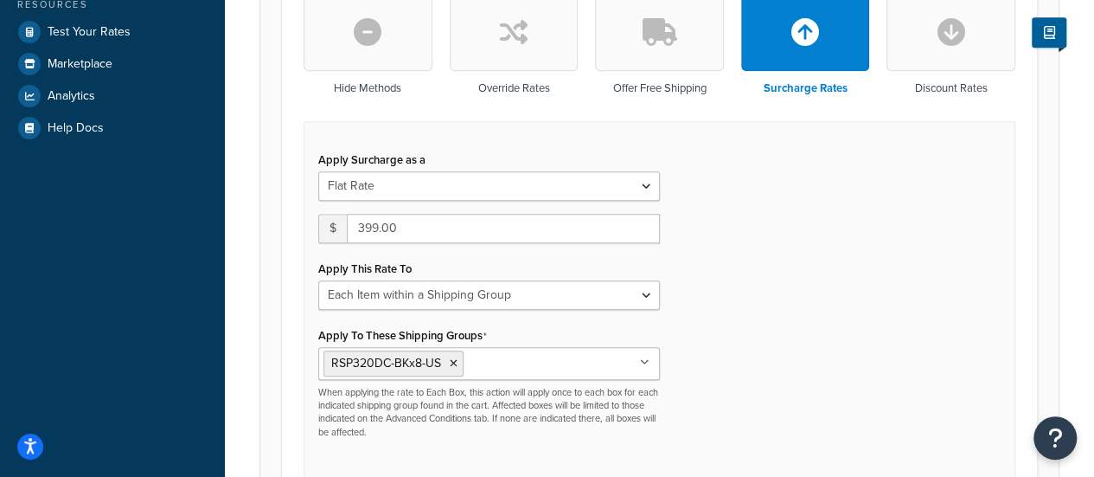
scroll to position [606, 0]
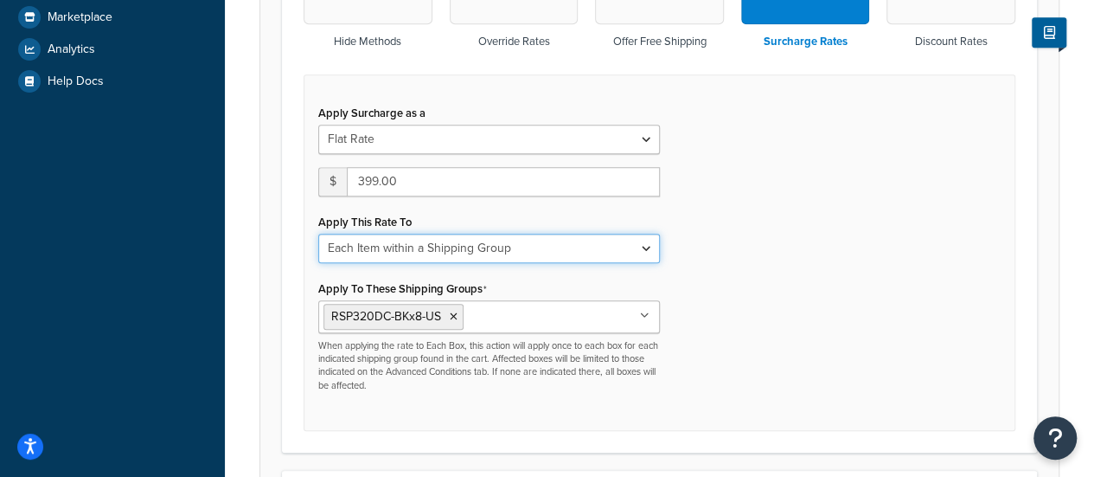
click at [574, 253] on select "Entire Cart Each Shipment in the Cart Each Origin in the Cart Each Shipping Gro…" at bounding box center [489, 248] width 342 height 29
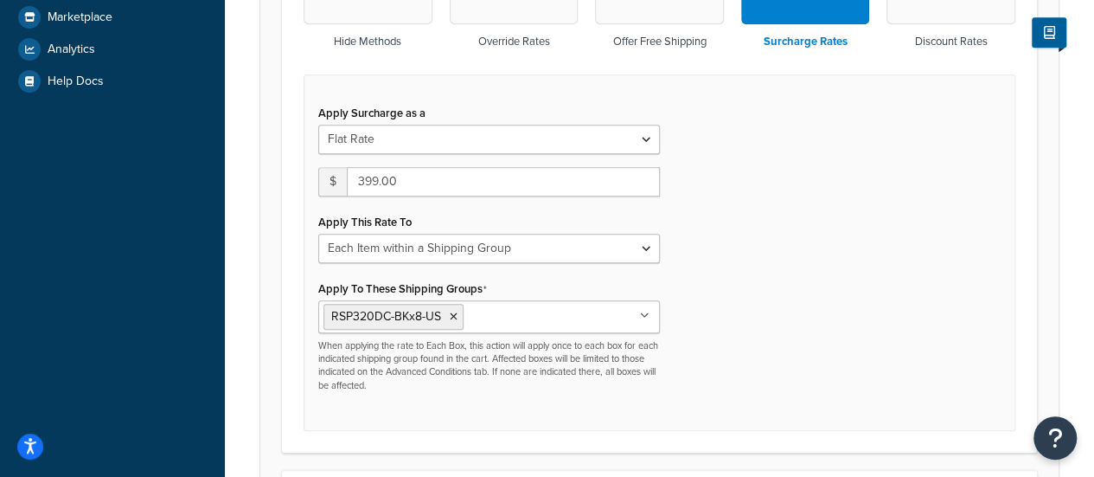
click at [810, 268] on div "Apply Surcharge as a Flat Rate Percentage Flat Rate & Percentage $ 399.00 Apply…" at bounding box center [660, 252] width 712 height 357
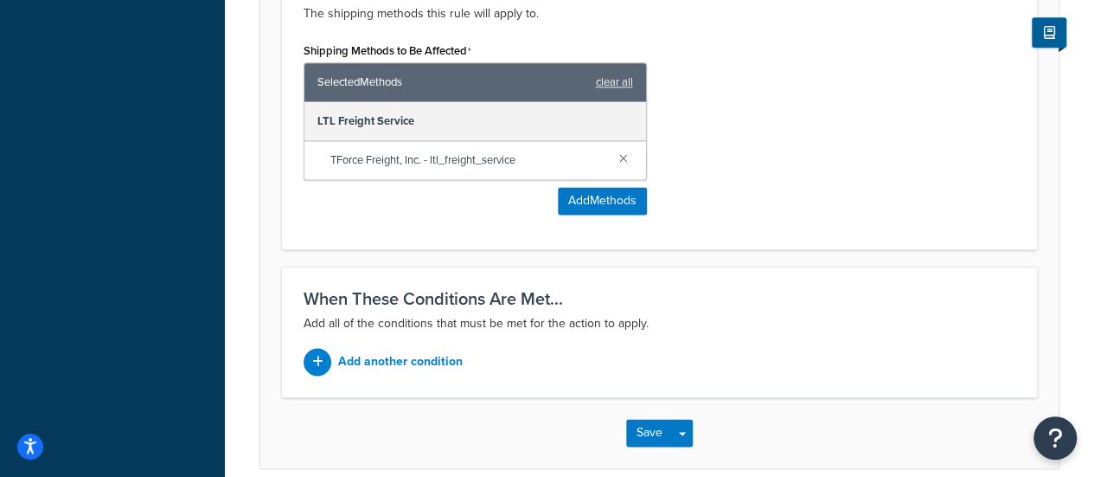
scroll to position [1192, 0]
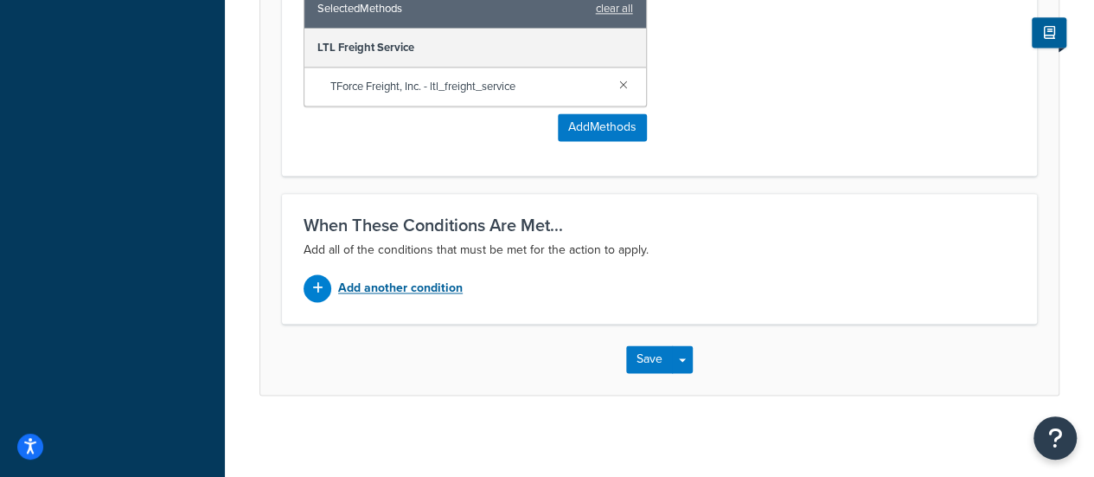
click at [450, 285] on p "Add another condition" at bounding box center [400, 288] width 125 height 24
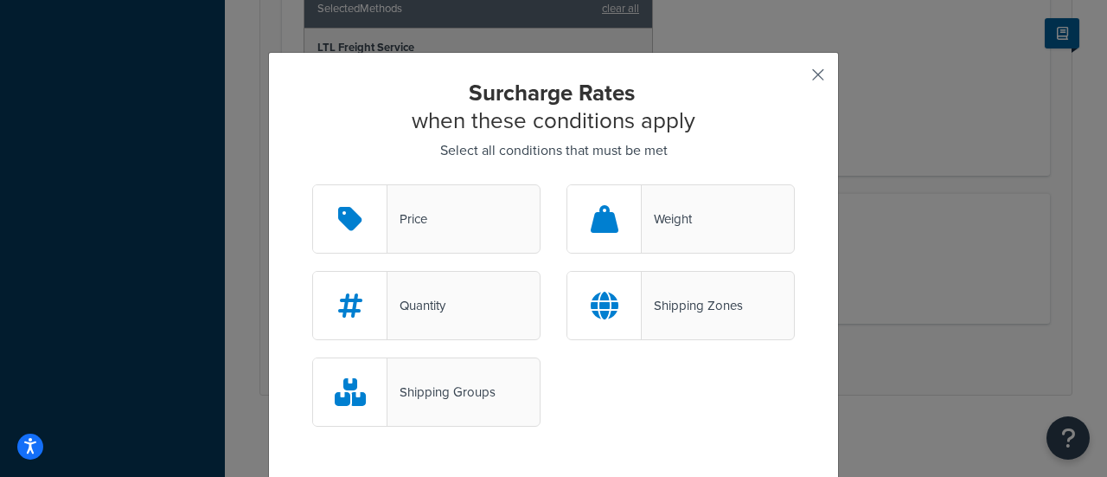
click at [795, 79] on button "button" at bounding box center [793, 81] width 4 height 4
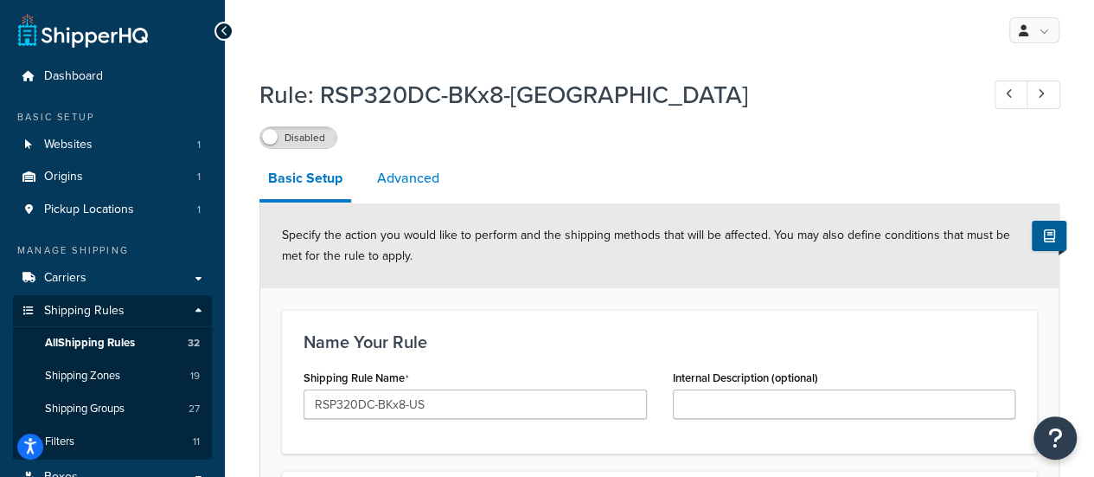
click at [435, 184] on link "Advanced" at bounding box center [409, 178] width 80 height 42
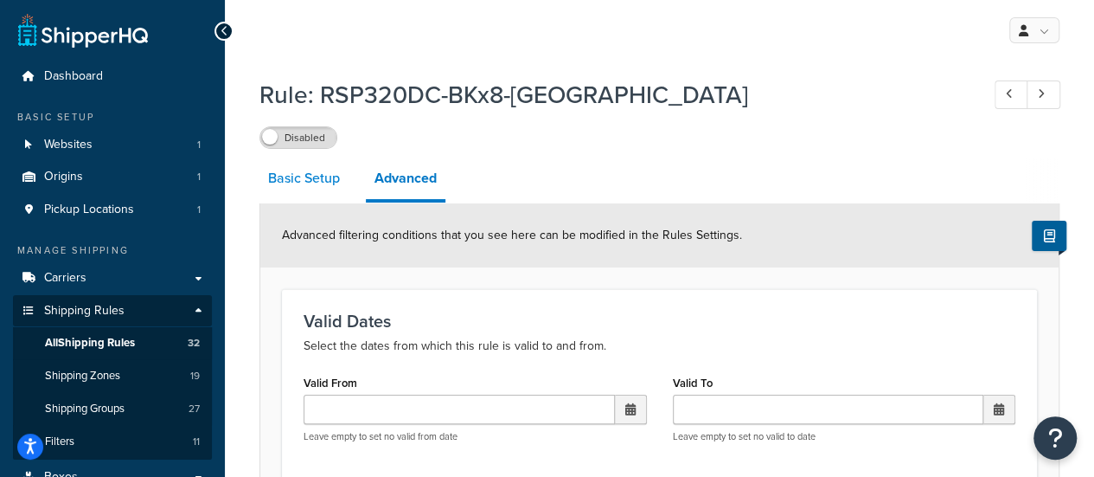
click at [330, 180] on link "Basic Setup" at bounding box center [304, 178] width 89 height 42
select select "ITEM"
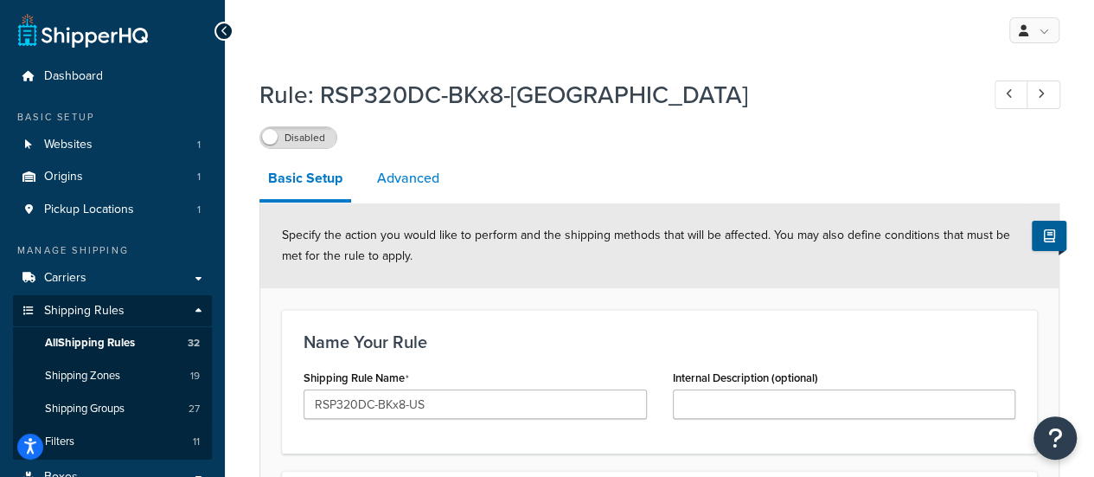
click at [417, 181] on link "Advanced" at bounding box center [409, 178] width 80 height 42
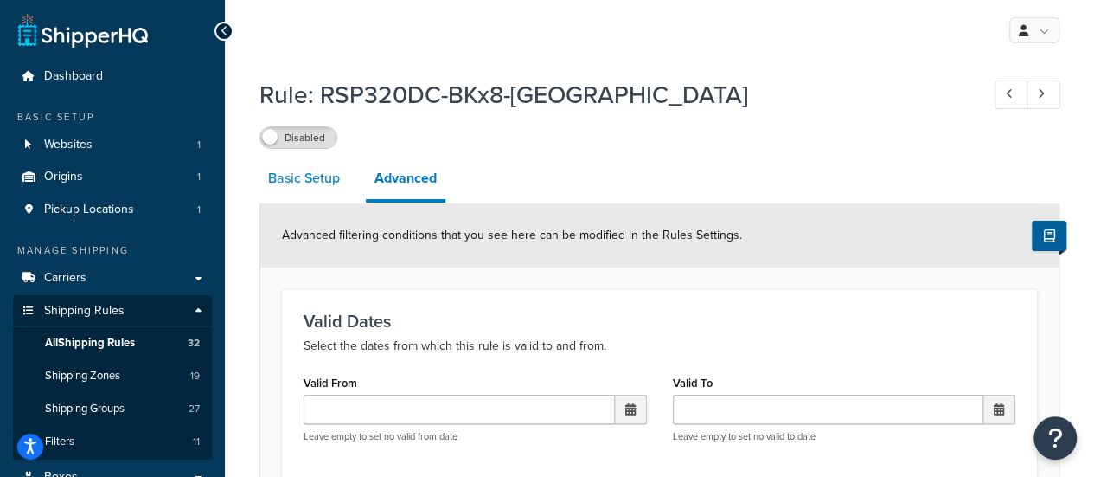
click at [317, 186] on link "Basic Setup" at bounding box center [304, 178] width 89 height 42
select select "ITEM"
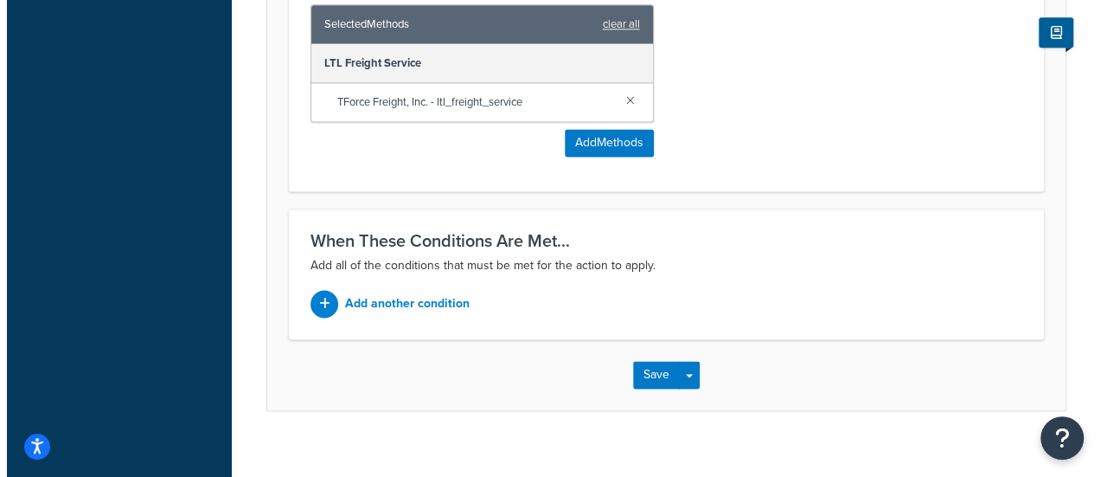
scroll to position [1192, 0]
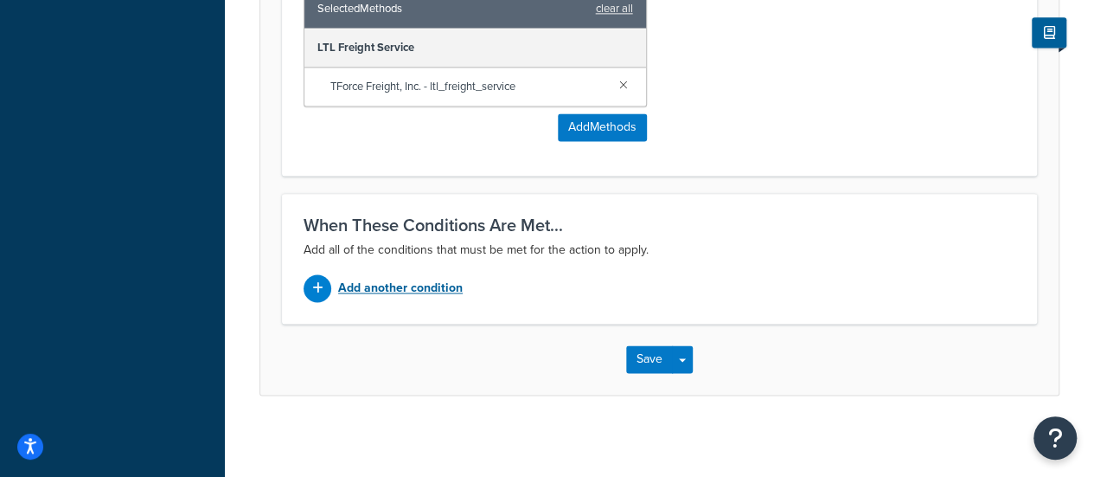
click at [428, 285] on p "Add another condition" at bounding box center [400, 288] width 125 height 24
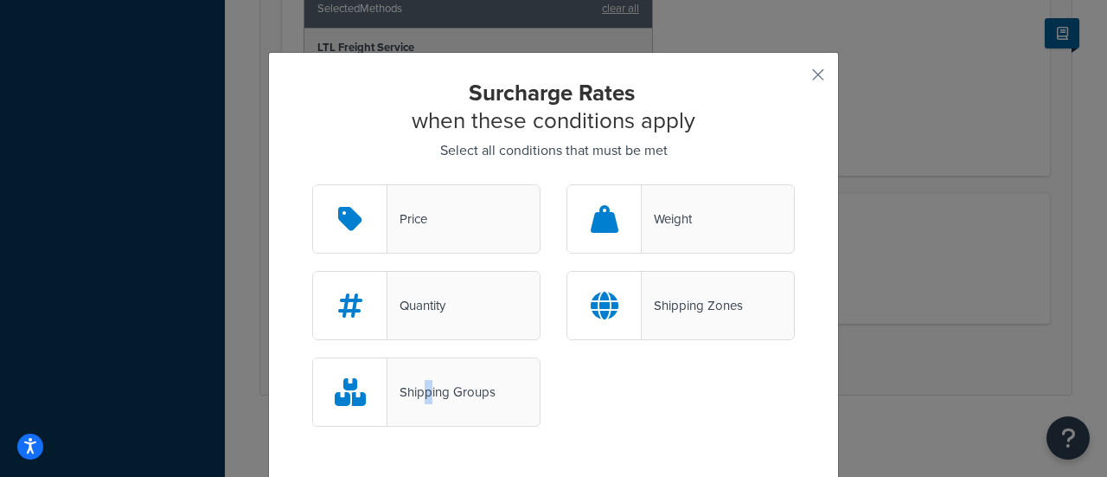
click at [420, 382] on div "Shipping Groups" at bounding box center [442, 392] width 108 height 24
click at [351, 385] on icon at bounding box center [350, 392] width 31 height 28
click at [0, 0] on input "Shipping Groups" at bounding box center [0, 0] width 0 height 0
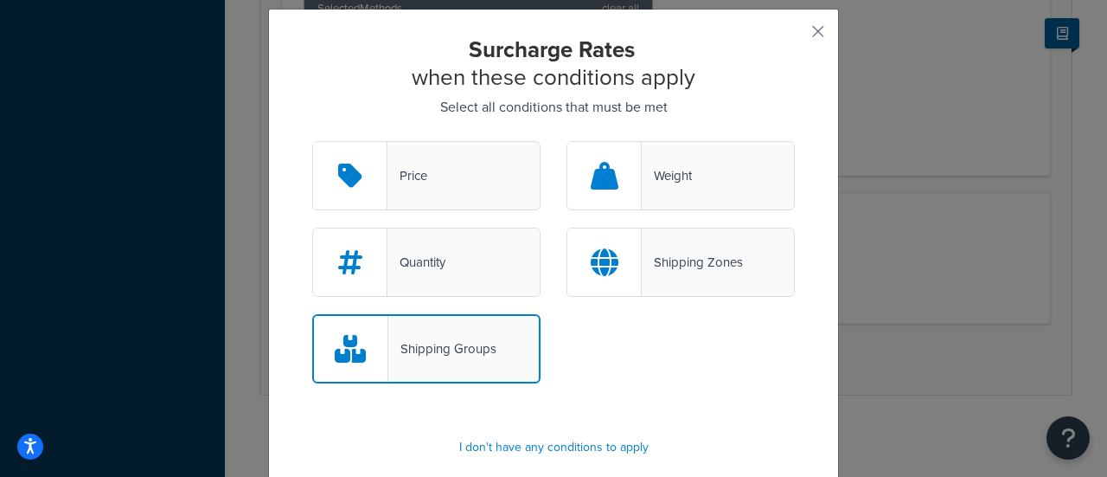
scroll to position [106, 0]
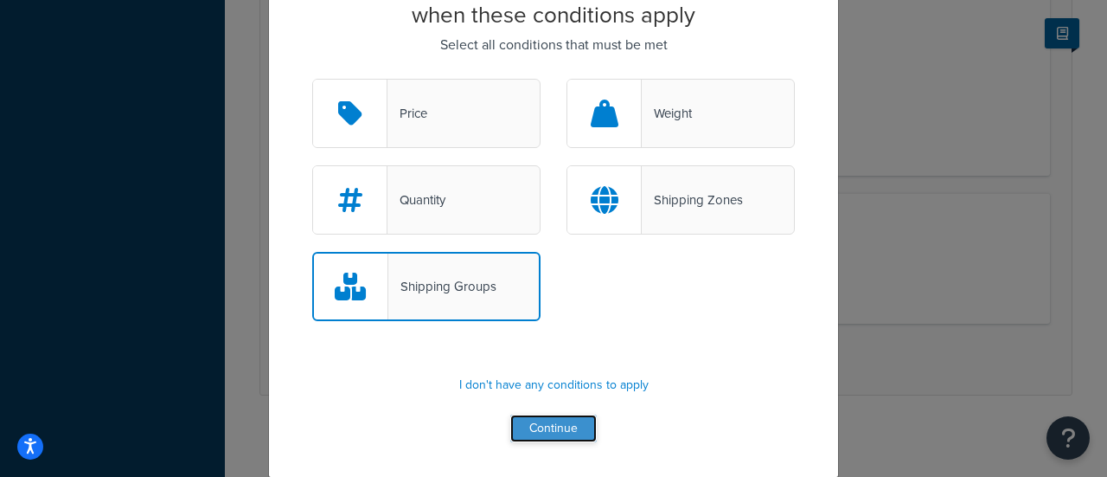
click at [531, 429] on button "Continue" at bounding box center [553, 428] width 87 height 28
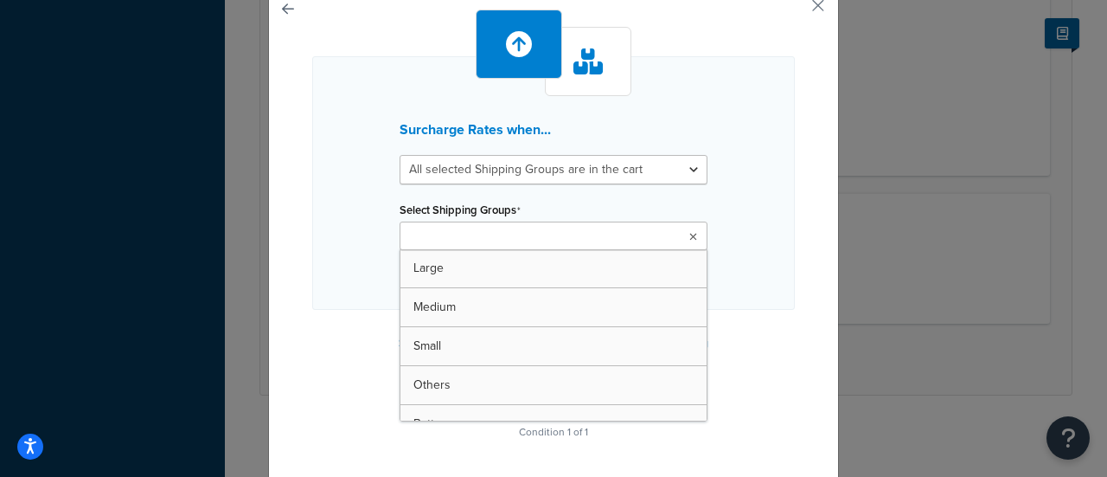
click at [509, 239] on input "Select Shipping Groups" at bounding box center [481, 237] width 153 height 19
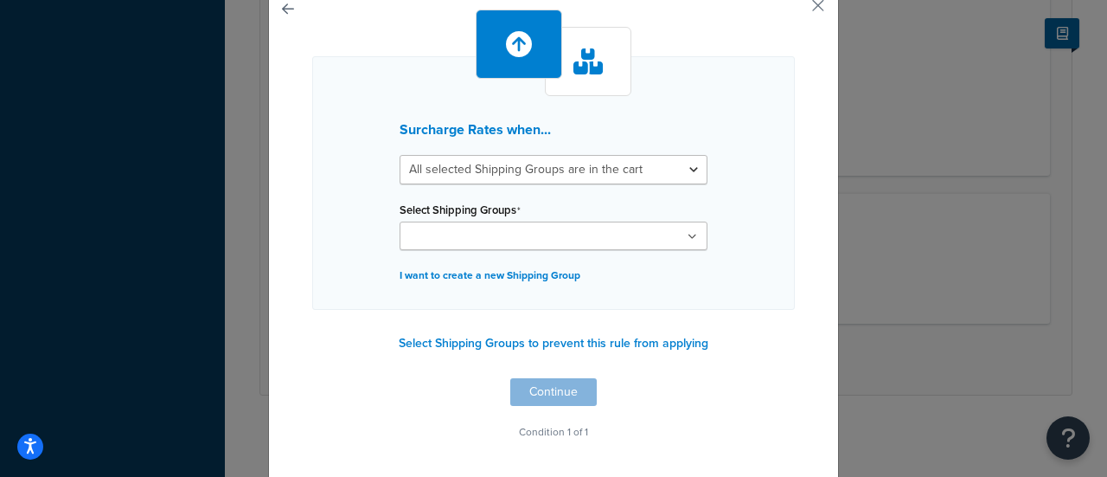
click at [715, 250] on div "Surcharge Rates when... All selected Shipping Groups are in the cart Any select…" at bounding box center [553, 182] width 483 height 253
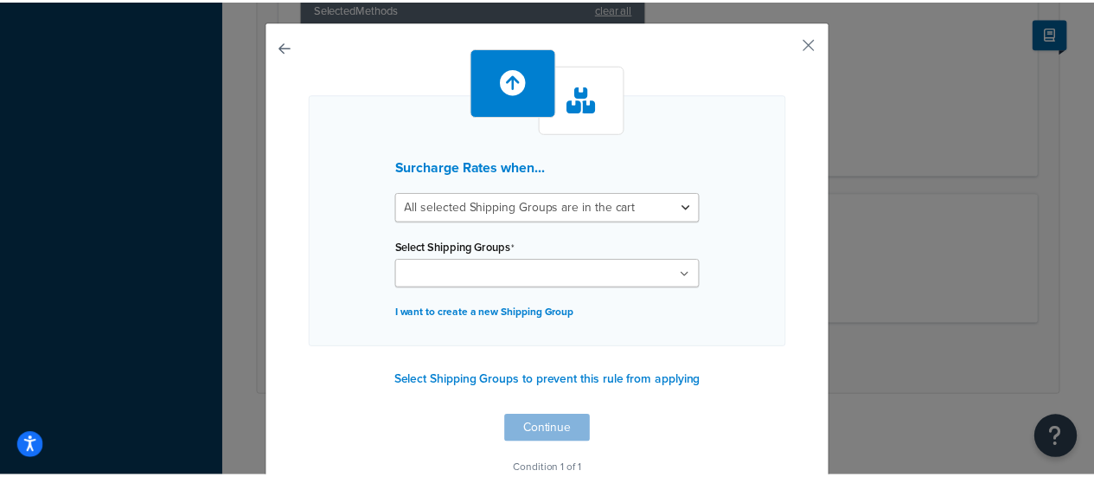
scroll to position [0, 0]
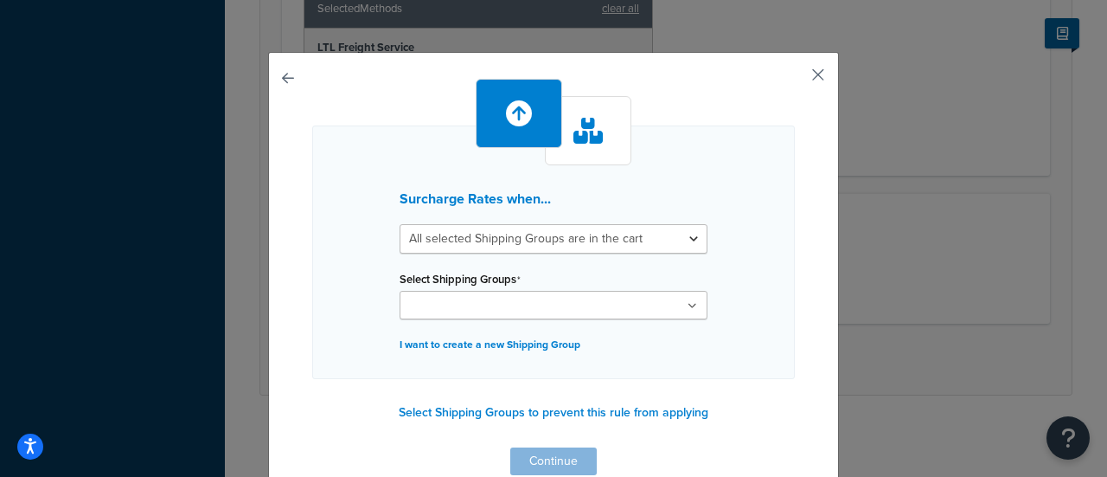
click at [795, 79] on button "button" at bounding box center [793, 81] width 4 height 4
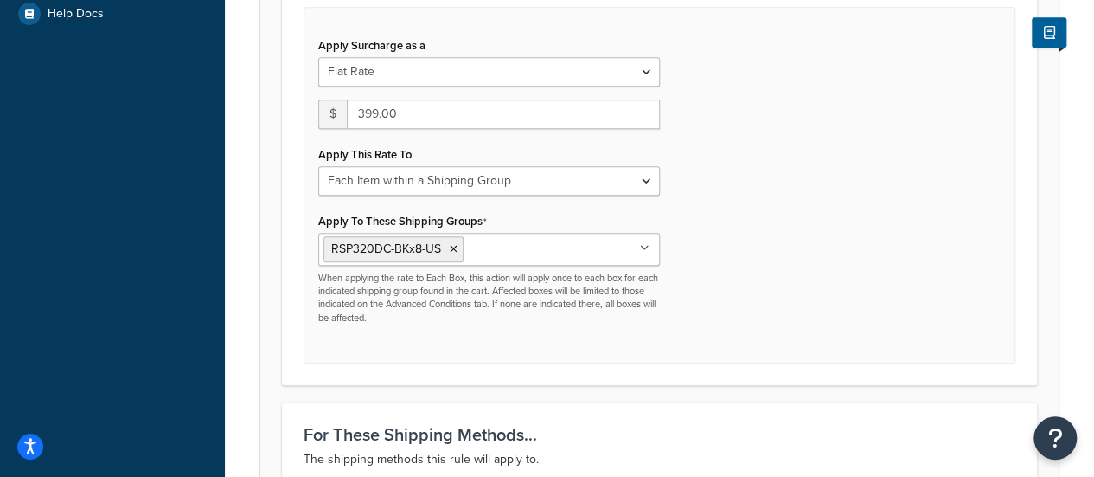
scroll to position [240, 0]
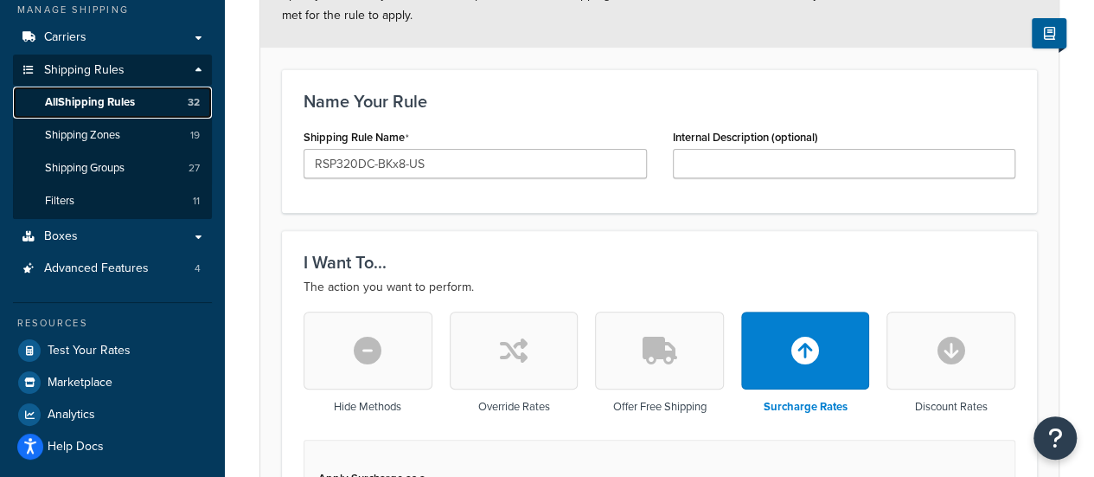
click at [128, 104] on span "All Shipping Rules" at bounding box center [90, 102] width 90 height 15
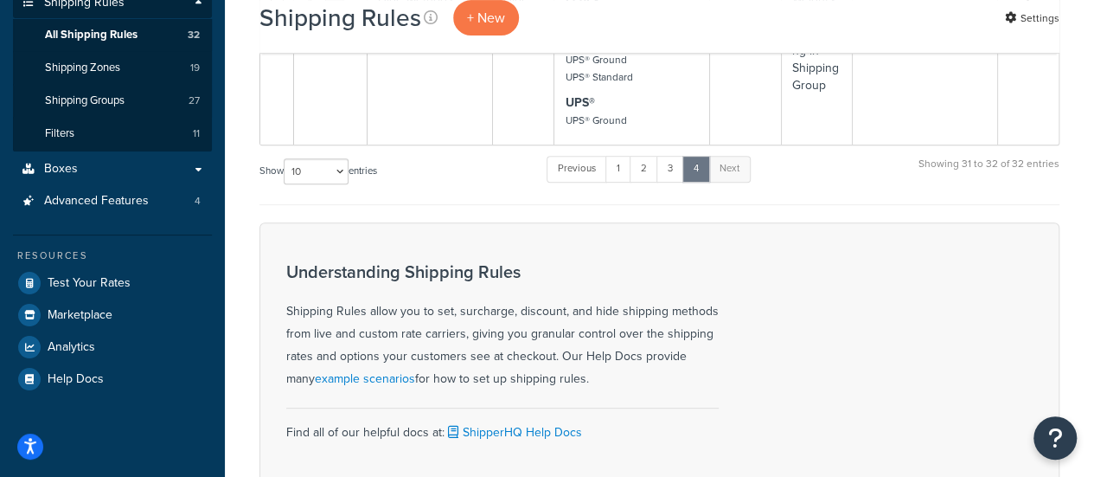
scroll to position [87, 0]
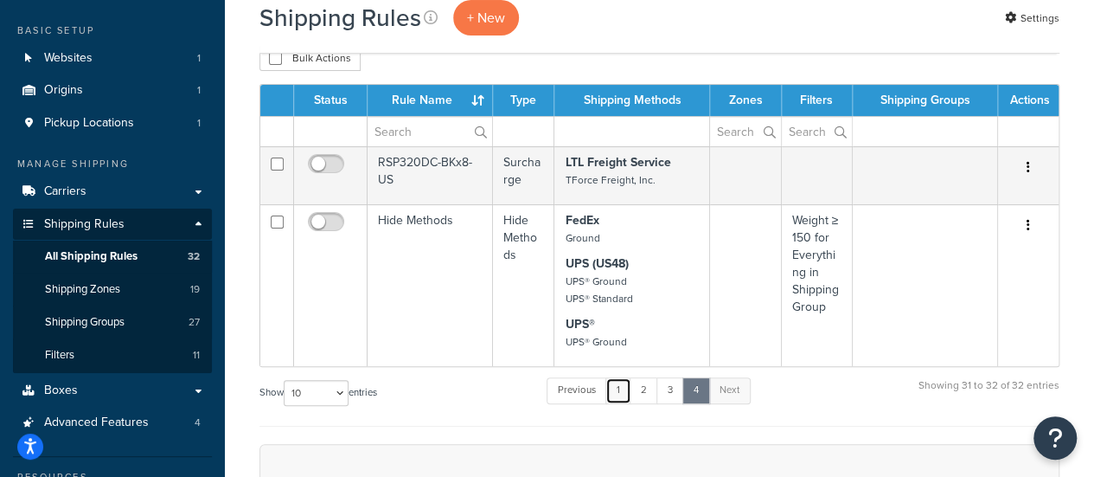
click at [631, 391] on link "1" at bounding box center [619, 390] width 26 height 26
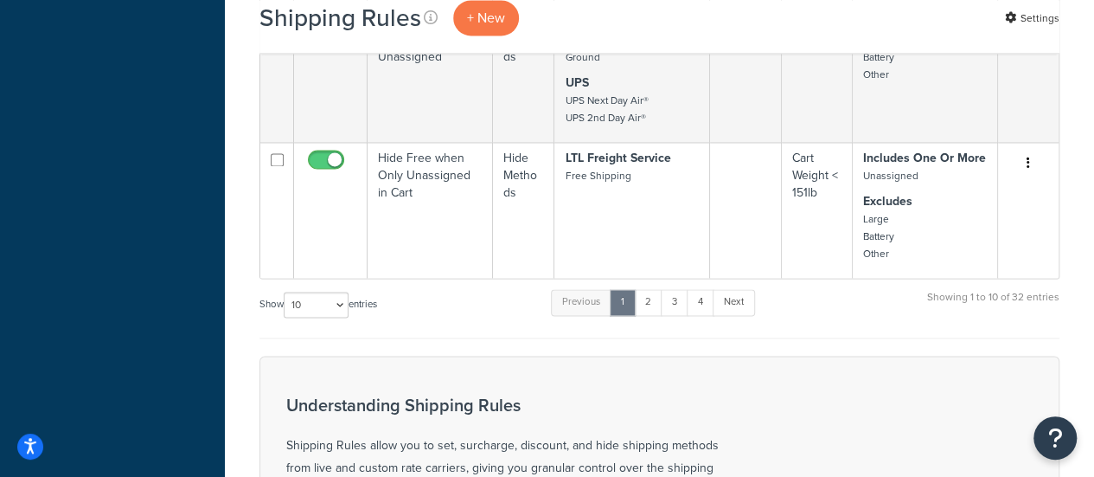
scroll to position [1190, 0]
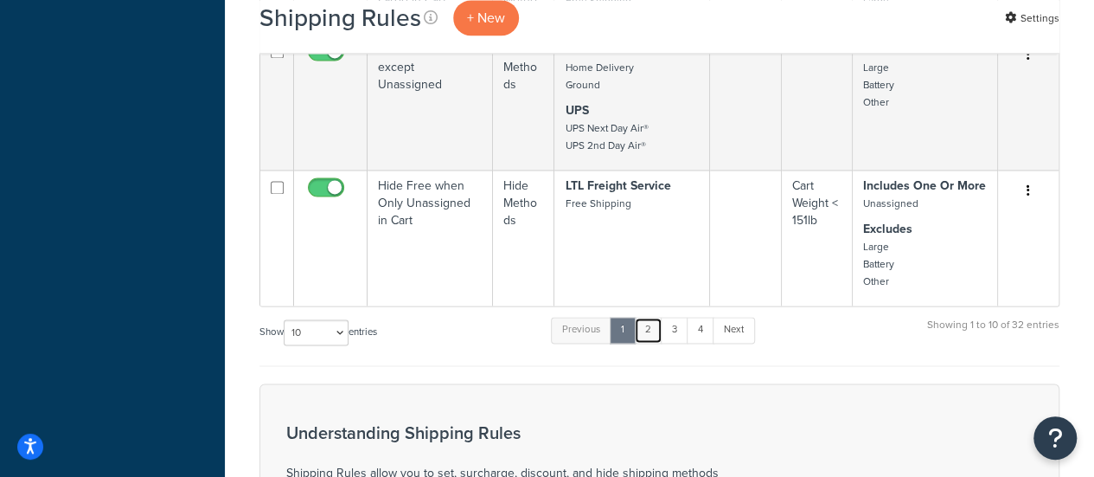
click at [651, 319] on link "2" at bounding box center [648, 330] width 29 height 26
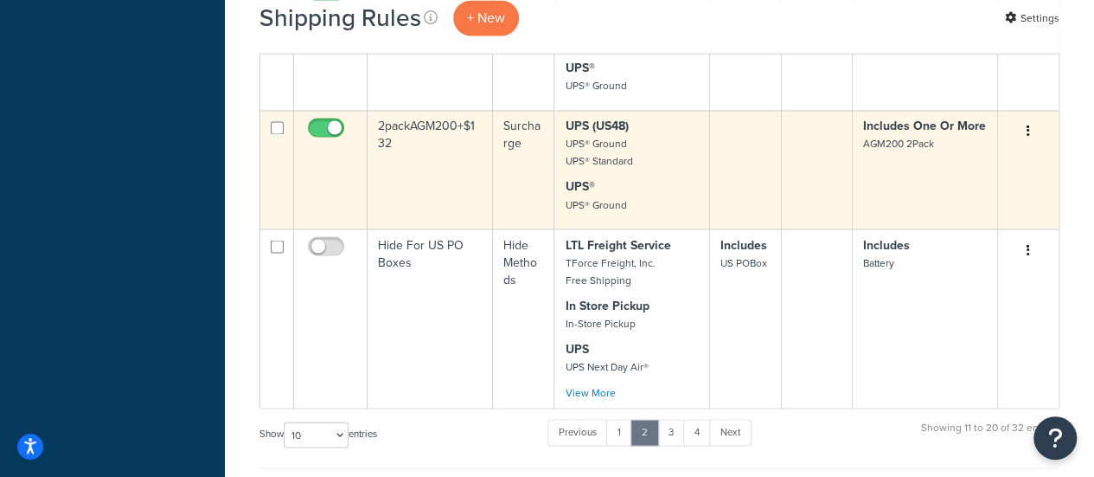
scroll to position [1588, 0]
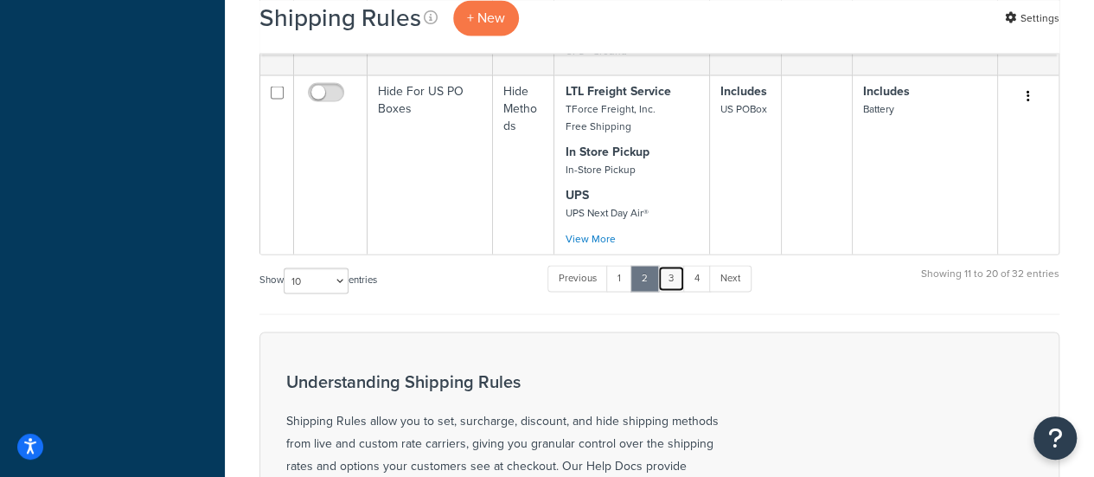
click at [671, 265] on link "3" at bounding box center [671, 278] width 28 height 26
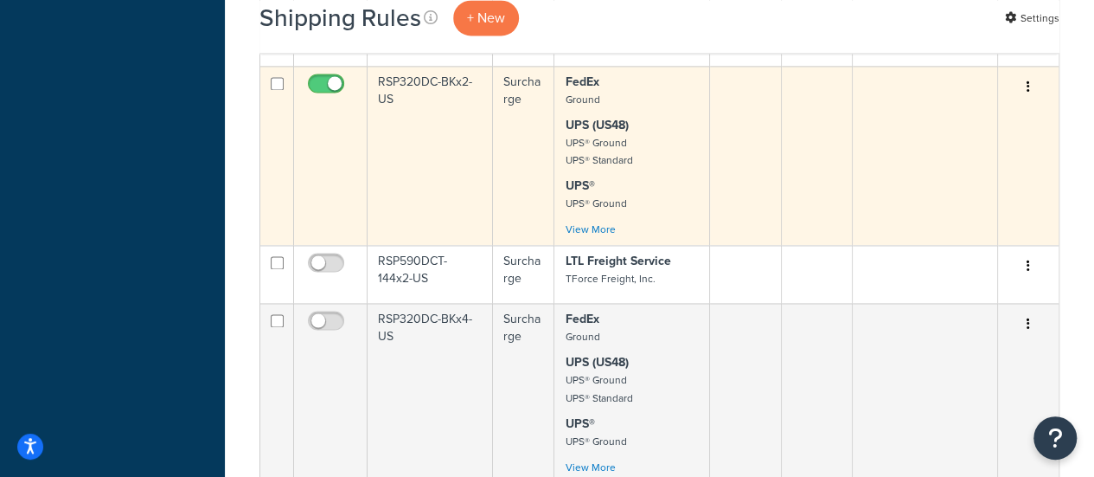
scroll to position [1156, 0]
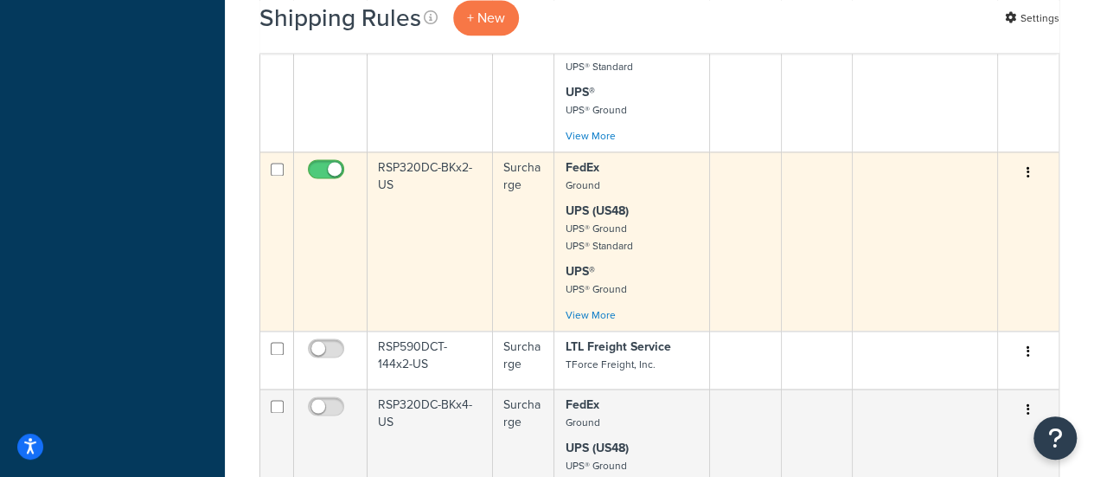
click at [417, 179] on td "RSP320DC-BKx2-US" at bounding box center [430, 240] width 125 height 179
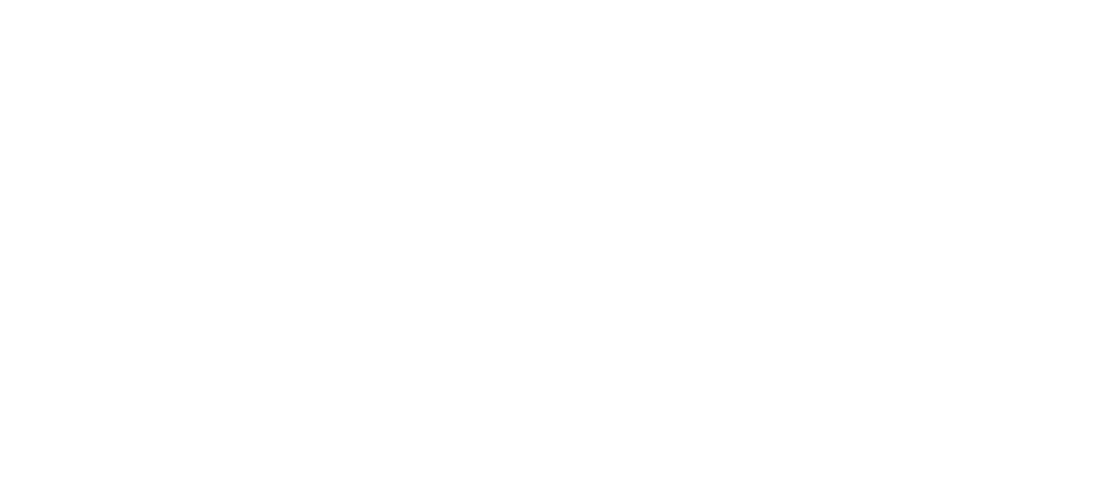
select select "ITEM"
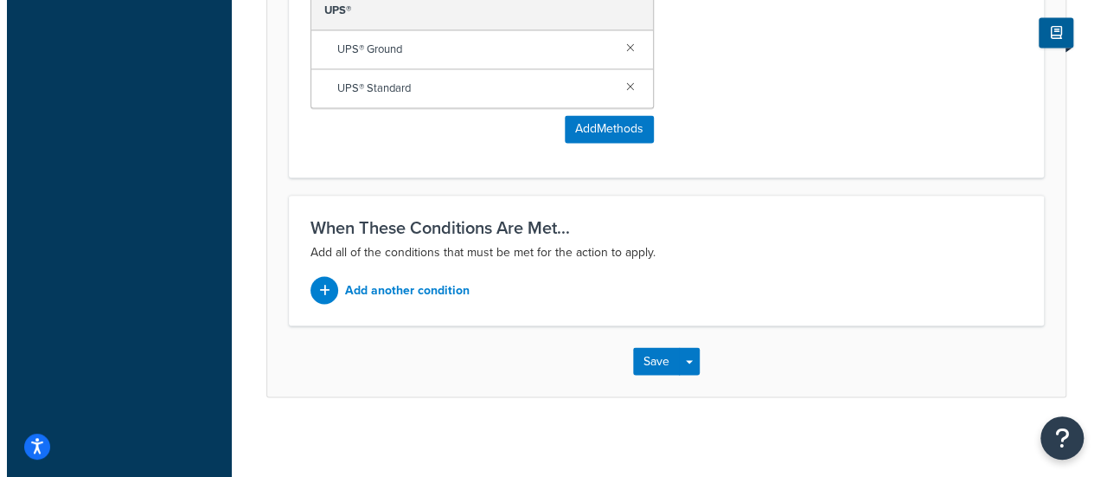
scroll to position [1424, 0]
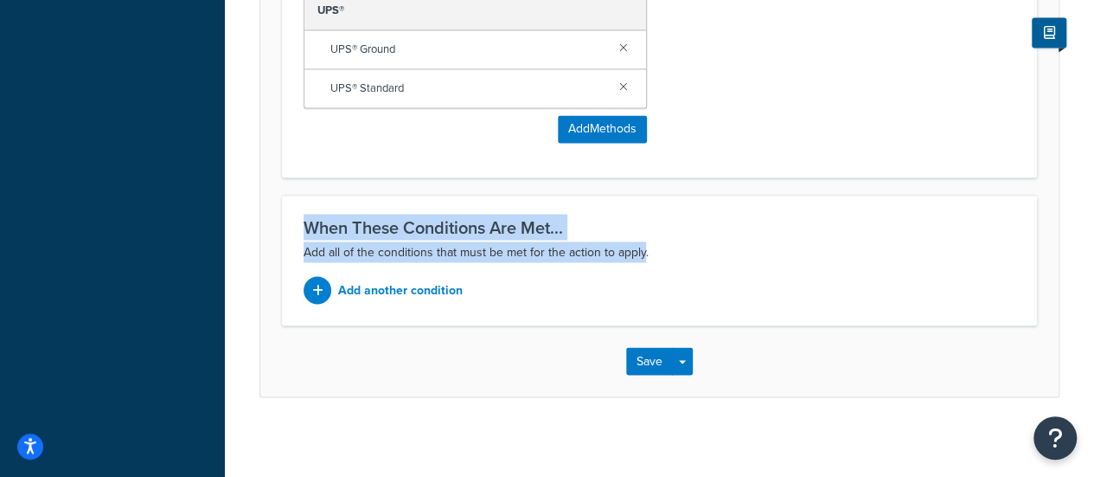
drag, startPoint x: 334, startPoint y: 216, endPoint x: 665, endPoint y: 249, distance: 332.9
click at [665, 249] on div "When These Conditions Are Met... Add all of the conditions that must be met for…" at bounding box center [659, 260] width 755 height 131
click at [732, 249] on p "Add all of the conditions that must be met for the action to apply." at bounding box center [660, 251] width 712 height 21
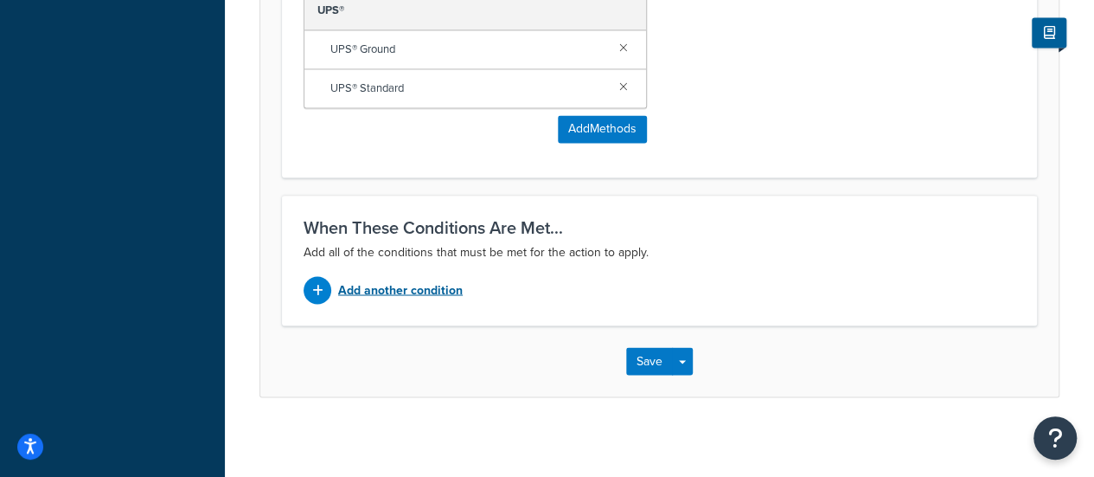
click at [409, 286] on p "Add another condition" at bounding box center [400, 290] width 125 height 24
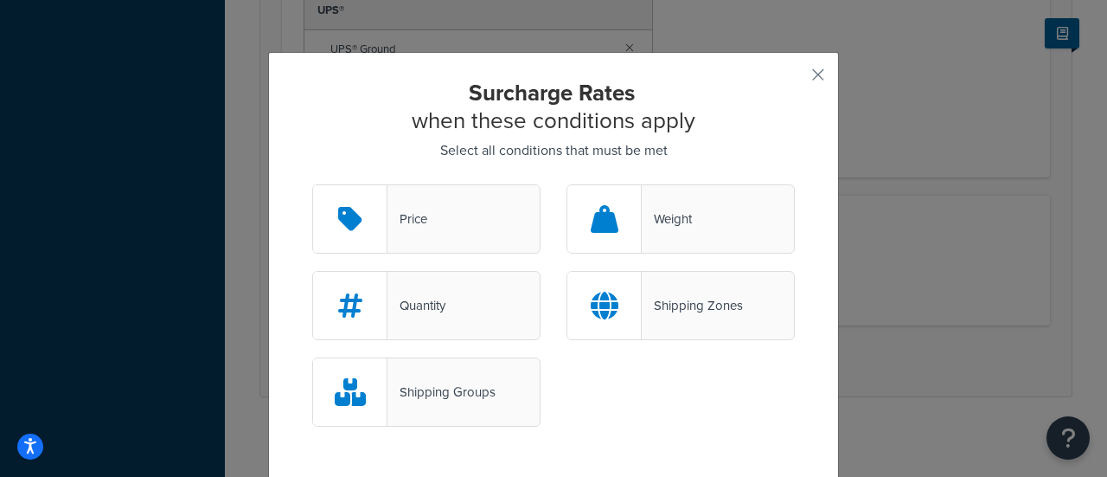
click at [633, 212] on div at bounding box center [604, 218] width 74 height 67
click at [0, 0] on input "Weight" at bounding box center [0, 0] width 0 height 0
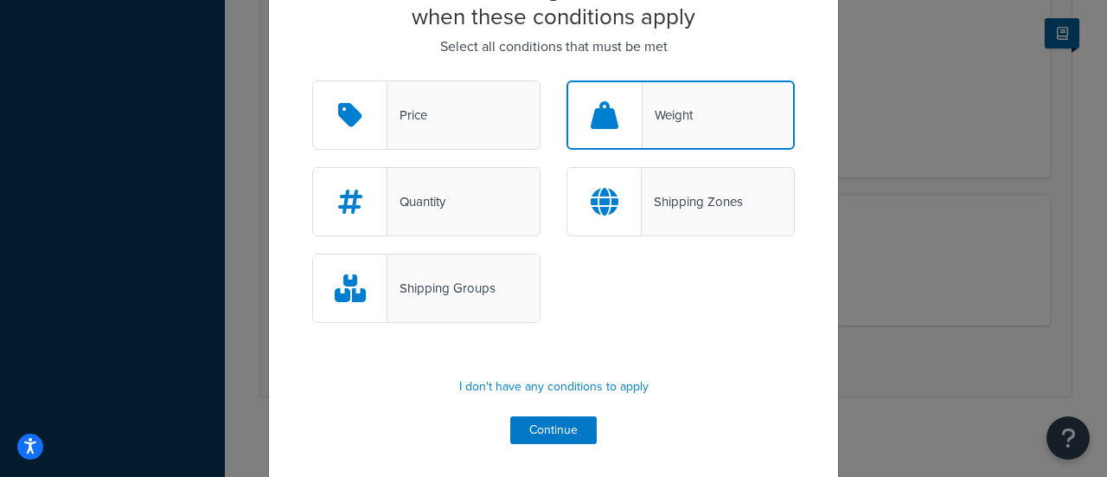
scroll to position [106, 0]
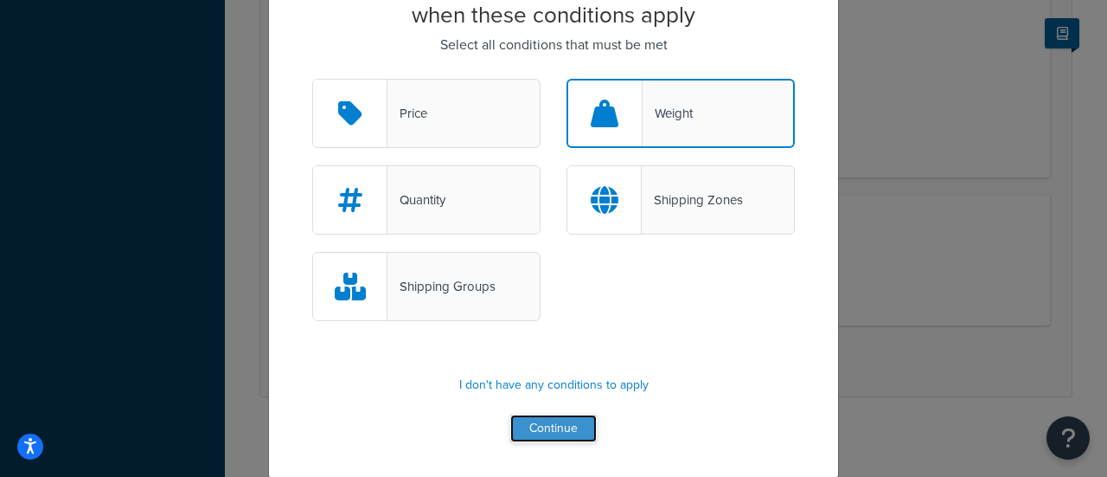
click at [528, 429] on button "Continue" at bounding box center [553, 428] width 87 height 28
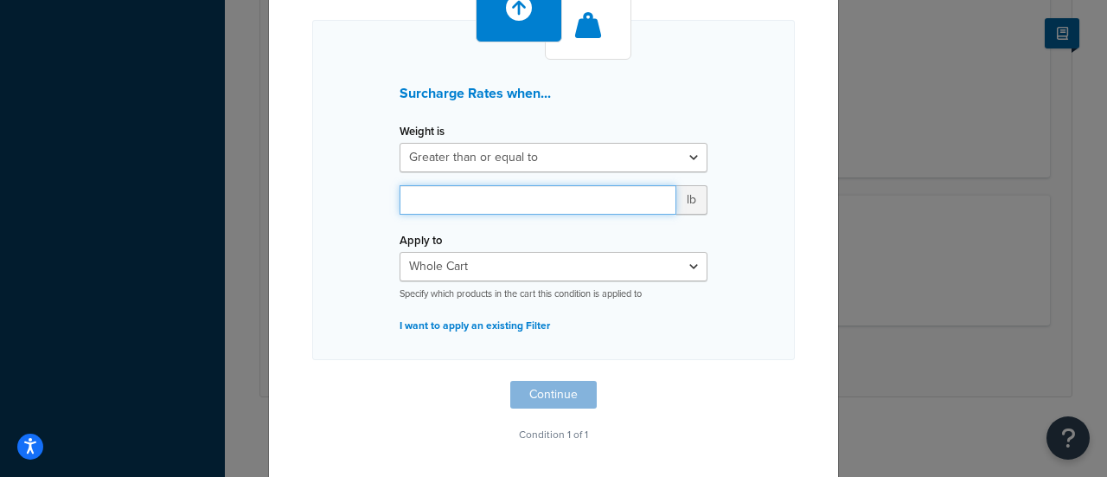
click at [483, 206] on input "number" at bounding box center [538, 199] width 277 height 29
type input "150"
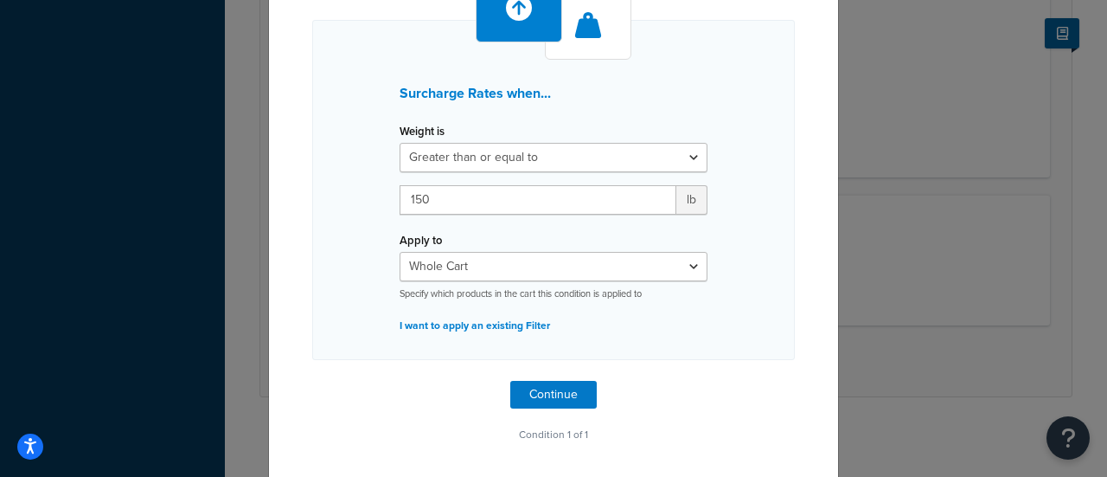
click at [468, 281] on div "Whole Cart Everything in Shipping Group Everything at Origin Each Item within S…" at bounding box center [554, 276] width 308 height 48
click at [467, 276] on select "Whole Cart Everything in Shipping Group Everything at Origin Each Item within S…" at bounding box center [554, 266] width 308 height 29
select select "SHIPPING_GROUP"
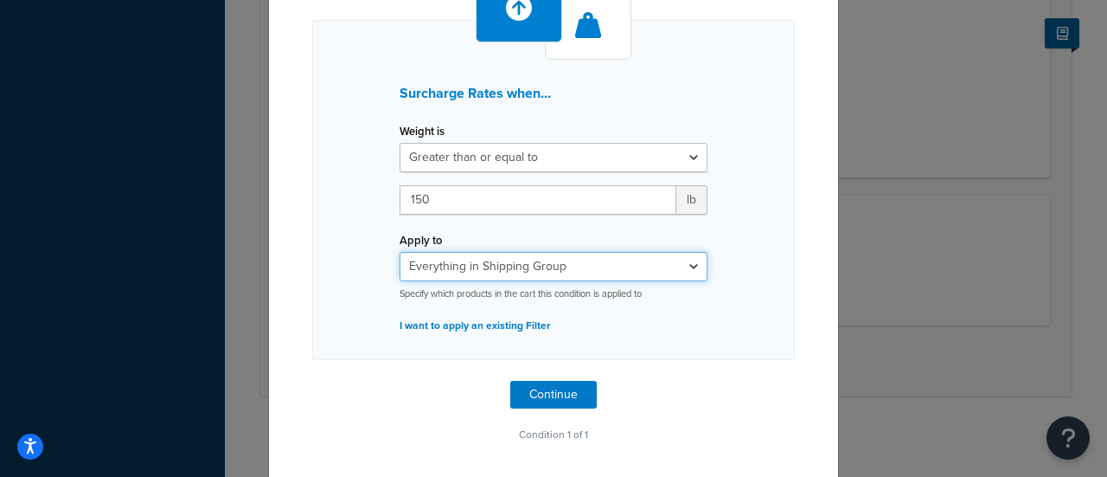
click at [400, 252] on select "Whole Cart Everything in Shipping Group Everything at Origin Each Item within S…" at bounding box center [554, 266] width 308 height 29
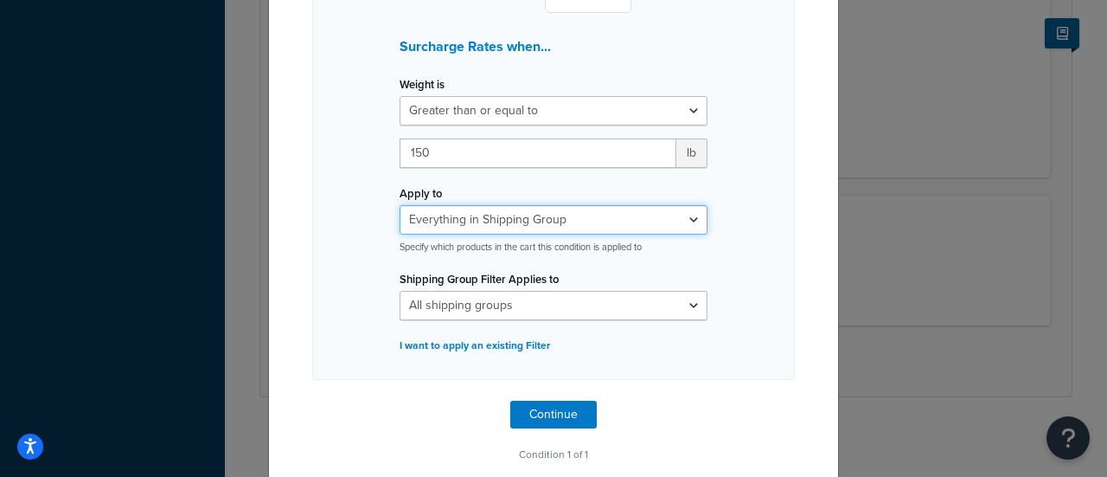
scroll to position [176, 0]
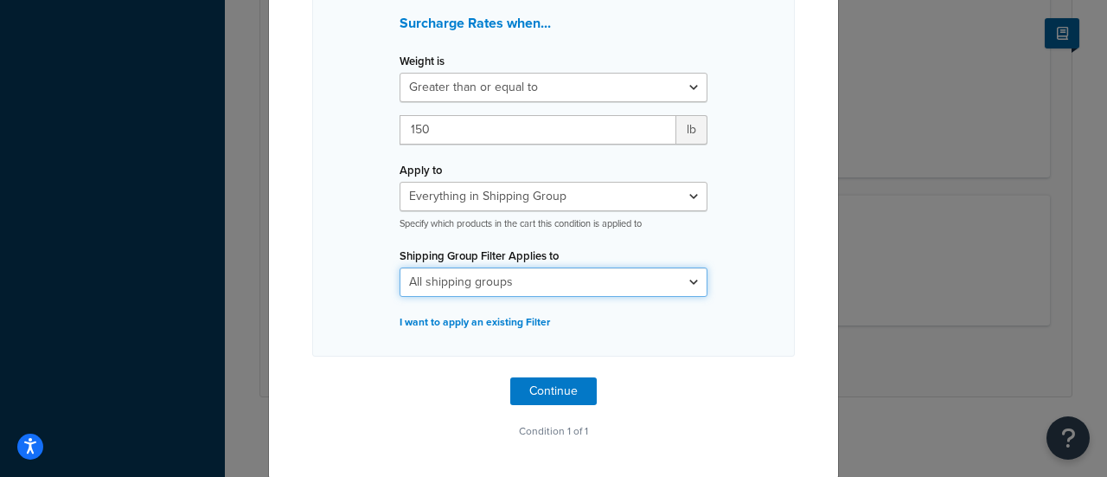
click at [490, 288] on select "All shipping groups 200DB 1 piece 200DB 2 piece 250DCT 1 piece 250DCT 2 pieces …" at bounding box center [554, 281] width 308 height 29
click at [325, 239] on div "Surcharge Rates when... Weight is Greater than or equal to Between or equal to …" at bounding box center [553, 153] width 483 height 407
click at [464, 288] on select "All shipping groups 200DB 1 piece 200DB 2 piece 250DCT 1 piece 250DCT 2 pieces …" at bounding box center [554, 281] width 308 height 29
select select "300793"
click at [400, 267] on select "All shipping groups 200DB 1 piece 200DB 2 piece 250DCT 1 piece 250DCT 2 pieces …" at bounding box center [554, 281] width 308 height 29
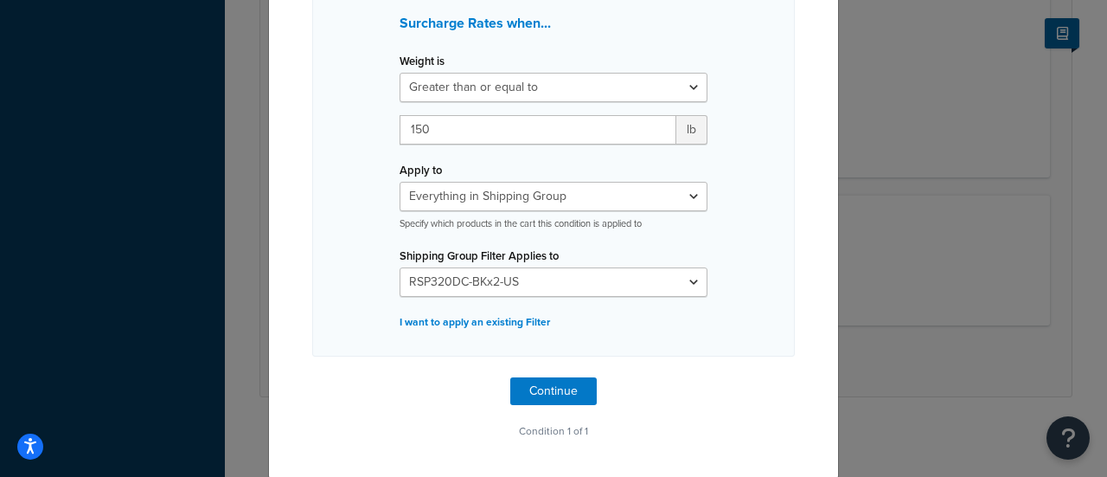
click at [672, 336] on div "Surcharge Rates when... Weight is Greater than or equal to Between or equal to …" at bounding box center [553, 153] width 483 height 407
click at [565, 383] on button "Continue" at bounding box center [553, 391] width 87 height 28
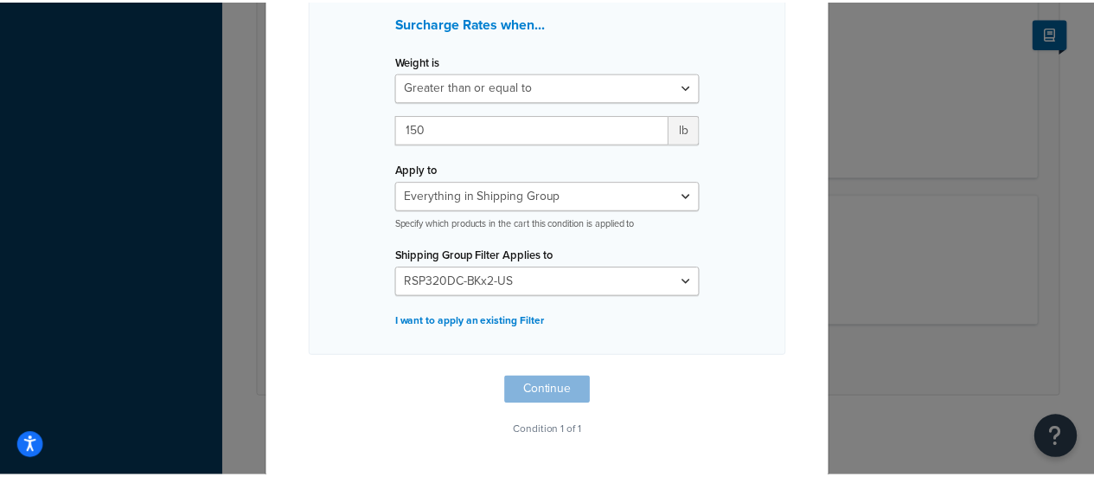
scroll to position [27, 0]
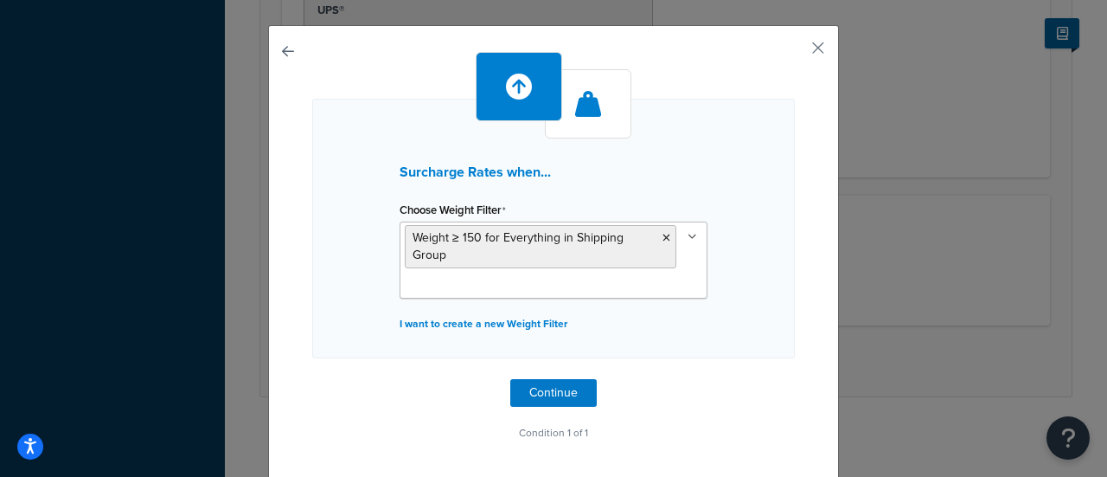
click at [812, 36] on div "Surcharge Rates when... Choose Weight Filter Weight ≥ 150 for Everything in Shi…" at bounding box center [553, 252] width 571 height 455
click at [795, 52] on button "button" at bounding box center [793, 54] width 4 height 4
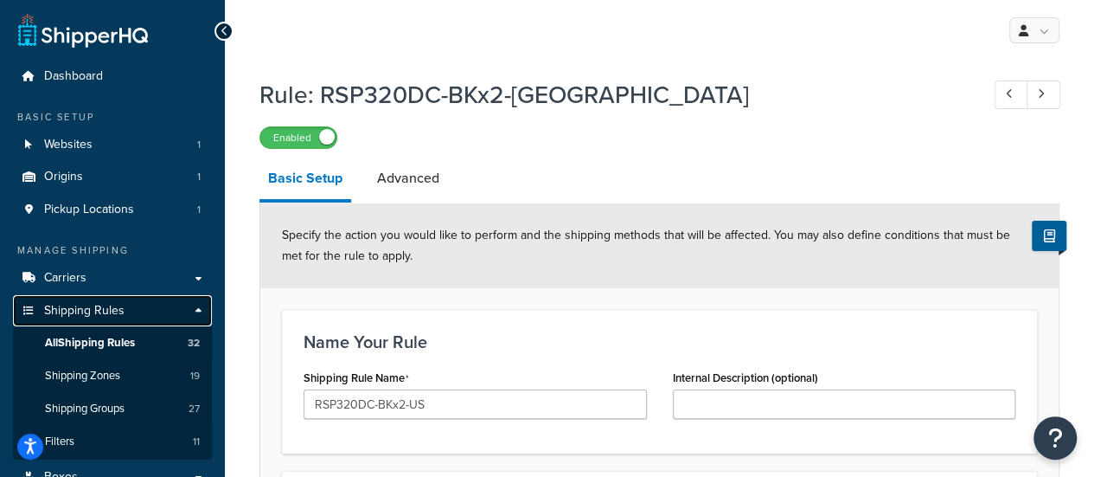
click at [91, 318] on span "Shipping Rules" at bounding box center [84, 311] width 80 height 15
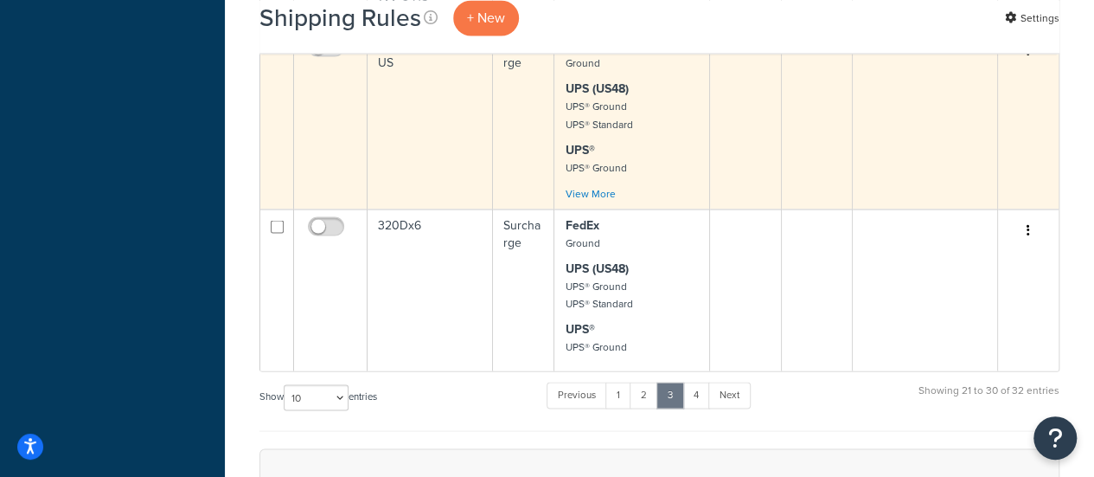
scroll to position [1557, 0]
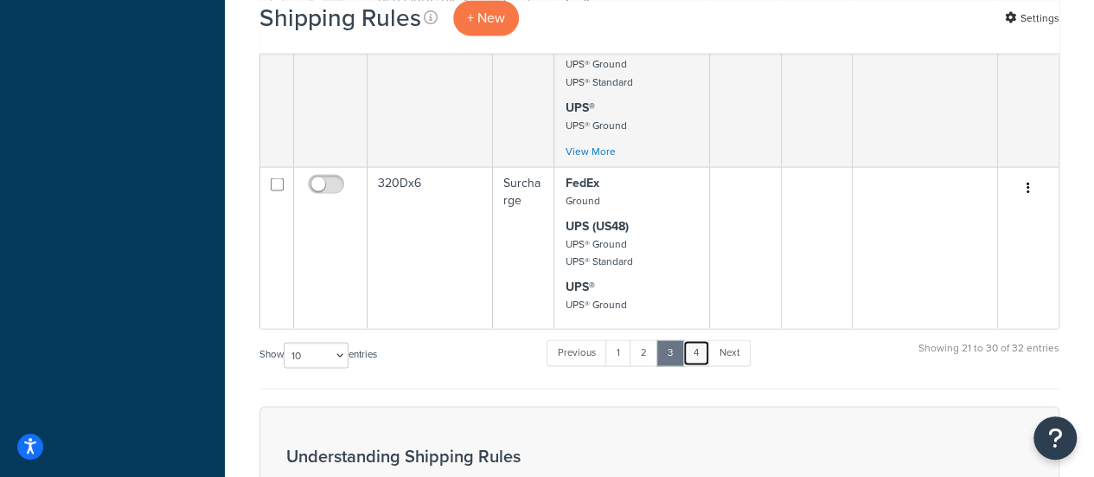
click at [695, 345] on link "4" at bounding box center [697, 352] width 28 height 26
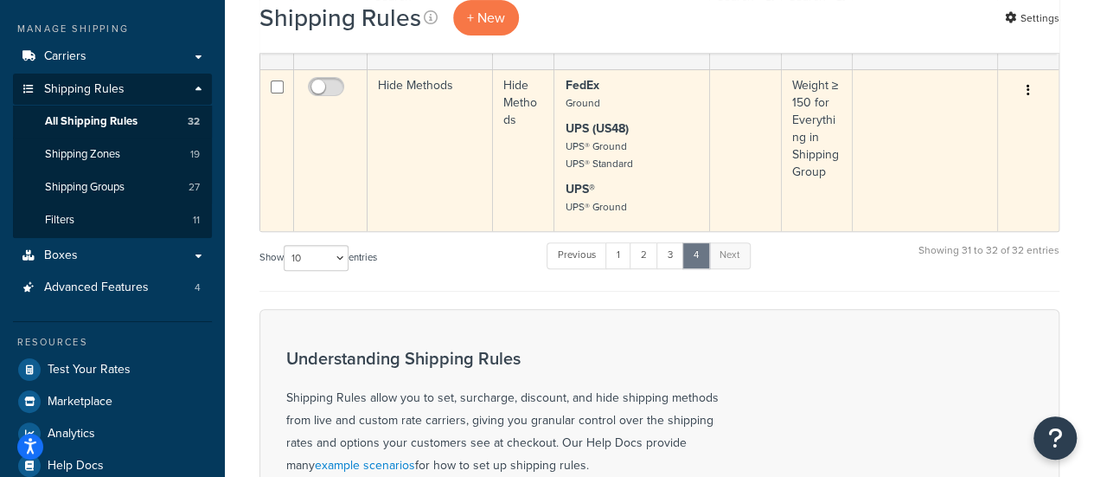
scroll to position [63, 0]
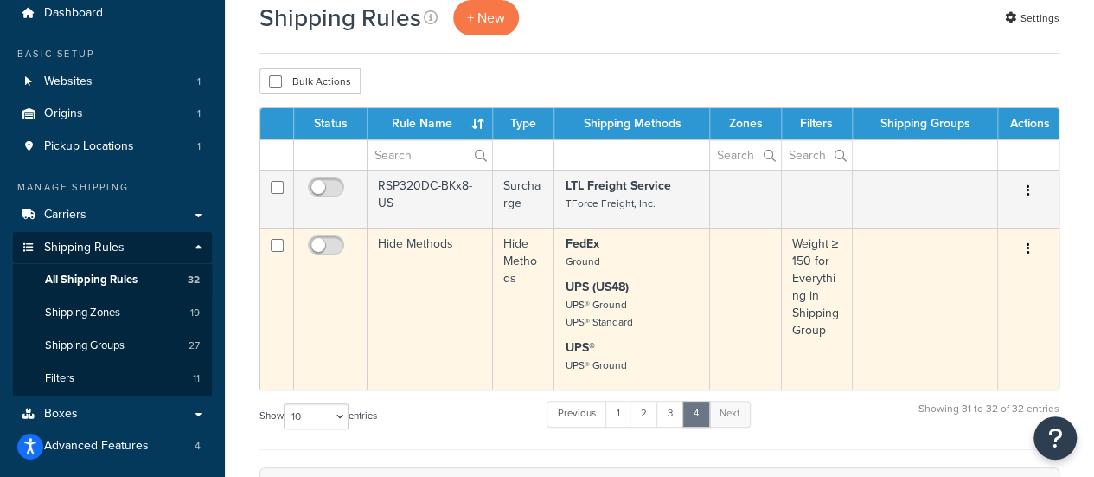
click at [402, 281] on td "Hide Methods" at bounding box center [430, 309] width 125 height 162
click at [422, 246] on td "Hide Methods" at bounding box center [430, 309] width 125 height 162
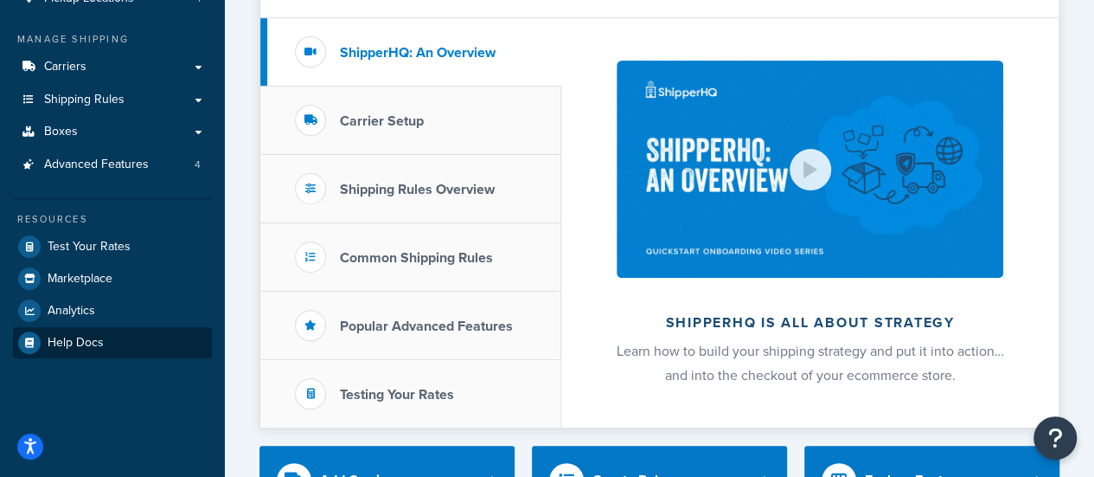
scroll to position [173, 0]
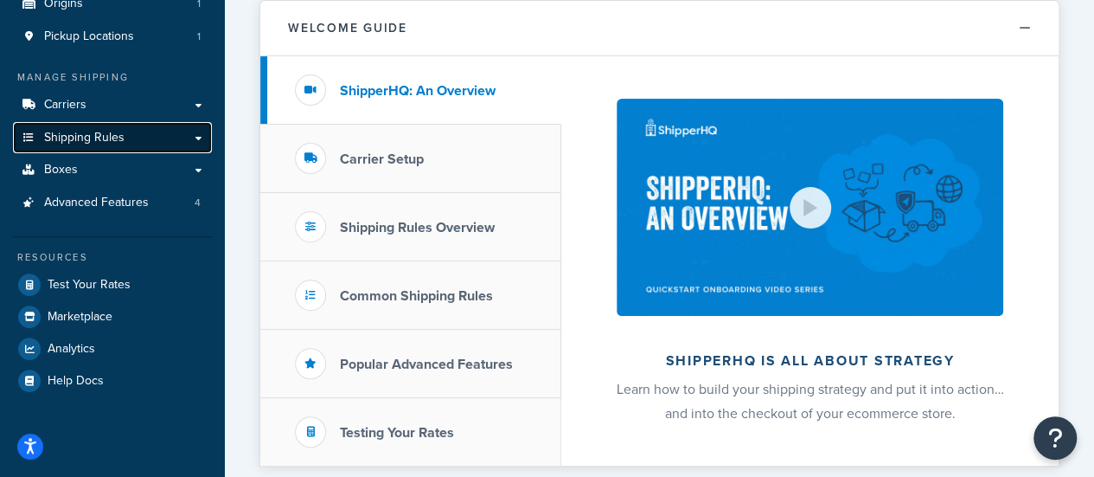
click at [105, 134] on span "Shipping Rules" at bounding box center [84, 138] width 80 height 15
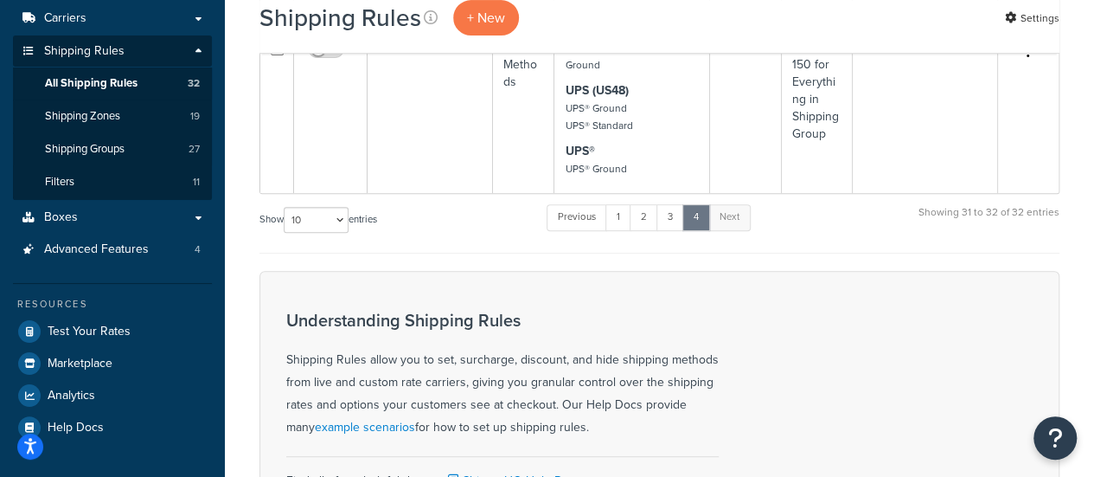
scroll to position [87, 0]
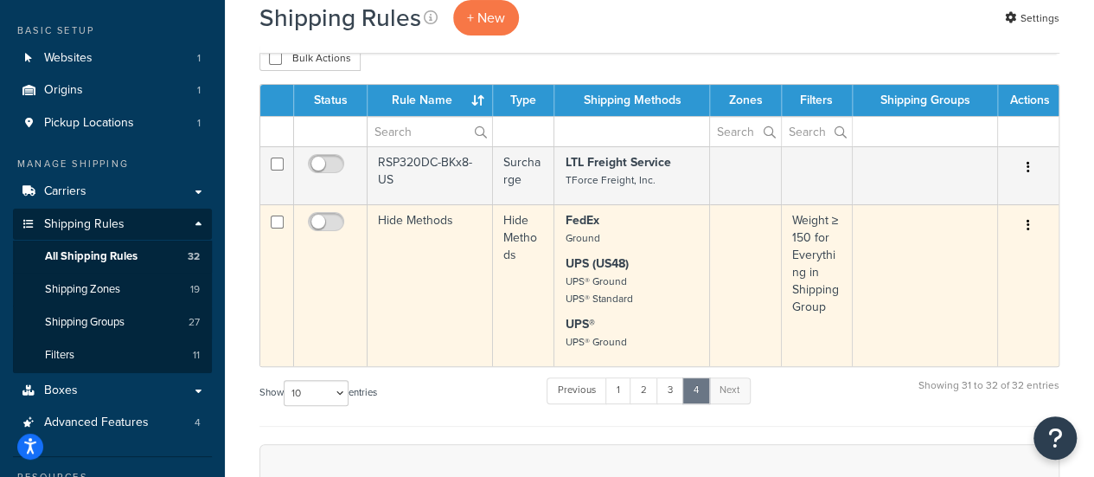
click at [422, 224] on td "Hide Methods" at bounding box center [430, 285] width 125 height 162
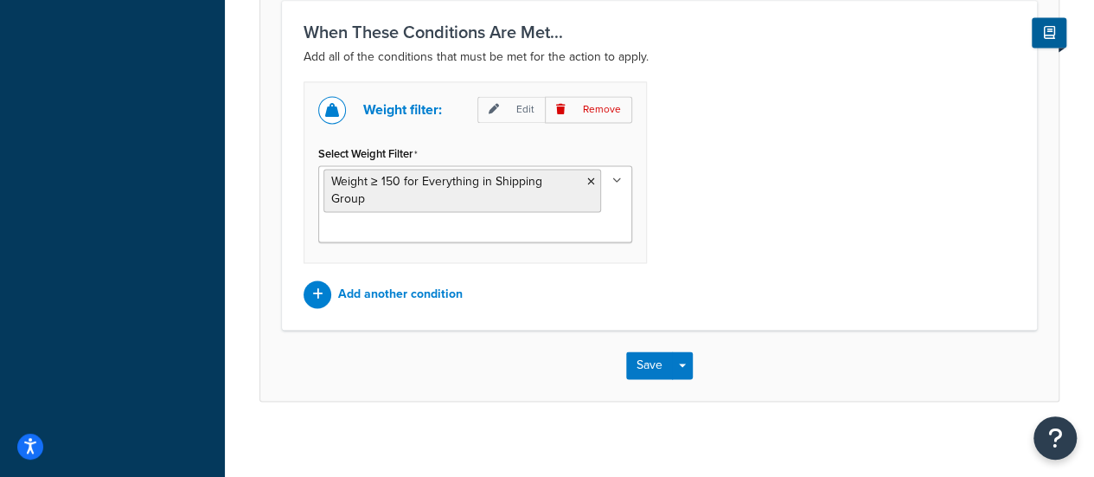
scroll to position [1227, 0]
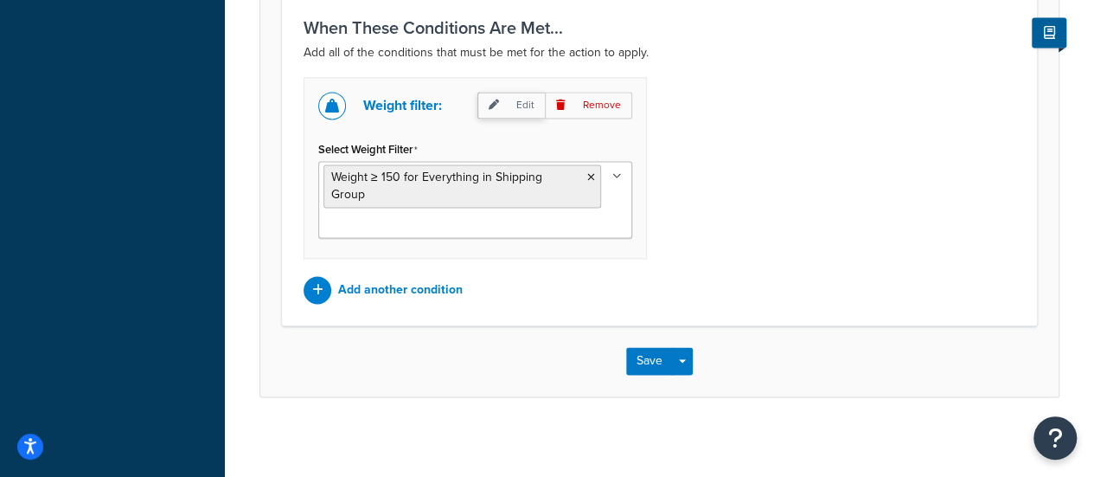
click at [499, 103] on icon at bounding box center [494, 104] width 10 height 10
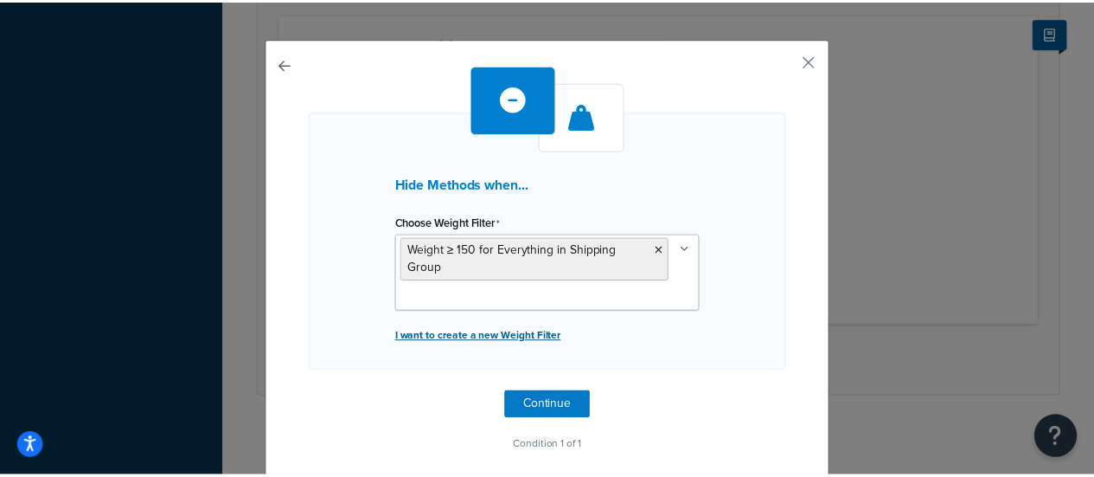
scroll to position [27, 0]
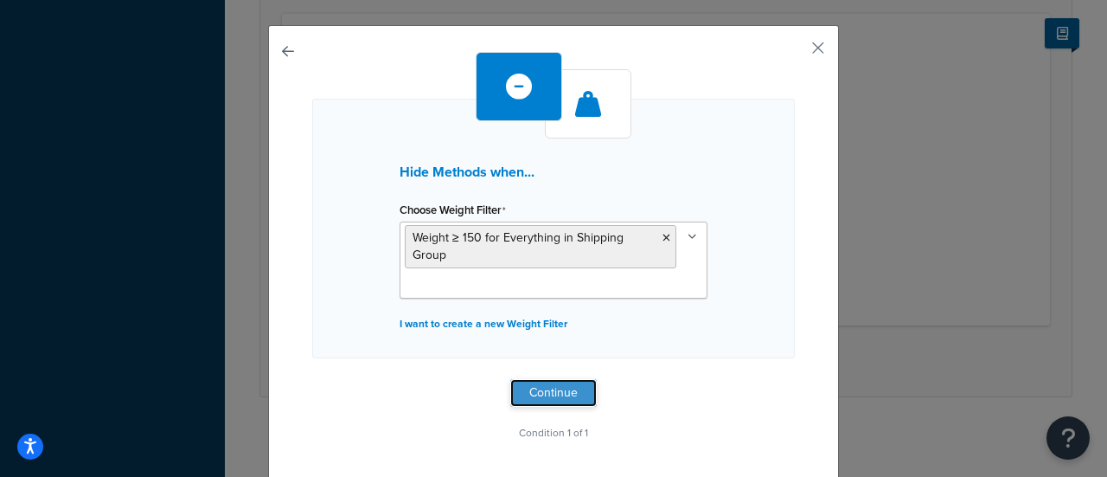
click at [546, 391] on button "Continue" at bounding box center [553, 393] width 87 height 28
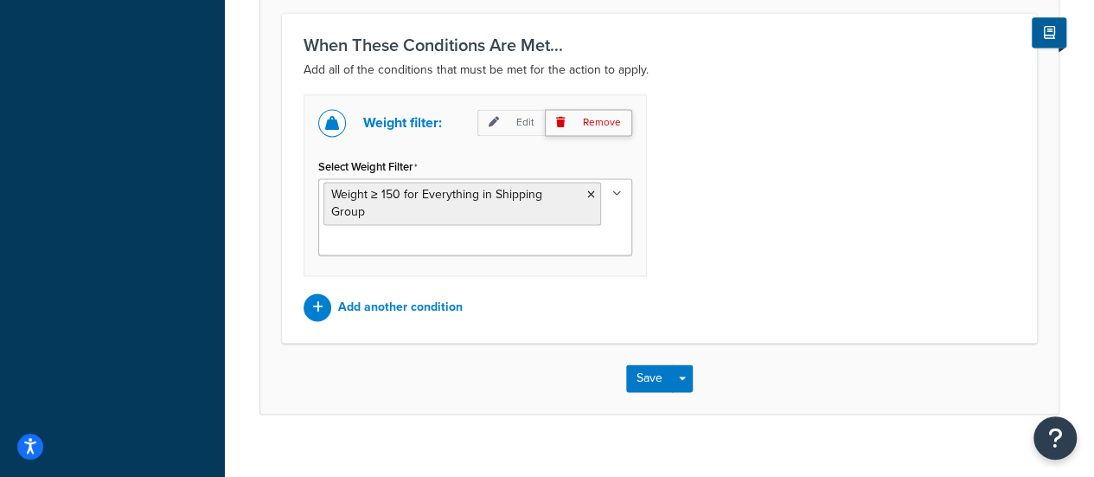
click at [573, 120] on p "Remove" at bounding box center [588, 122] width 87 height 27
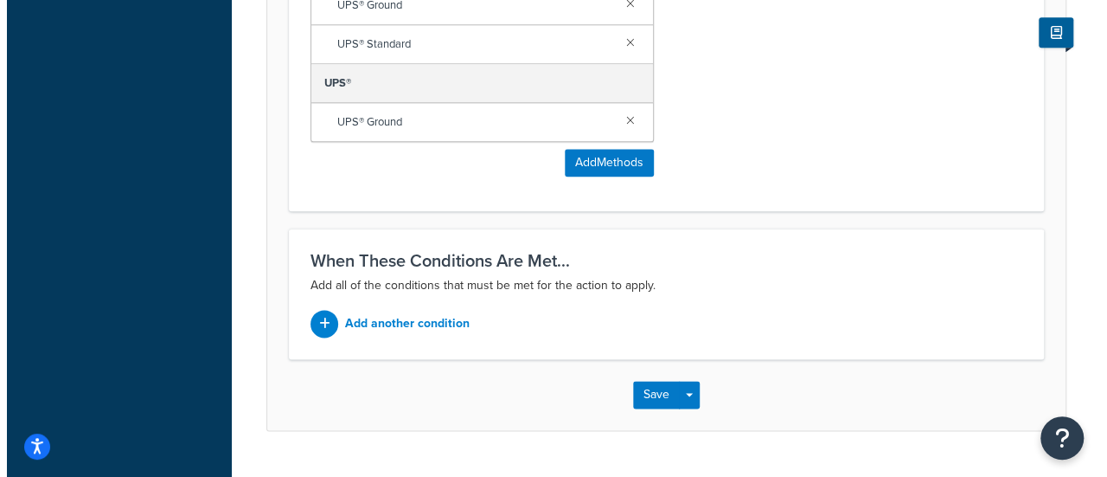
scroll to position [944, 0]
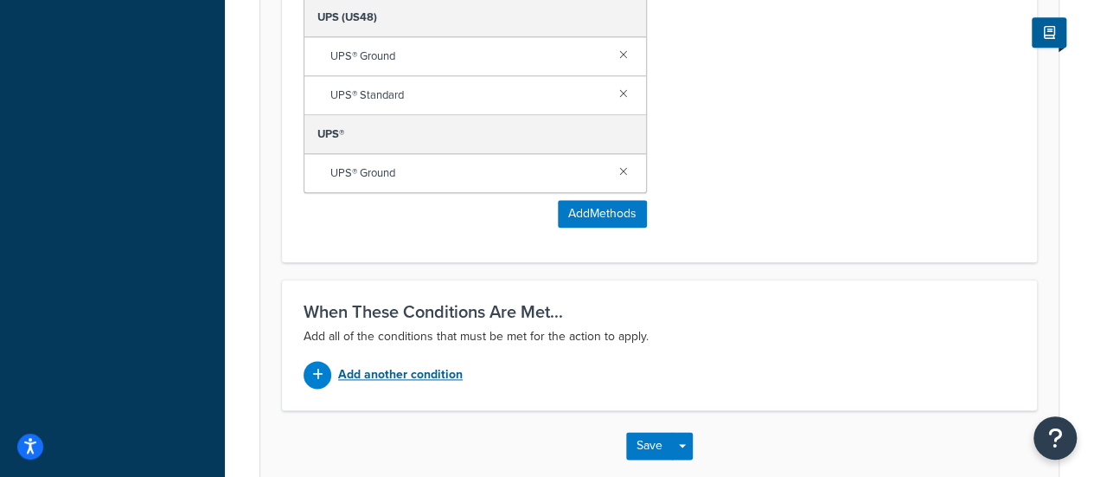
click at [384, 373] on p "Add another condition" at bounding box center [400, 374] width 125 height 24
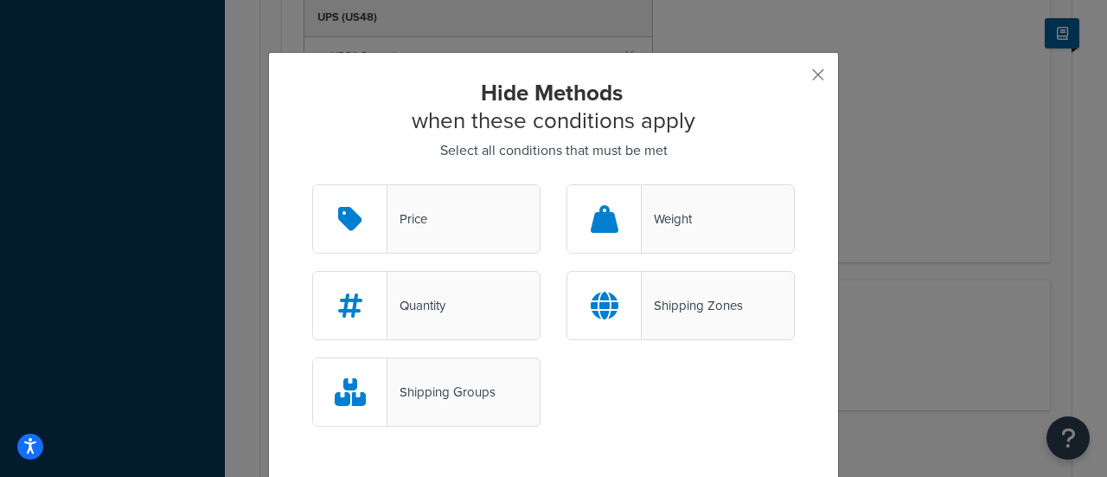
click at [642, 211] on div "Weight" at bounding box center [667, 219] width 50 height 24
click at [0, 0] on input "Weight" at bounding box center [0, 0] width 0 height 0
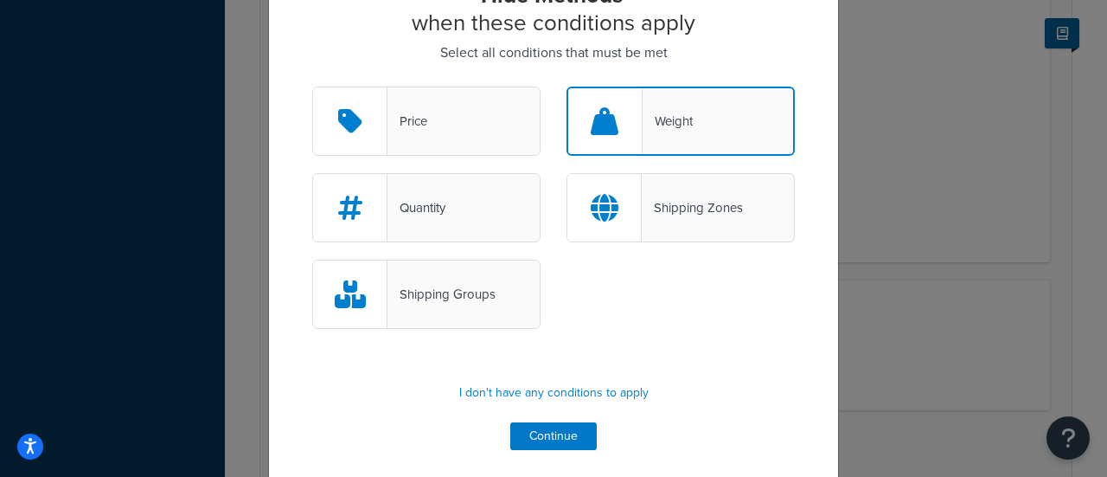
scroll to position [106, 0]
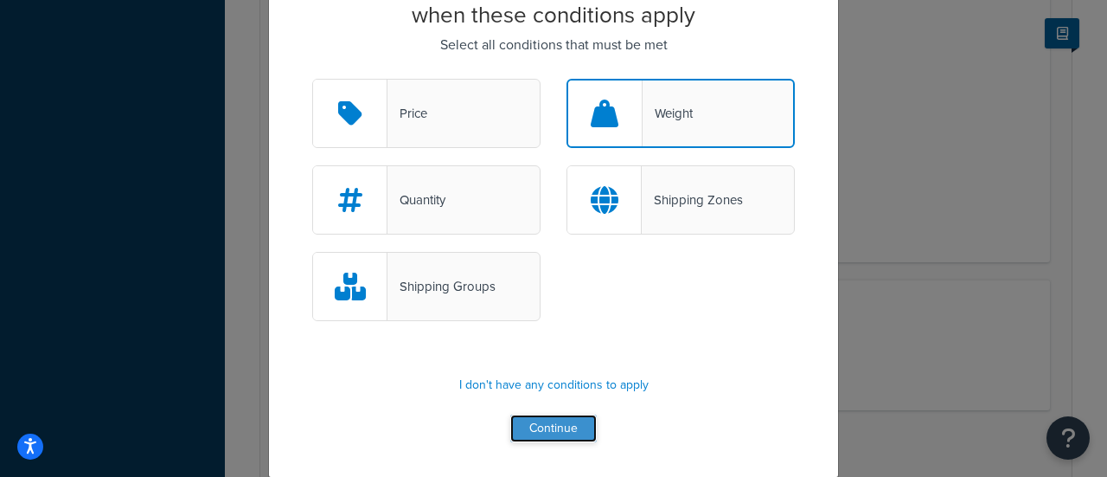
click at [535, 426] on button "Continue" at bounding box center [553, 428] width 87 height 28
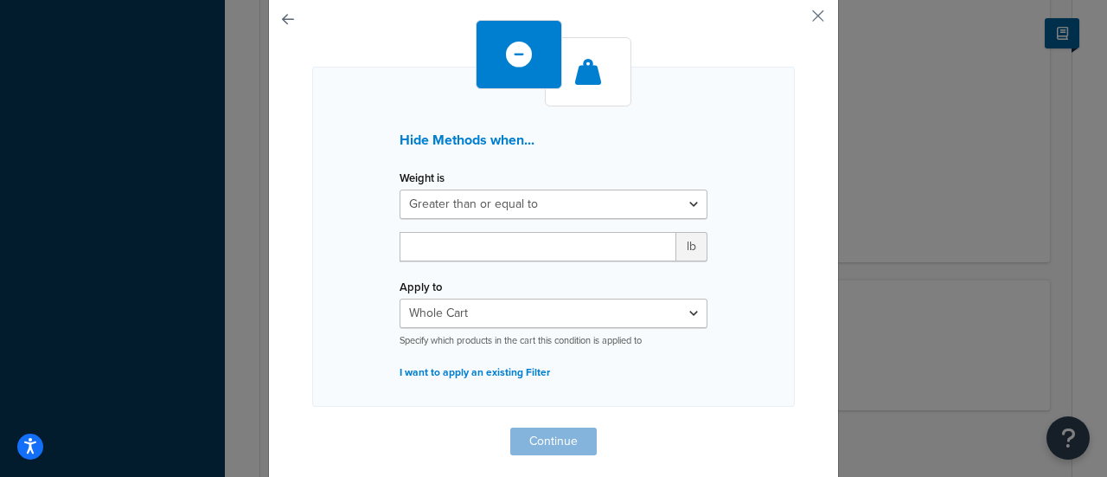
scroll to position [0, 0]
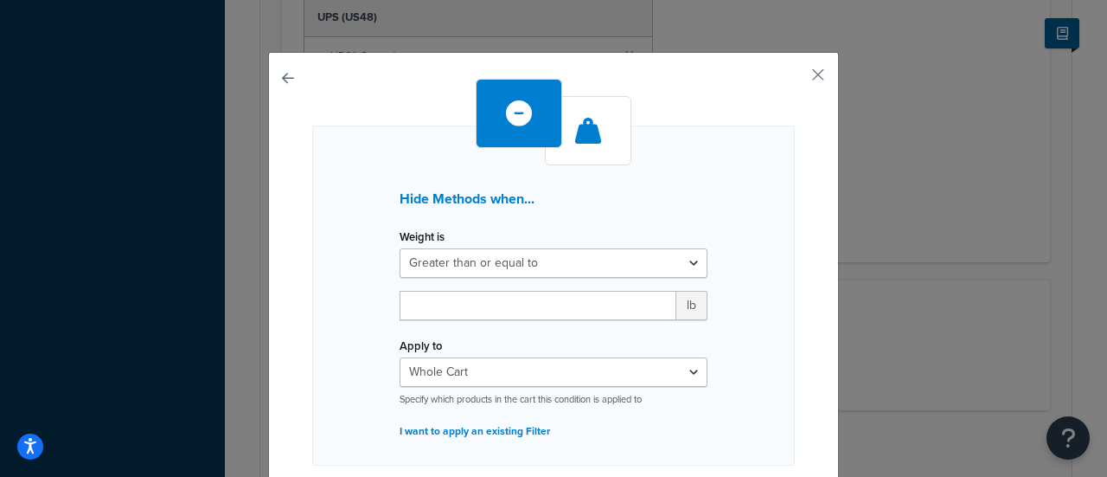
click at [273, 74] on div "Hide Methods when... Weight is Greater than or equal to Between or equal to Les…" at bounding box center [553, 319] width 571 height 535
click at [312, 476] on button "button" at bounding box center [312, 486] width 0 height 0
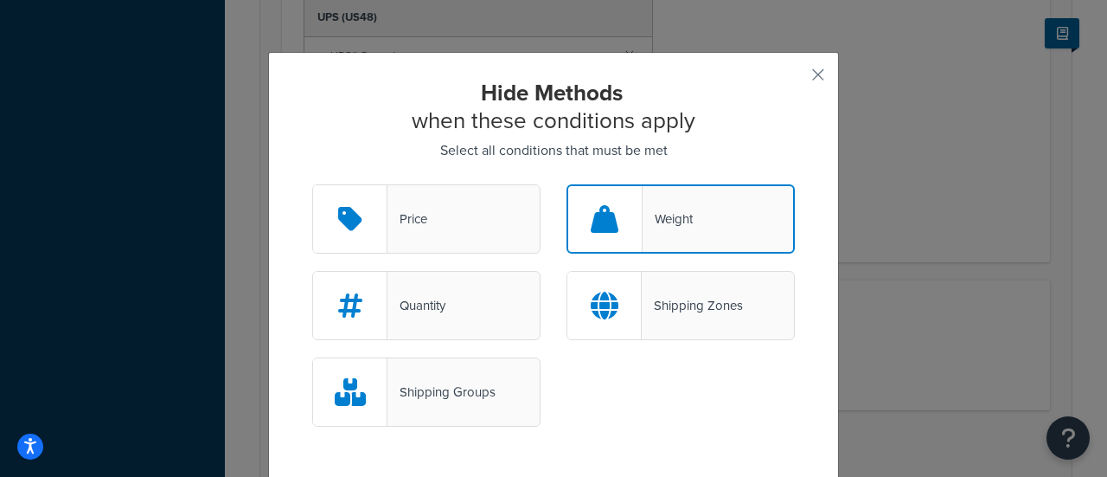
click at [437, 228] on div "Price" at bounding box center [426, 218] width 228 height 69
click at [0, 0] on input "Price" at bounding box center [0, 0] width 0 height 0
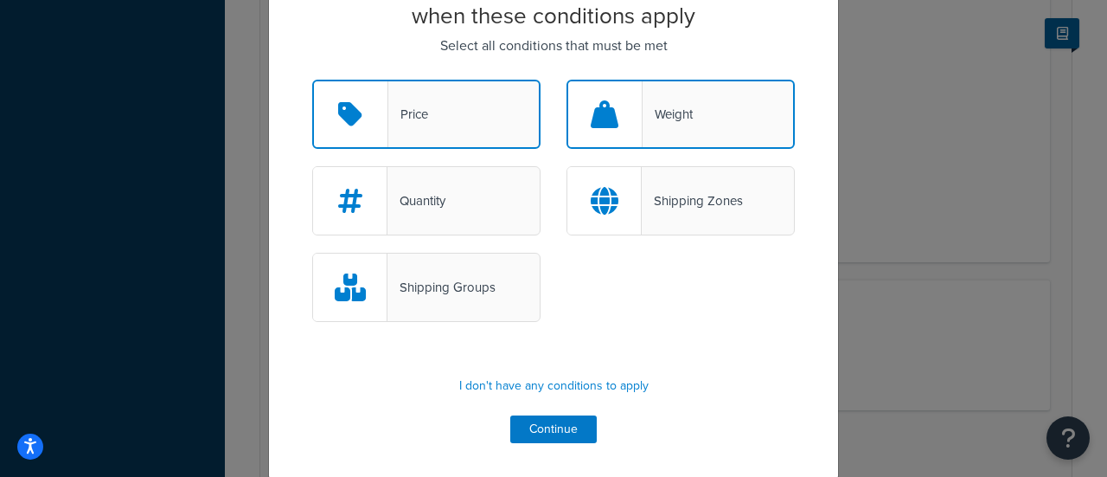
scroll to position [106, 0]
click at [435, 253] on div "Shipping Groups" at bounding box center [426, 286] width 228 height 69
click at [0, 0] on input "Shipping Groups" at bounding box center [0, 0] width 0 height 0
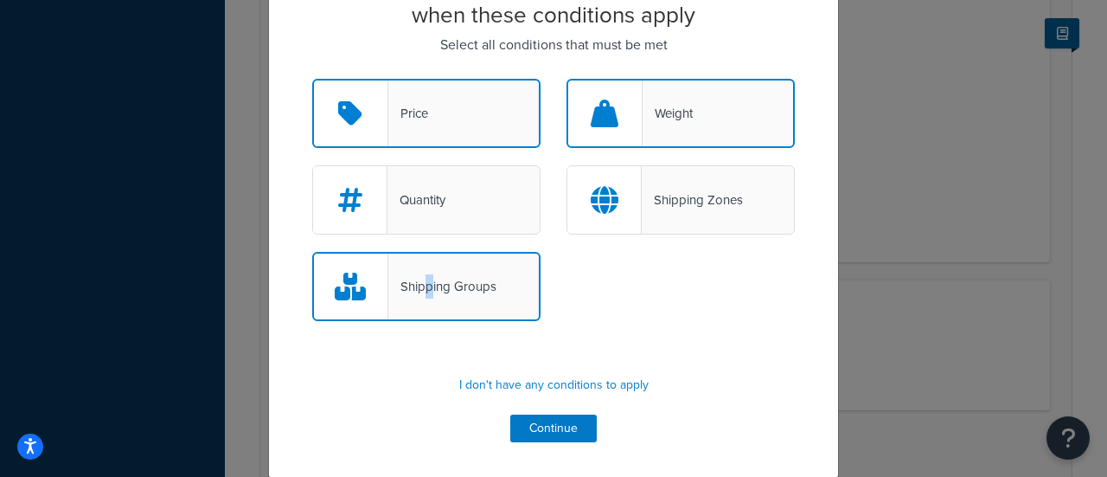
click at [422, 283] on div "Shipping Groups" at bounding box center [442, 286] width 108 height 24
click at [426, 112] on div "Price" at bounding box center [426, 113] width 228 height 69
click at [0, 0] on input "Price" at bounding box center [0, 0] width 0 height 0
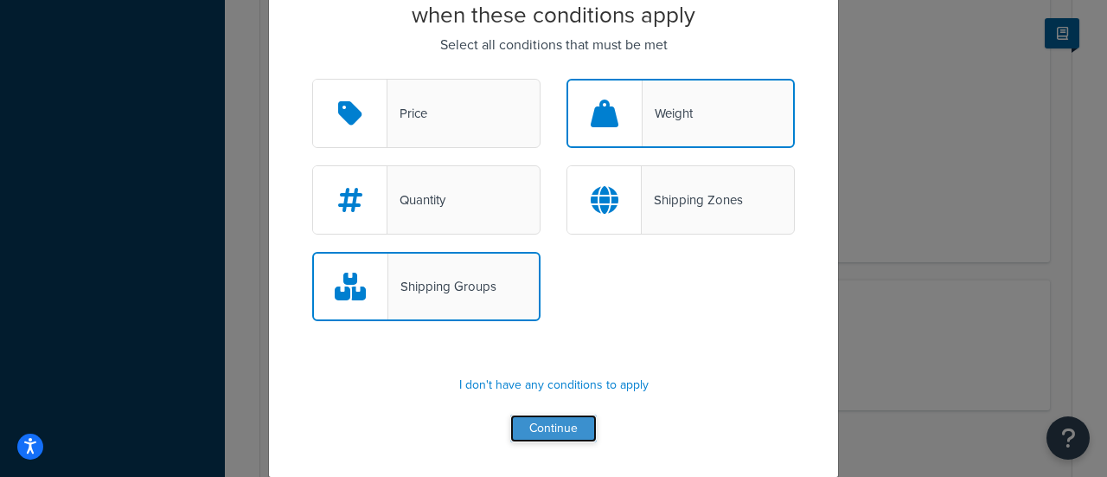
click at [547, 431] on button "Continue" at bounding box center [553, 428] width 87 height 28
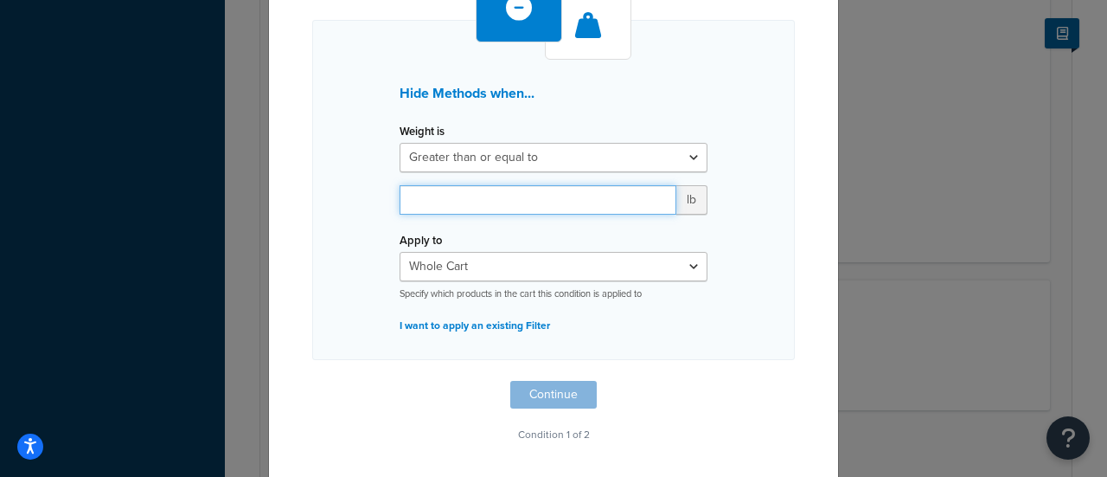
click at [569, 200] on input "number" at bounding box center [538, 199] width 277 height 29
click at [567, 200] on input "number" at bounding box center [538, 199] width 277 height 29
type input "150"
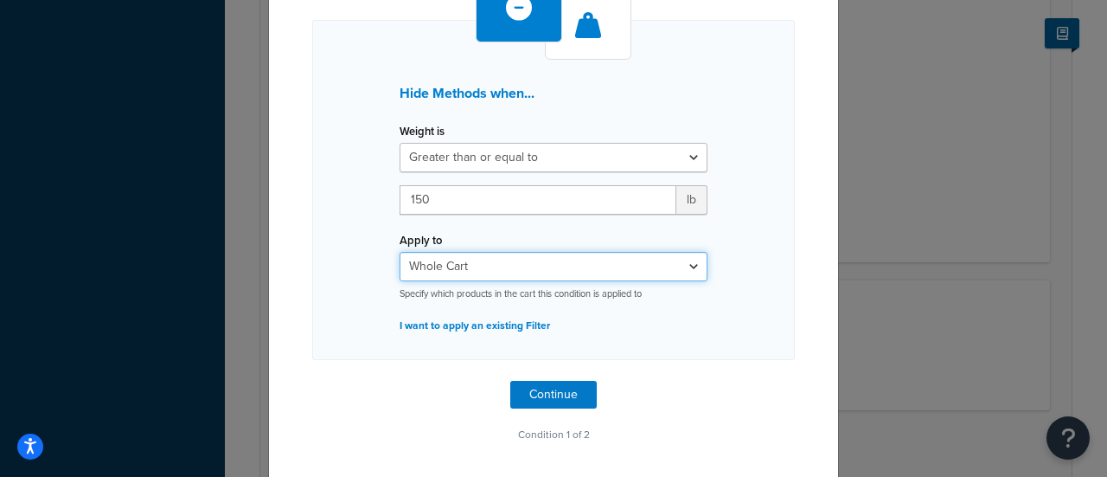
click at [465, 274] on select "Whole Cart Everything in Shipping Group Everything at Origin Each Item within S…" at bounding box center [554, 266] width 308 height 29
select select "ITEM"
click at [400, 252] on select "Whole Cart Everything in Shipping Group Everything at Origin Each Item within S…" at bounding box center [554, 266] width 308 height 29
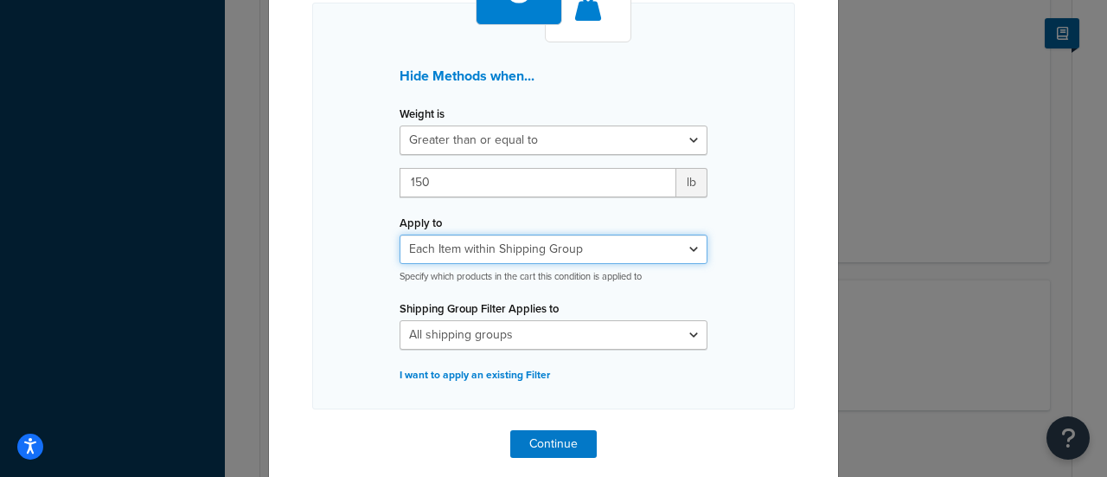
scroll to position [176, 0]
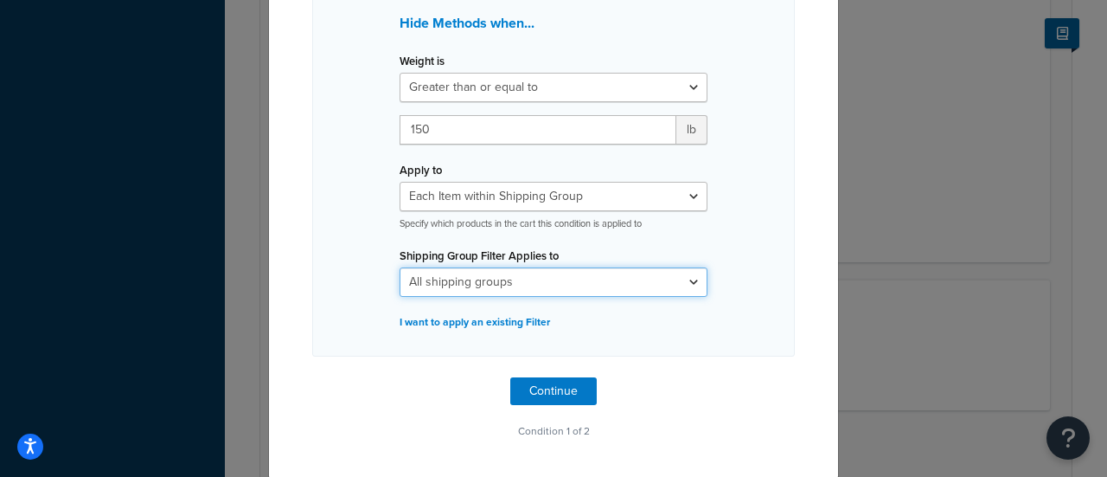
click at [519, 279] on select "All shipping groups 200DB 1 piece 200DB 2 piece 250DCT 1 piece 250DCT 2 pieces …" at bounding box center [554, 281] width 308 height 29
click at [734, 239] on div "Hide Methods when... Weight is Greater than or equal to Between or equal to Les…" at bounding box center [553, 153] width 483 height 407
click at [510, 279] on select "All shipping groups 200DB 1 piece 200DB 2 piece 250DCT 1 piece 250DCT 2 pieces …" at bounding box center [554, 281] width 308 height 29
click at [400, 267] on select "All shipping groups 200DB 1 piece 200DB 2 piece 250DCT 1 piece 250DCT 2 pieces …" at bounding box center [554, 281] width 308 height 29
drag, startPoint x: 474, startPoint y: 279, endPoint x: 474, endPoint y: 270, distance: 9.5
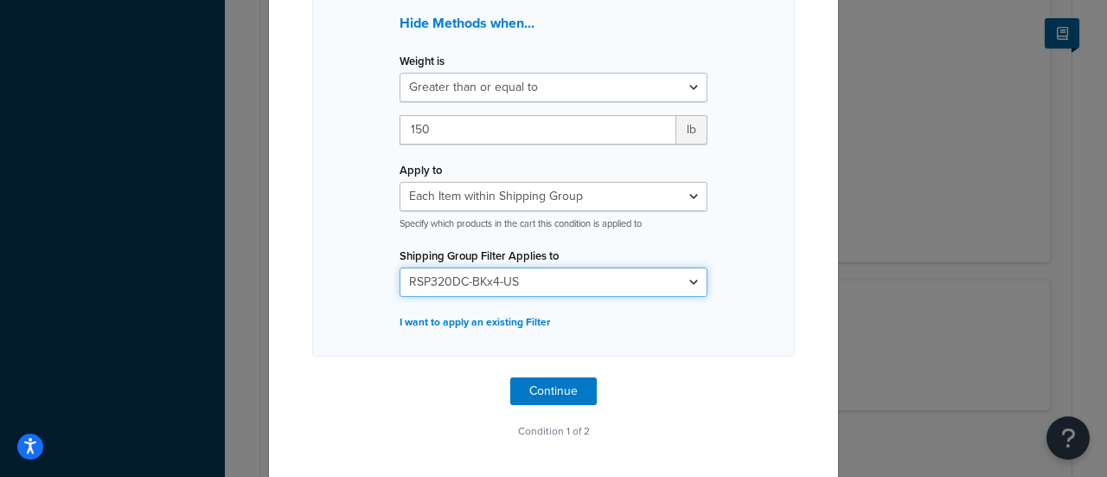
click at [474, 279] on select "All shipping groups 200DB 1 piece 200DB 2 piece 250DCT 1 piece 250DCT 2 pieces …" at bounding box center [554, 281] width 308 height 29
select select "300793"
click at [400, 267] on select "All shipping groups 200DB 1 piece 200DB 2 piece 250DCT 1 piece 250DCT 2 pieces …" at bounding box center [554, 281] width 308 height 29
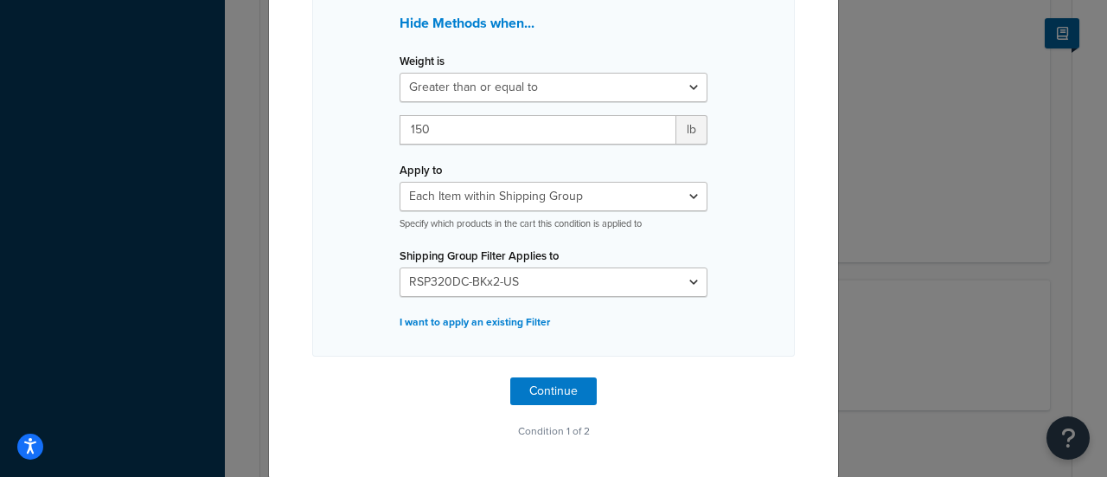
drag, startPoint x: 645, startPoint y: 342, endPoint x: 537, endPoint y: 373, distance: 112.5
click at [644, 343] on div "Hide Methods when... Weight is Greater than or equal to Between or equal to Les…" at bounding box center [553, 153] width 483 height 407
click at [534, 378] on button "Continue" at bounding box center [553, 391] width 87 height 28
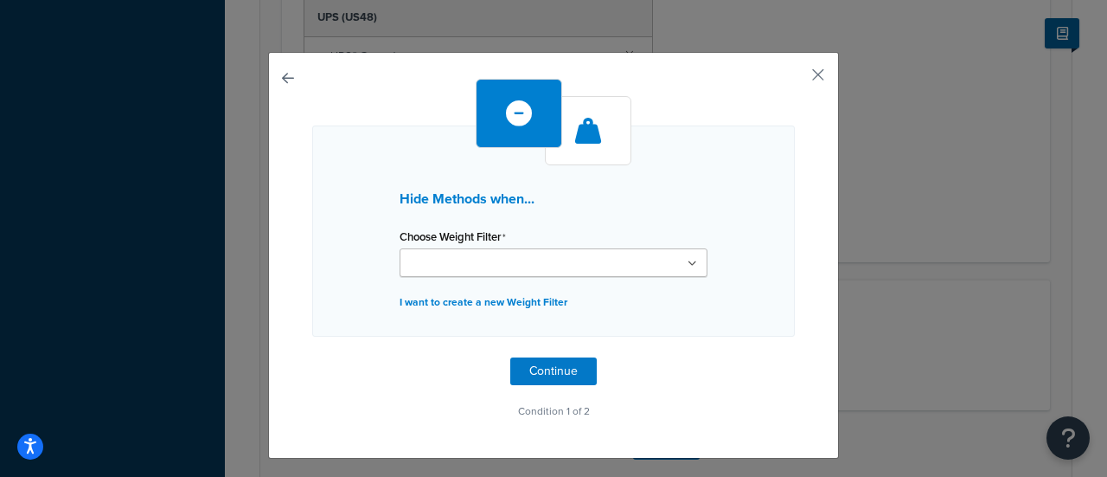
scroll to position [0, 0]
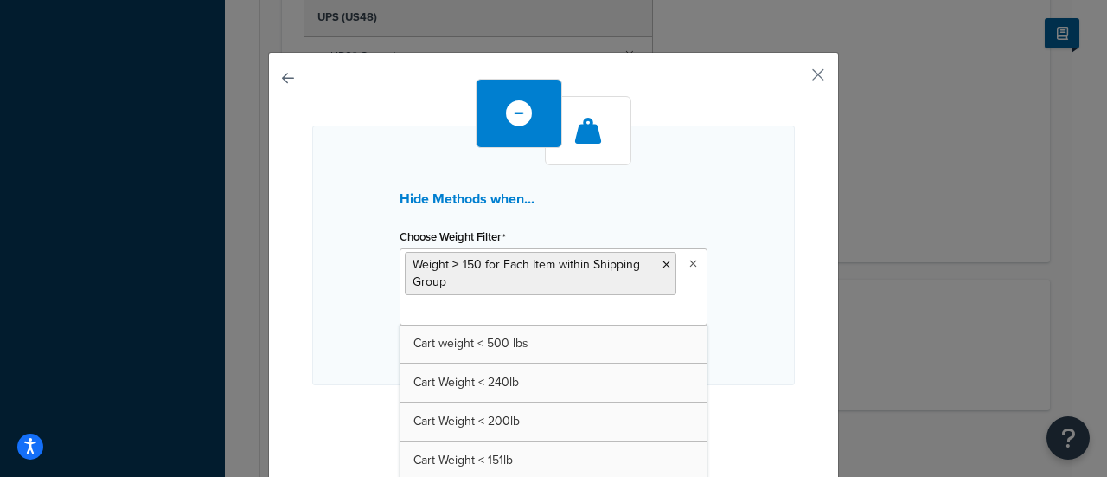
click at [508, 308] on input "Choose Weight Filter" at bounding box center [481, 312] width 153 height 19
click at [754, 260] on div "Hide Methods when... Choose Weight Filter Weight ≥ 150 for Each Item within Shi…" at bounding box center [553, 255] width 483 height 260
click at [517, 309] on input "Choose Weight Filter" at bounding box center [481, 312] width 153 height 19
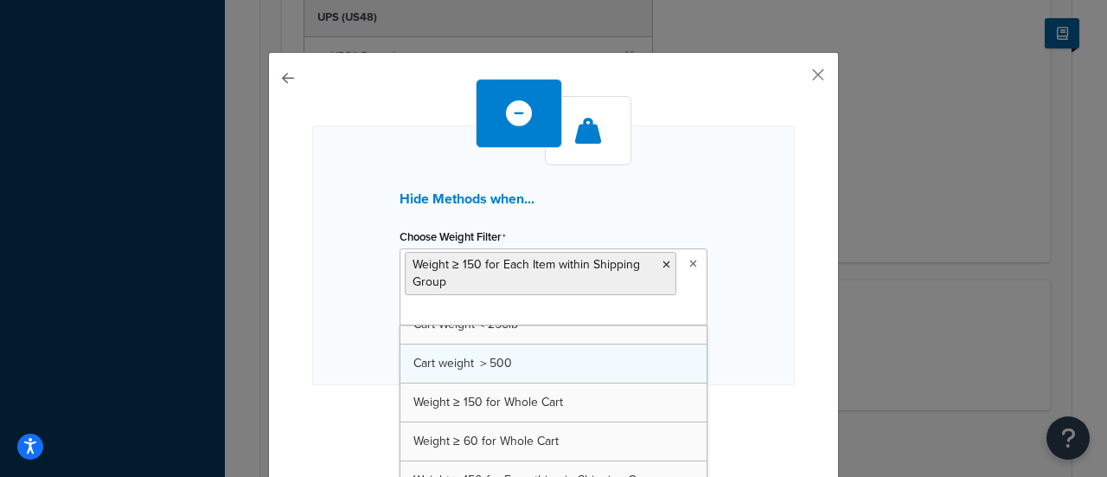
scroll to position [27, 0]
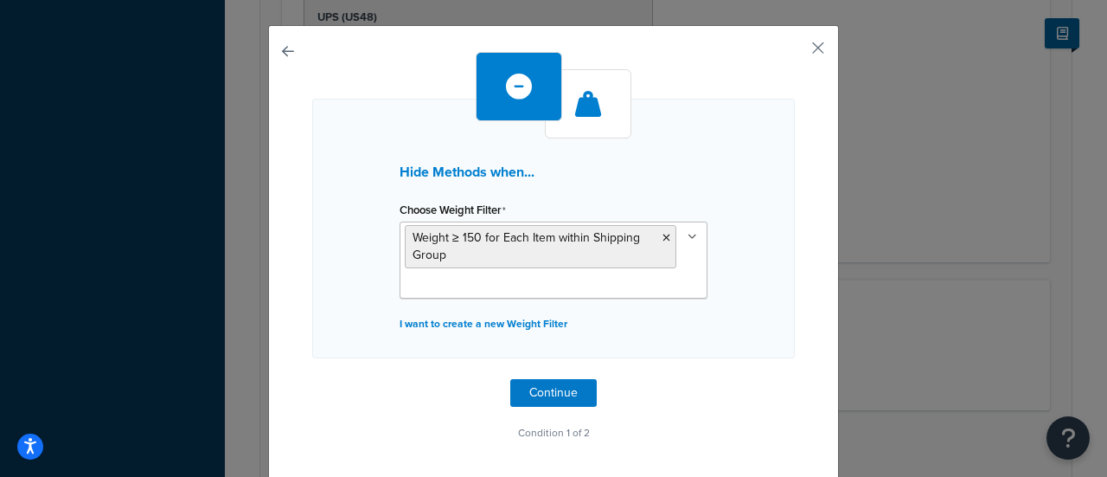
click at [737, 329] on div "Hide Methods when... Choose Weight Filter Weight ≥ 150 for Each Item within Shi…" at bounding box center [553, 229] width 483 height 260
click at [535, 397] on button "Continue" at bounding box center [553, 393] width 87 height 28
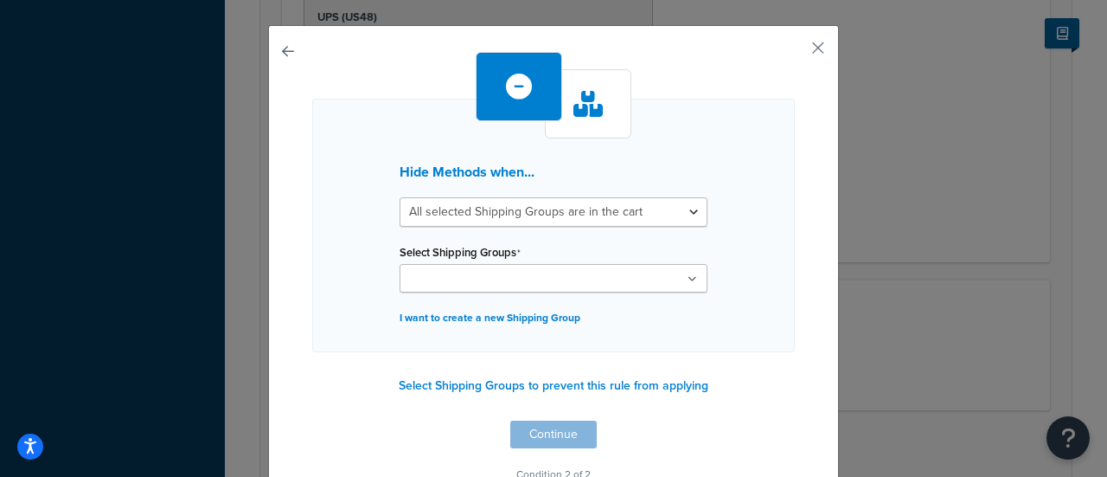
click at [457, 281] on input "Select Shipping Groups" at bounding box center [481, 279] width 153 height 19
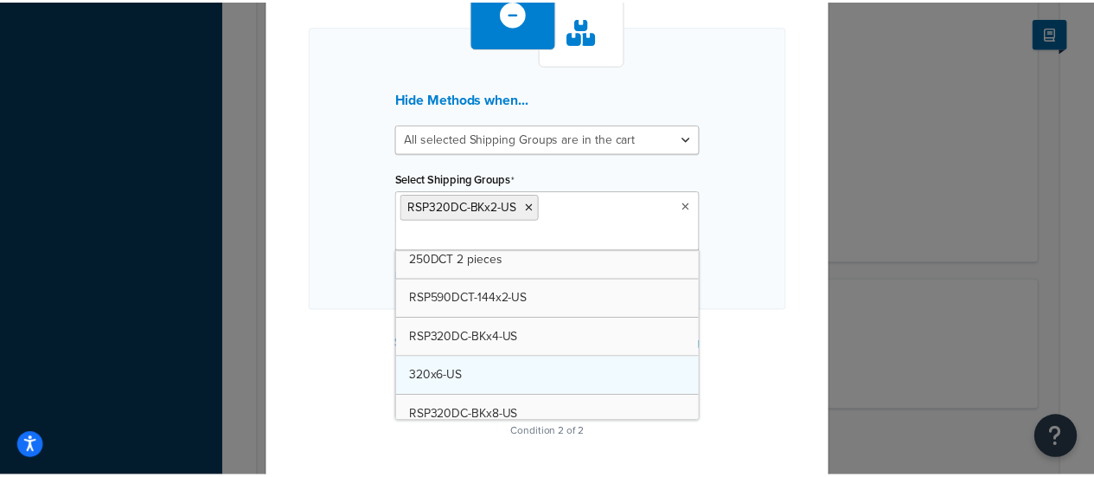
scroll to position [697, 0]
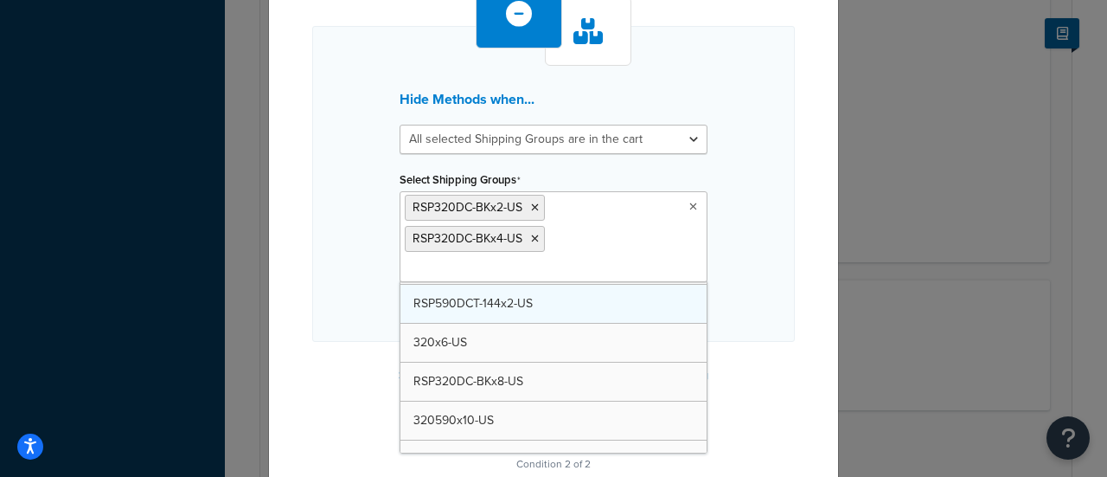
drag, startPoint x: 517, startPoint y: 300, endPoint x: 526, endPoint y: 299, distance: 8.7
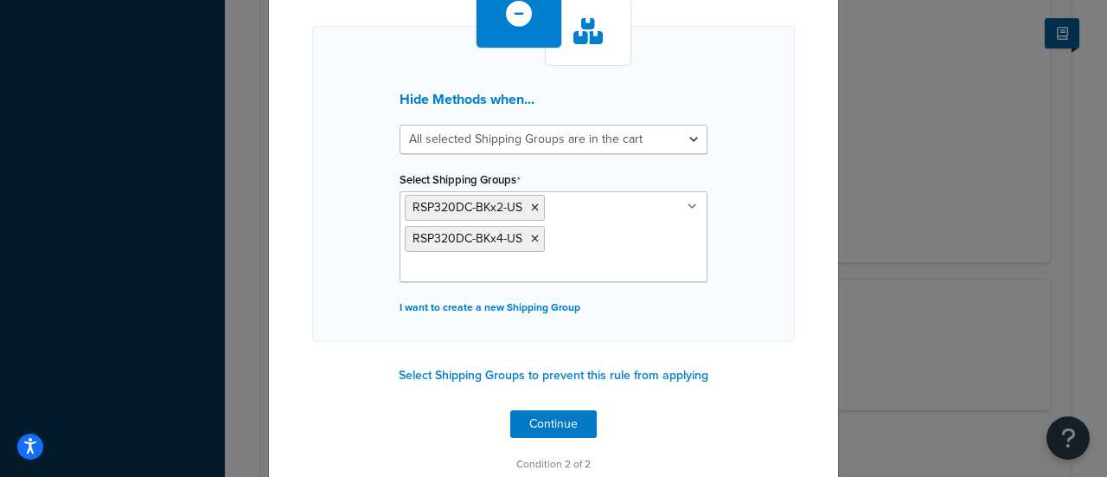
click at [798, 244] on div "Hide Methods when... All selected Shipping Groups are in the cart Any selected …" at bounding box center [553, 231] width 571 height 559
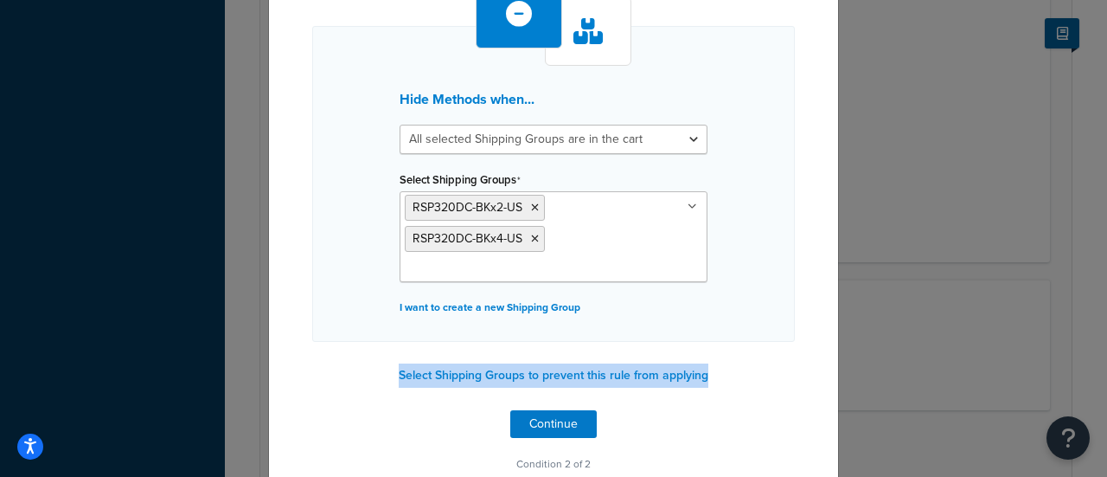
drag, startPoint x: 720, startPoint y: 371, endPoint x: 383, endPoint y: 375, distance: 336.5
click at [383, 375] on div "Hide Methods when... All selected Shipping Groups are in the cart Any selected …" at bounding box center [553, 227] width 483 height 497
copy button "Select Shipping Groups to prevent this rule from applying"
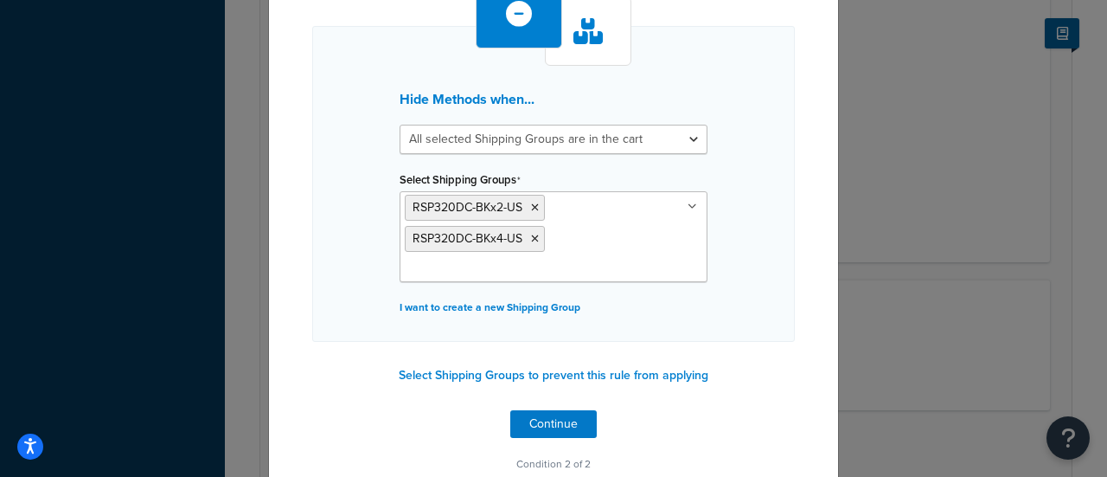
click at [441, 415] on div "Hide Methods when... All selected Shipping Groups are in the cart Any selected …" at bounding box center [553, 227] width 483 height 497
click at [545, 418] on button "Continue" at bounding box center [553, 424] width 87 height 28
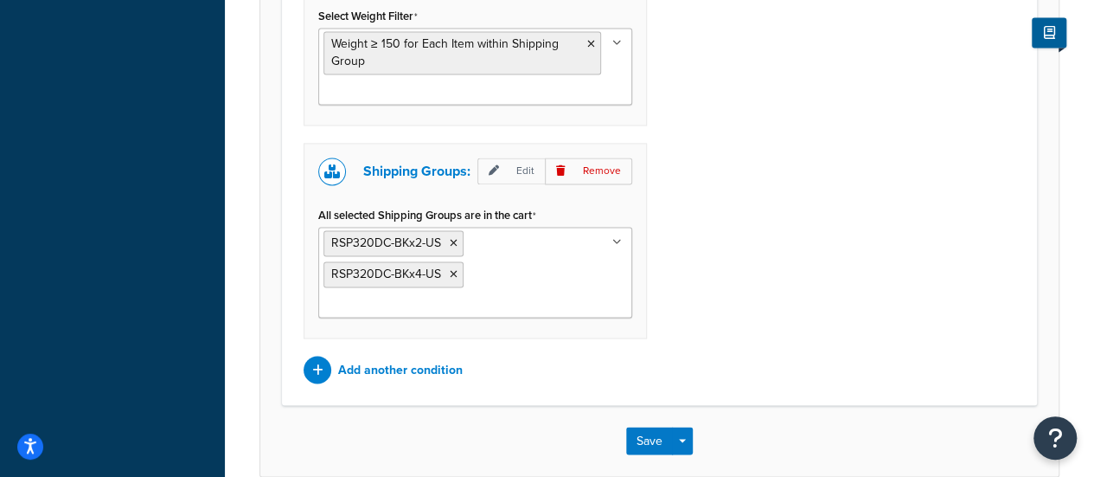
scroll to position [1412, 0]
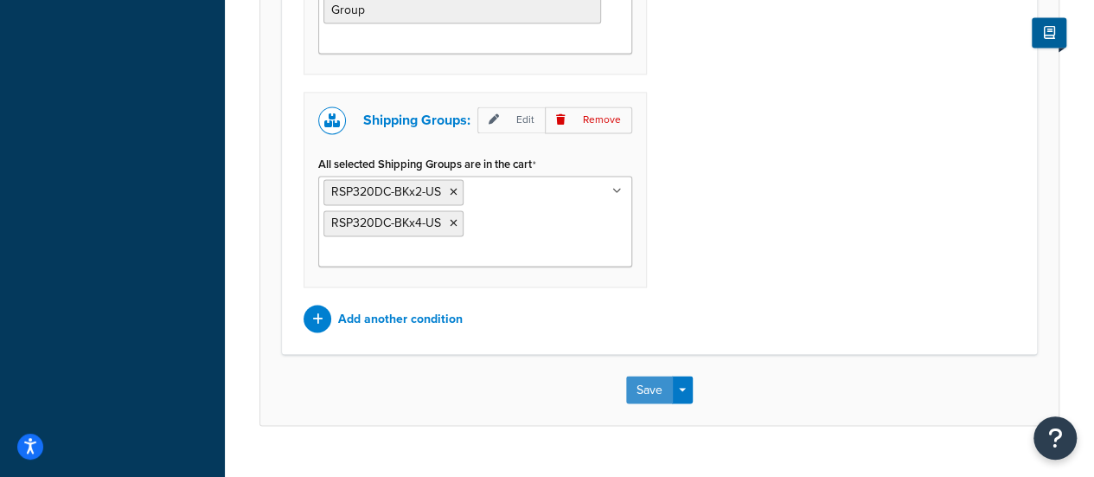
click at [655, 375] on button "Save" at bounding box center [649, 389] width 47 height 28
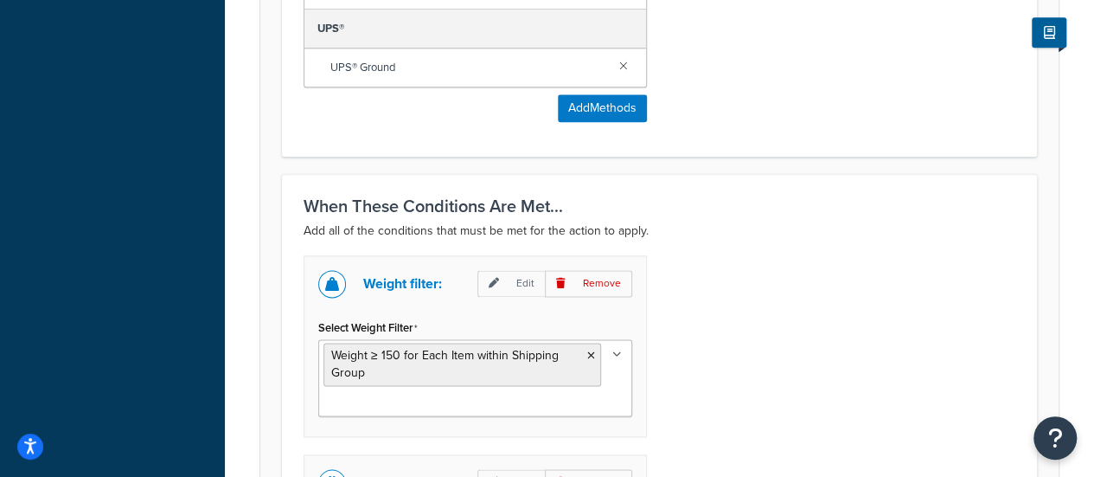
scroll to position [1239, 0]
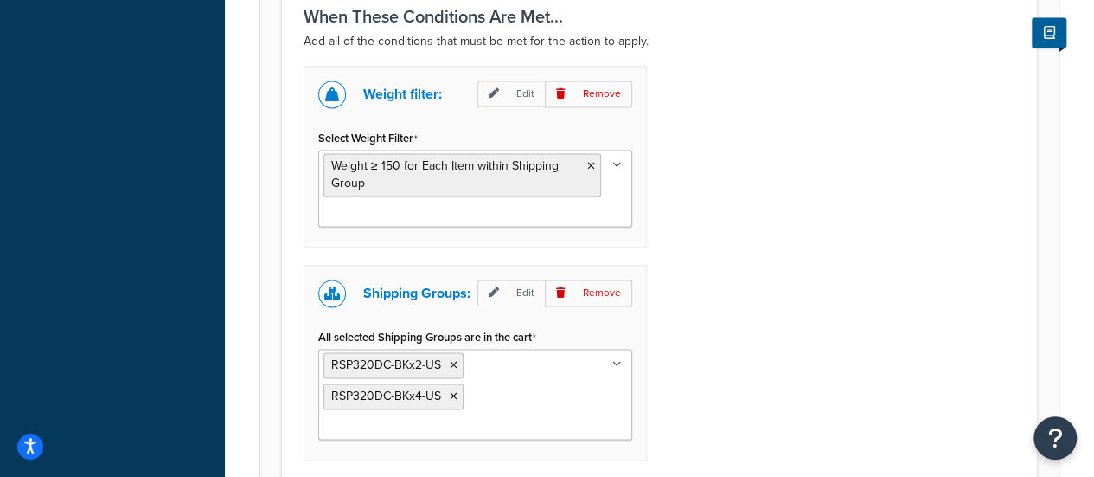
click at [933, 258] on div "Weight filter: Edit Remove Select Weight Filter Weight ≥ 150 for Each Item with…" at bounding box center [660, 285] width 738 height 439
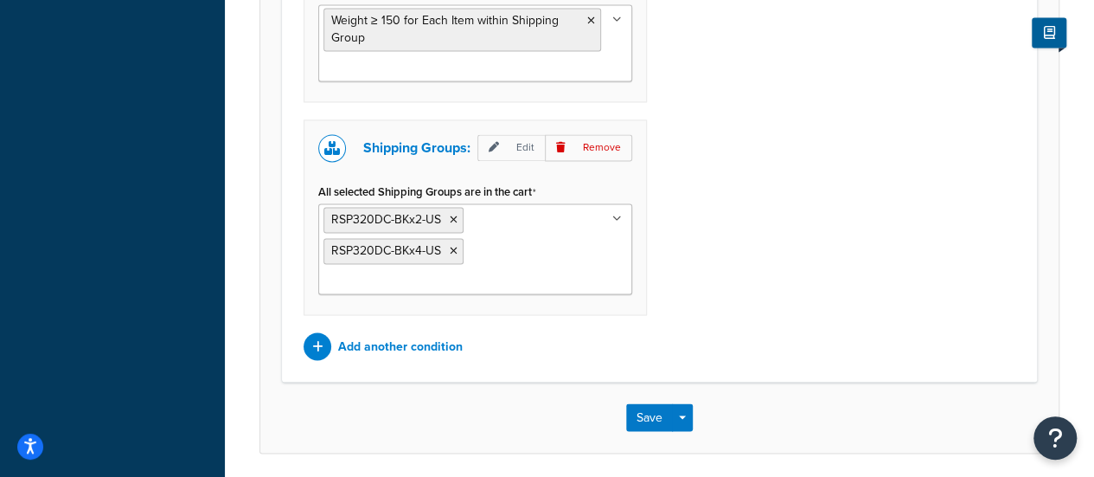
scroll to position [1412, 0]
